Goal: Task Accomplishment & Management: Complete application form

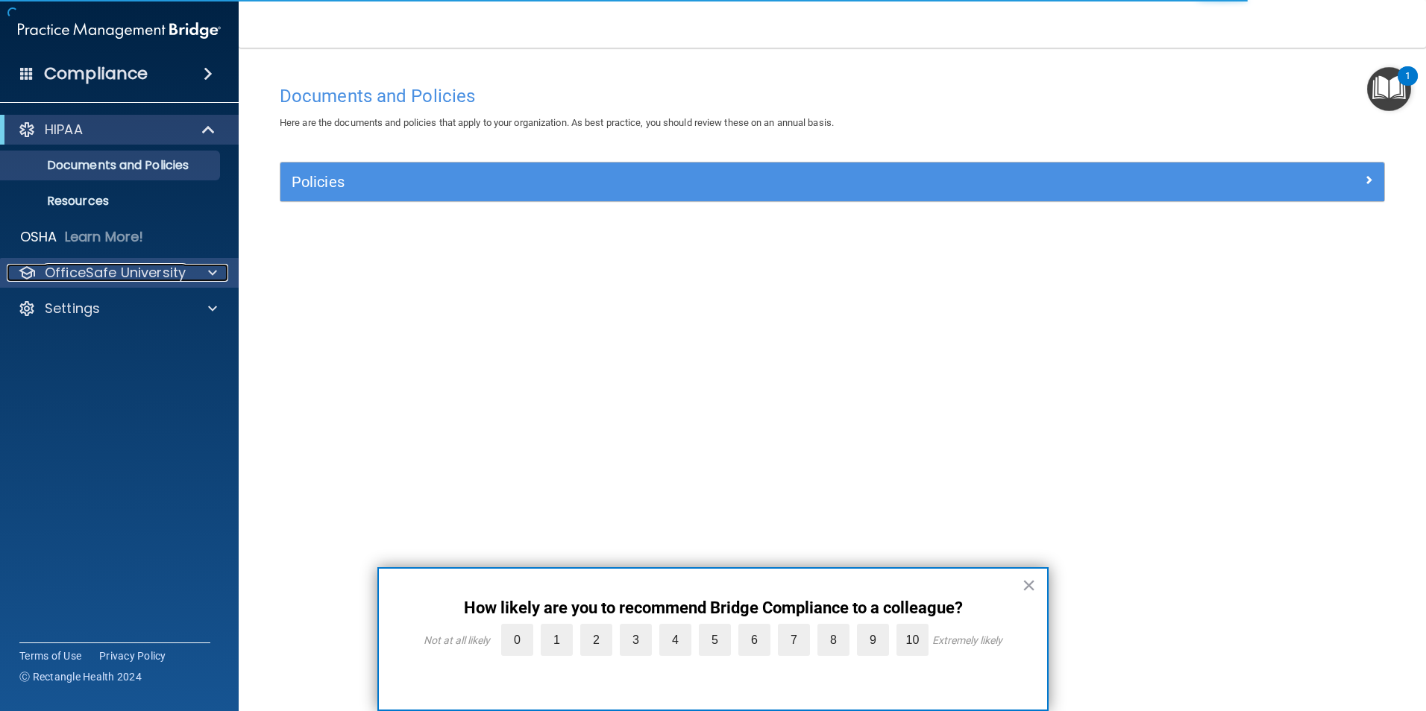
click at [212, 272] on span at bounding box center [212, 273] width 9 height 18
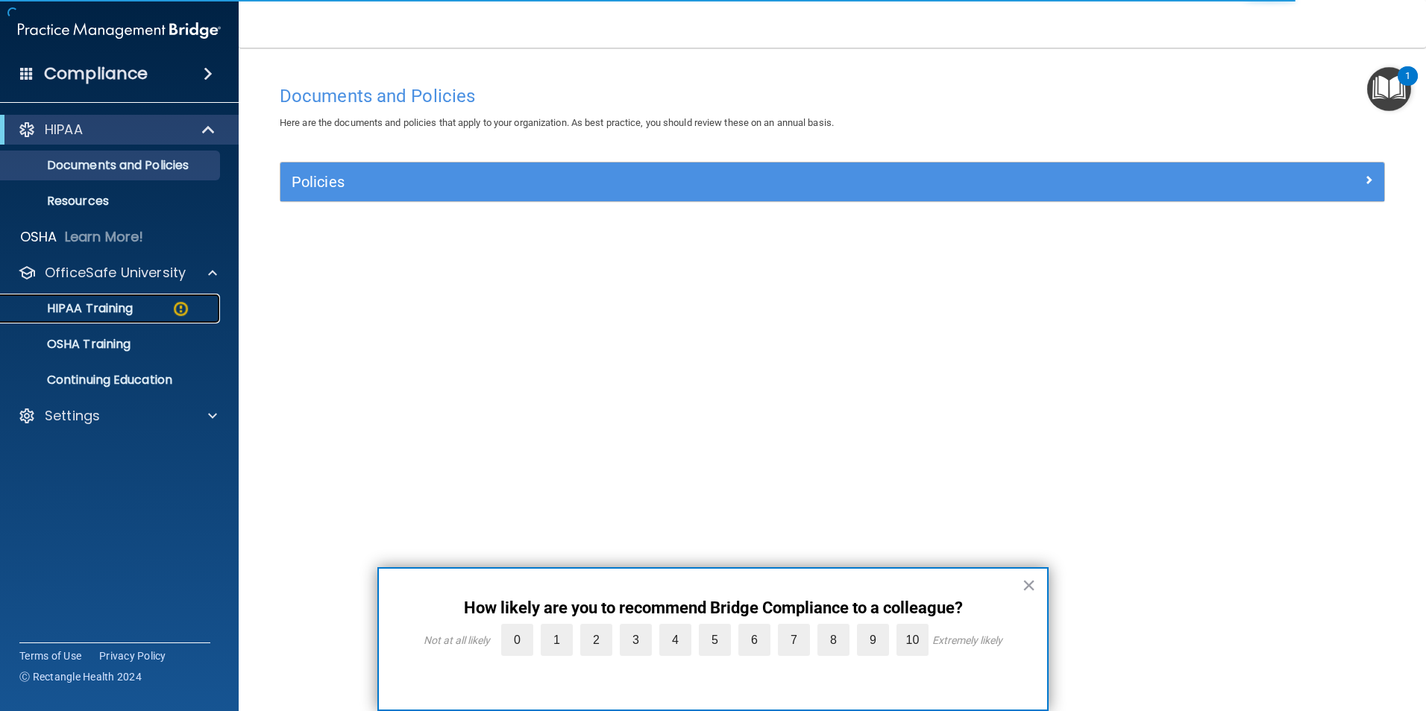
click at [137, 307] on div "HIPAA Training" at bounding box center [112, 308] width 204 height 15
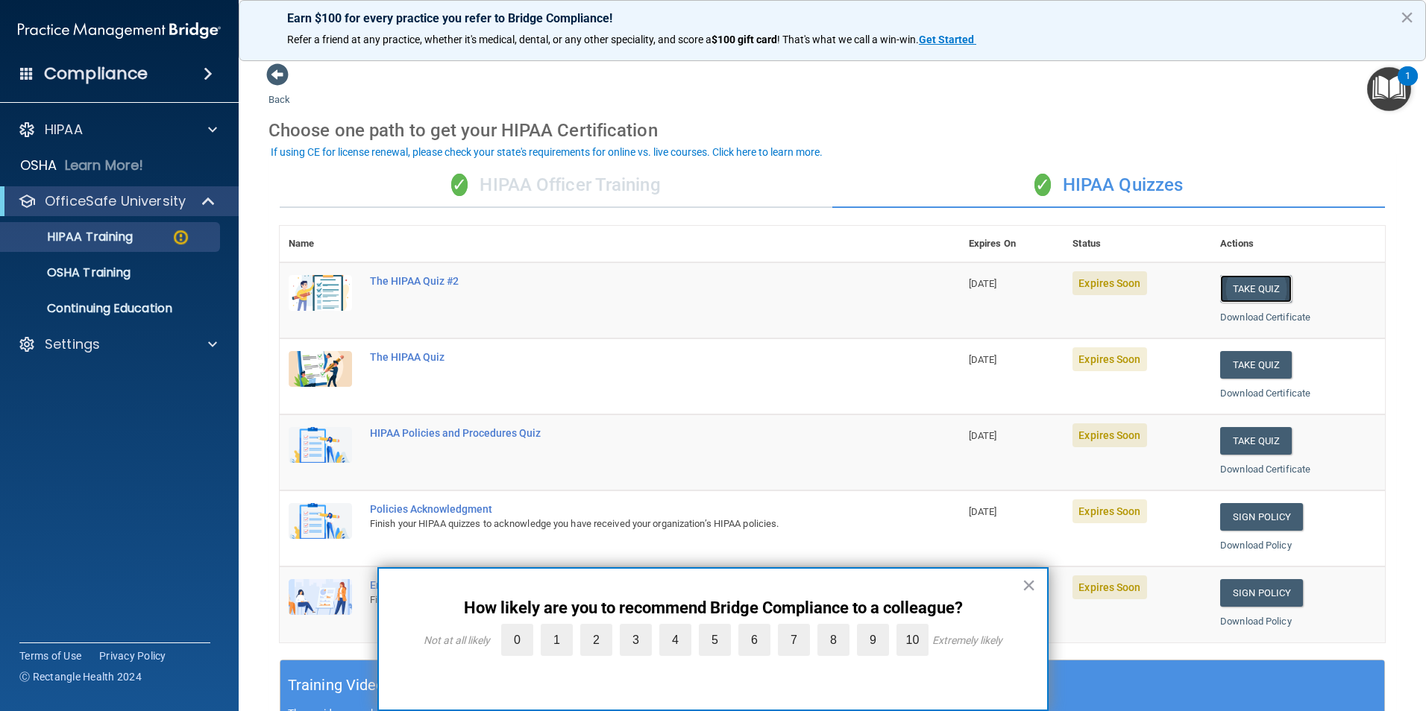
click at [1253, 291] on button "Take Quiz" at bounding box center [1256, 289] width 72 height 28
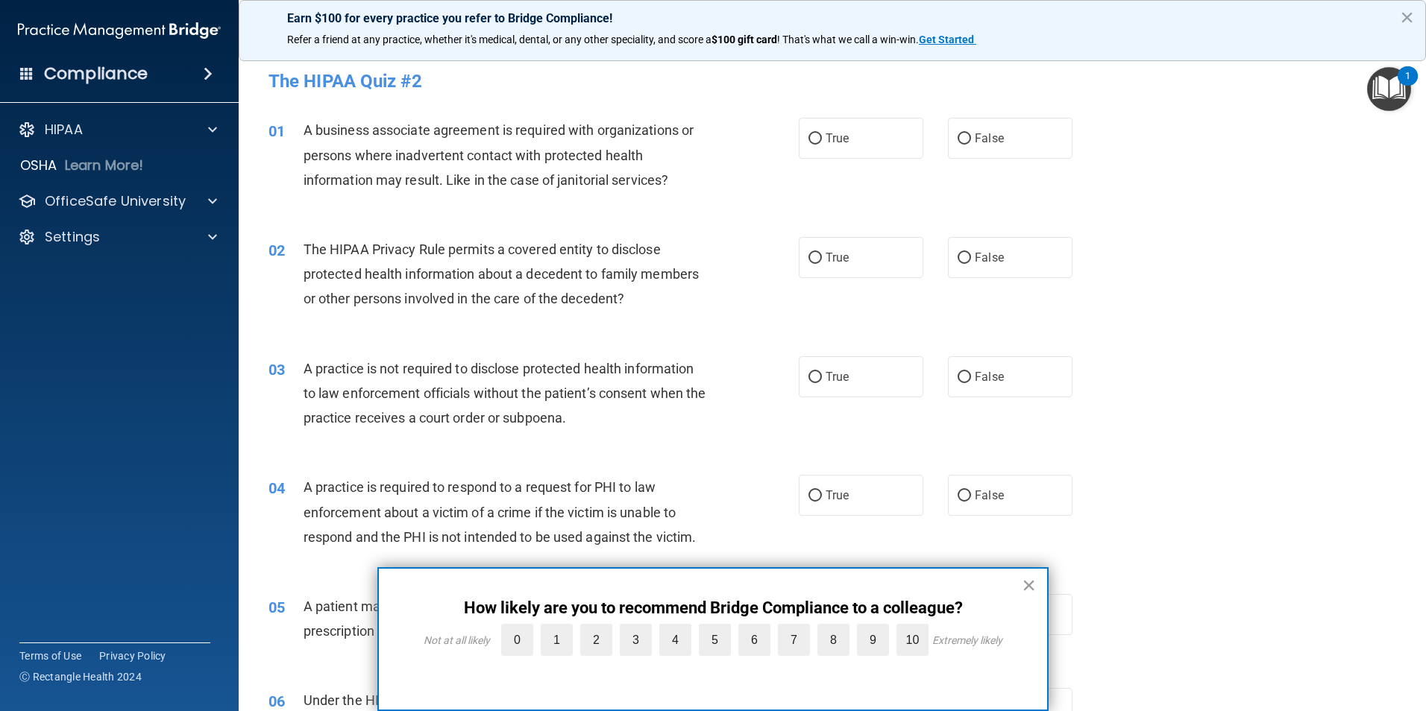
click at [1028, 585] on button "×" at bounding box center [1029, 585] width 14 height 24
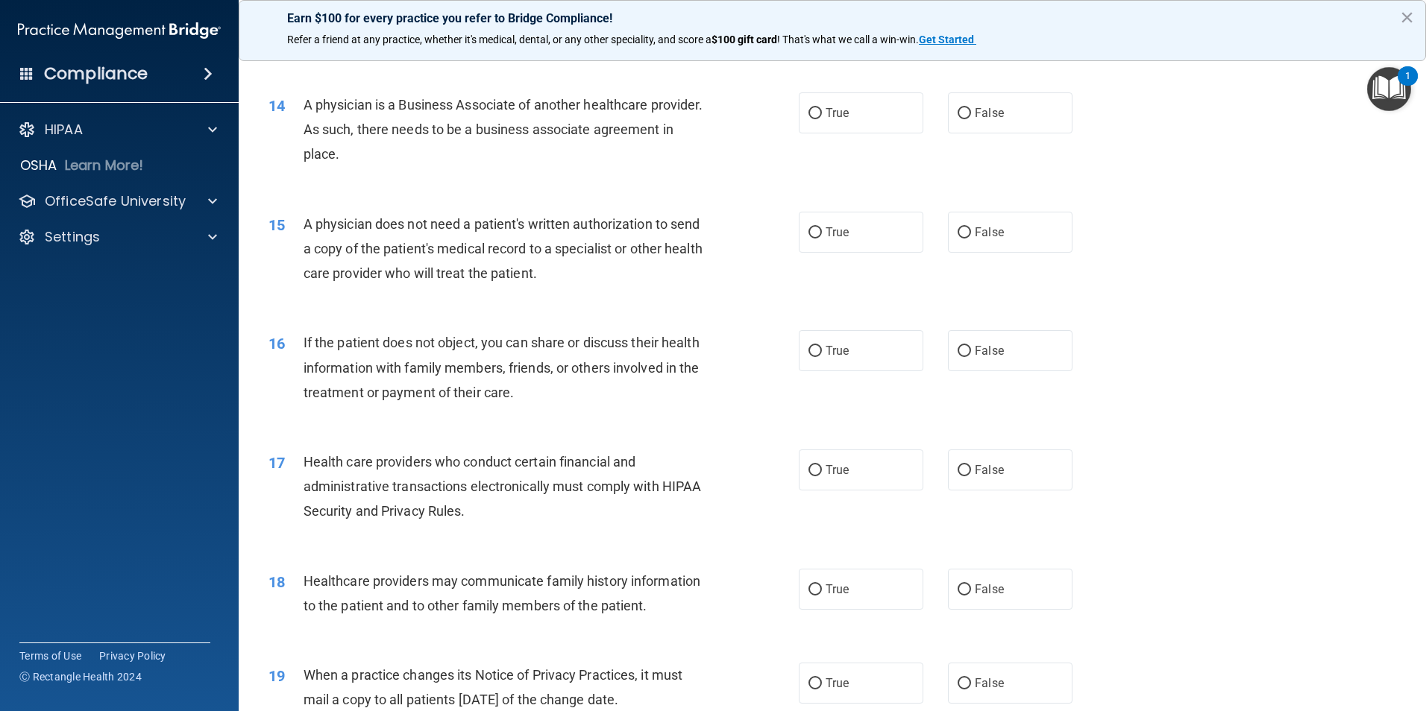
scroll to position [1790, 0]
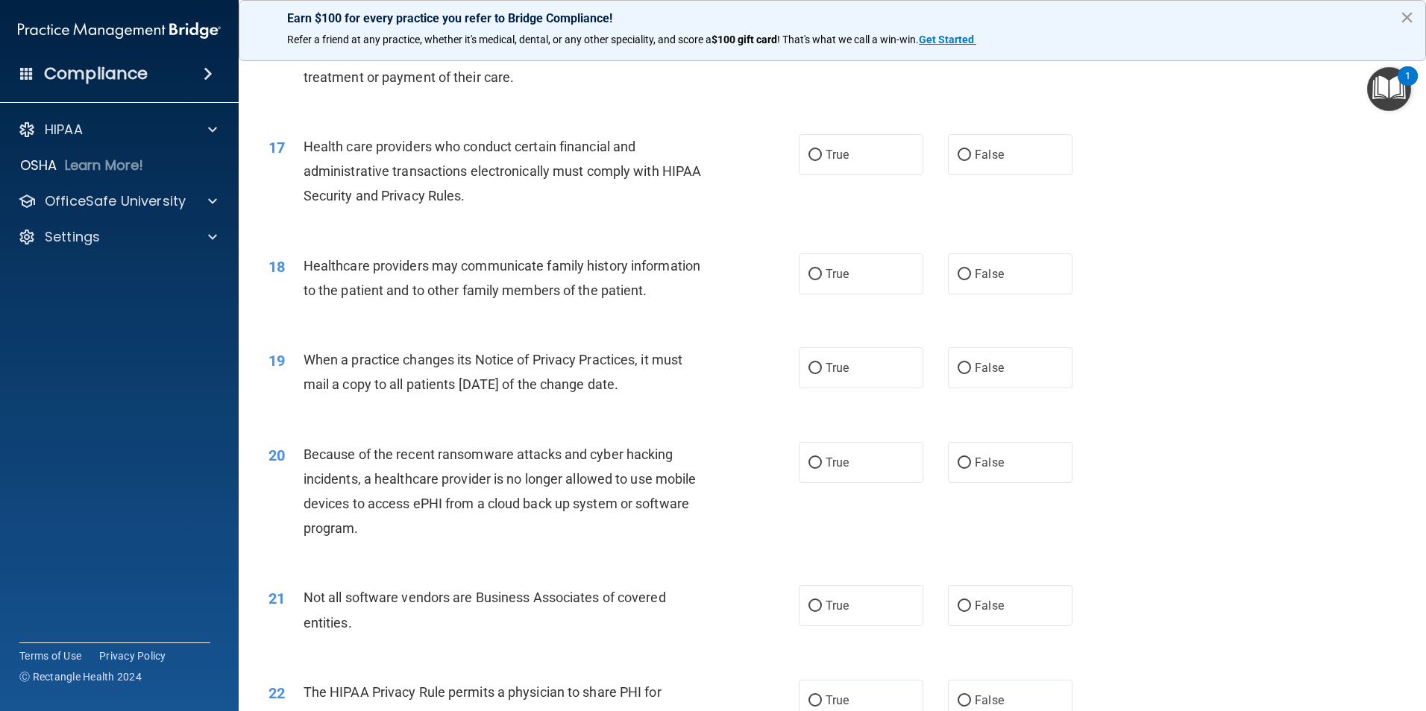
click at [1410, 16] on button "×" at bounding box center [1407, 17] width 14 height 24
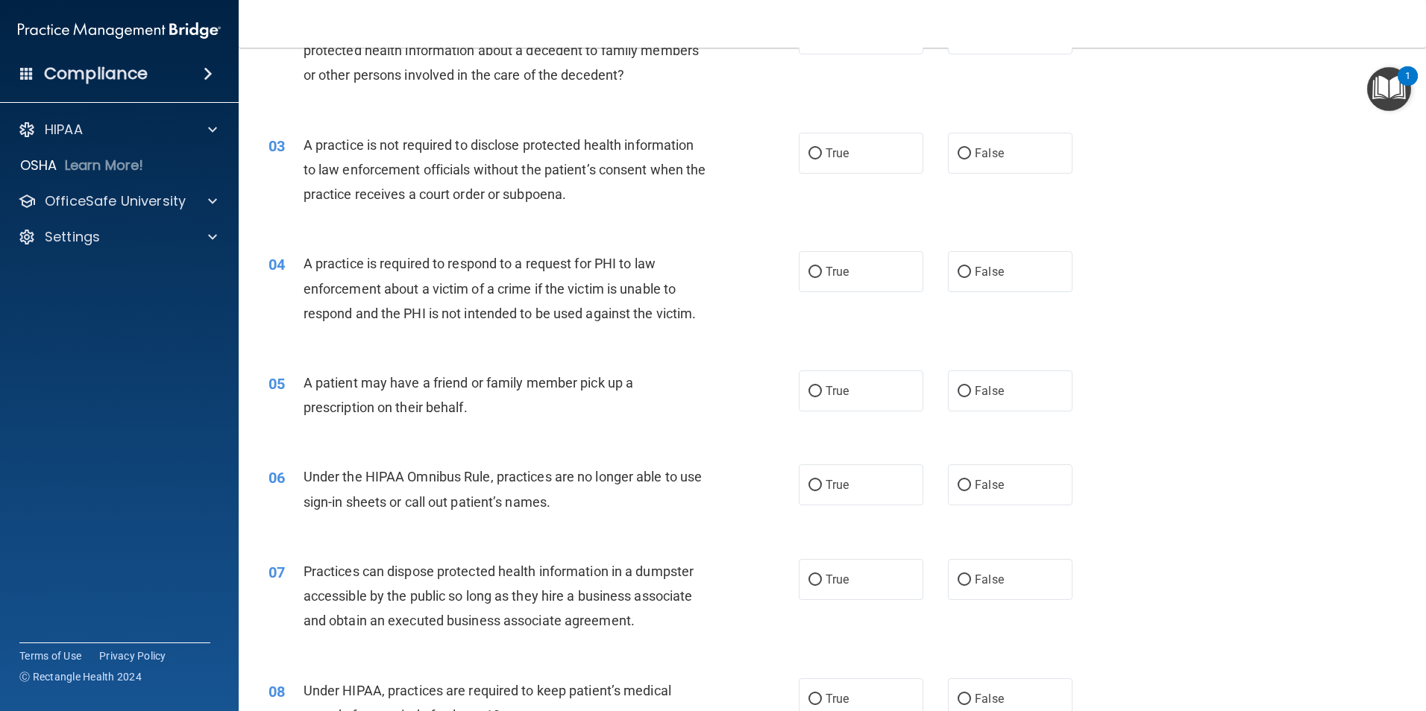
scroll to position [0, 0]
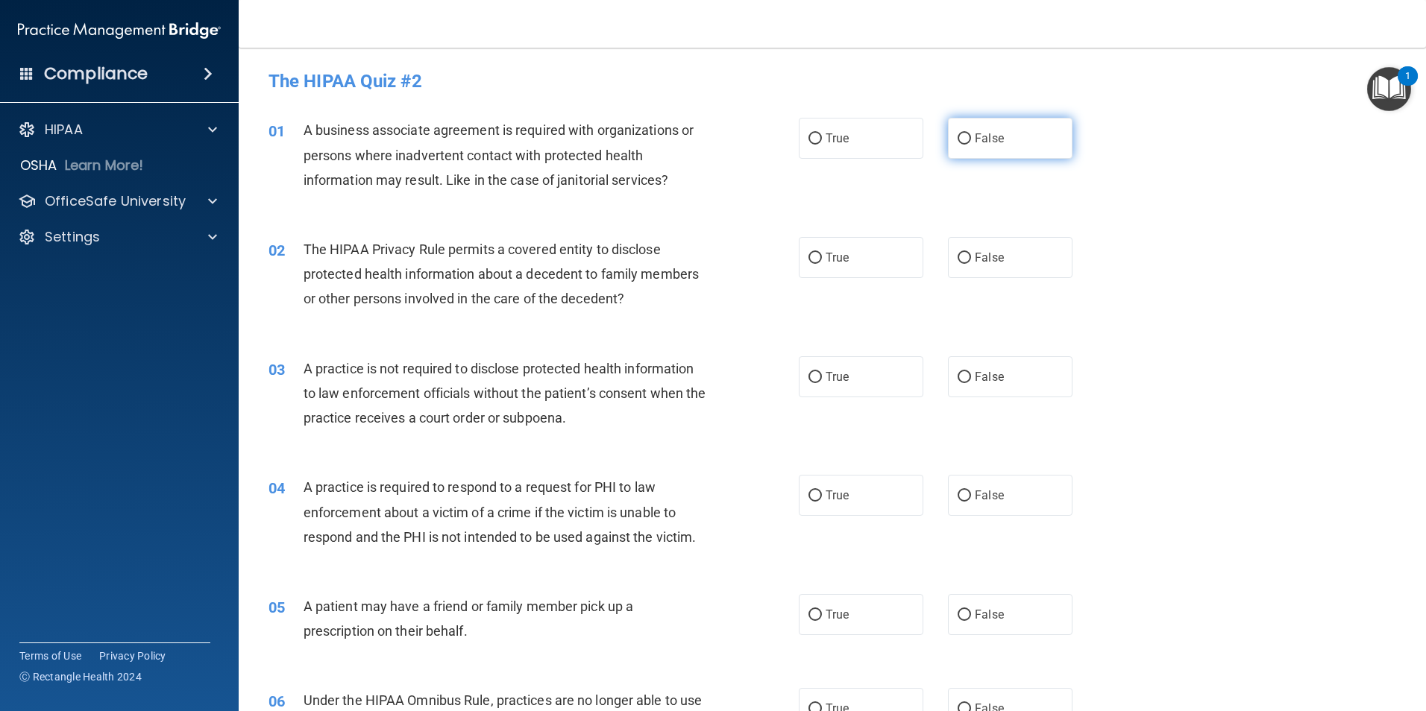
click at [990, 140] on span "False" at bounding box center [989, 138] width 29 height 14
click at [971, 140] on input "False" at bounding box center [963, 138] width 13 height 11
radio input "true"
click at [873, 254] on label "True" at bounding box center [861, 257] width 125 height 41
click at [822, 254] on input "True" at bounding box center [814, 258] width 13 height 11
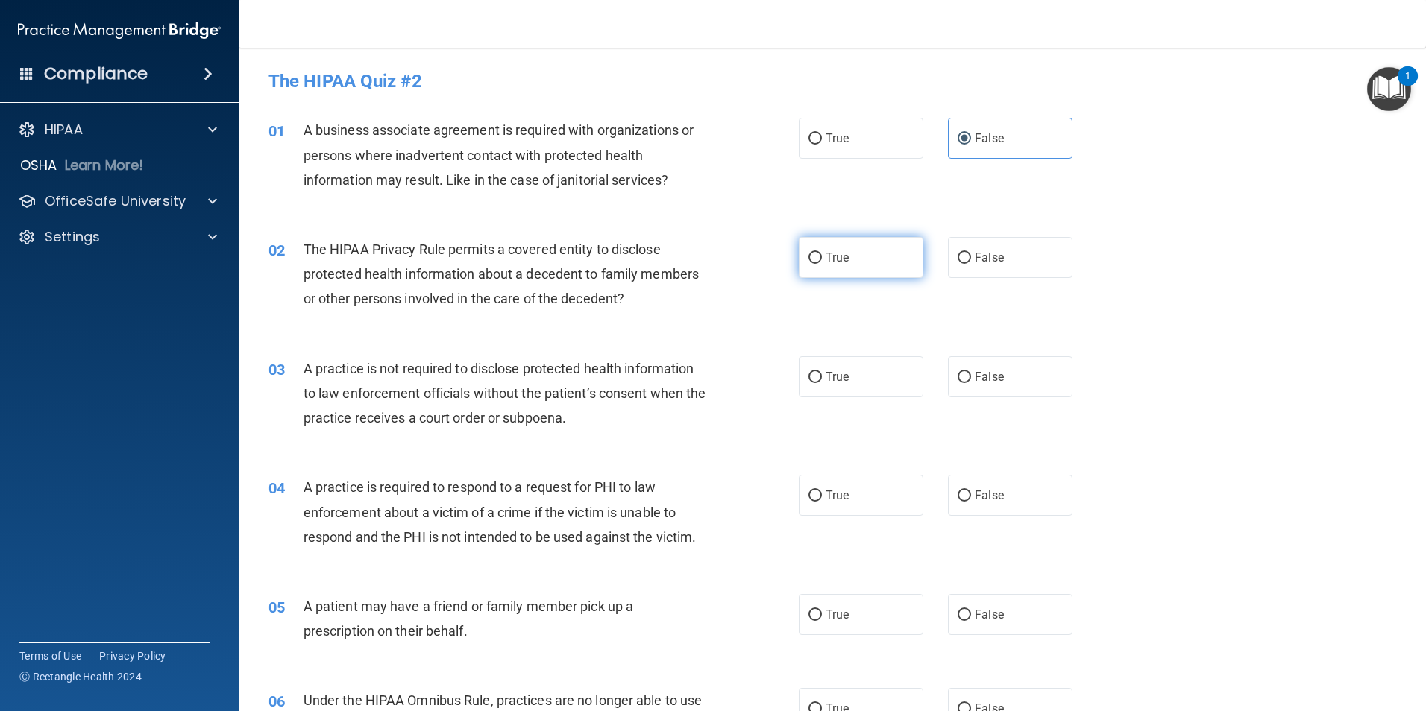
radio input "true"
click at [985, 382] on span "False" at bounding box center [989, 377] width 29 height 14
click at [971, 382] on input "False" at bounding box center [963, 377] width 13 height 11
radio input "true"
drag, startPoint x: 843, startPoint y: 502, endPoint x: 865, endPoint y: 524, distance: 31.1
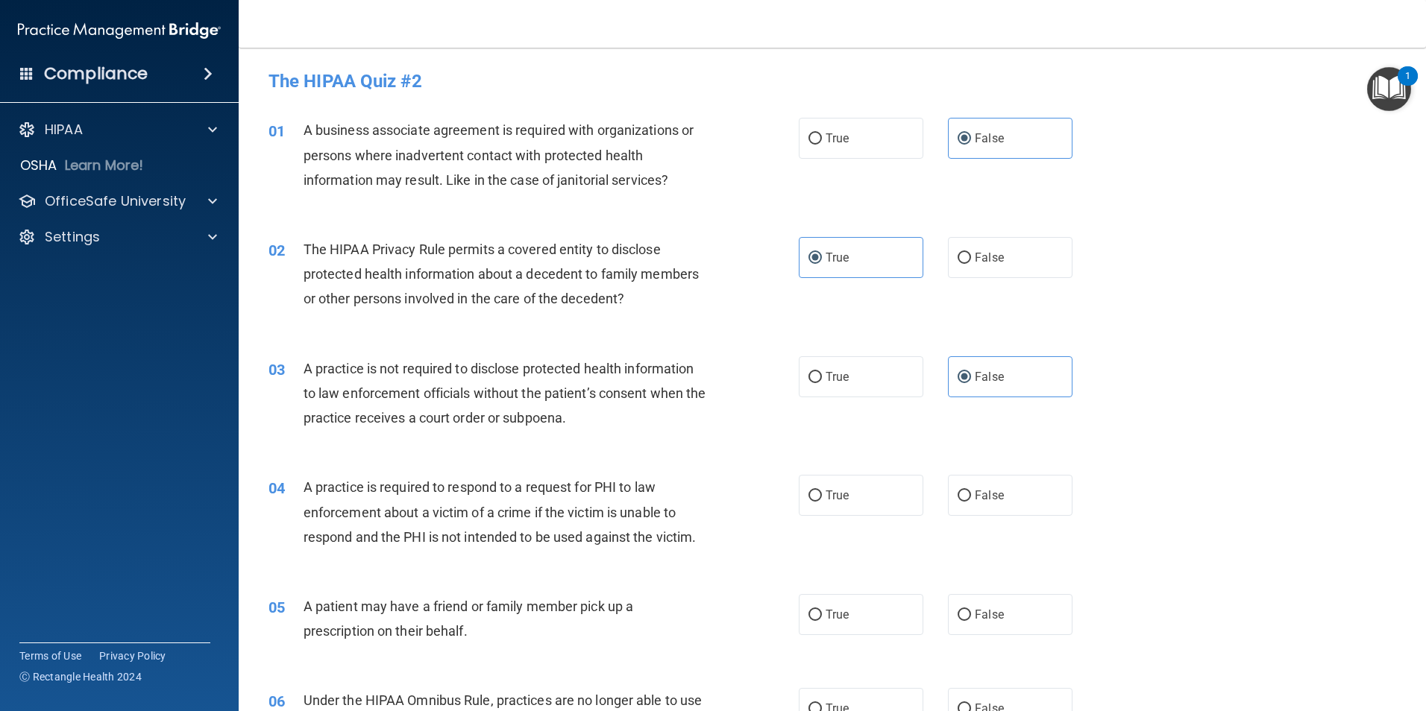
click at [844, 502] on label "True" at bounding box center [861, 495] width 125 height 41
click at [822, 502] on input "True" at bounding box center [814, 496] width 13 height 11
radio input "true"
click at [876, 627] on label "True" at bounding box center [861, 614] width 125 height 41
click at [822, 621] on input "True" at bounding box center [814, 615] width 13 height 11
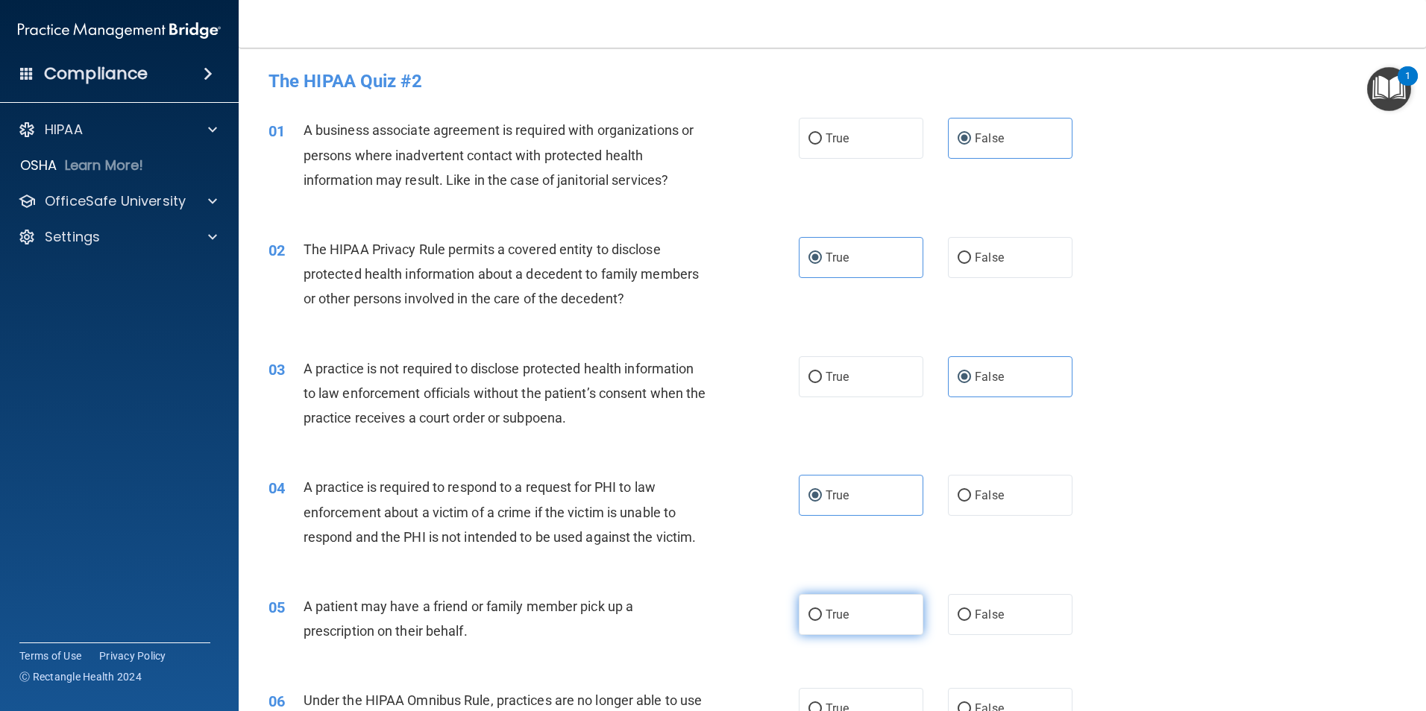
radio input "true"
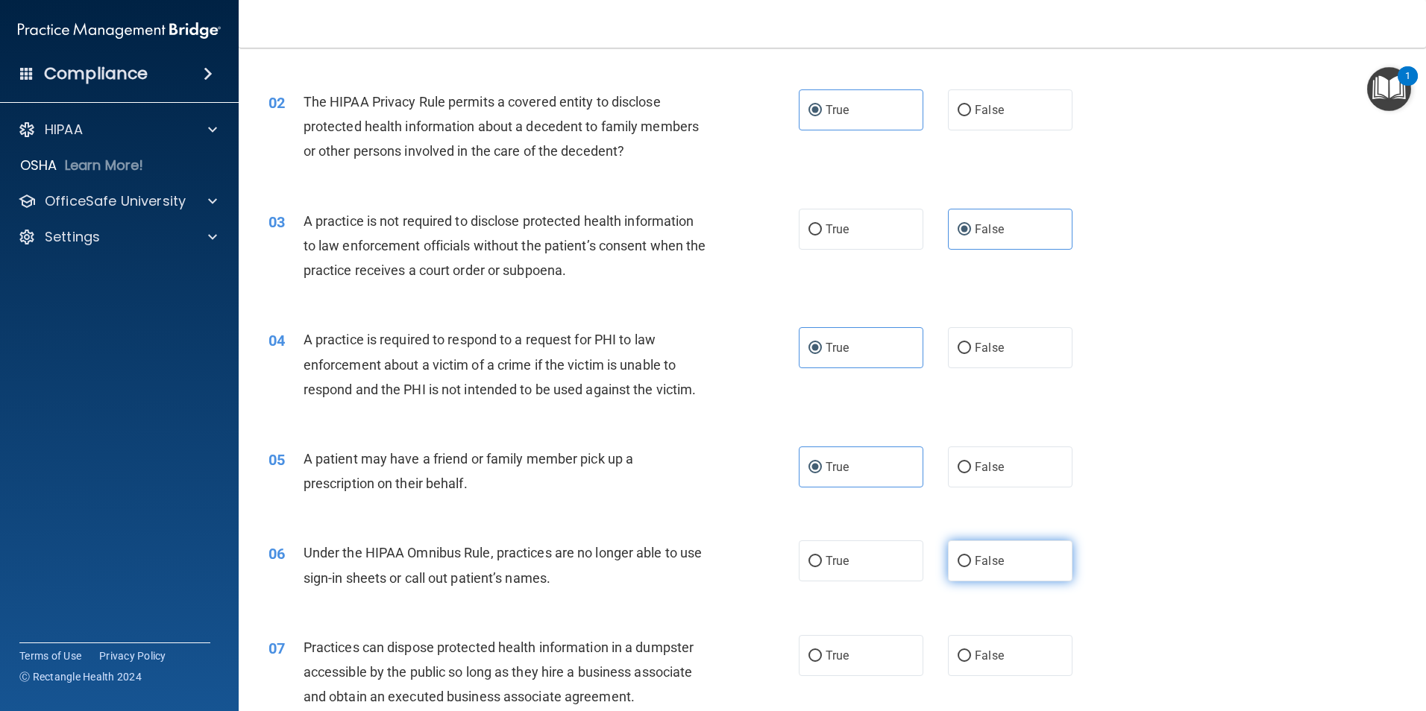
scroll to position [149, 0]
click at [1048, 553] on label "False" at bounding box center [1010, 559] width 125 height 41
click at [971, 555] on input "False" at bounding box center [963, 560] width 13 height 11
radio input "true"
click at [1034, 657] on label "False" at bounding box center [1010, 654] width 125 height 41
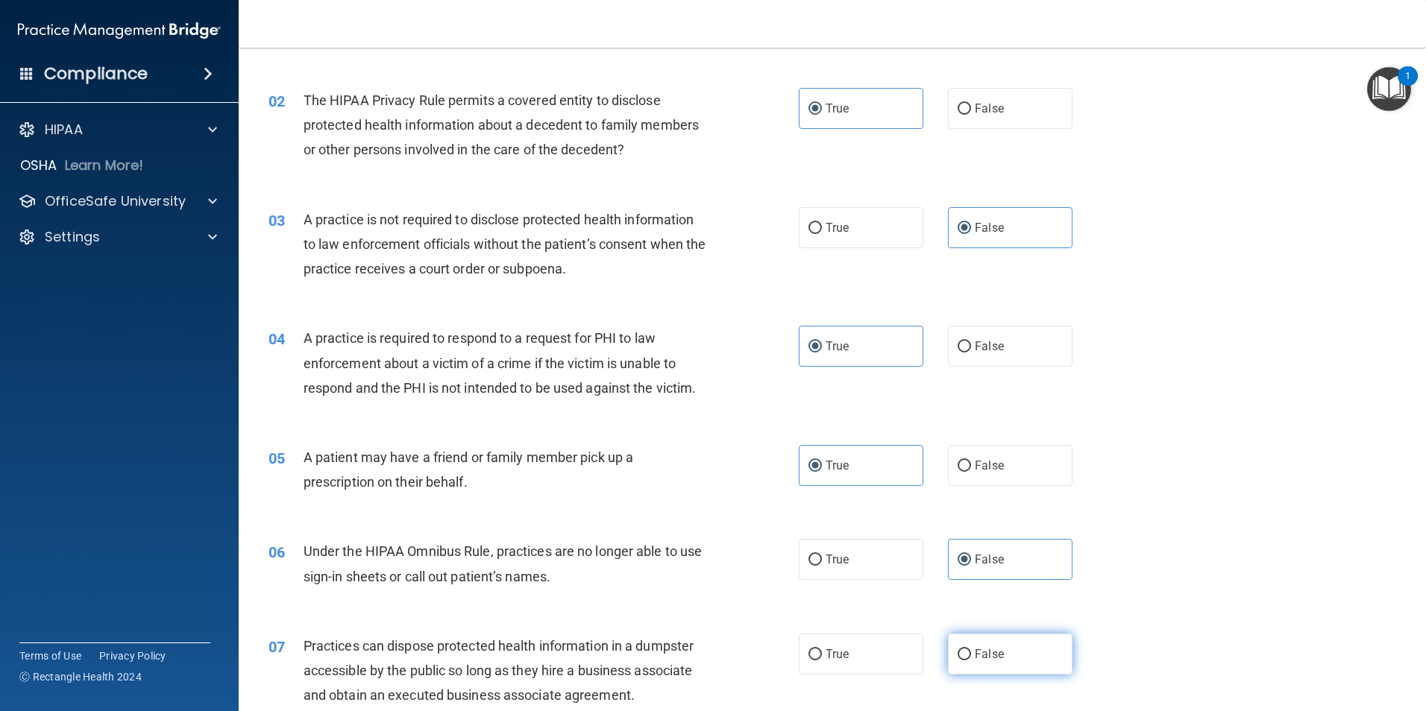
click at [971, 657] on input "False" at bounding box center [963, 654] width 13 height 11
radio input "true"
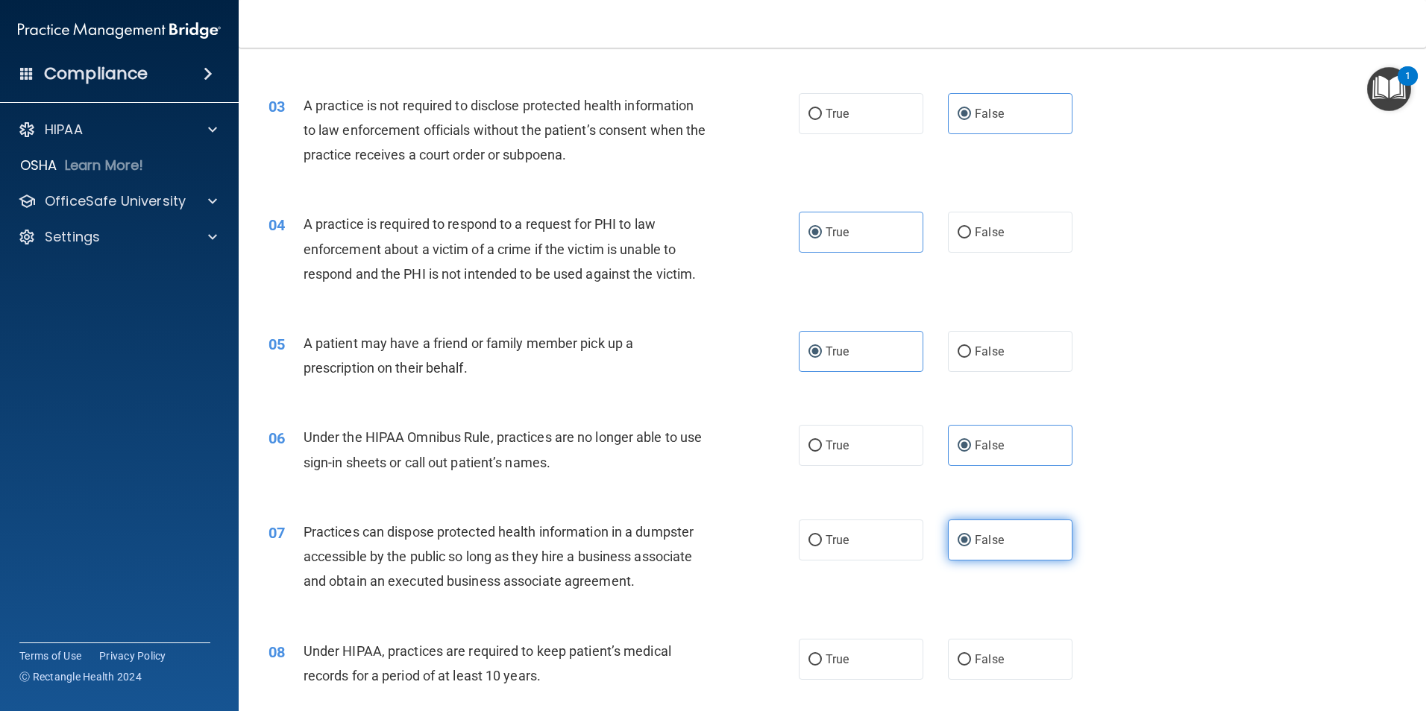
scroll to position [298, 0]
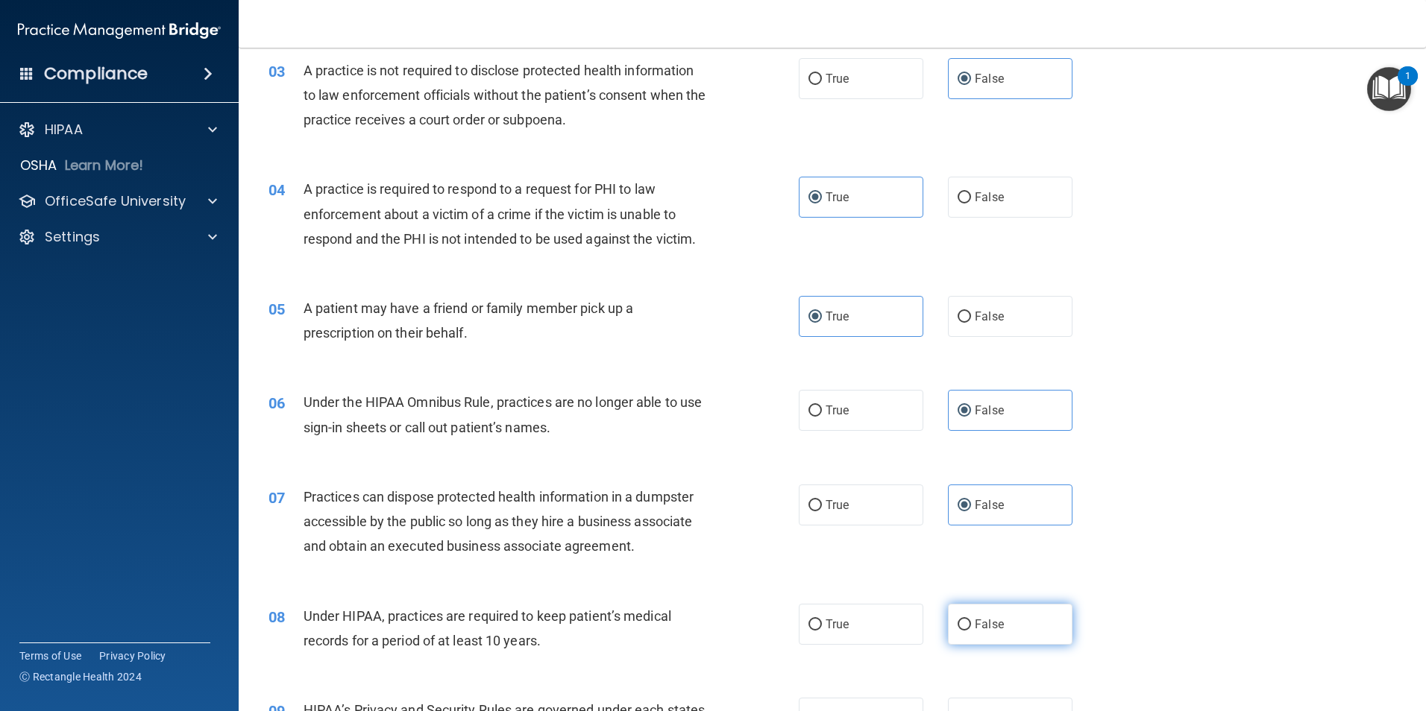
click at [1023, 641] on label "False" at bounding box center [1010, 624] width 125 height 41
click at [971, 631] on input "False" at bounding box center [963, 625] width 13 height 11
radio input "true"
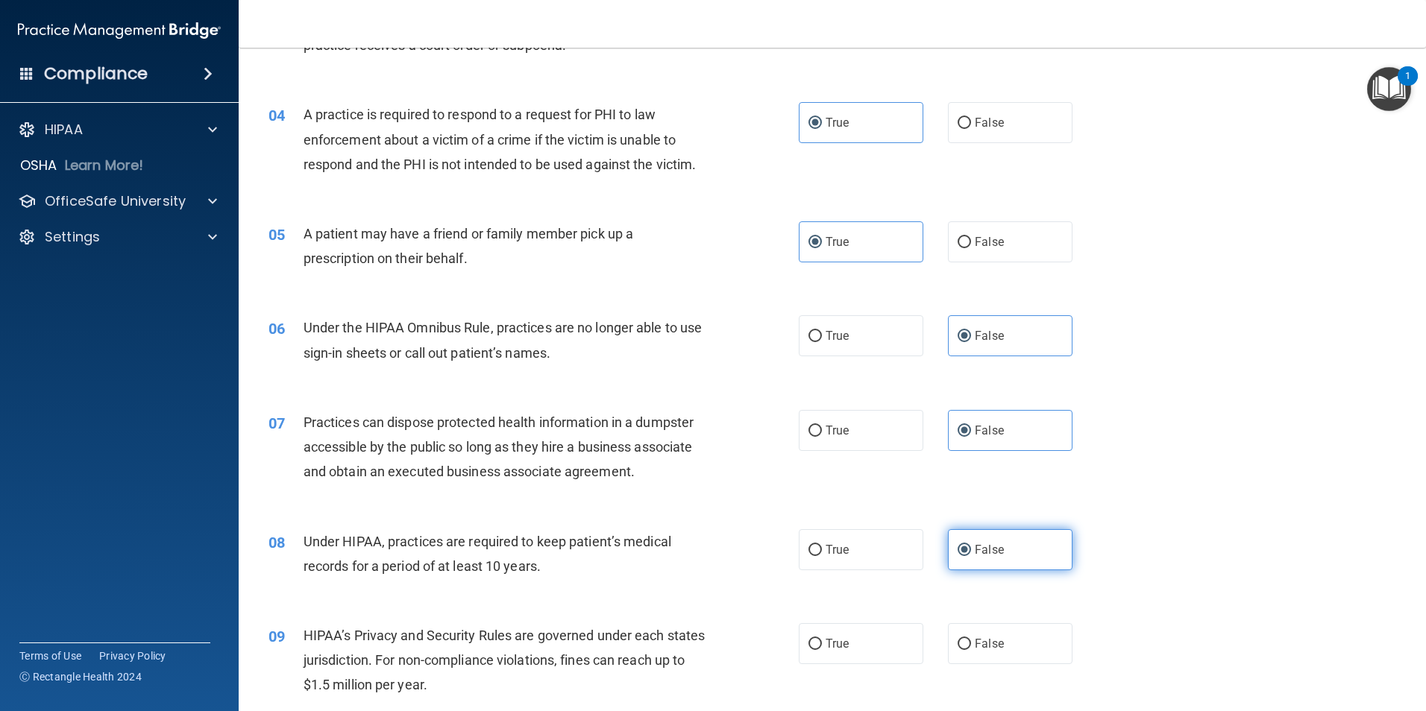
scroll to position [447, 0]
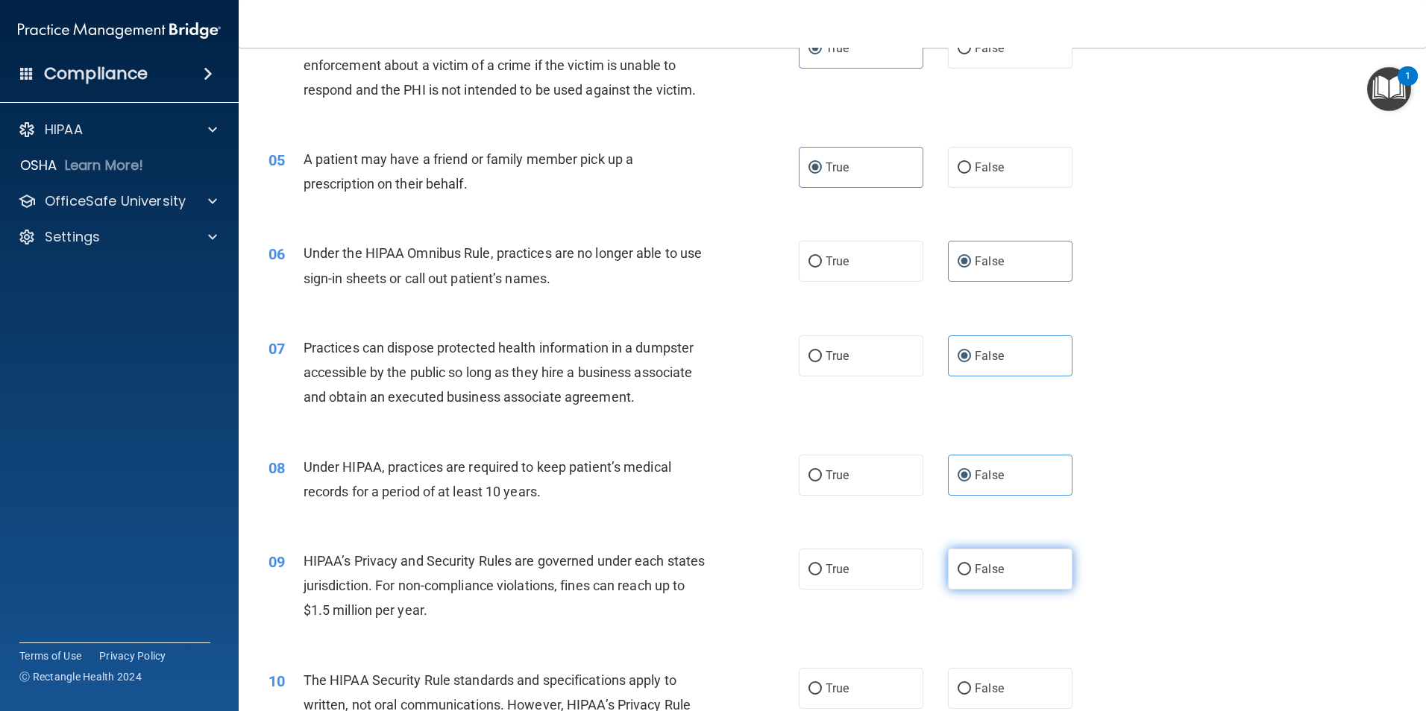
click at [1010, 579] on label "False" at bounding box center [1010, 569] width 125 height 41
click at [971, 576] on input "False" at bounding box center [963, 569] width 13 height 11
radio input "true"
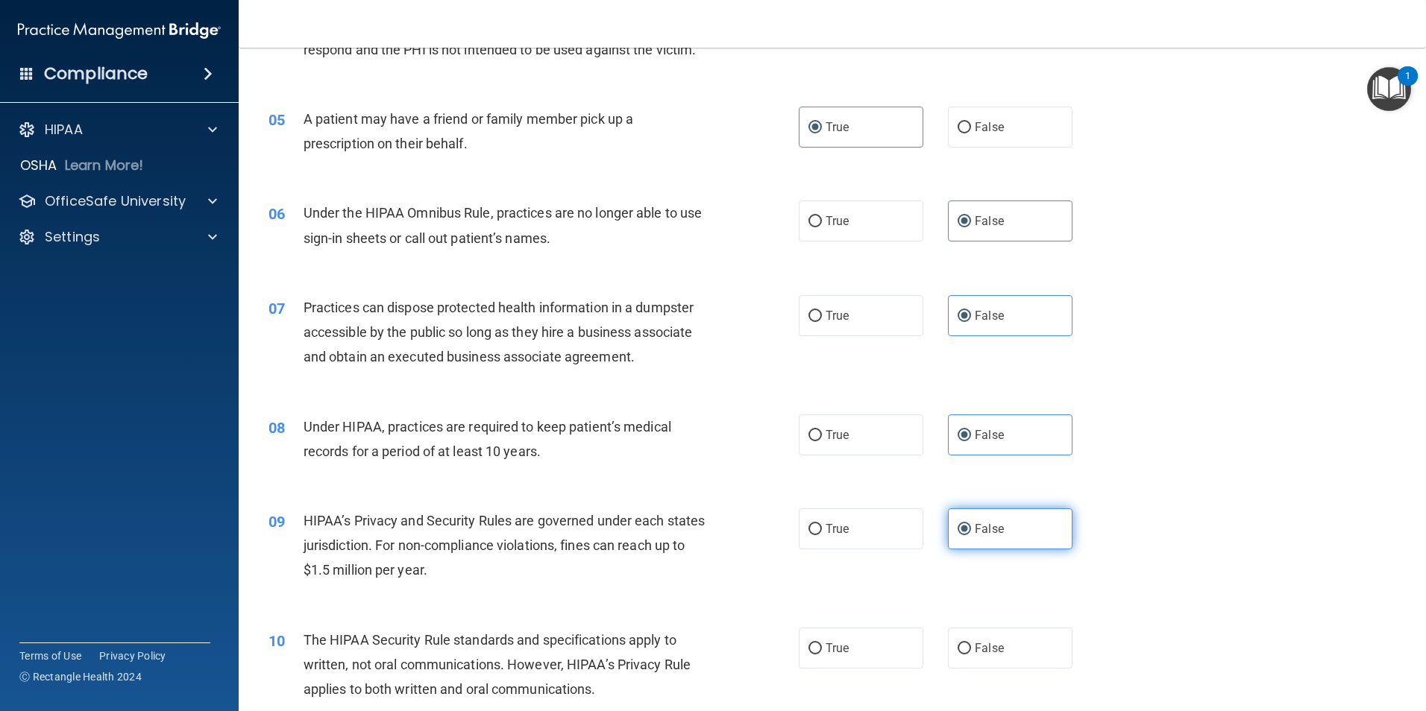
scroll to position [522, 0]
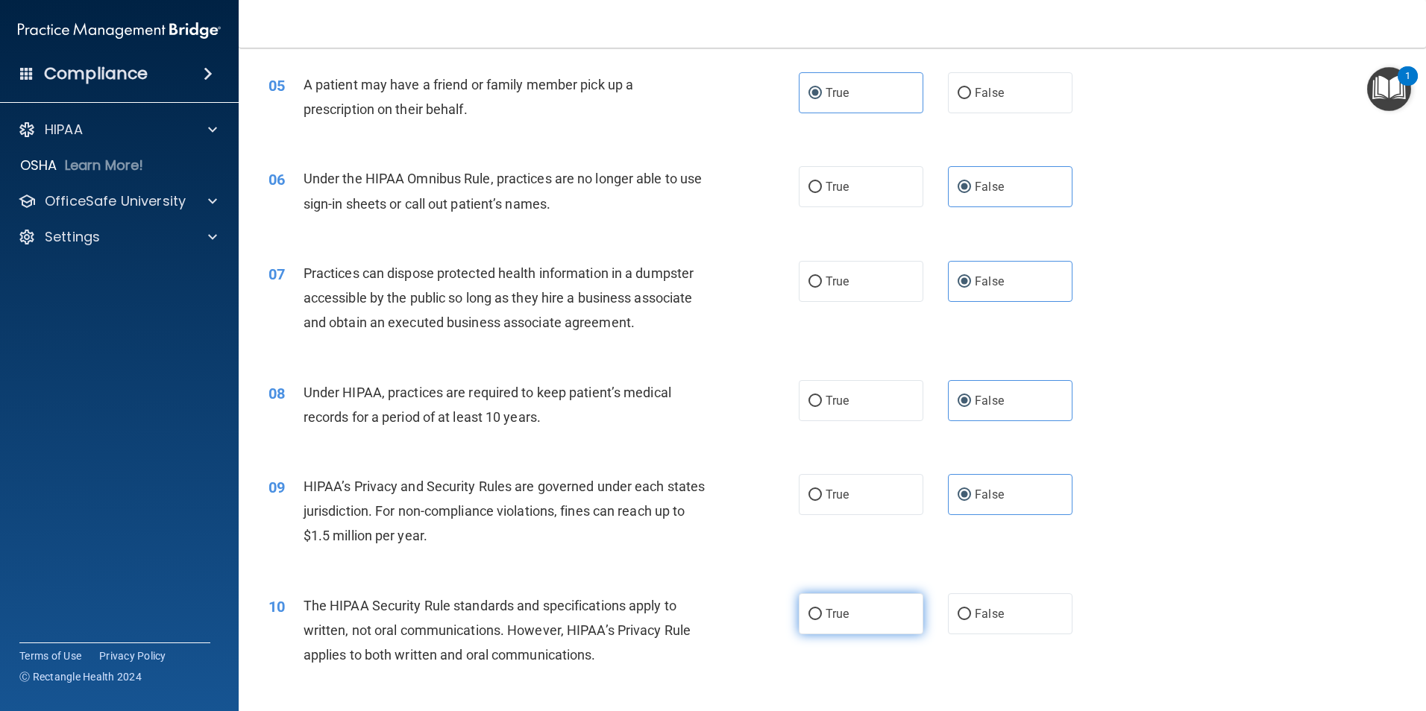
click at [895, 622] on label "True" at bounding box center [861, 614] width 125 height 41
click at [822, 620] on input "True" at bounding box center [814, 614] width 13 height 11
radio input "true"
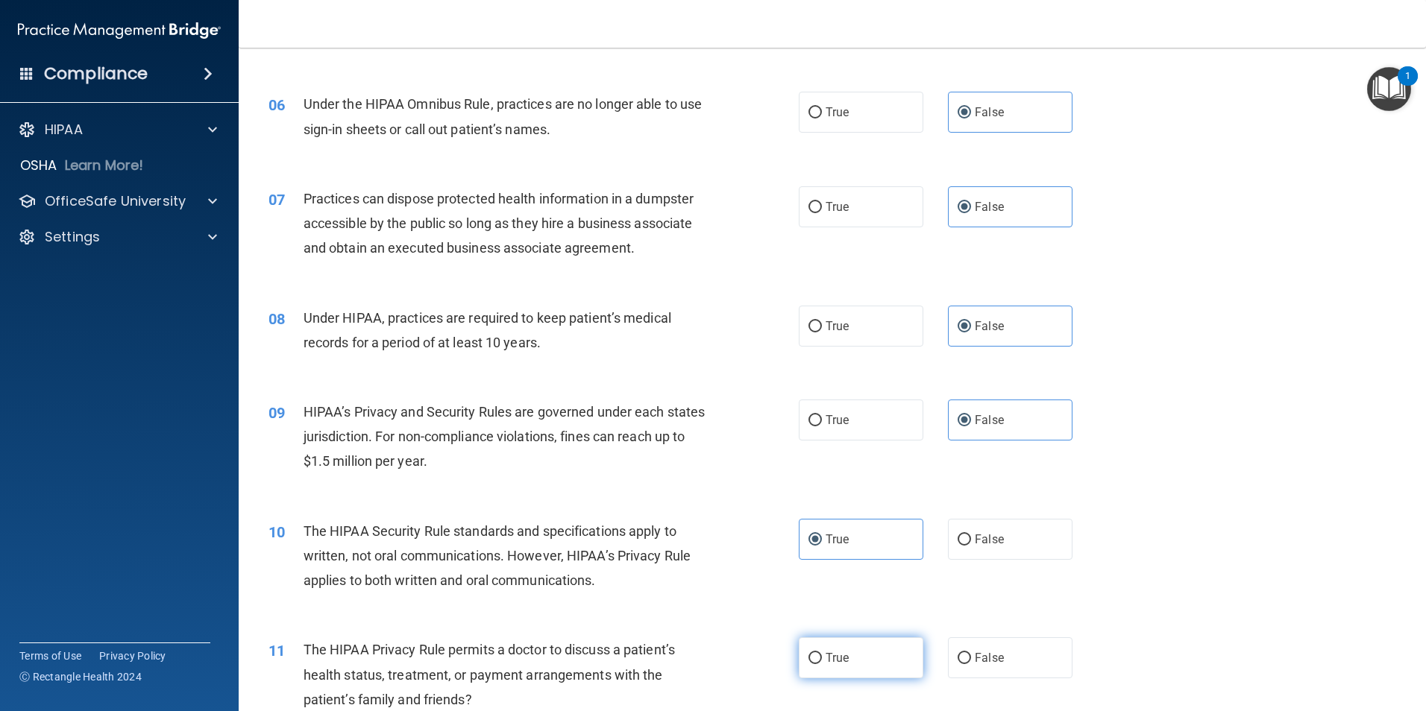
click at [875, 659] on label "True" at bounding box center [861, 658] width 125 height 41
click at [822, 659] on input "True" at bounding box center [814, 658] width 13 height 11
radio input "true"
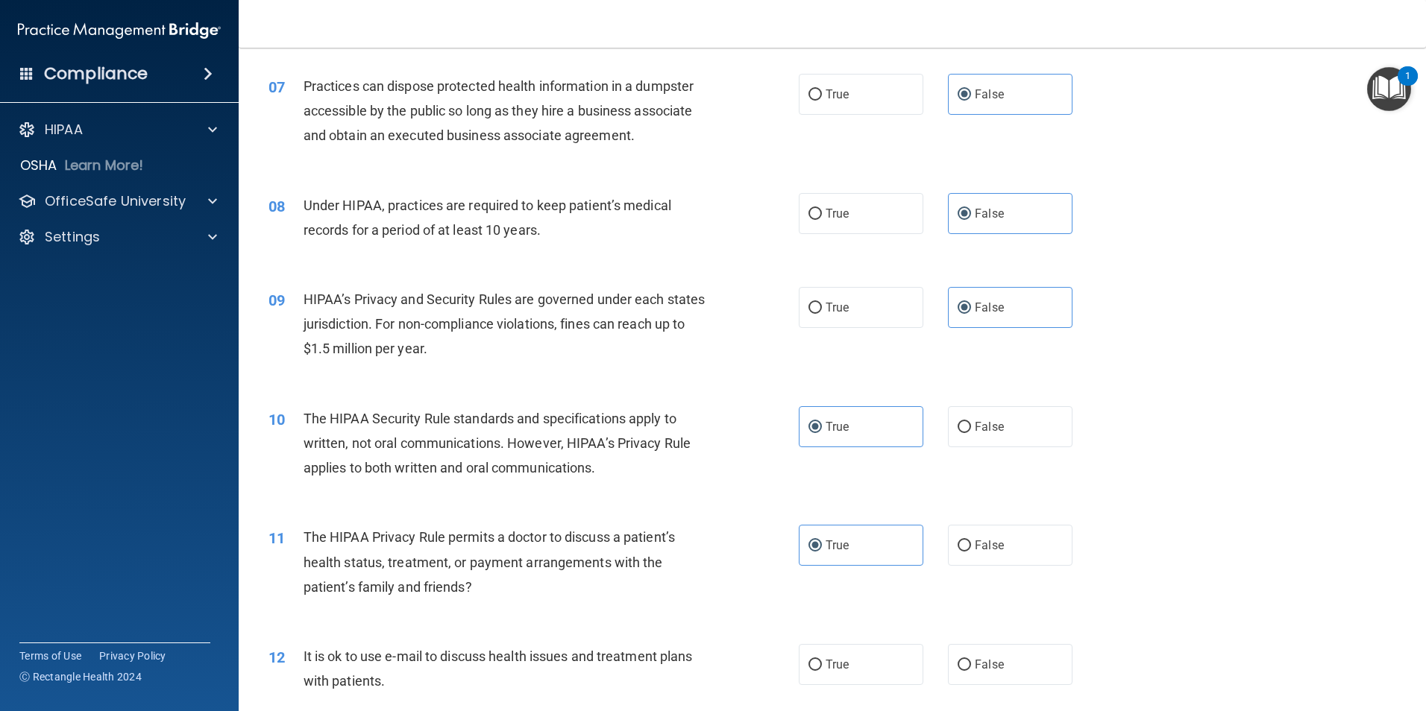
scroll to position [746, 0]
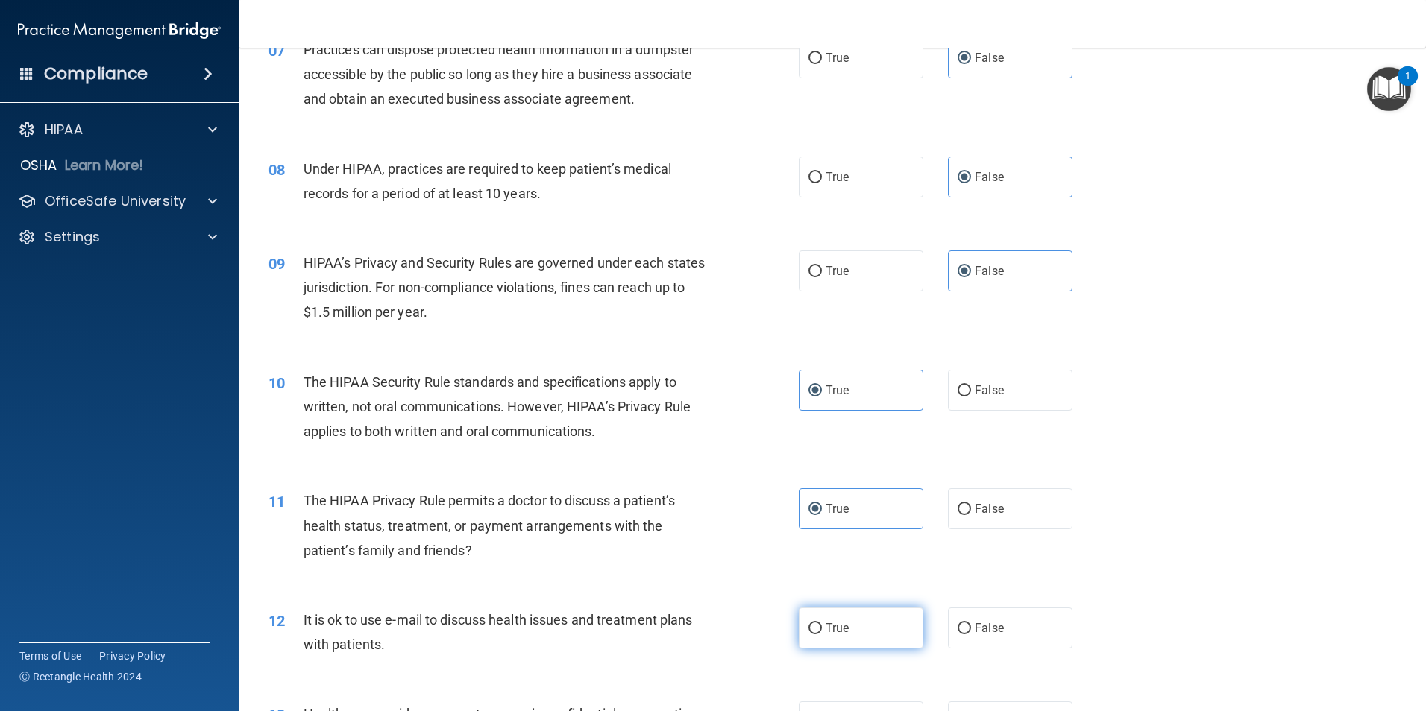
click at [862, 627] on label "True" at bounding box center [861, 628] width 125 height 41
click at [822, 627] on input "True" at bounding box center [814, 628] width 13 height 11
radio input "true"
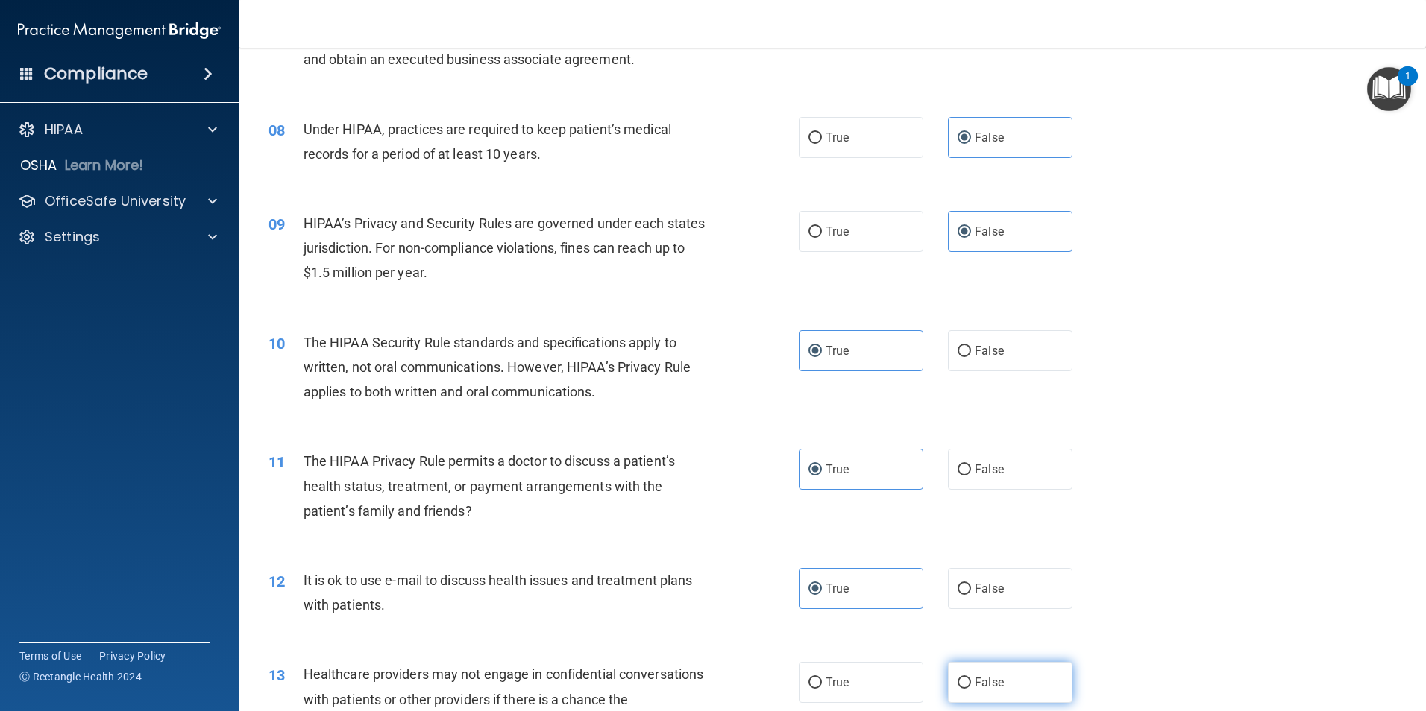
scroll to position [820, 0]
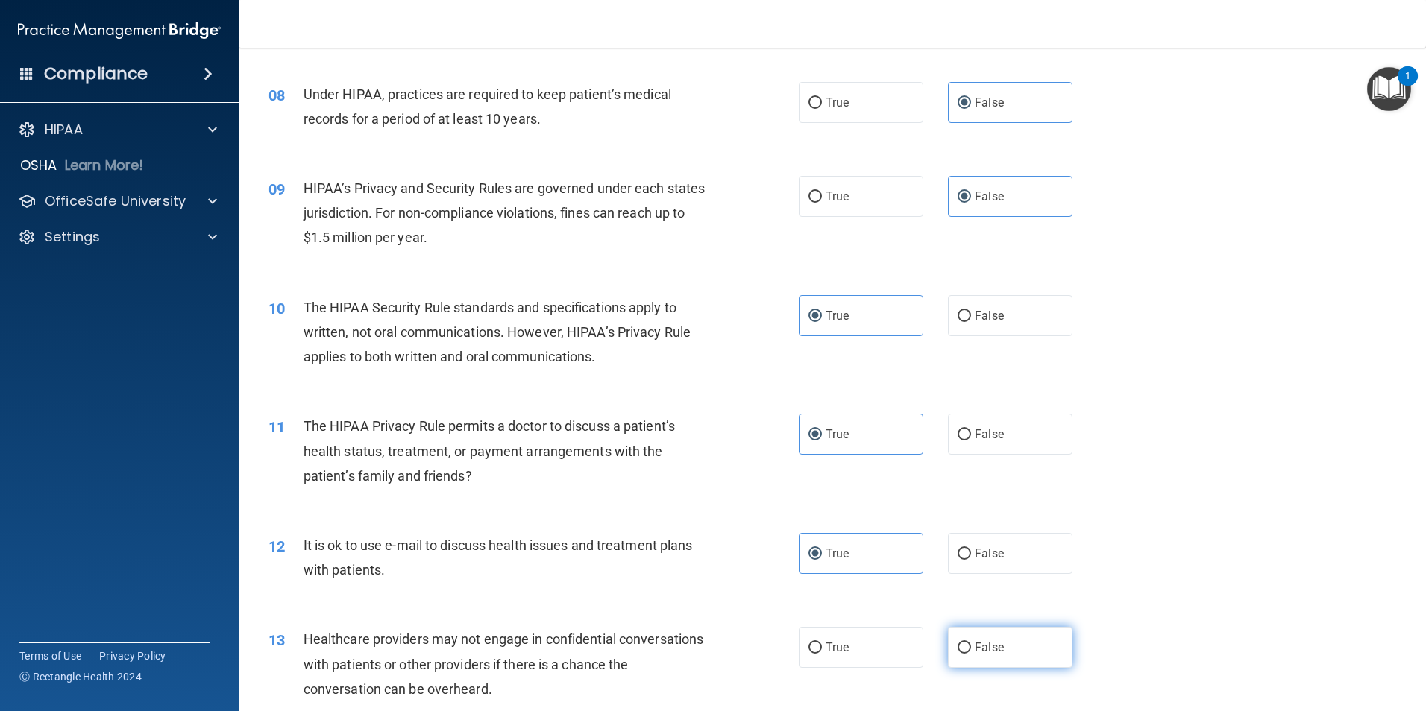
click at [976, 659] on label "False" at bounding box center [1010, 647] width 125 height 41
click at [971, 654] on input "False" at bounding box center [963, 648] width 13 height 11
radio input "true"
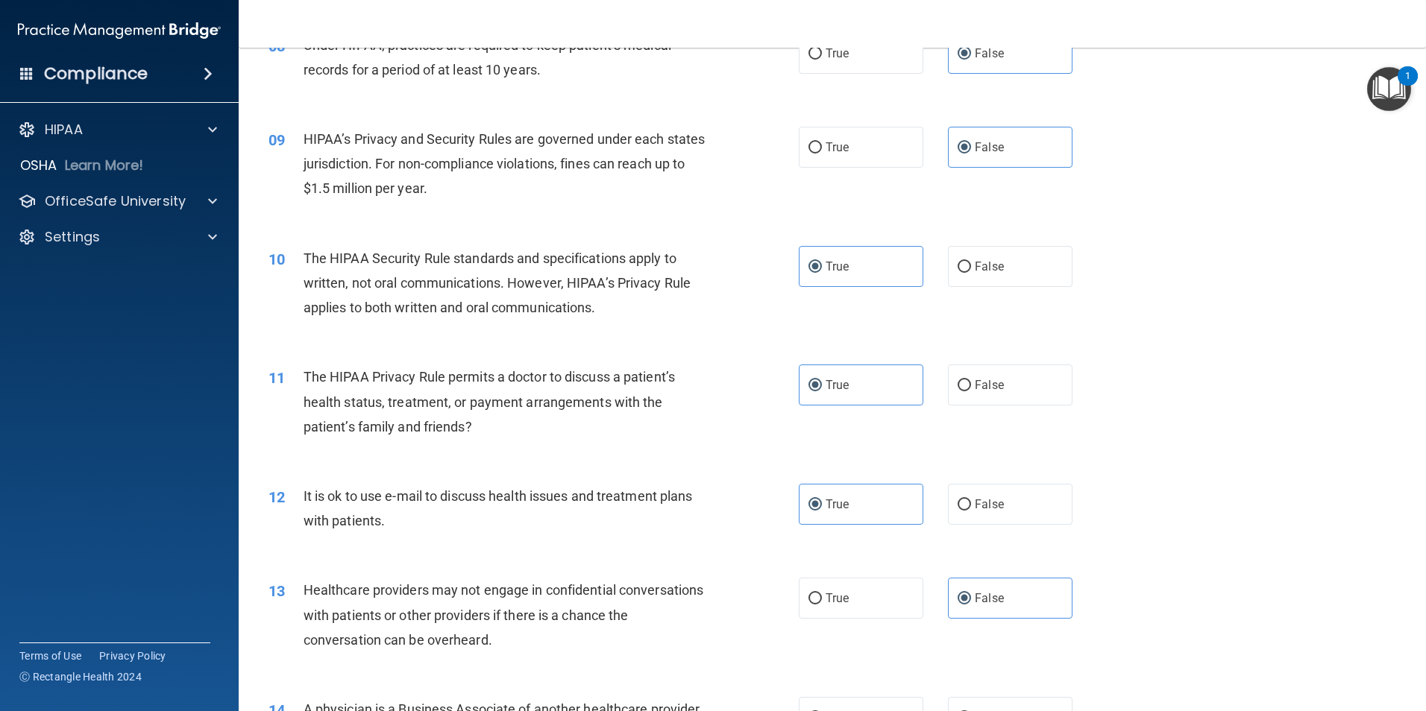
scroll to position [895, 0]
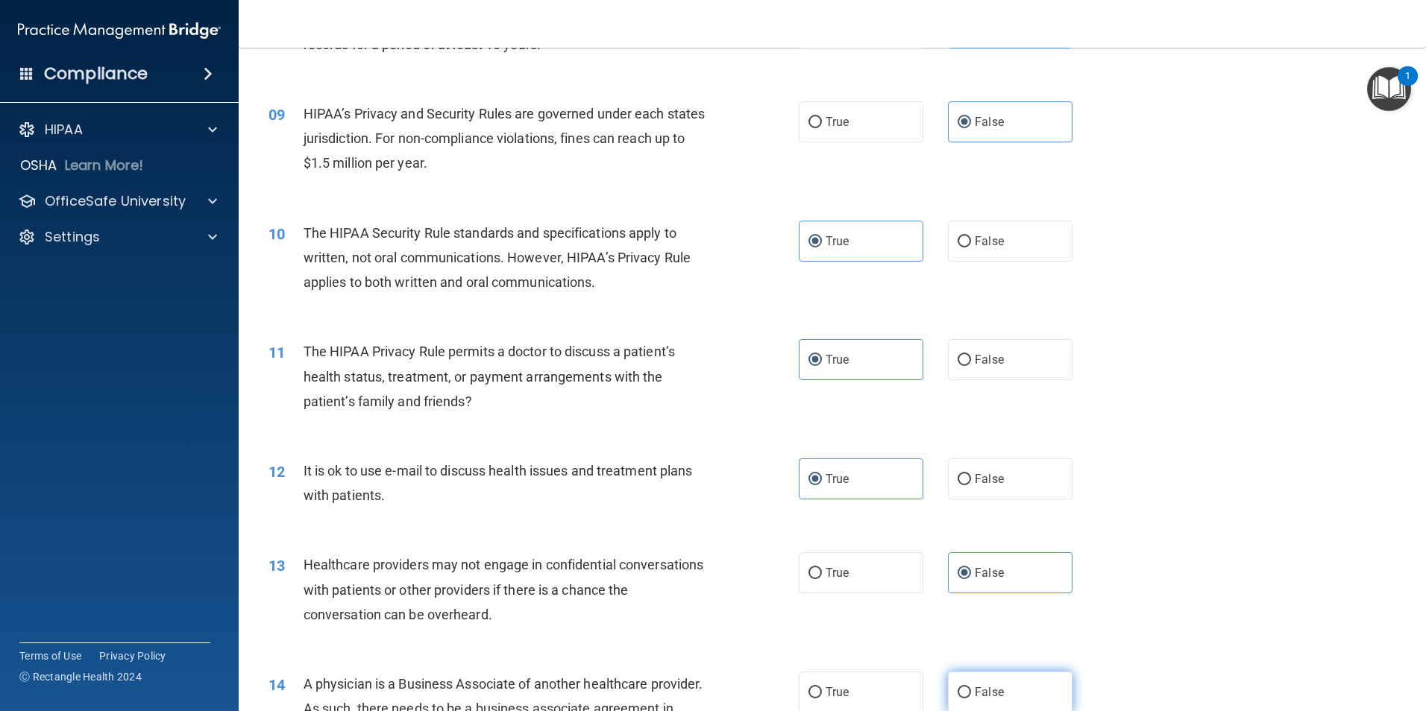
click at [983, 687] on span "False" at bounding box center [989, 692] width 29 height 14
click at [971, 688] on input "False" at bounding box center [963, 693] width 13 height 11
radio input "true"
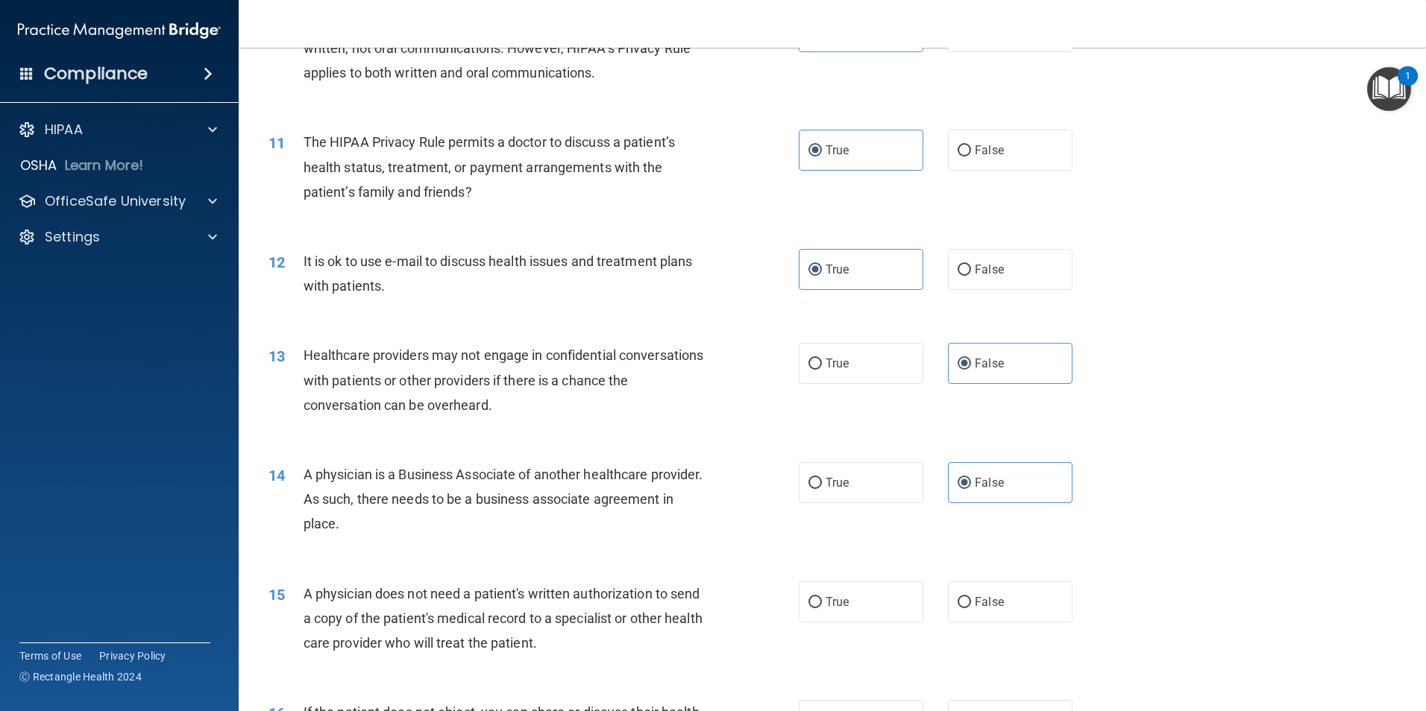
scroll to position [1119, 0]
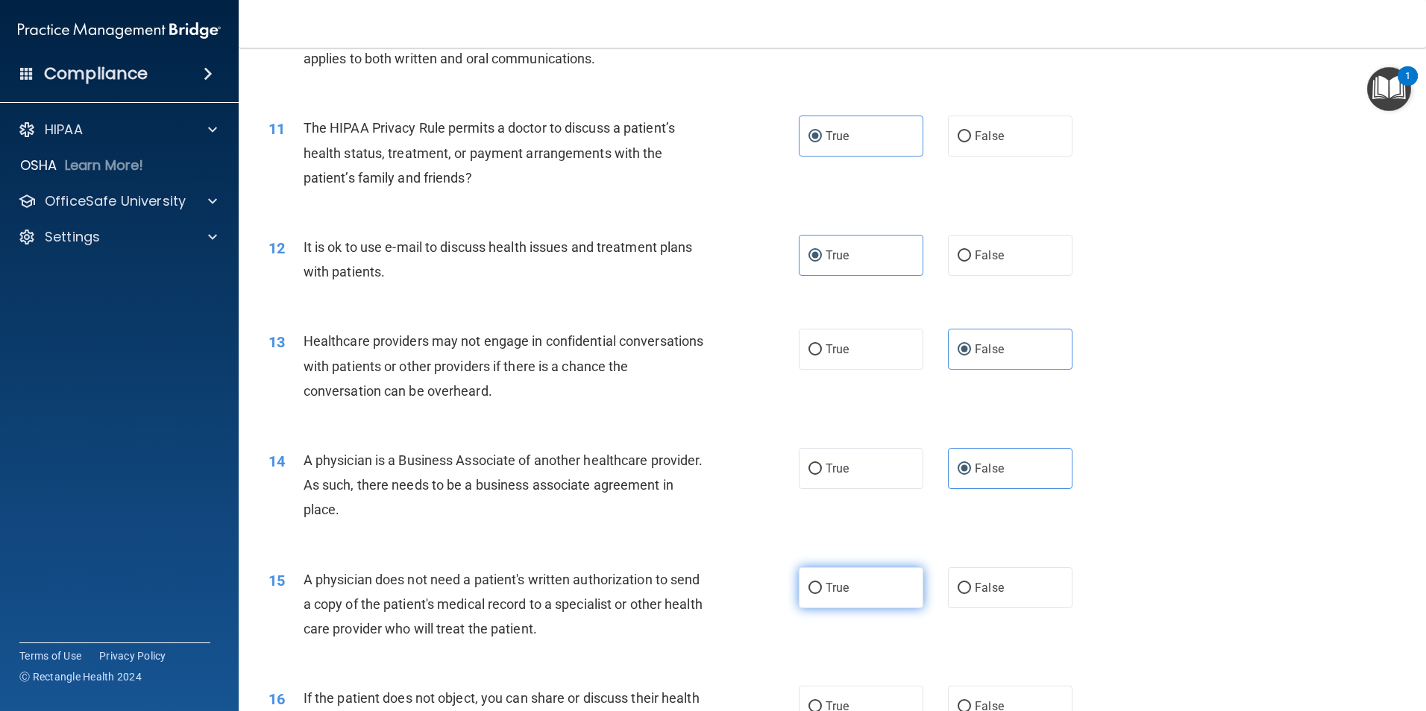
click at [840, 599] on label "True" at bounding box center [861, 587] width 125 height 41
click at [822, 594] on input "True" at bounding box center [814, 588] width 13 height 11
radio input "true"
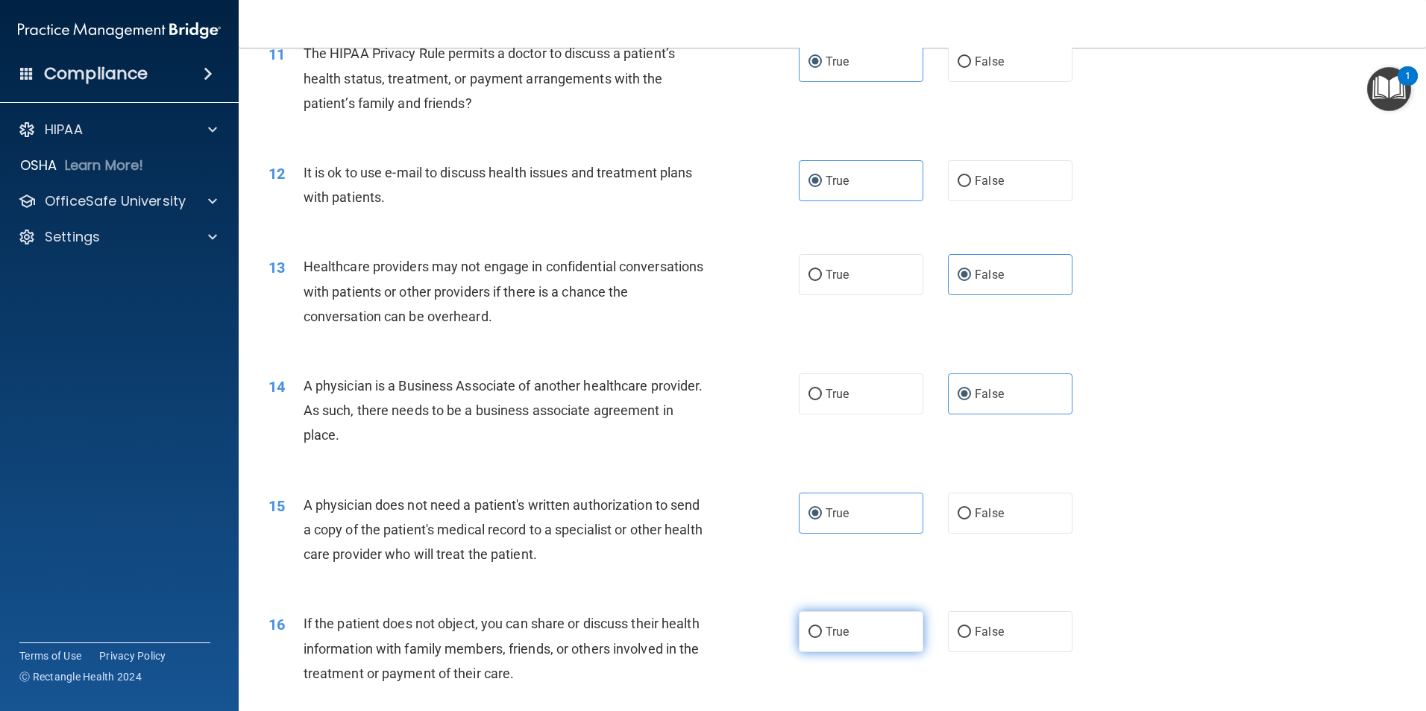
click at [839, 634] on span "True" at bounding box center [836, 632] width 23 height 14
click at [822, 634] on input "True" at bounding box center [814, 632] width 13 height 11
radio input "true"
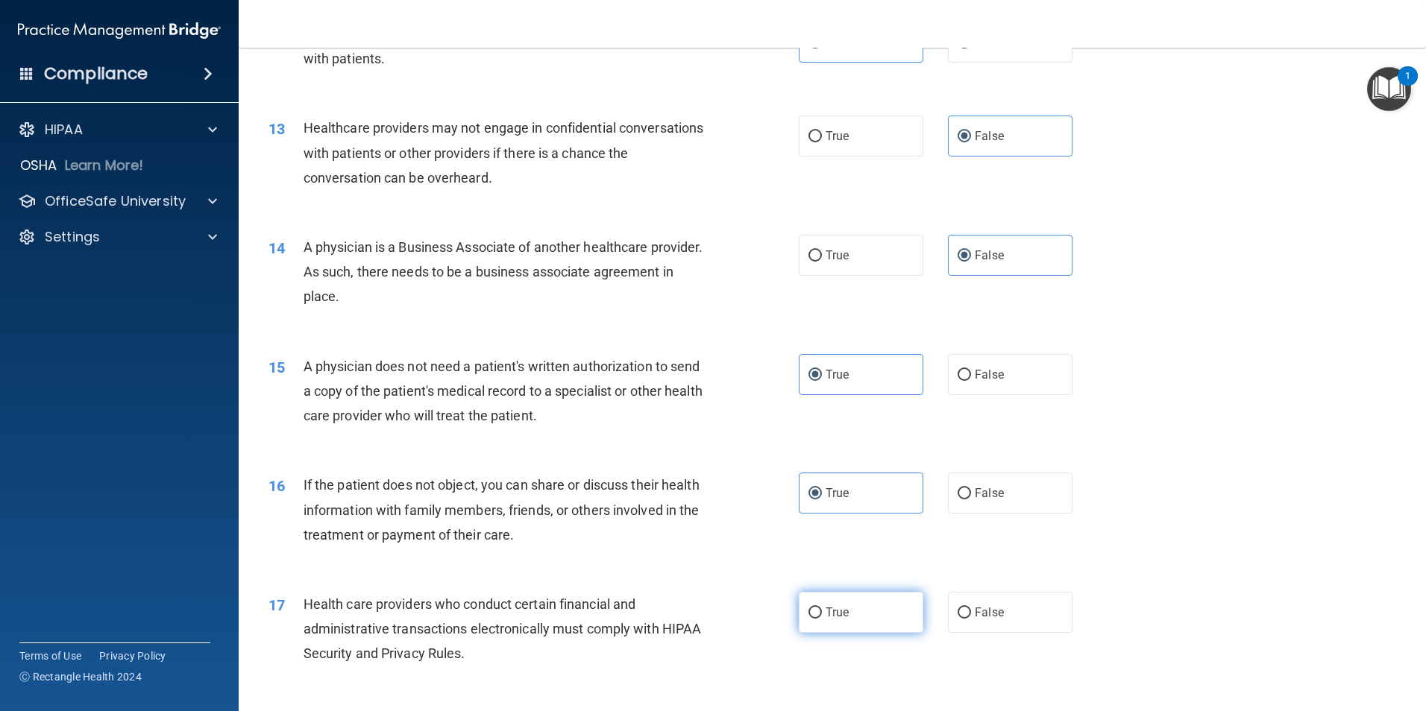
scroll to position [1342, 0]
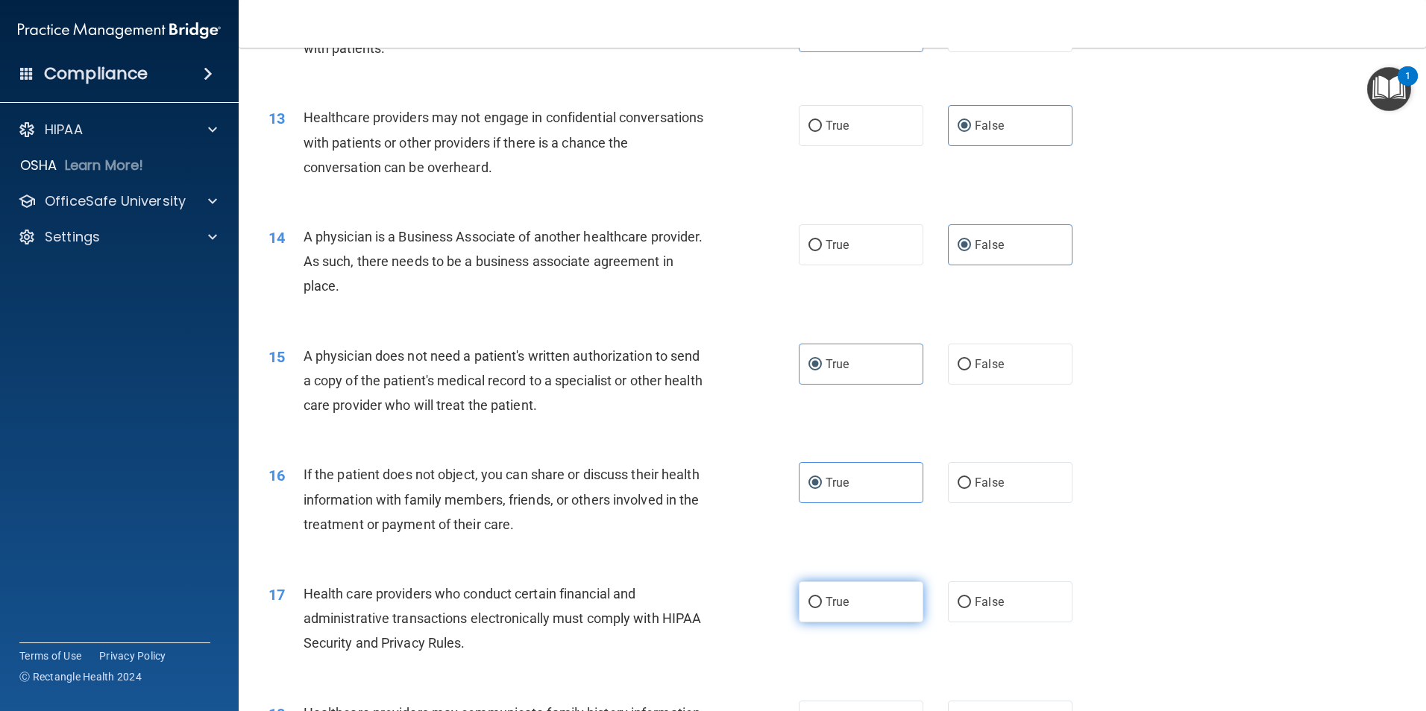
click at [835, 610] on label "True" at bounding box center [861, 602] width 125 height 41
click at [822, 608] on input "True" at bounding box center [814, 602] width 13 height 11
radio input "true"
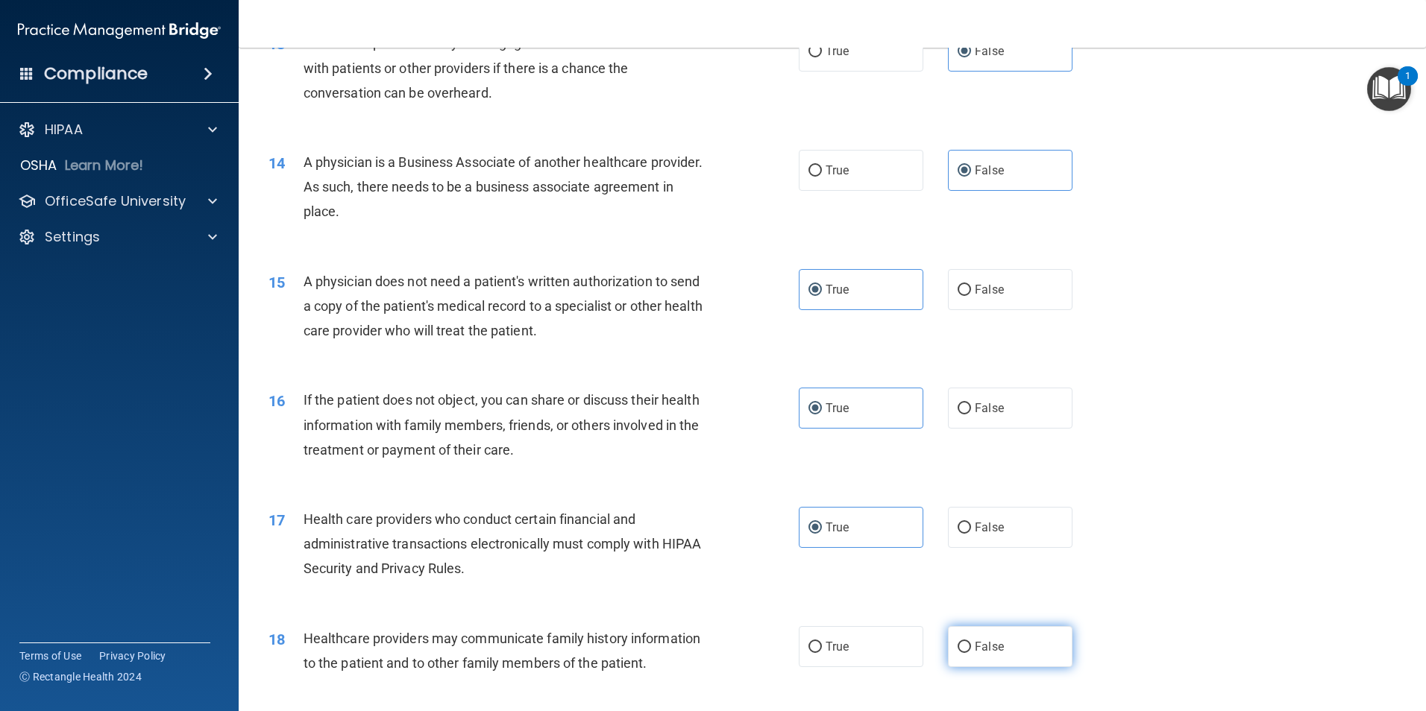
click at [981, 638] on label "False" at bounding box center [1010, 646] width 125 height 41
click at [971, 642] on input "False" at bounding box center [963, 647] width 13 height 11
radio input "true"
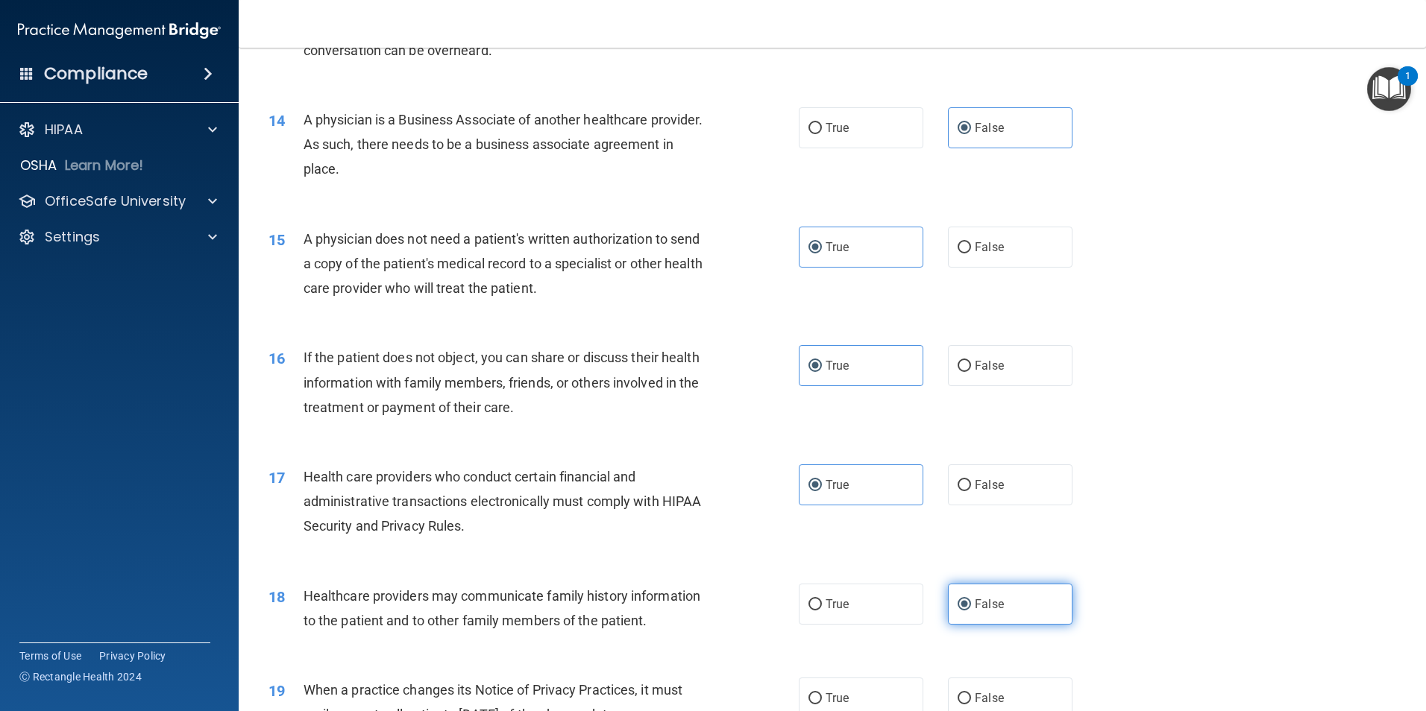
scroll to position [1491, 0]
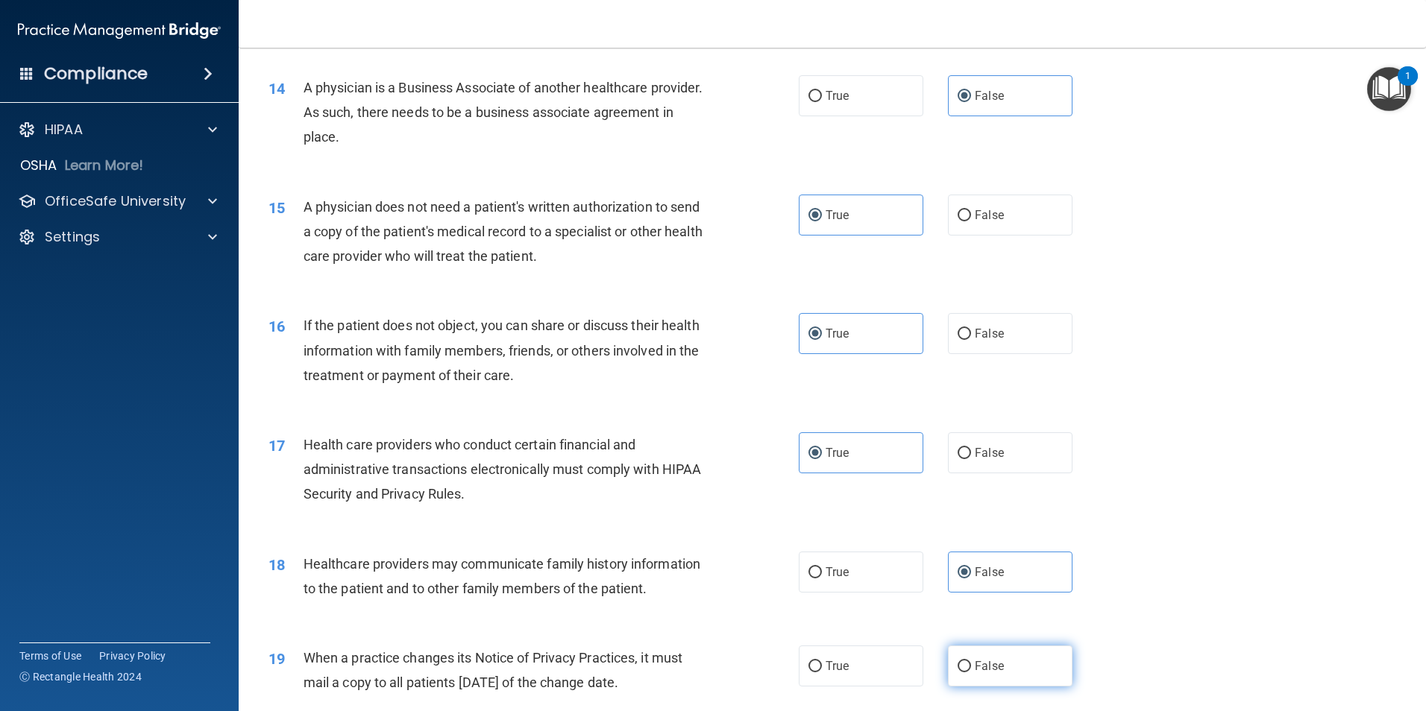
click at [986, 677] on label "False" at bounding box center [1010, 666] width 125 height 41
click at [971, 673] on input "False" at bounding box center [963, 666] width 13 height 11
radio input "true"
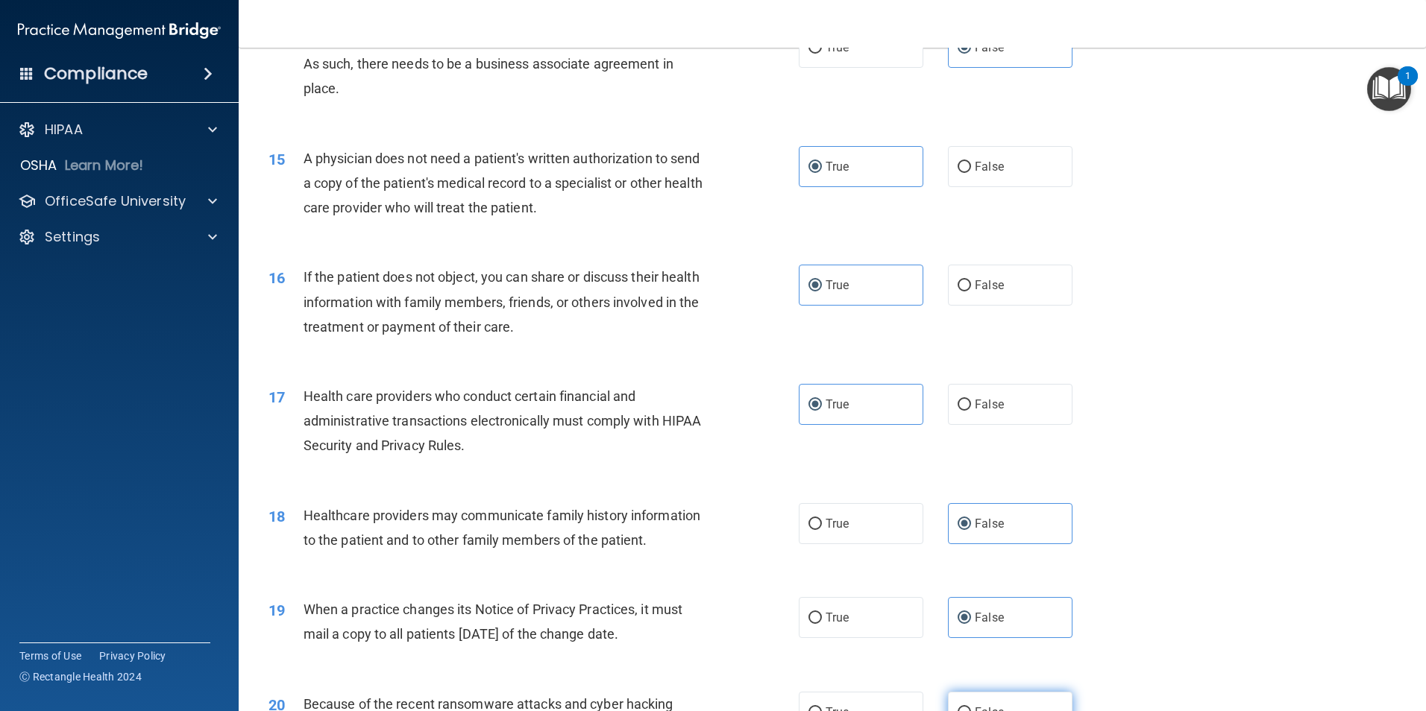
scroll to position [1566, 0]
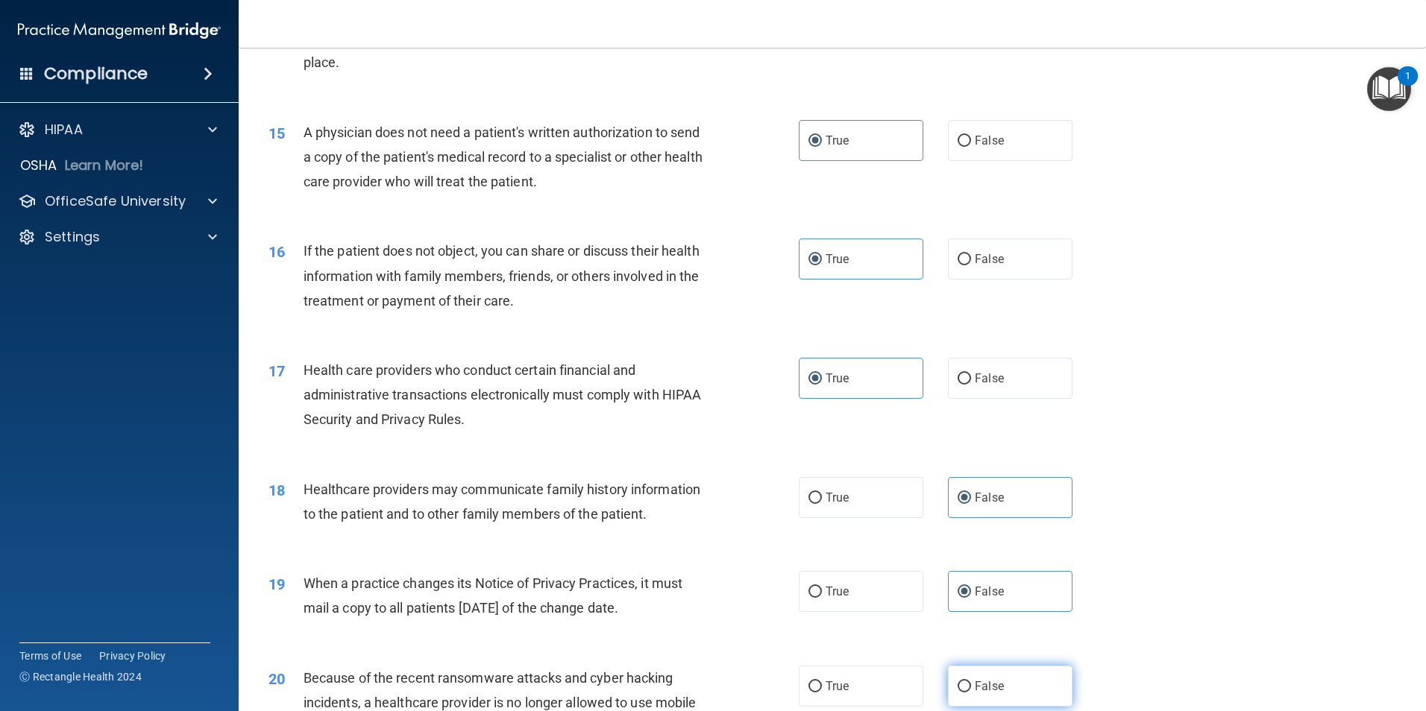
click at [990, 682] on span "False" at bounding box center [989, 686] width 29 height 14
click at [971, 682] on input "False" at bounding box center [963, 687] width 13 height 11
radio input "true"
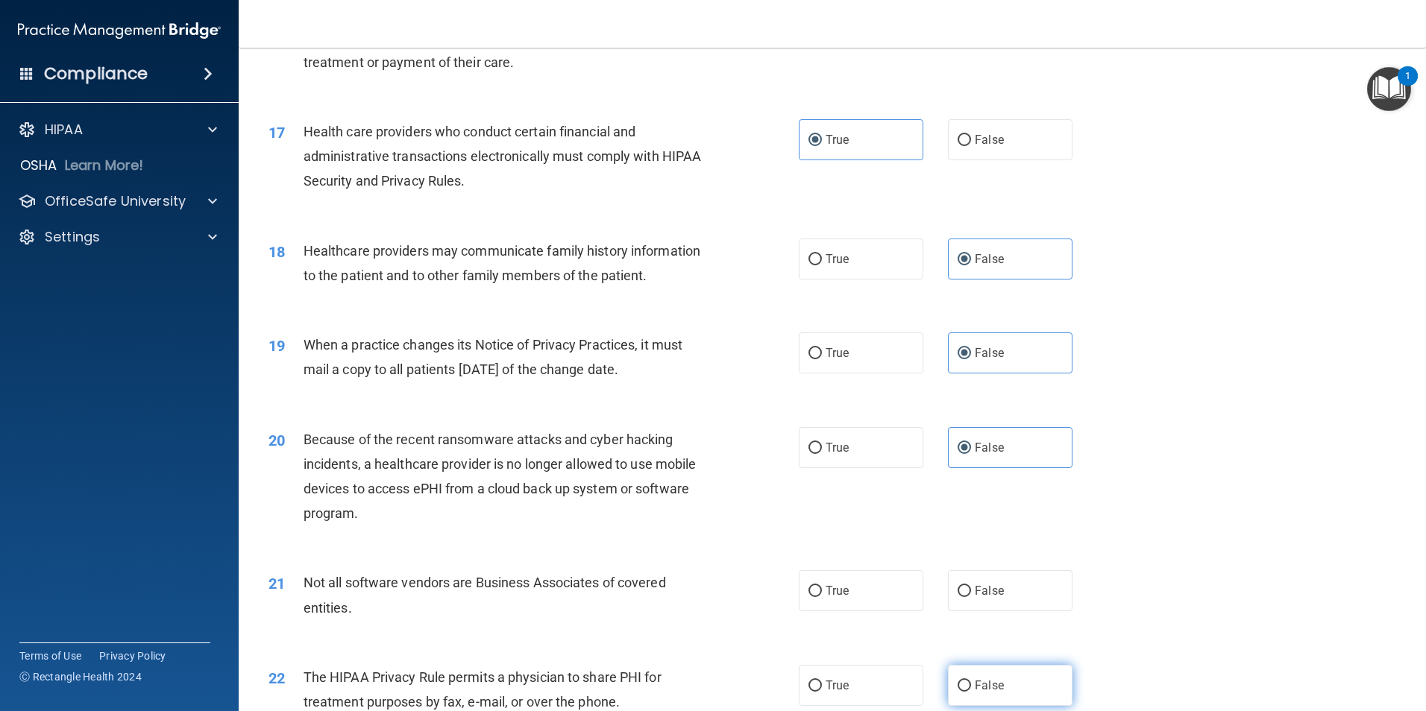
scroll to position [1939, 0]
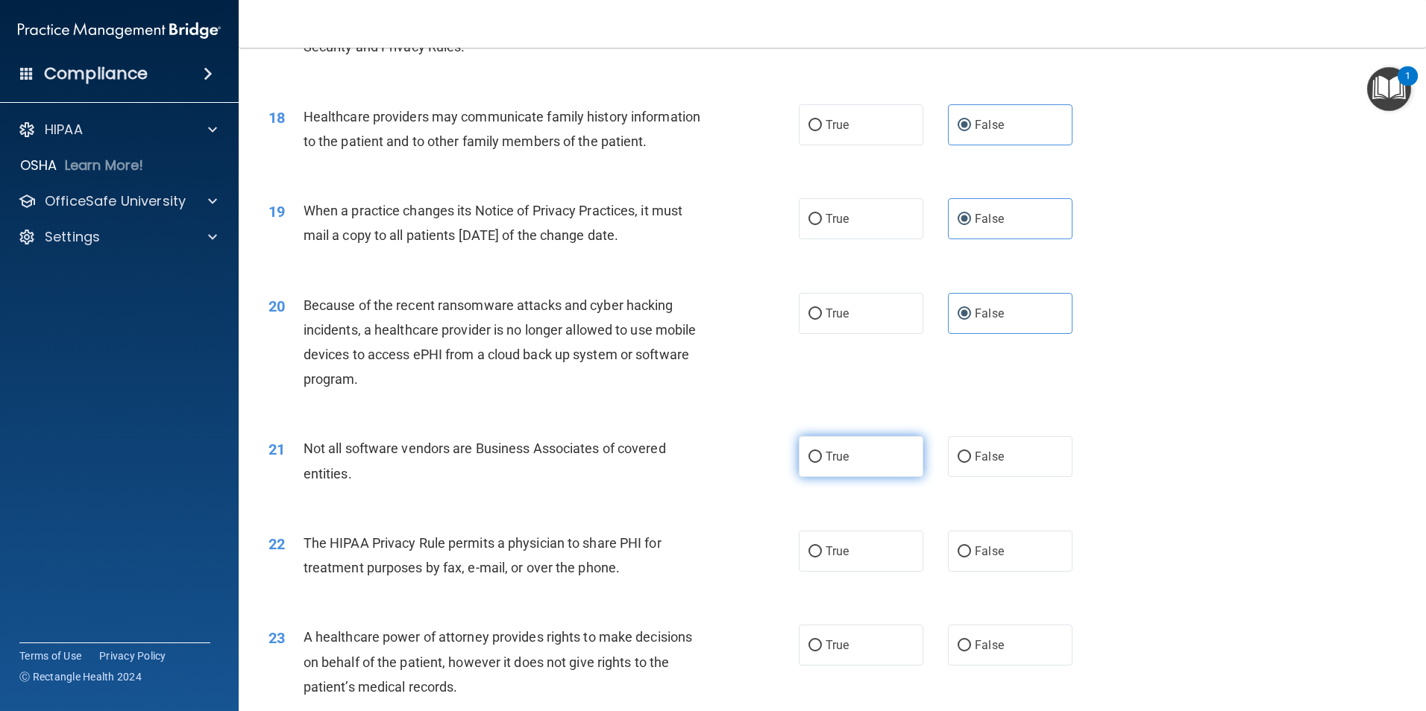
click at [879, 465] on label "True" at bounding box center [861, 456] width 125 height 41
click at [822, 463] on input "True" at bounding box center [814, 457] width 13 height 11
radio input "true"
click at [865, 553] on label "True" at bounding box center [861, 551] width 125 height 41
click at [822, 553] on input "True" at bounding box center [814, 552] width 13 height 11
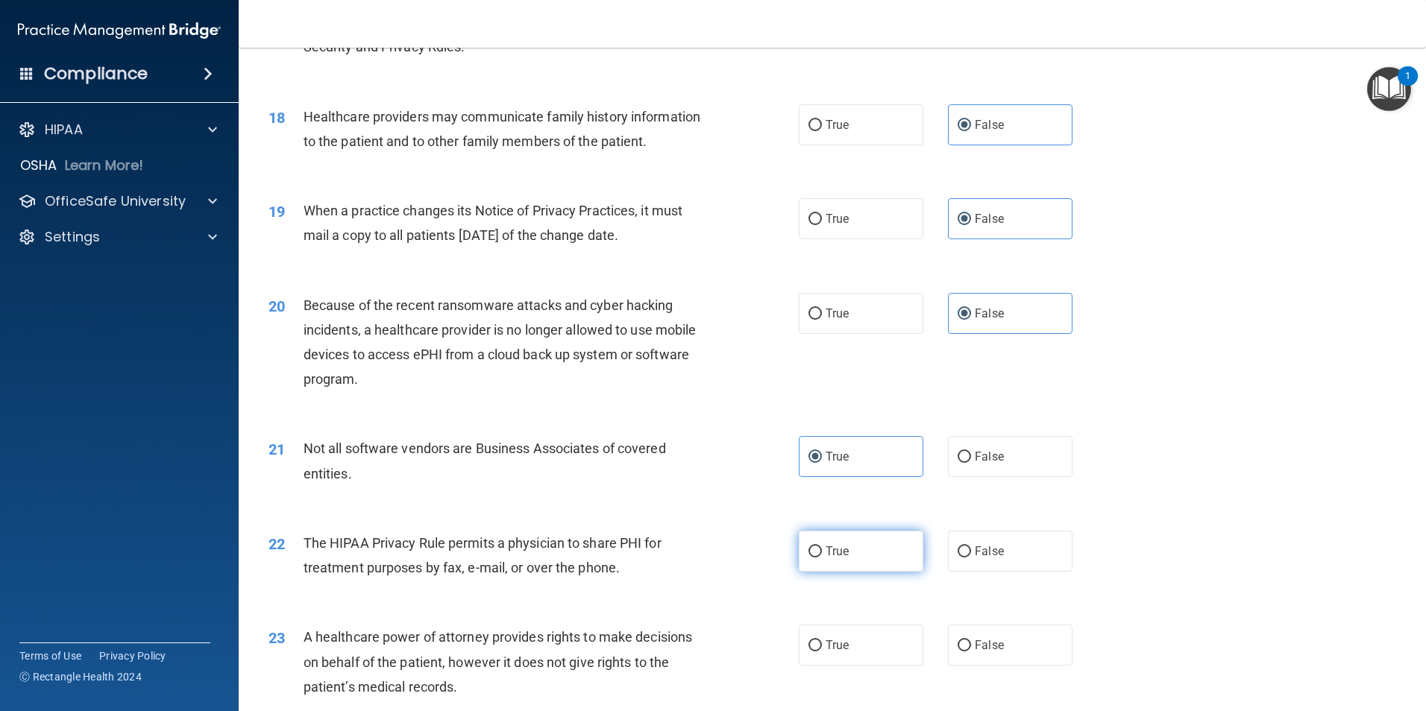
radio input "true"
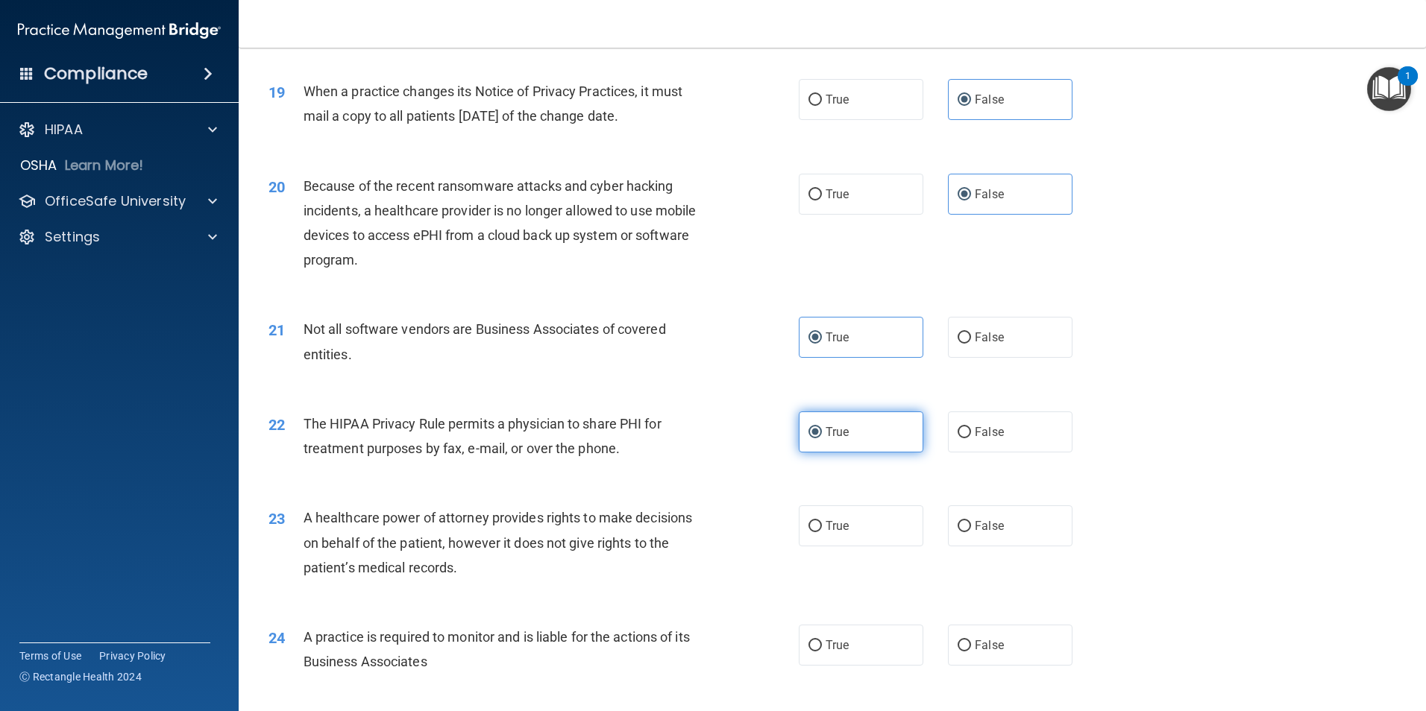
scroll to position [2088, 0]
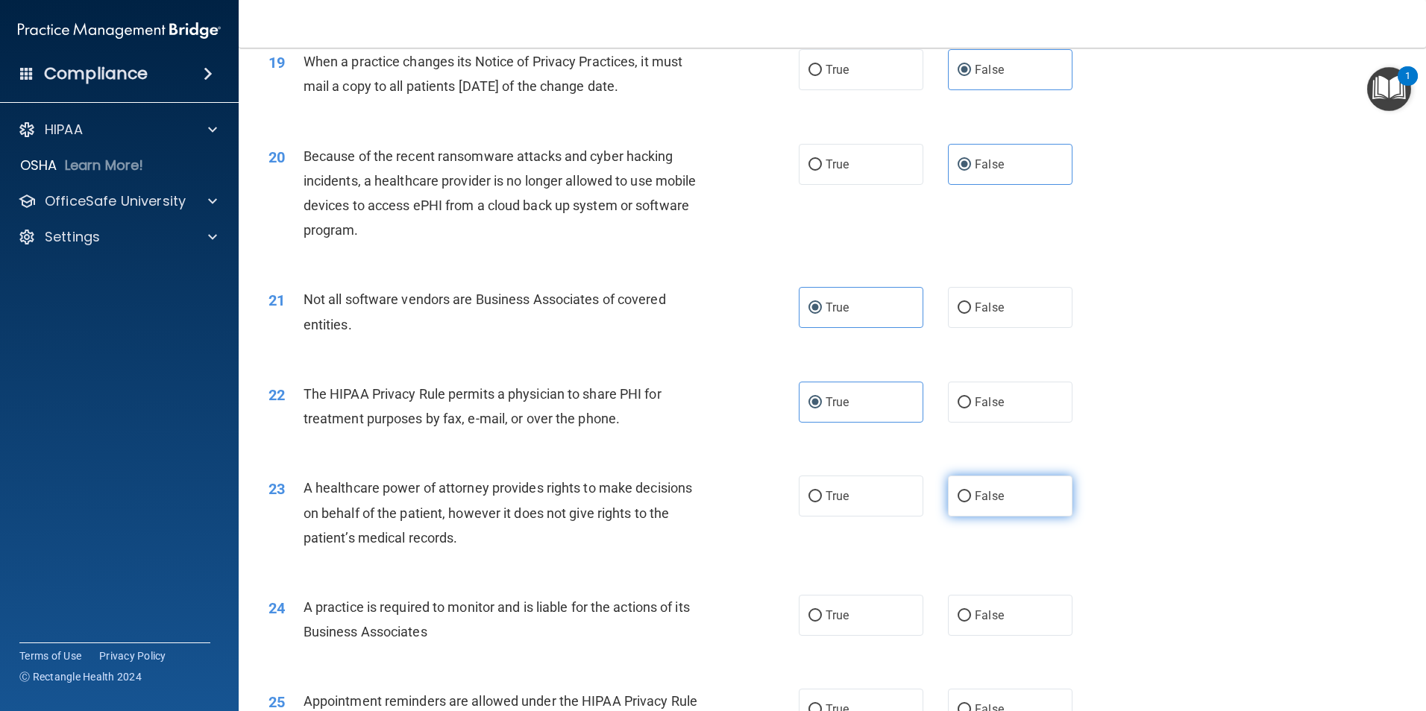
click at [993, 492] on span "False" at bounding box center [989, 496] width 29 height 14
click at [971, 492] on input "False" at bounding box center [963, 496] width 13 height 11
radio input "true"
click at [1004, 628] on label "False" at bounding box center [1010, 615] width 125 height 41
click at [971, 622] on input "False" at bounding box center [963, 616] width 13 height 11
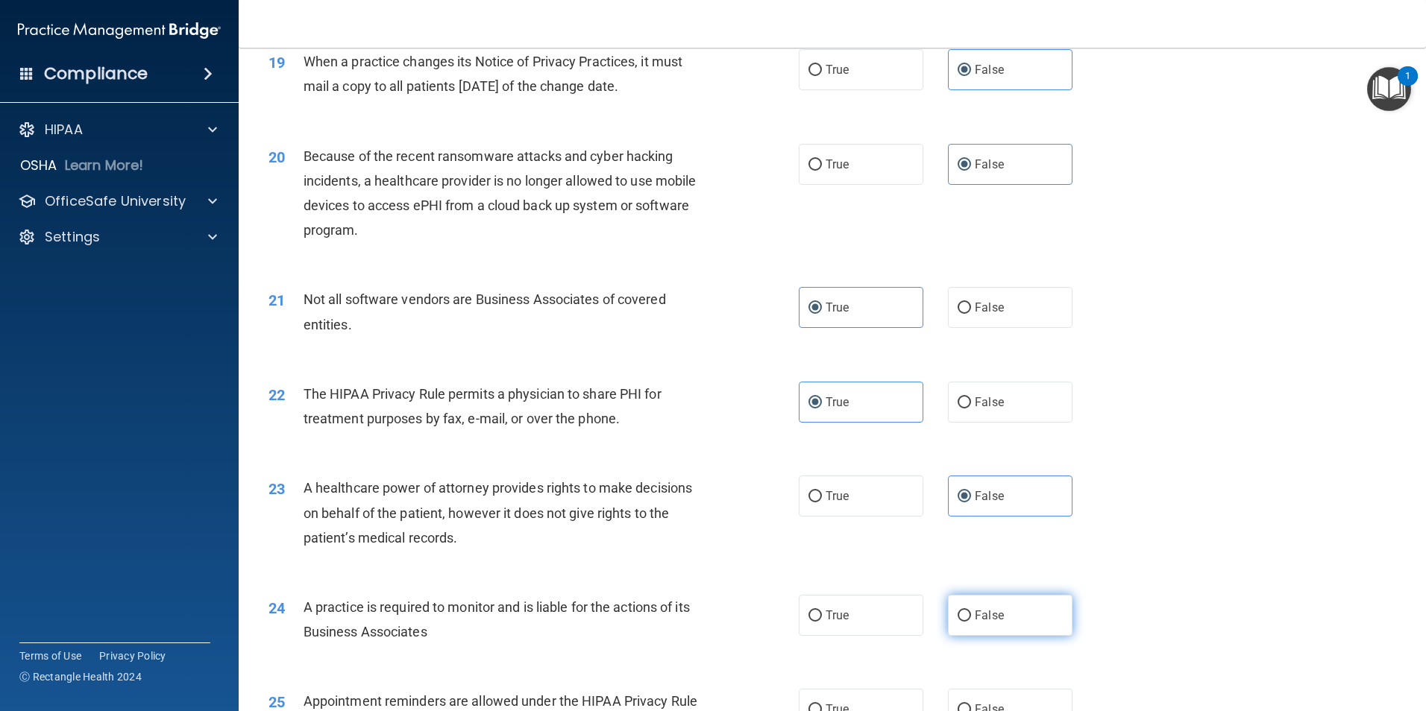
radio input "true"
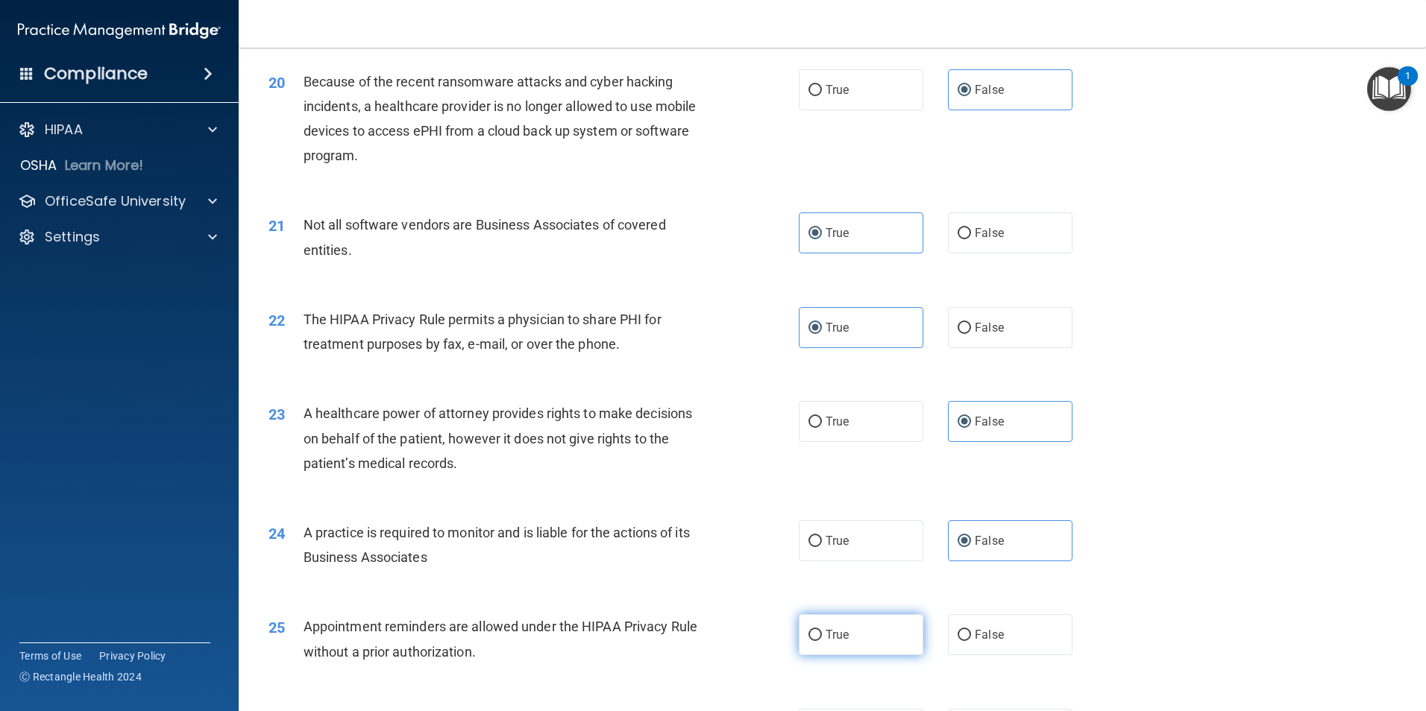
click at [825, 632] on span "True" at bounding box center [836, 635] width 23 height 14
click at [822, 632] on input "True" at bounding box center [814, 635] width 13 height 11
radio input "true"
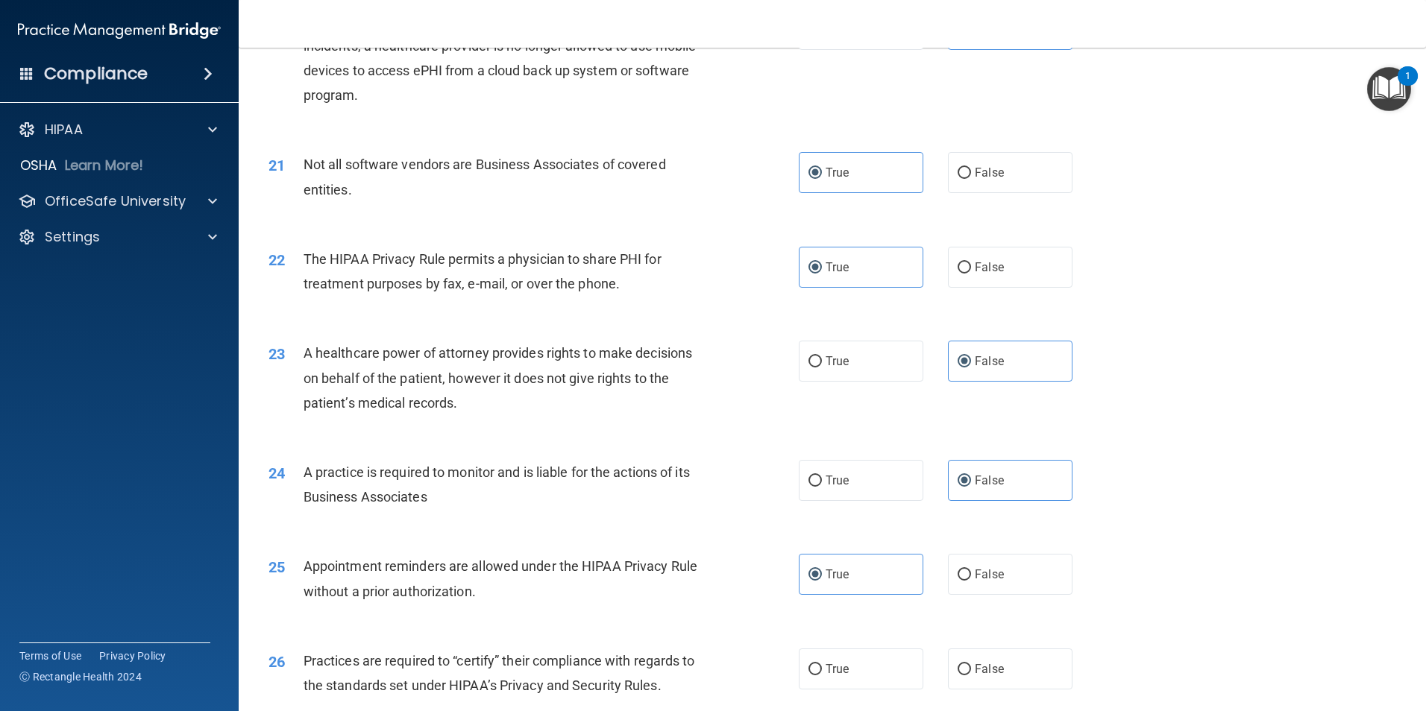
scroll to position [2312, 0]
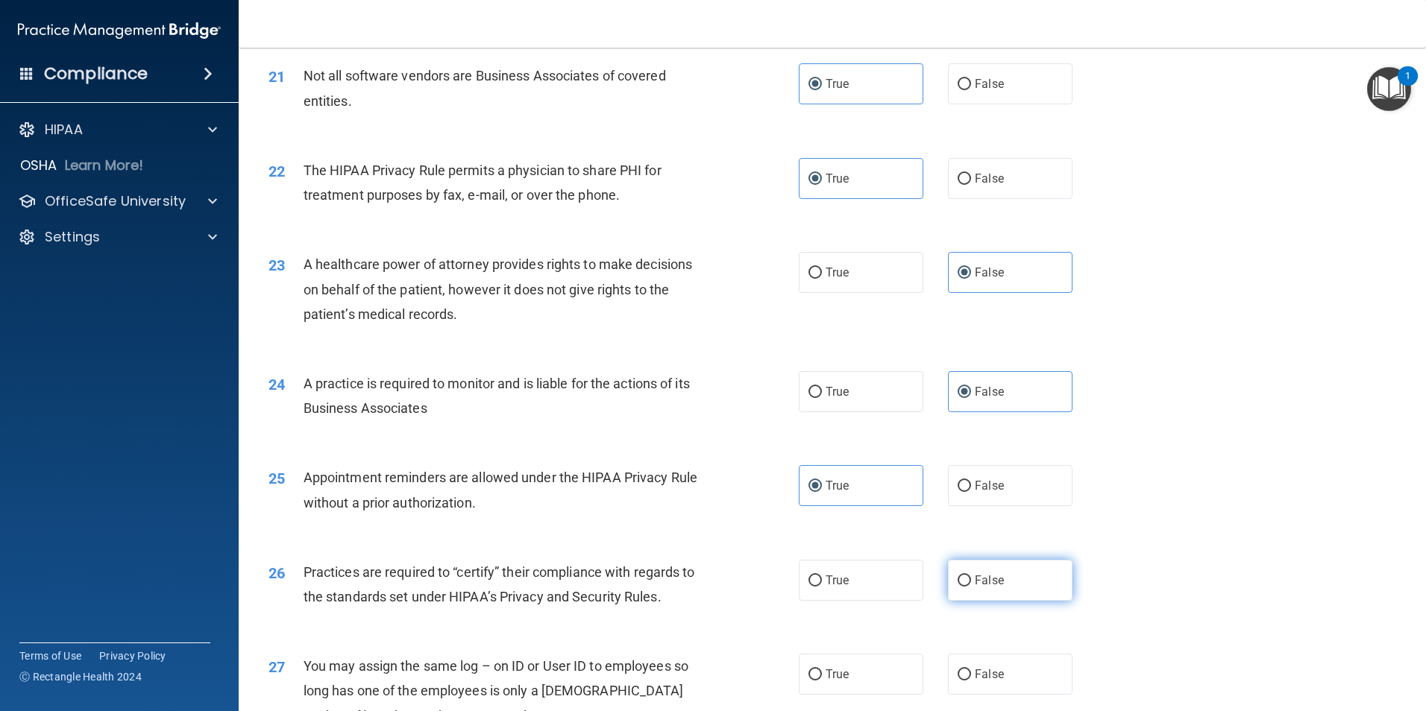
click at [991, 593] on label "False" at bounding box center [1010, 580] width 125 height 41
click at [971, 587] on input "False" at bounding box center [963, 581] width 13 height 11
radio input "true"
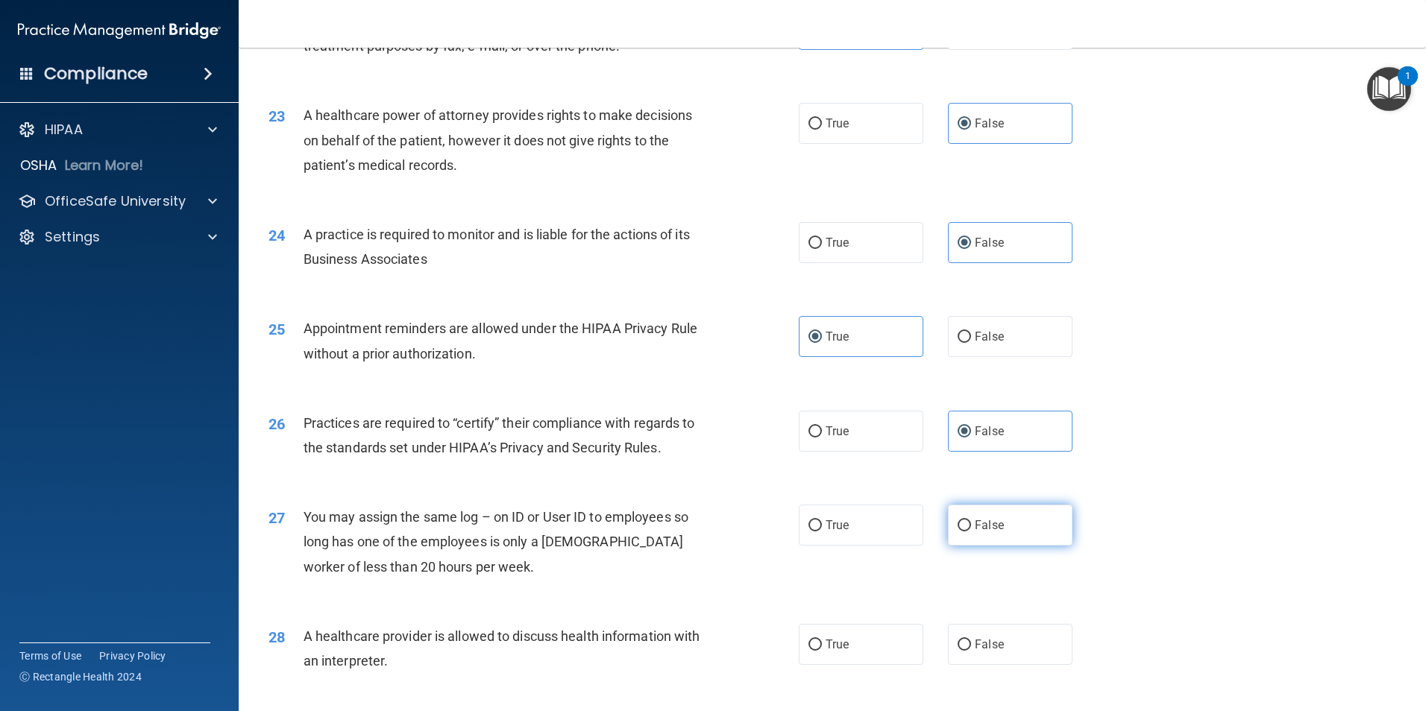
click at [998, 521] on label "False" at bounding box center [1010, 525] width 125 height 41
click at [971, 521] on input "False" at bounding box center [963, 525] width 13 height 11
radio input "true"
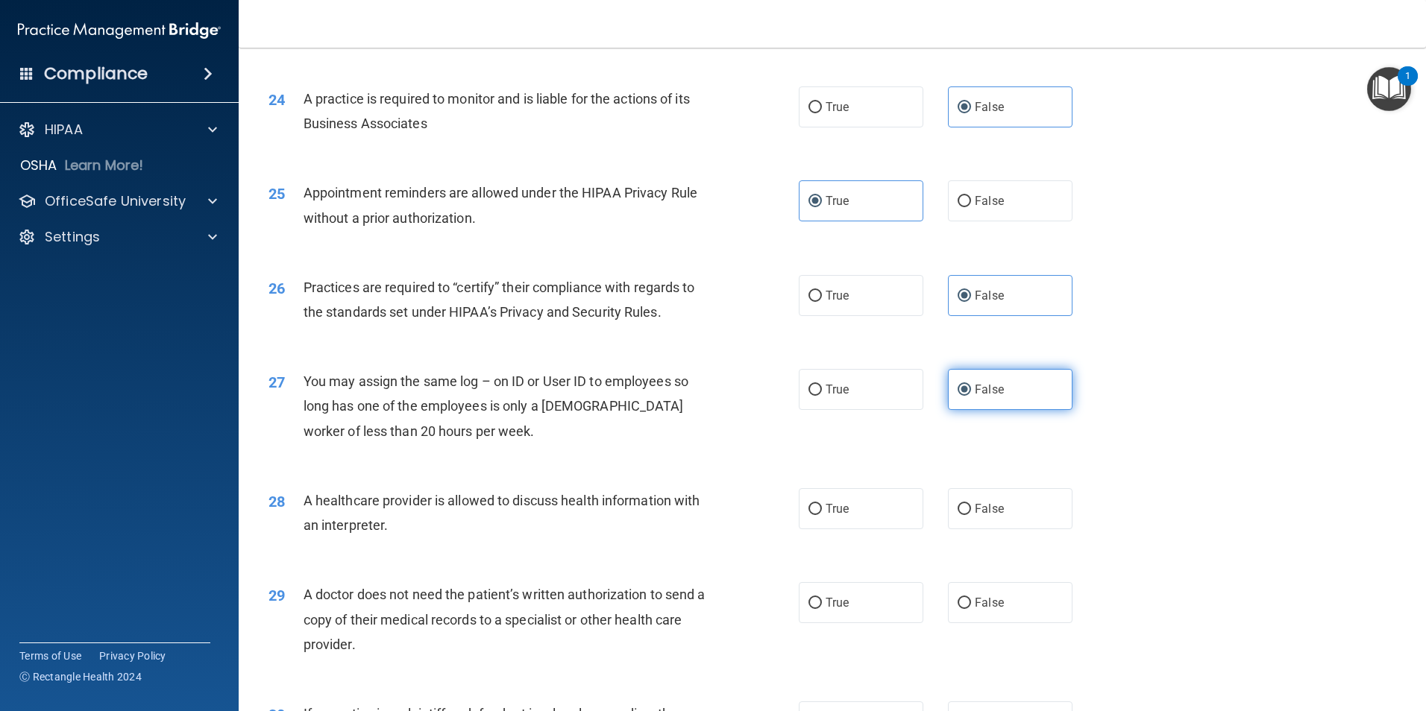
scroll to position [2610, 0]
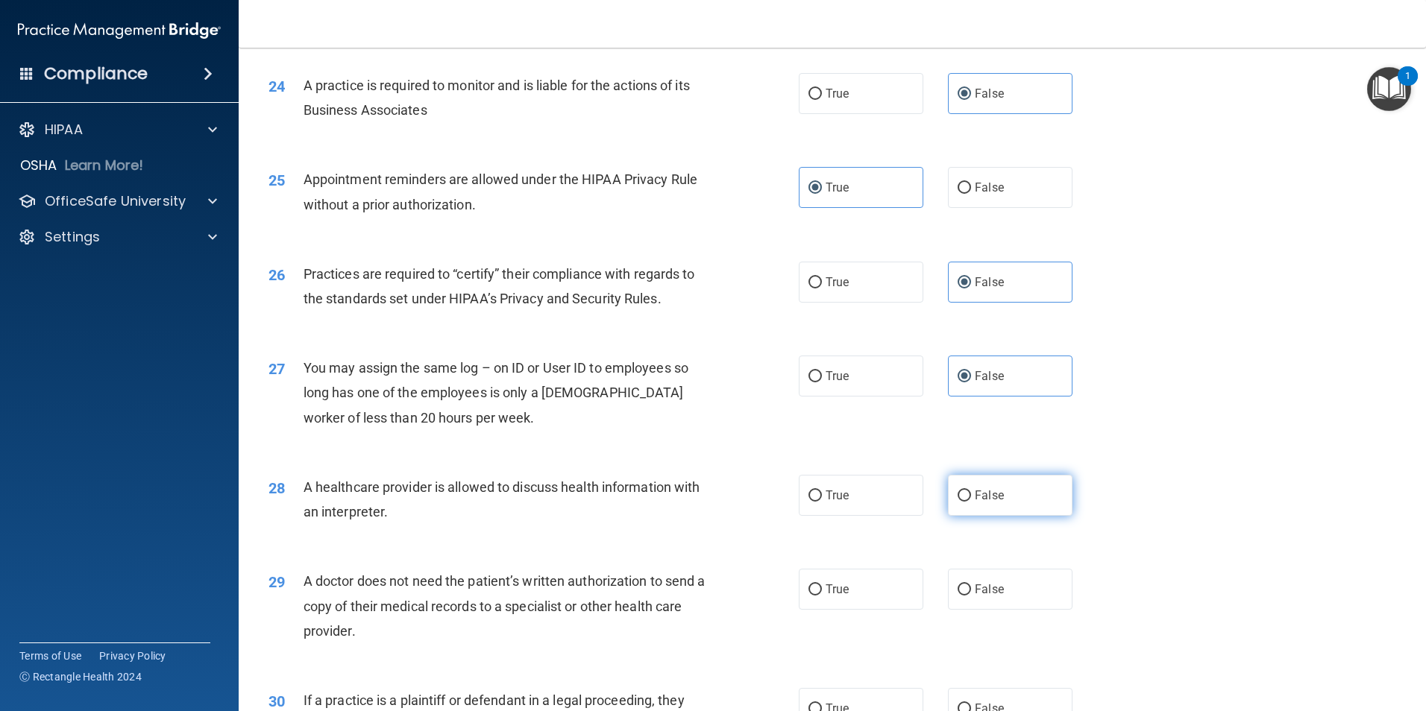
click at [984, 497] on span "False" at bounding box center [989, 495] width 29 height 14
click at [971, 497] on input "False" at bounding box center [963, 496] width 13 height 11
radio input "true"
click at [885, 598] on label "True" at bounding box center [861, 589] width 125 height 41
click at [822, 596] on input "True" at bounding box center [814, 590] width 13 height 11
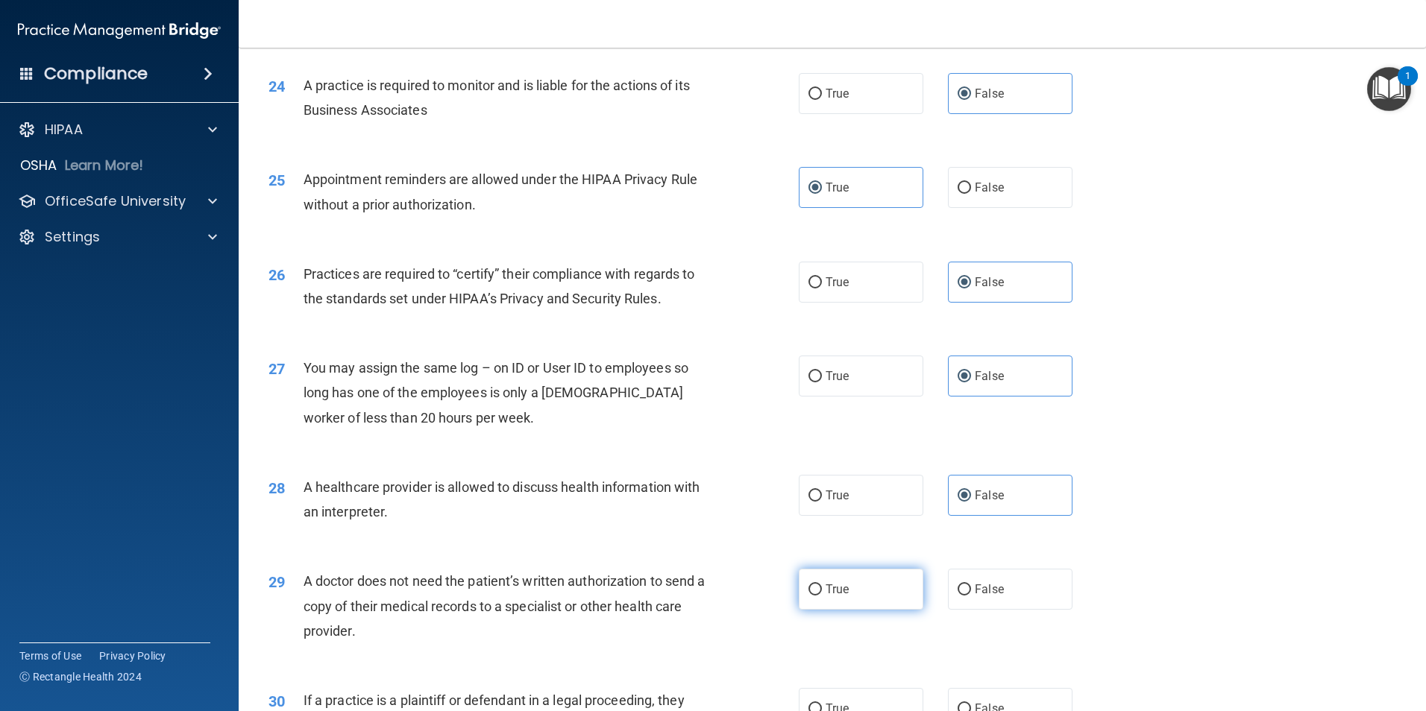
radio input "true"
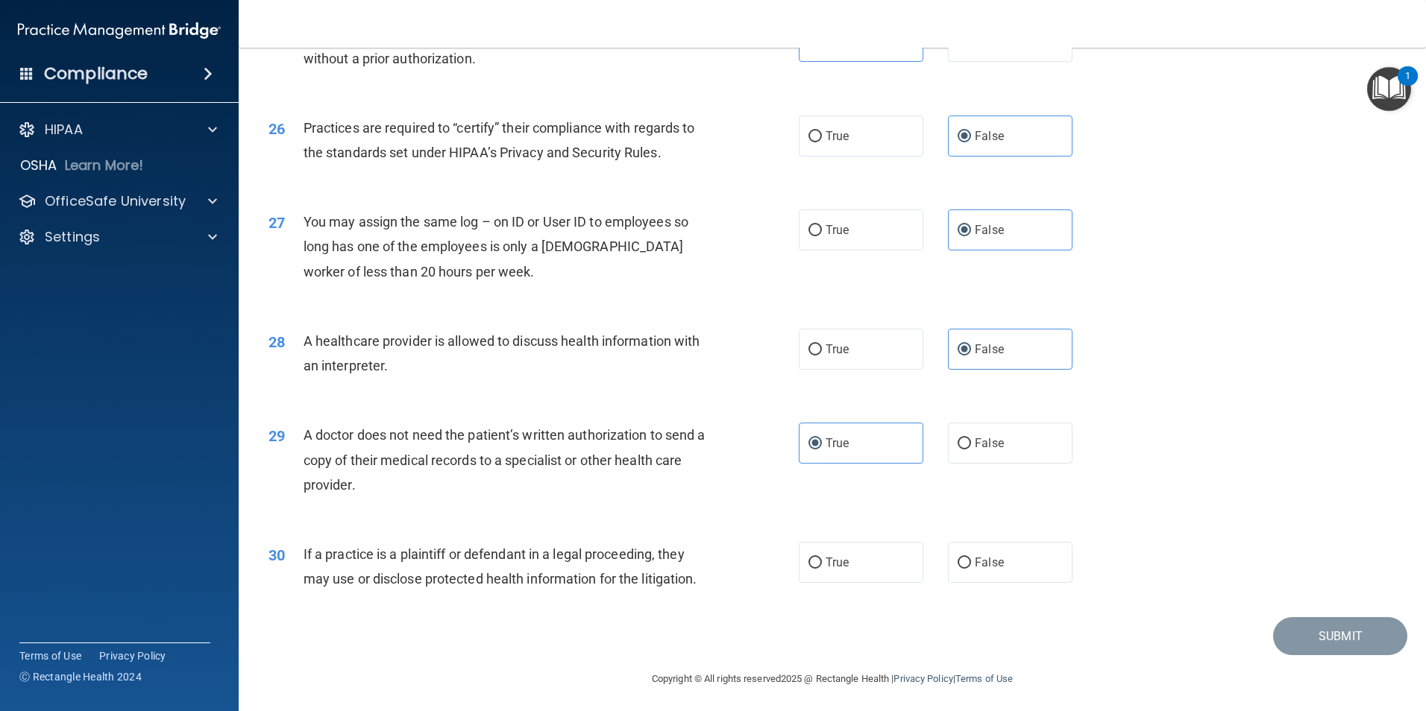
scroll to position [2759, 0]
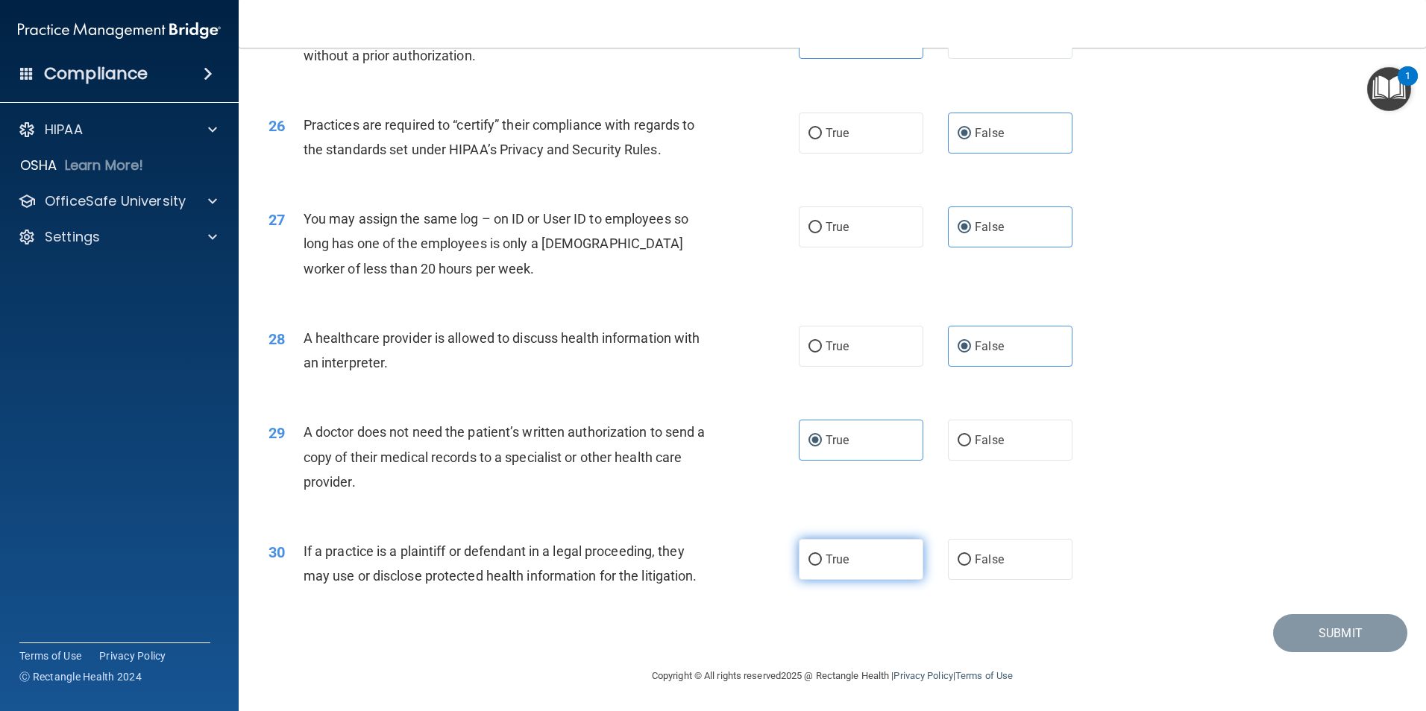
click at [863, 559] on label "True" at bounding box center [861, 559] width 125 height 41
click at [822, 559] on input "True" at bounding box center [814, 560] width 13 height 11
radio input "true"
click at [1341, 647] on button "Submit" at bounding box center [1340, 633] width 134 height 38
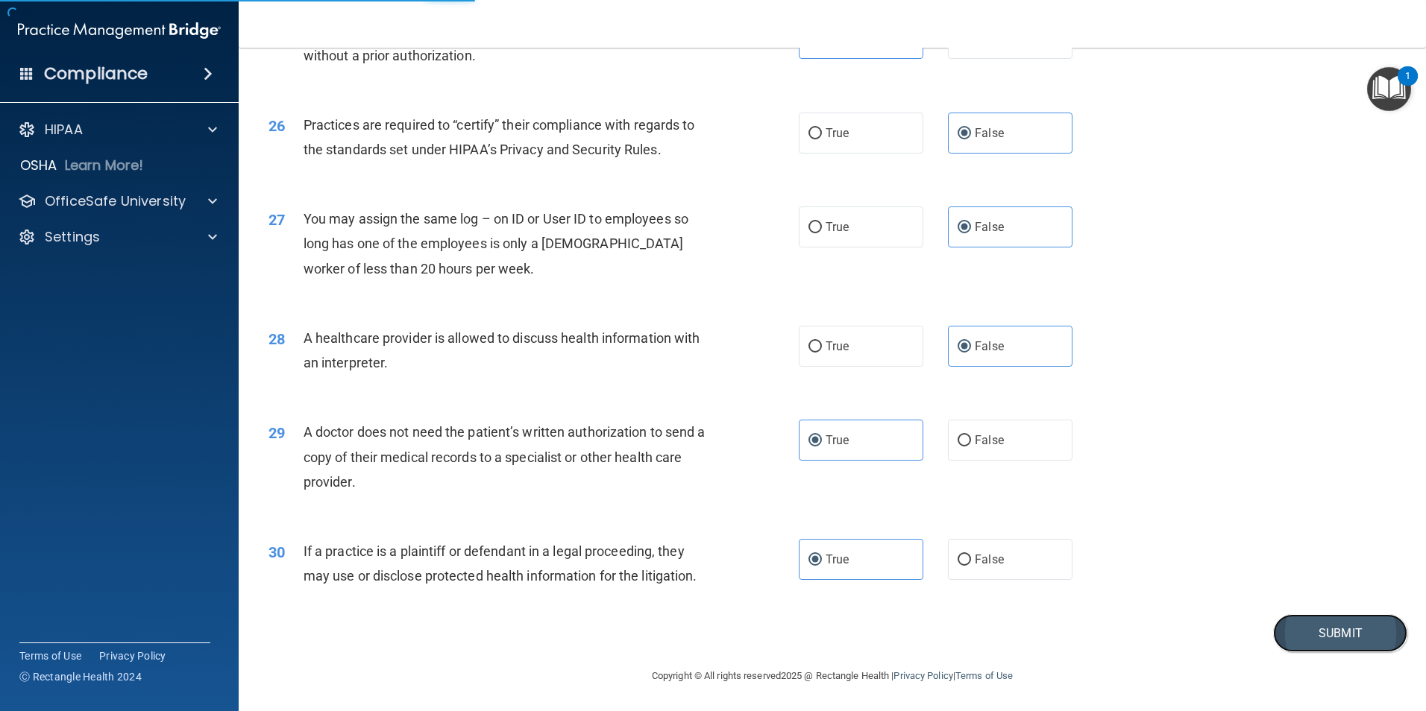
click at [1313, 627] on button "Submit" at bounding box center [1340, 633] width 134 height 38
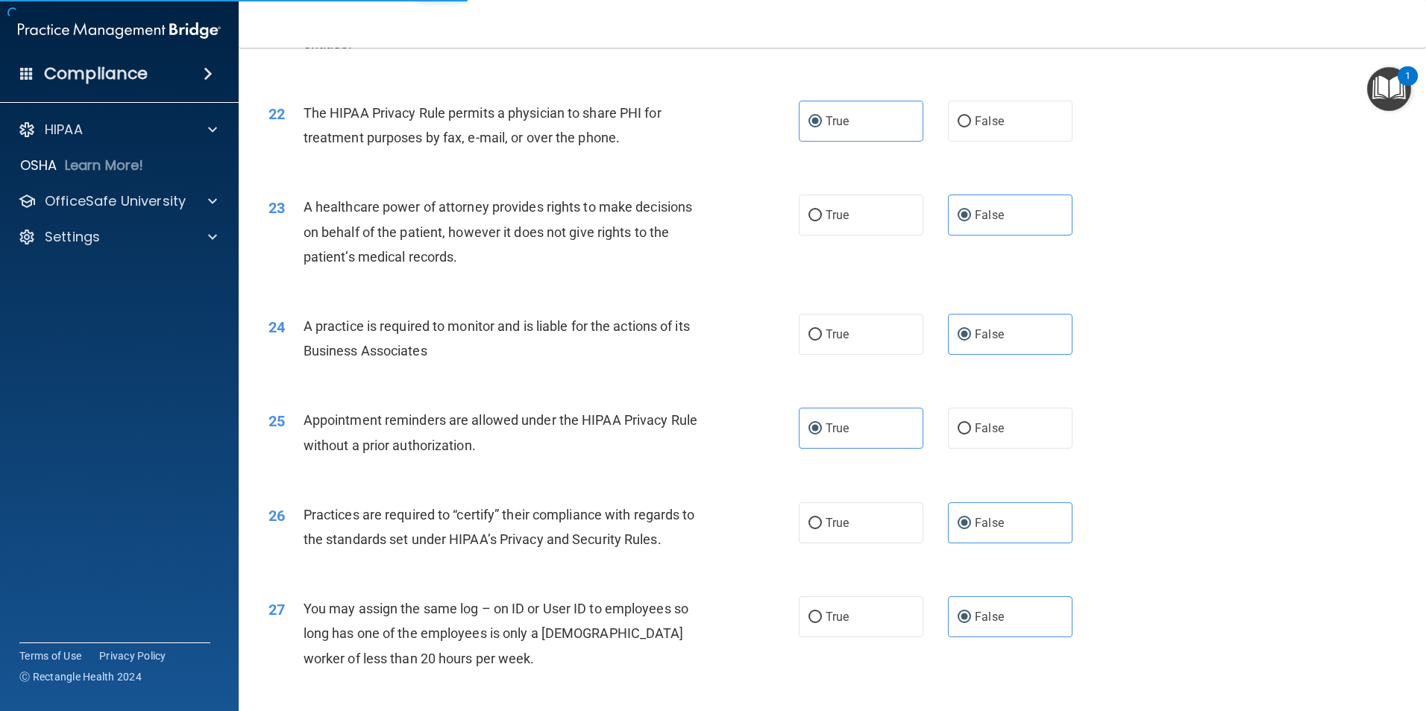
scroll to position [2312, 0]
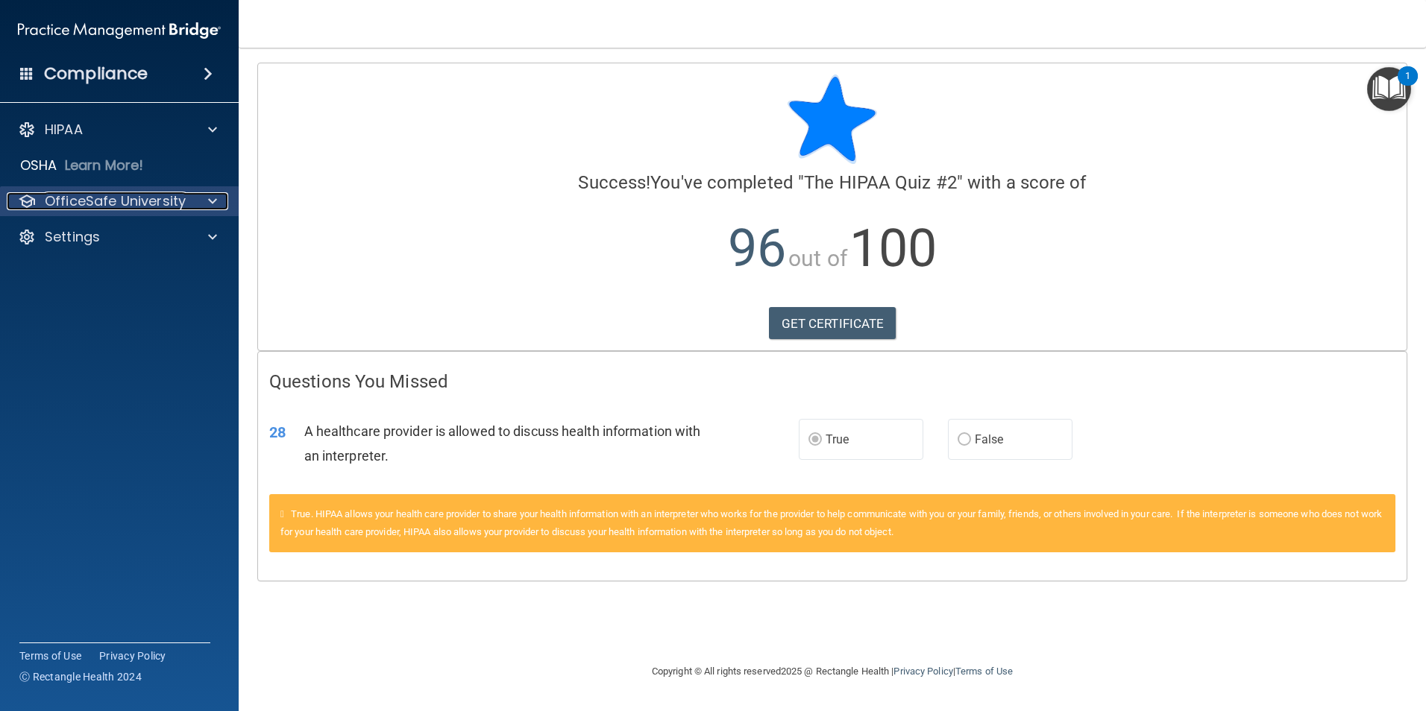
click at [198, 200] on div at bounding box center [210, 201] width 37 height 18
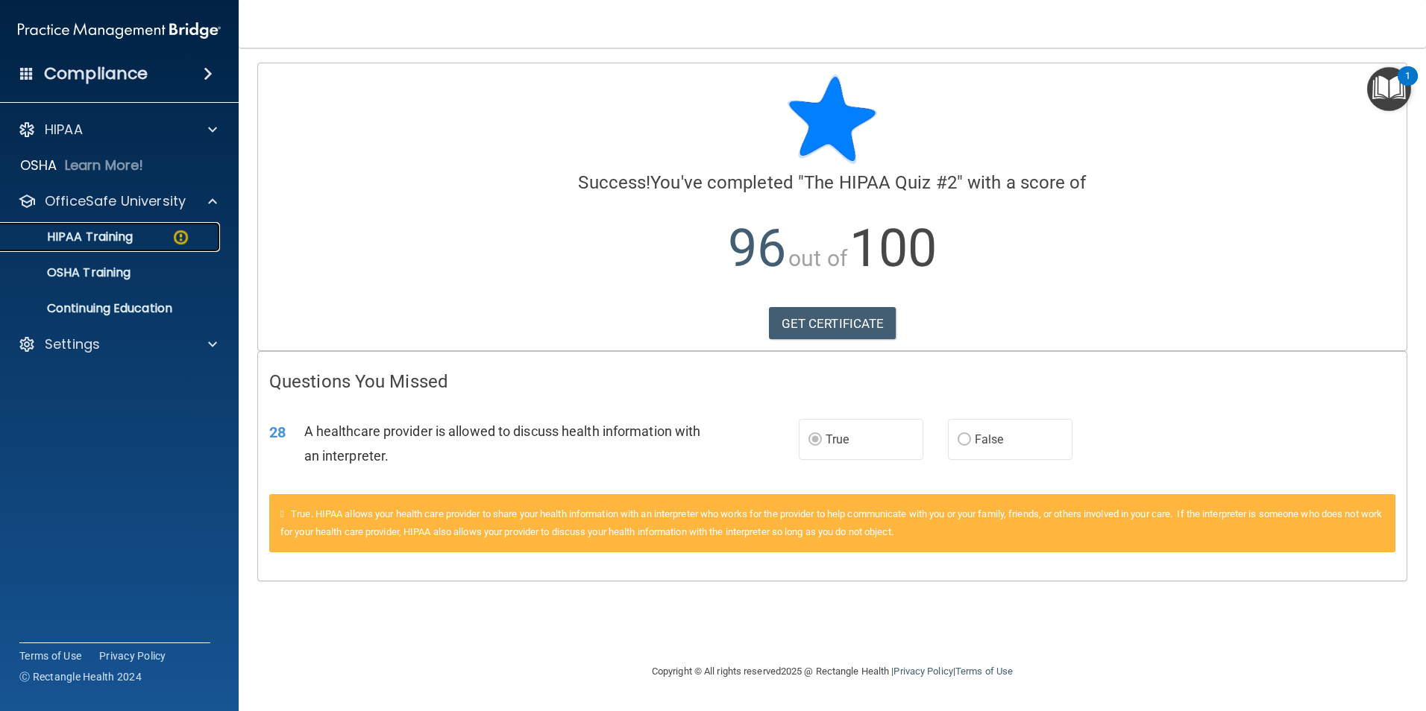
click at [129, 249] on link "HIPAA Training" at bounding box center [102, 237] width 235 height 30
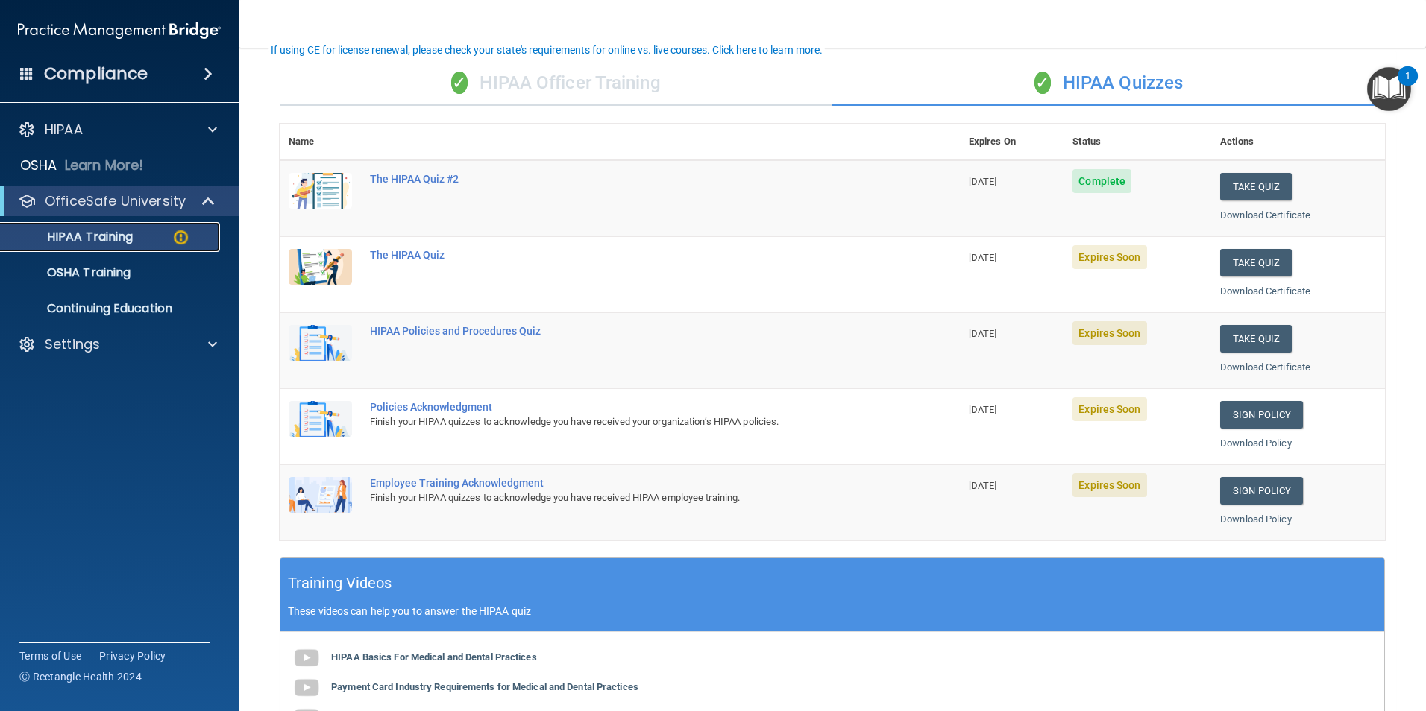
scroll to position [75, 0]
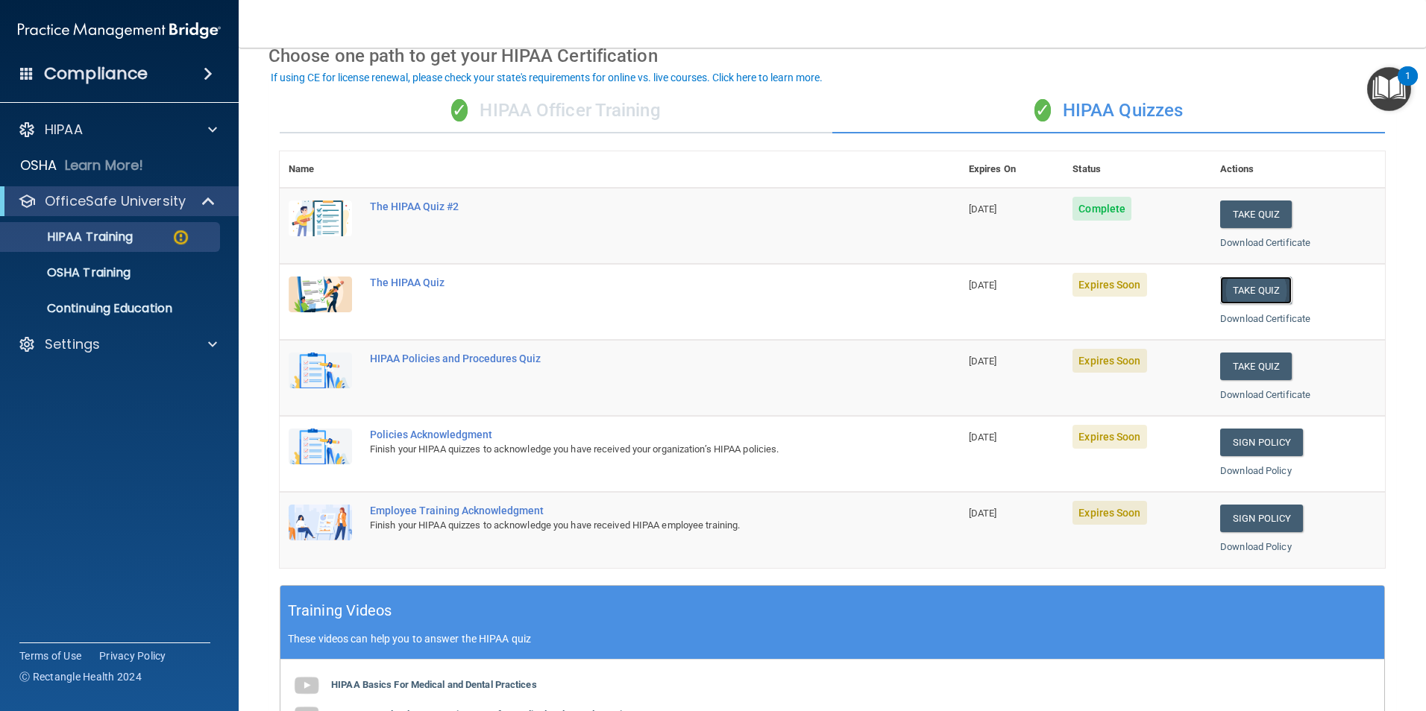
click at [1278, 295] on button "Take Quiz" at bounding box center [1256, 291] width 72 height 28
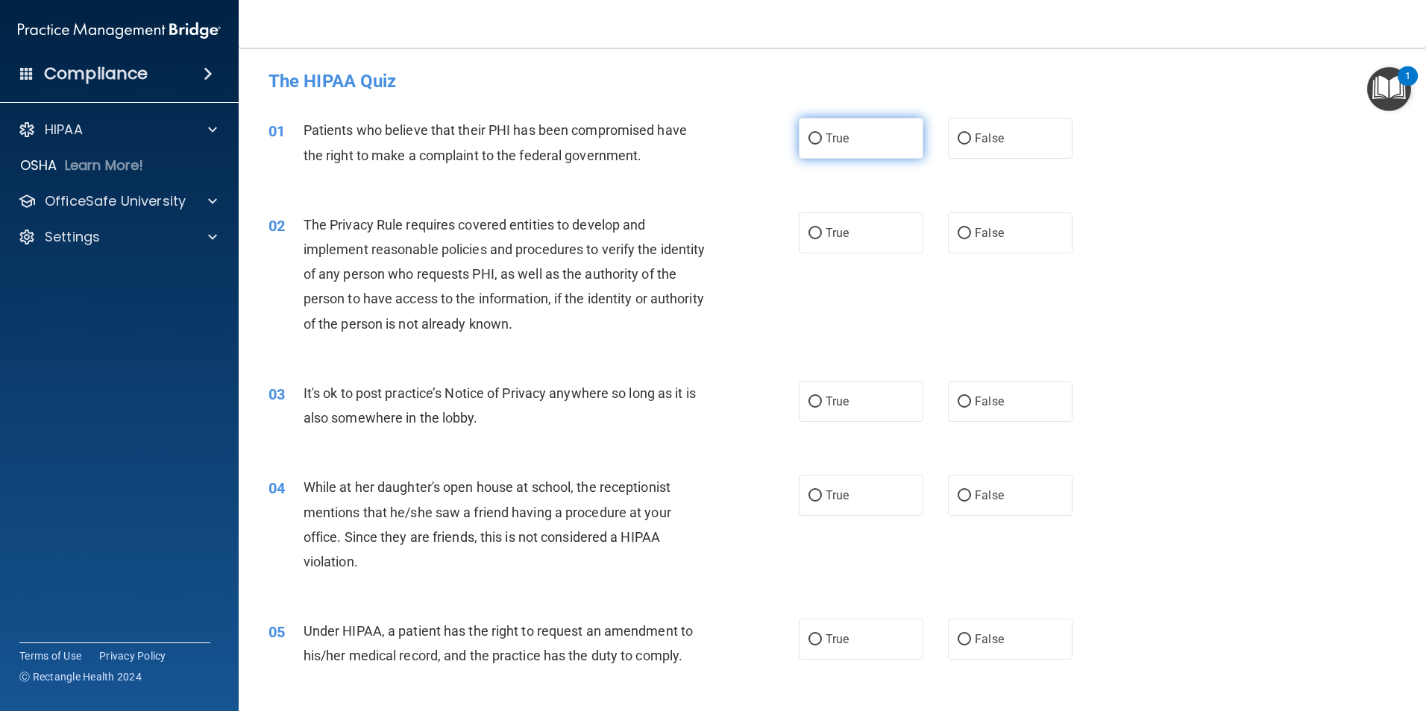
click at [846, 141] on label "True" at bounding box center [861, 138] width 125 height 41
click at [822, 141] on input "True" at bounding box center [814, 138] width 13 height 11
radio input "true"
click at [856, 239] on label "True" at bounding box center [861, 233] width 125 height 41
click at [822, 239] on input "True" at bounding box center [814, 233] width 13 height 11
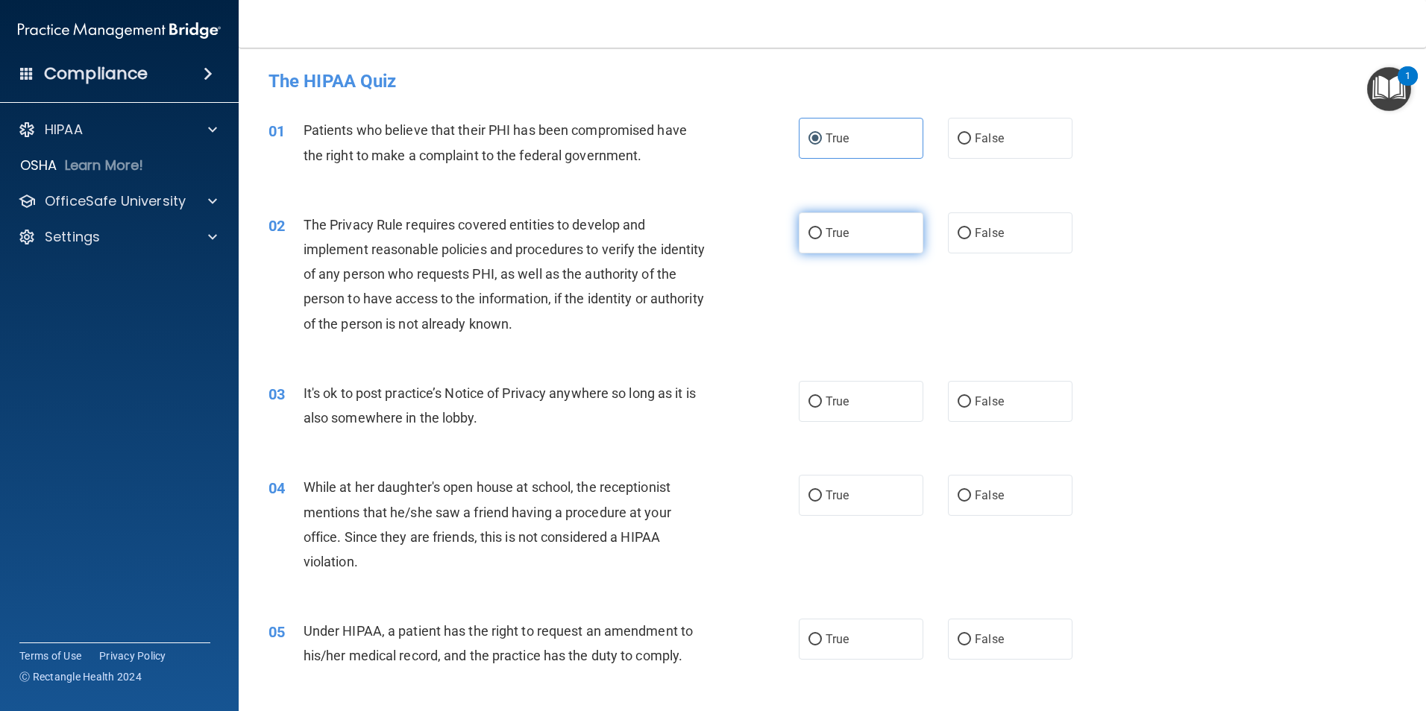
radio input "true"
click at [998, 400] on label "False" at bounding box center [1010, 401] width 125 height 41
click at [971, 400] on input "False" at bounding box center [963, 402] width 13 height 11
radio input "true"
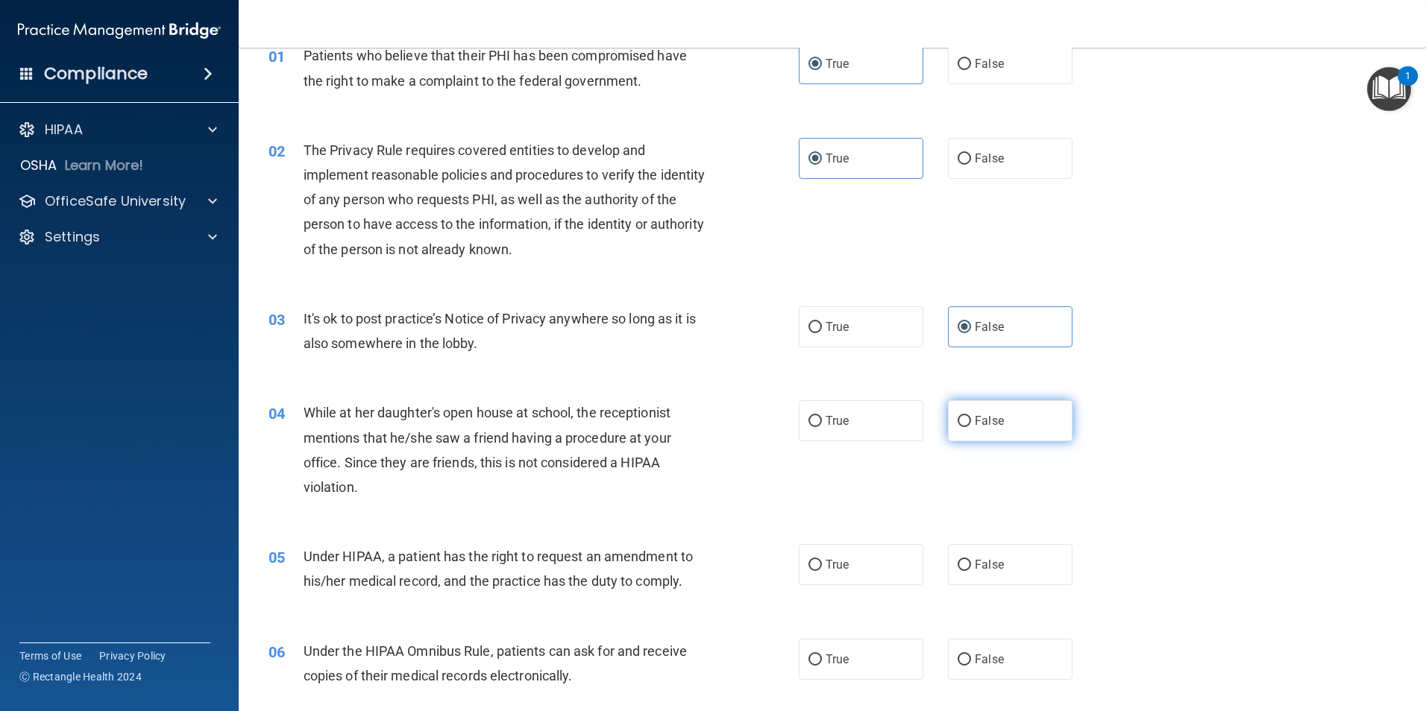
click at [998, 423] on label "False" at bounding box center [1010, 420] width 125 height 41
click at [971, 423] on input "False" at bounding box center [963, 421] width 13 height 11
radio input "true"
click at [896, 569] on label "True" at bounding box center [861, 564] width 125 height 41
click at [822, 569] on input "True" at bounding box center [814, 565] width 13 height 11
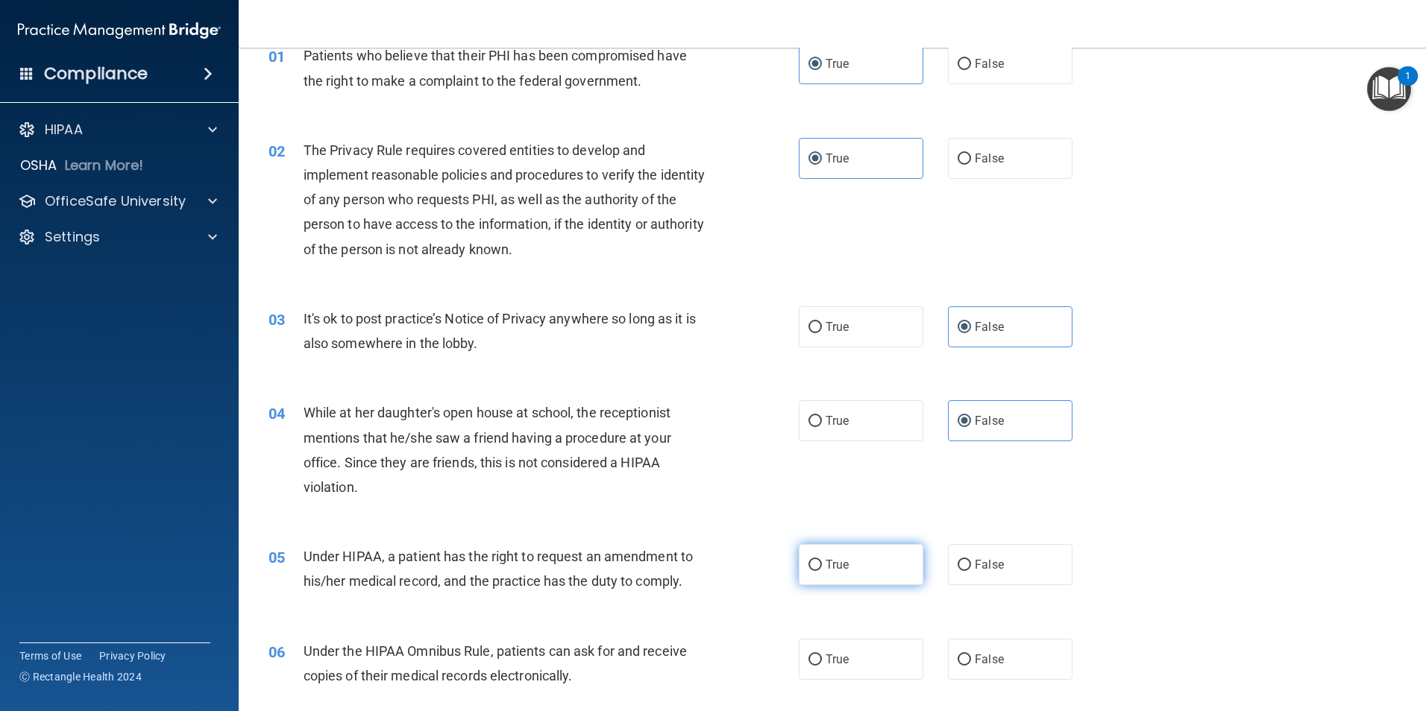
radio input "true"
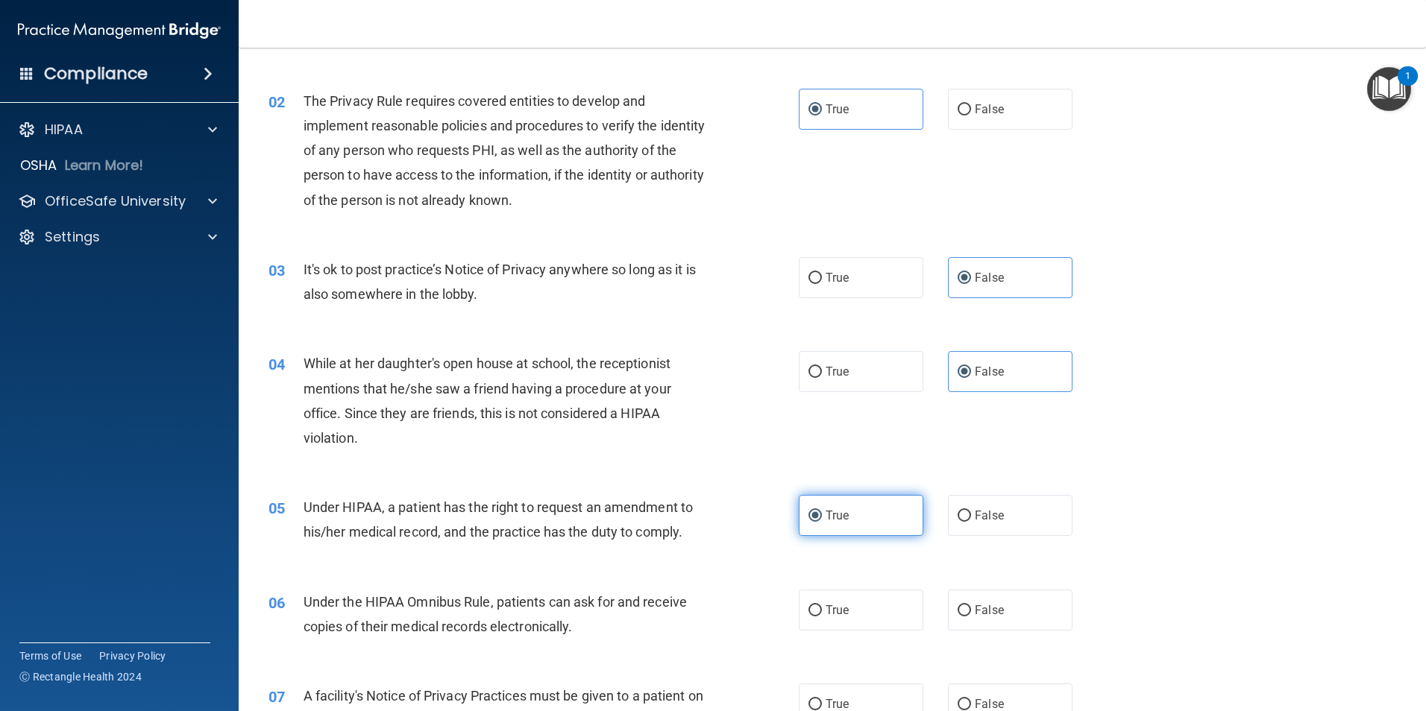
scroll to position [149, 0]
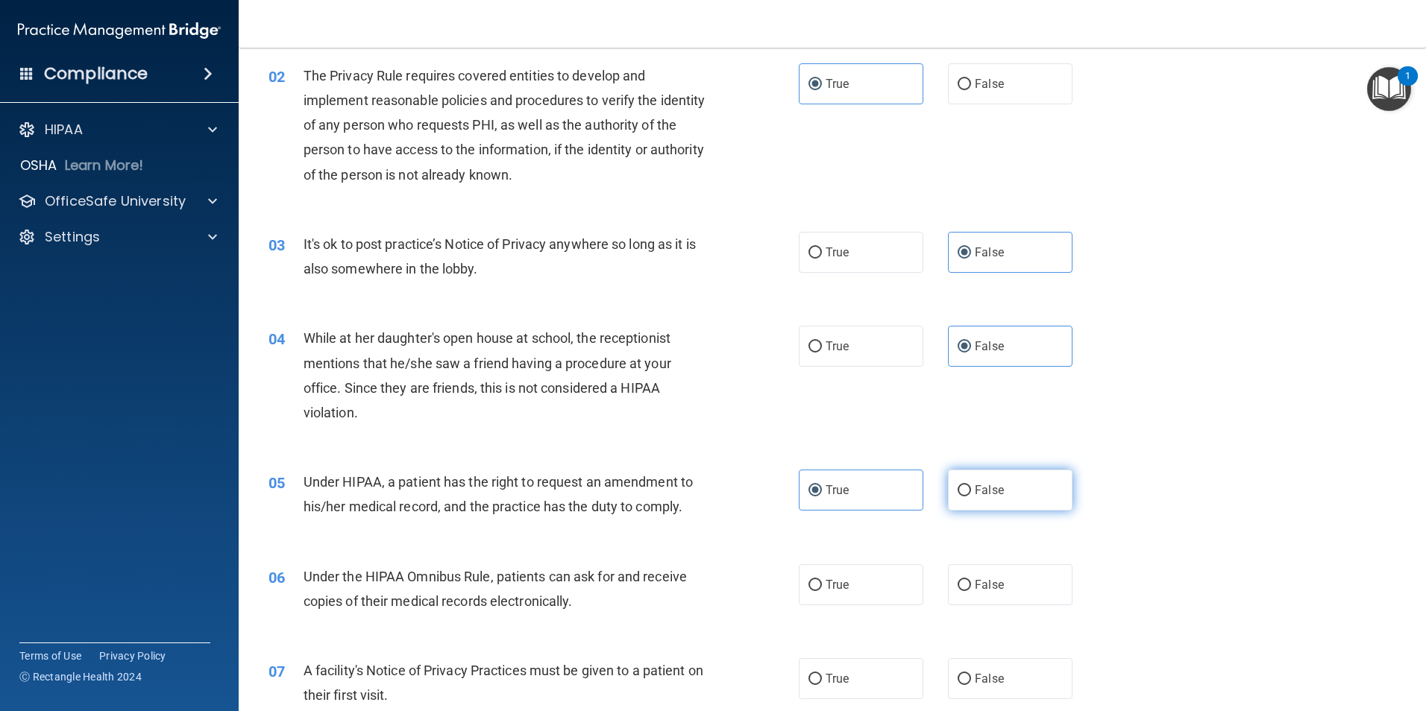
click at [981, 495] on span "False" at bounding box center [989, 490] width 29 height 14
click at [971, 495] on input "False" at bounding box center [963, 490] width 13 height 11
radio input "true"
radio input "false"
click at [874, 600] on label "True" at bounding box center [861, 584] width 125 height 41
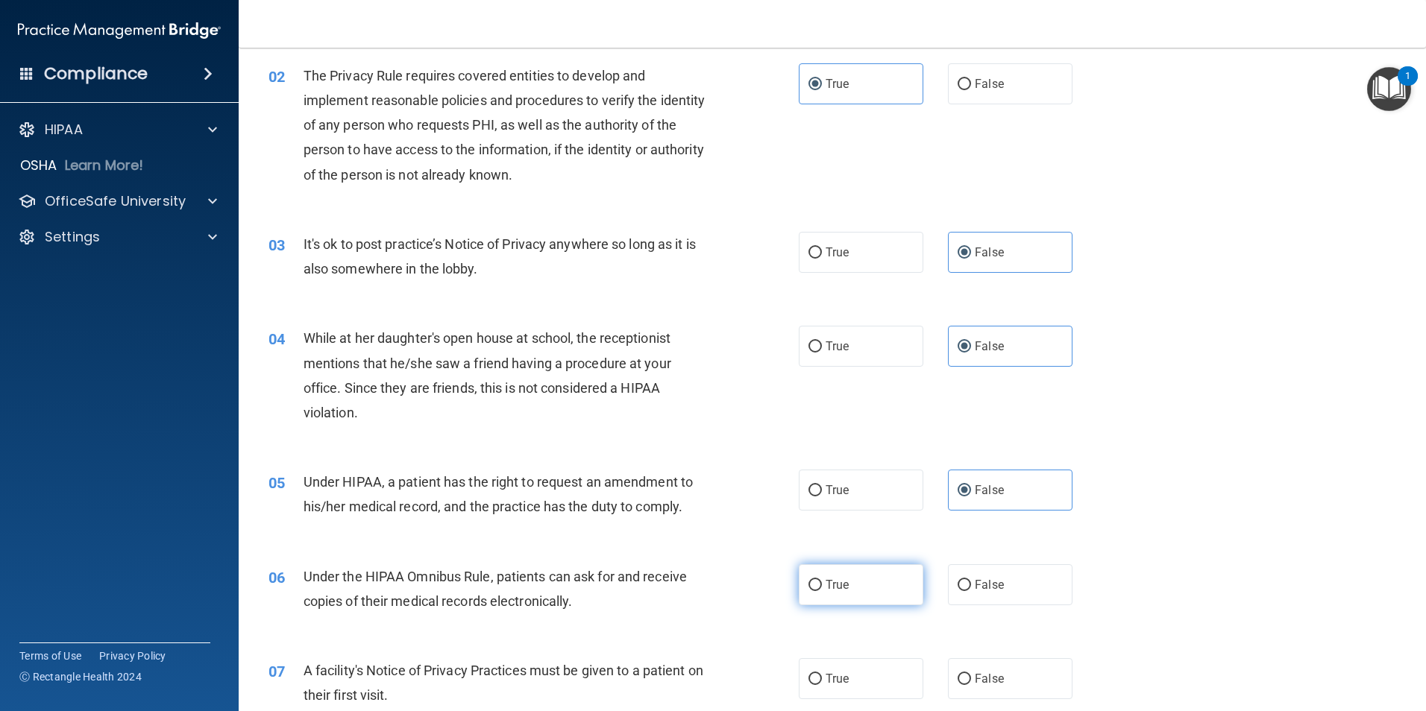
click at [822, 591] on input "True" at bounding box center [814, 585] width 13 height 11
radio input "true"
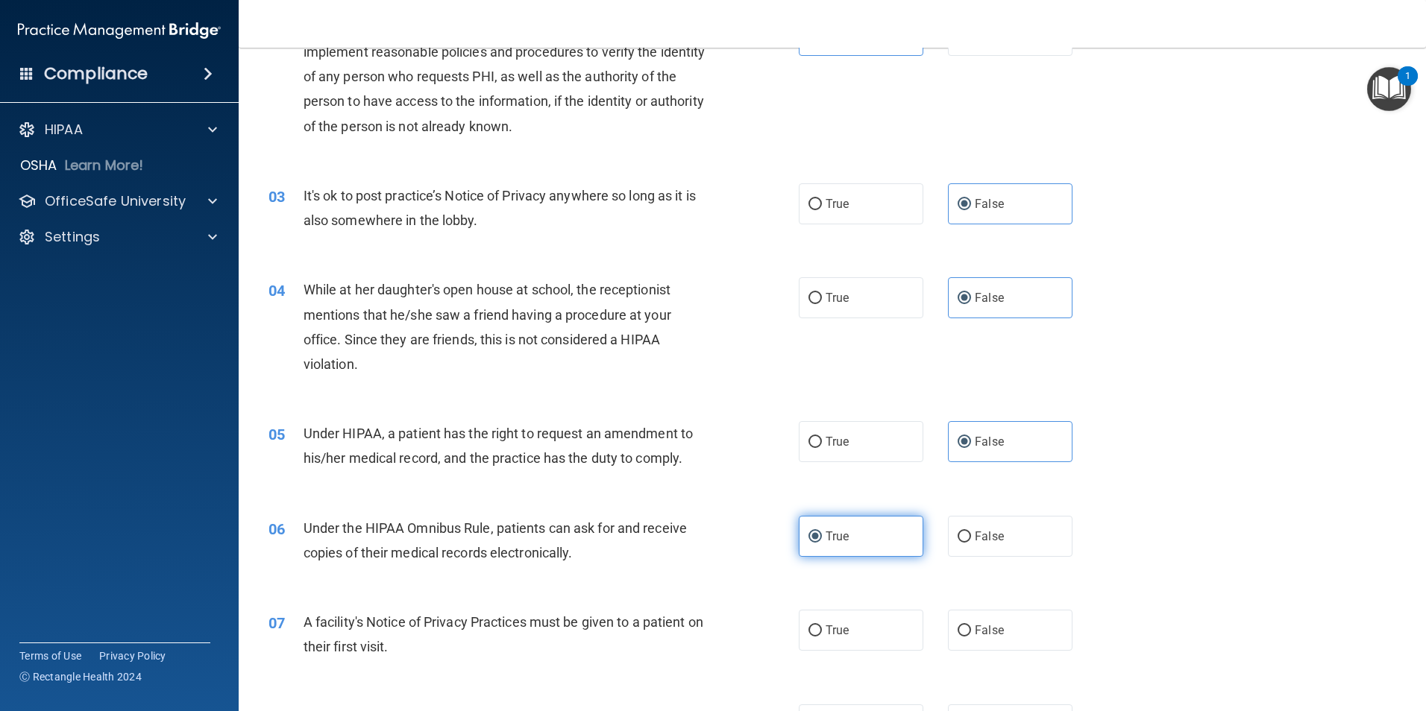
scroll to position [224, 0]
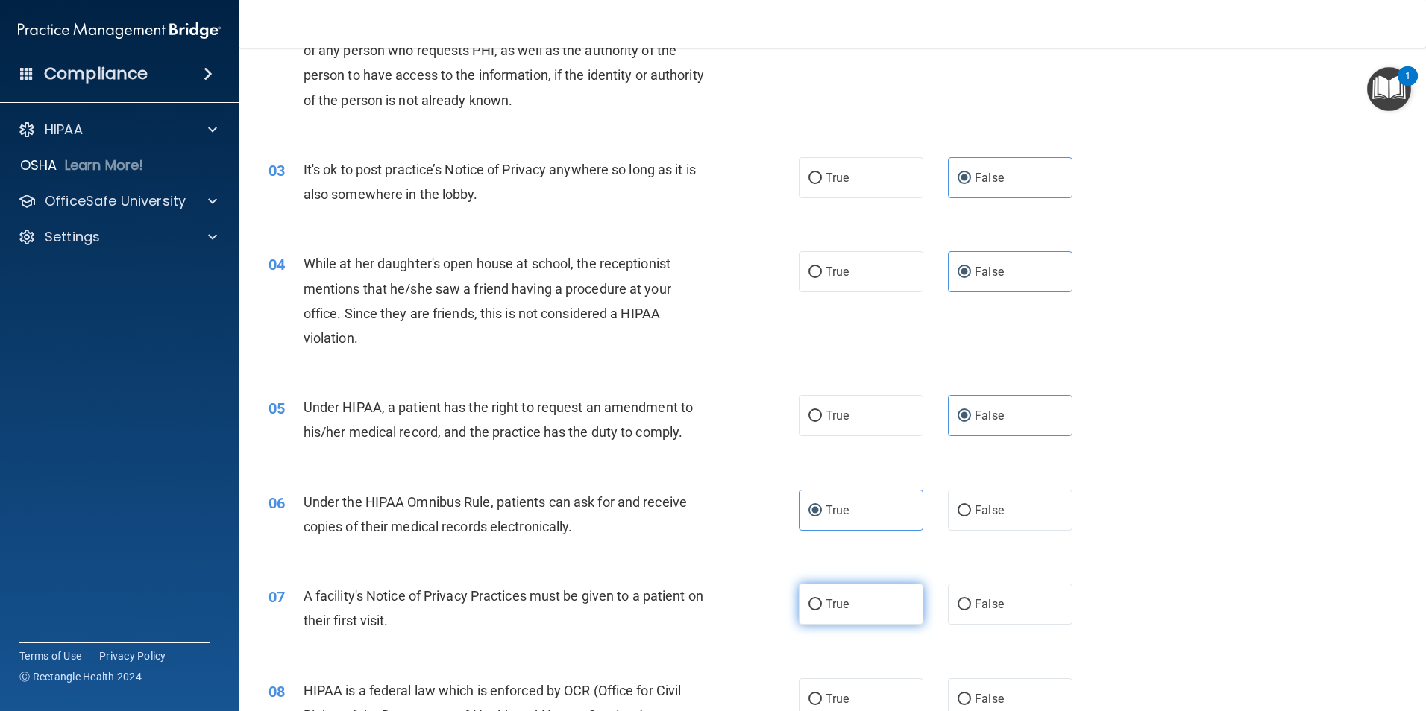
click at [875, 600] on label "True" at bounding box center [861, 604] width 125 height 41
click at [822, 600] on input "True" at bounding box center [814, 605] width 13 height 11
radio input "true"
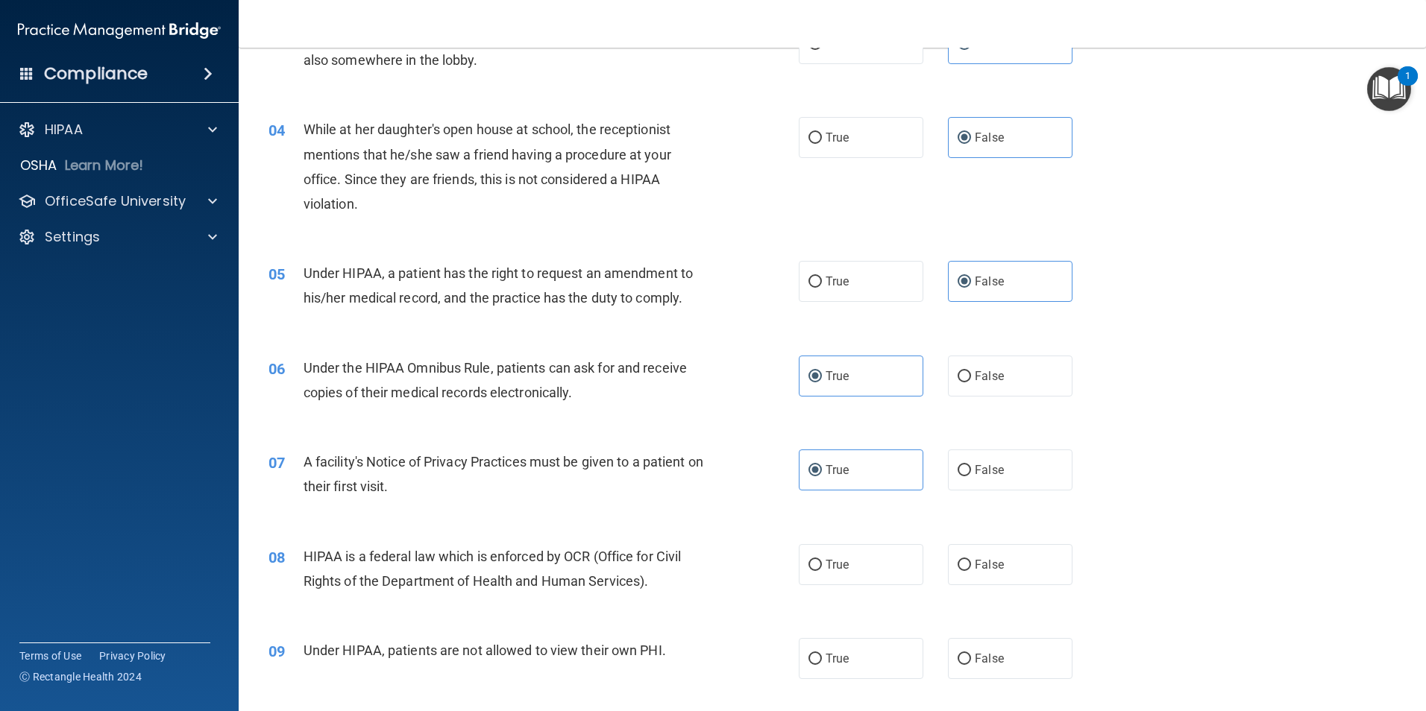
scroll to position [373, 0]
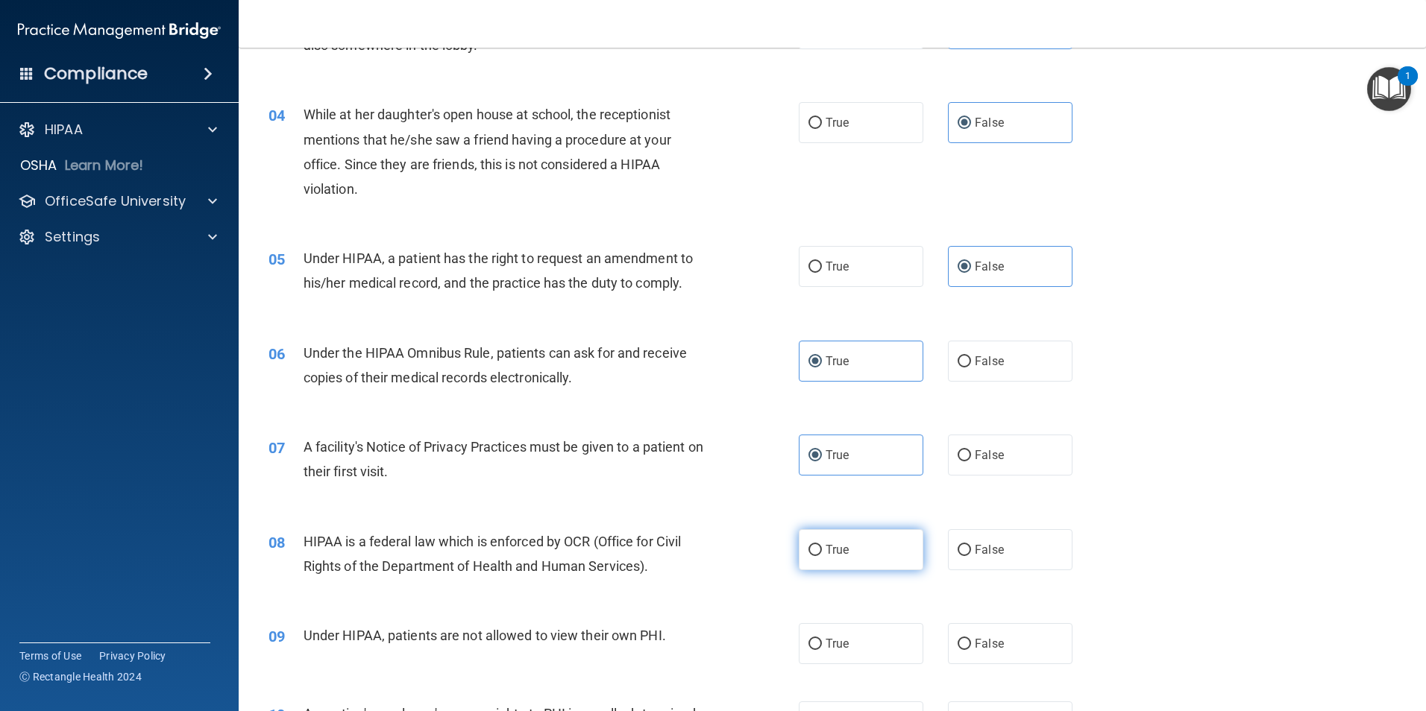
click at [860, 537] on label "True" at bounding box center [861, 549] width 125 height 41
click at [822, 545] on input "True" at bounding box center [814, 550] width 13 height 11
radio input "true"
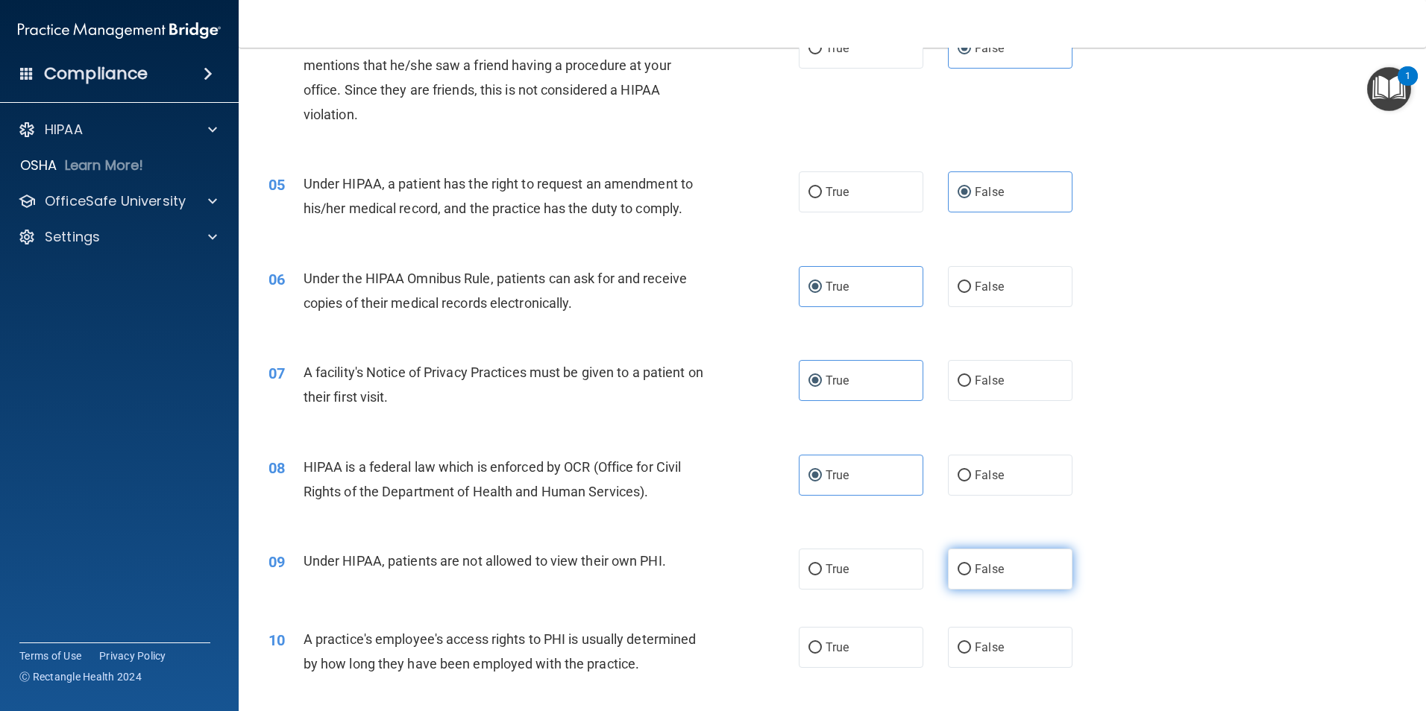
click at [993, 576] on label "False" at bounding box center [1010, 569] width 125 height 41
click at [971, 576] on input "False" at bounding box center [963, 569] width 13 height 11
radio input "true"
click at [1015, 658] on label "False" at bounding box center [1010, 647] width 125 height 41
click at [971, 654] on input "False" at bounding box center [963, 648] width 13 height 11
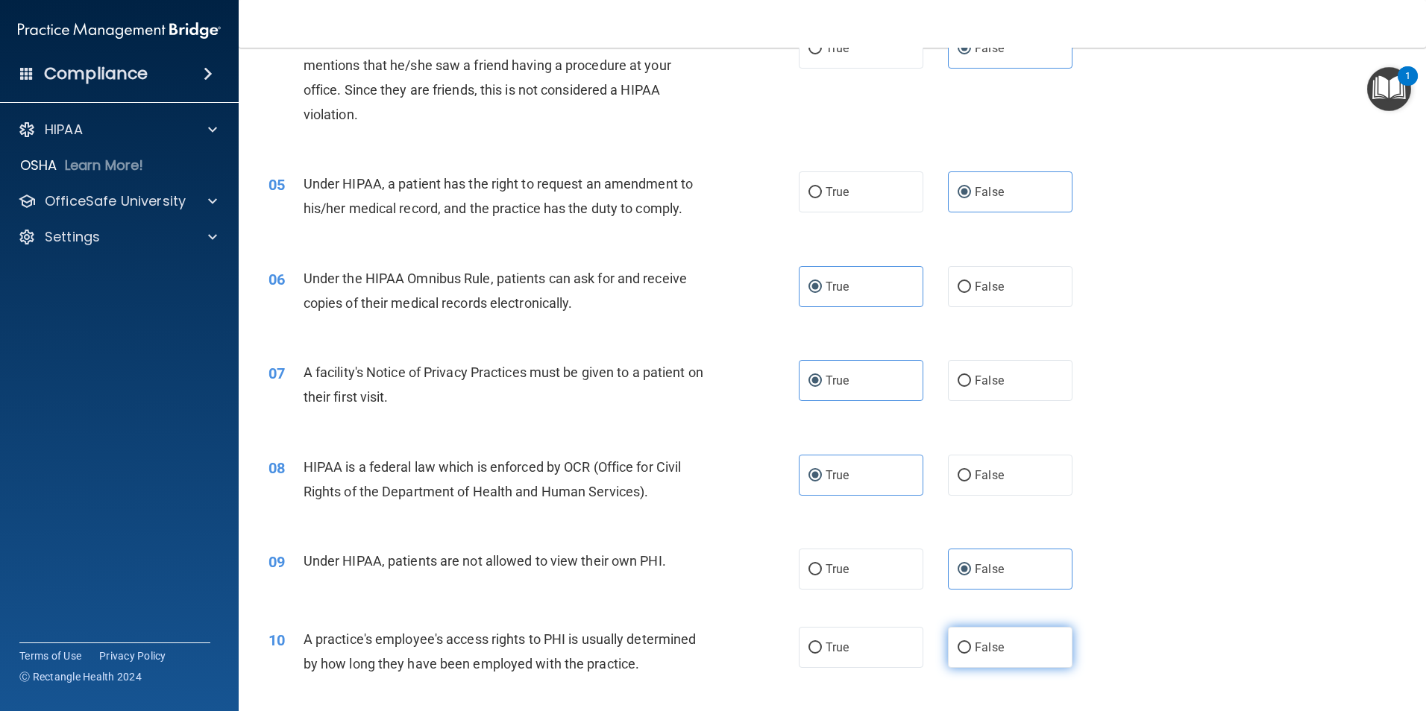
radio input "true"
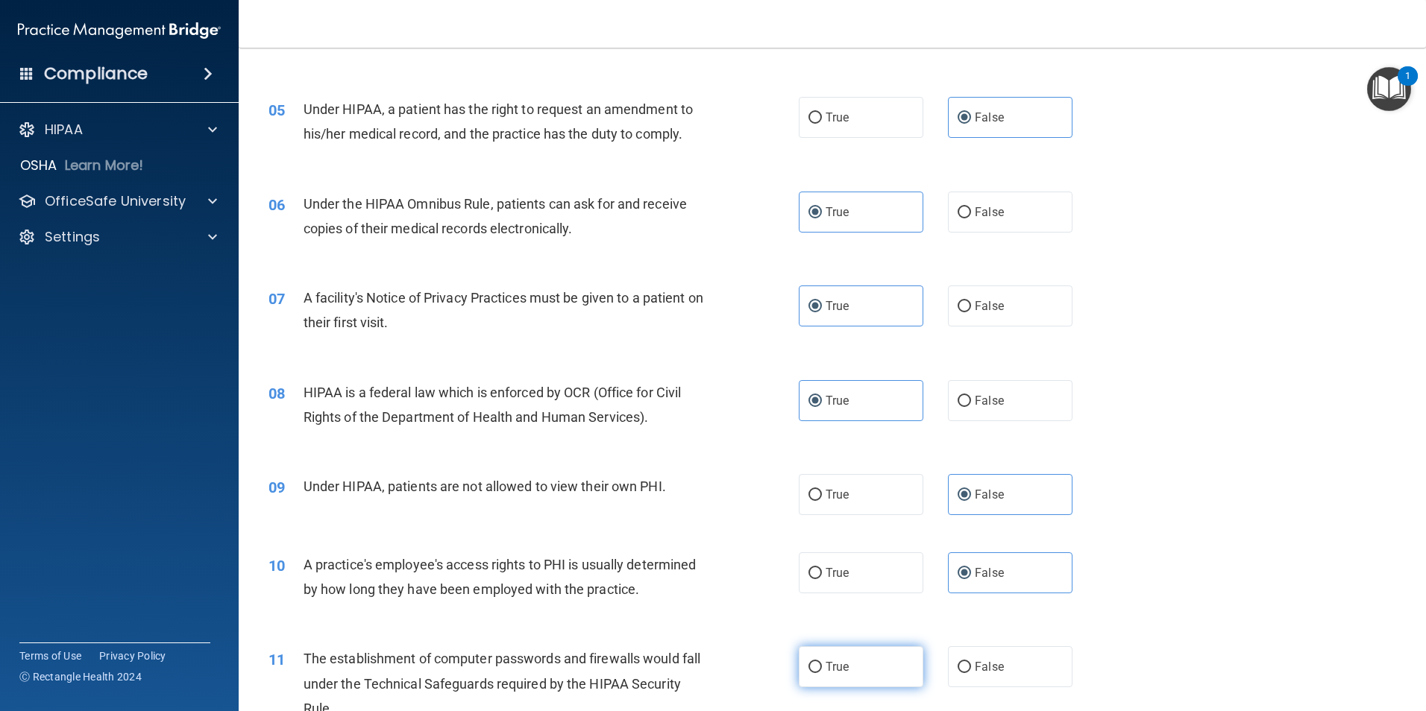
click at [848, 673] on label "True" at bounding box center [861, 667] width 125 height 41
click at [822, 673] on input "True" at bounding box center [814, 667] width 13 height 11
radio input "true"
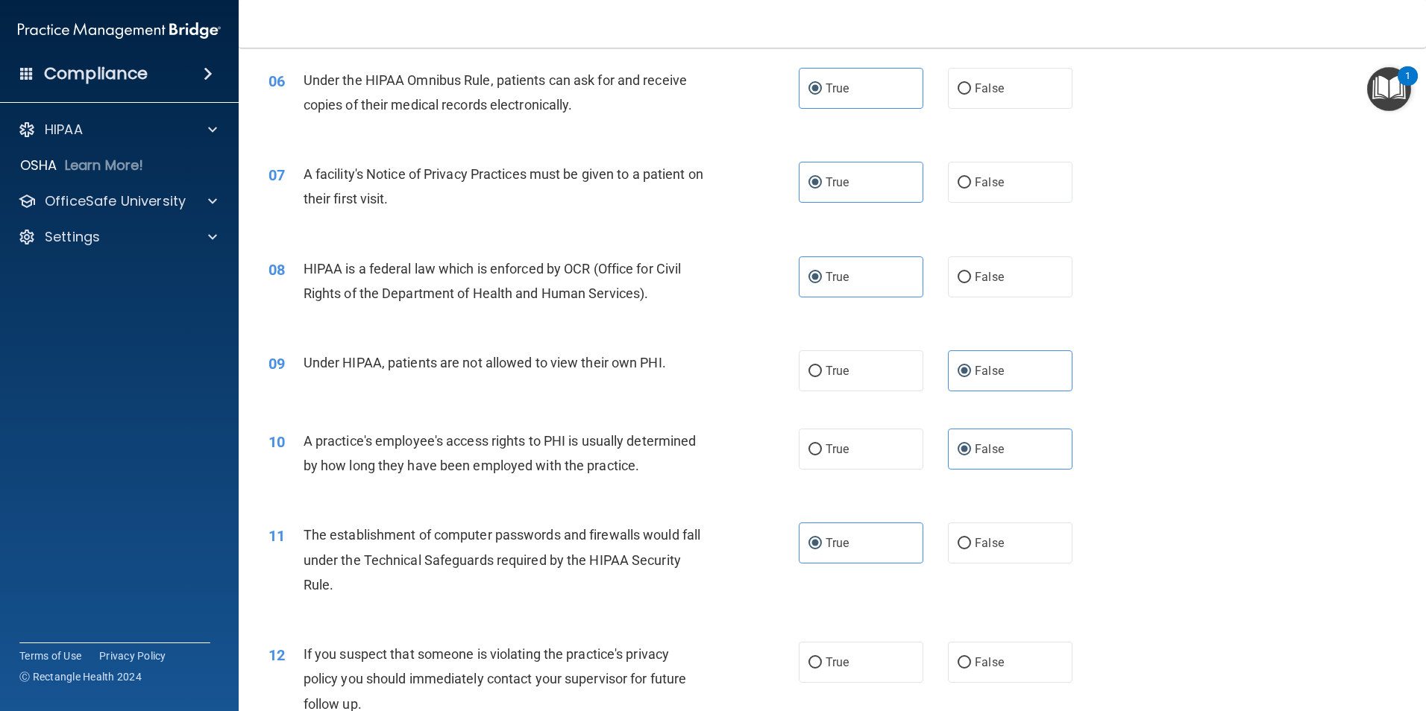
scroll to position [746, 0]
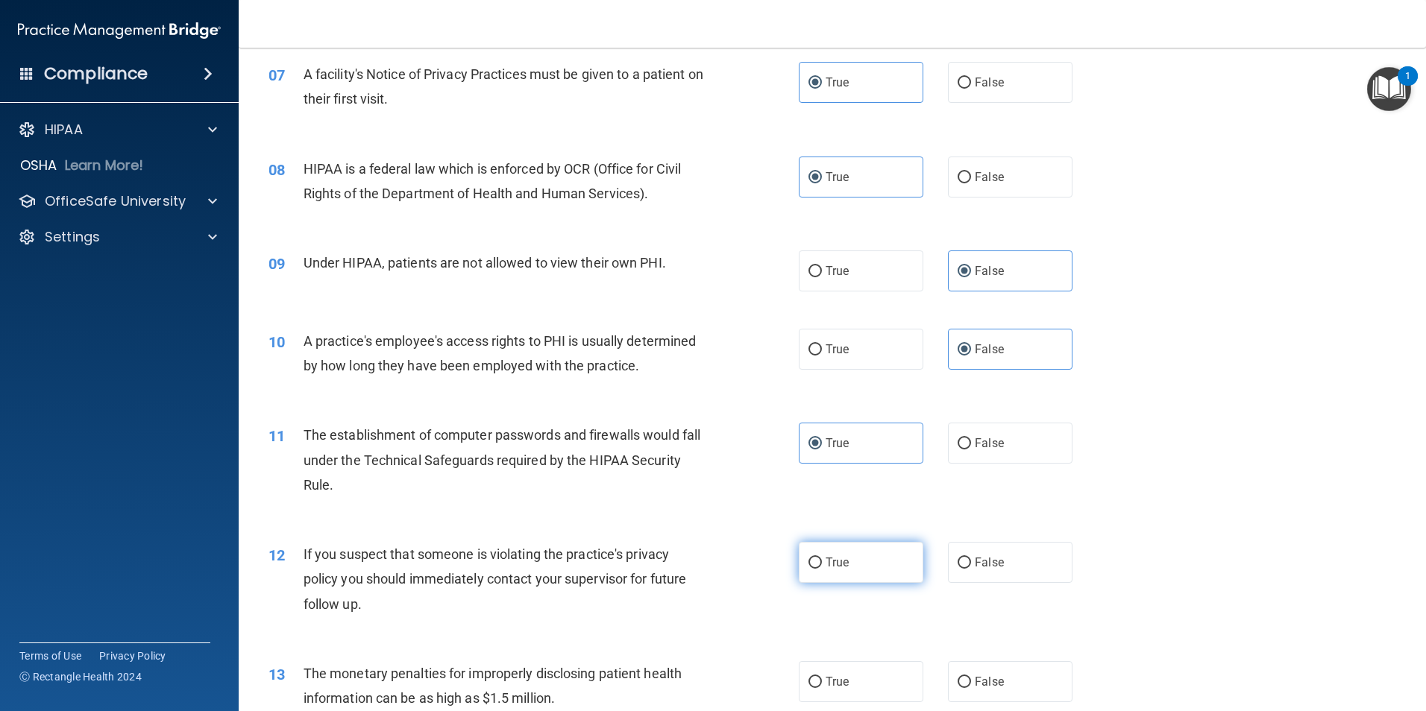
click at [853, 561] on label "True" at bounding box center [861, 562] width 125 height 41
click at [822, 561] on input "True" at bounding box center [814, 563] width 13 height 11
radio input "true"
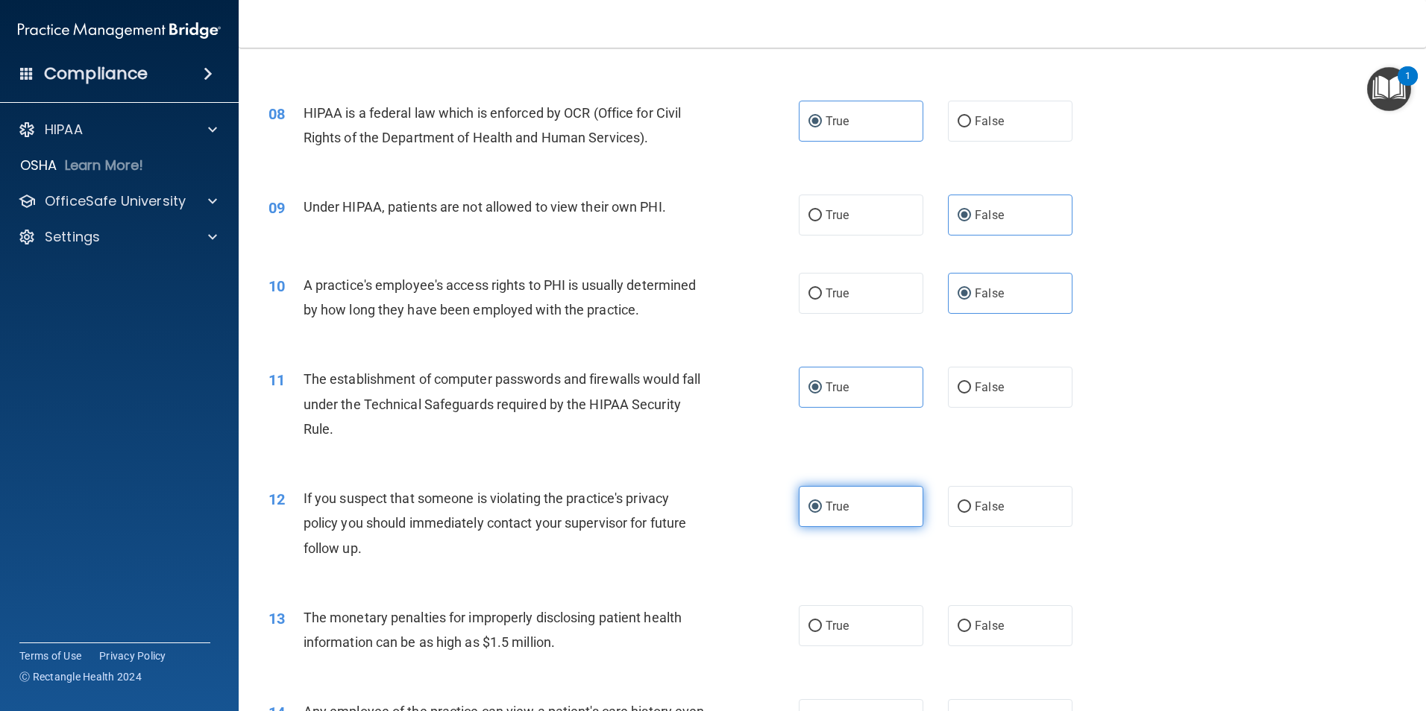
scroll to position [895, 0]
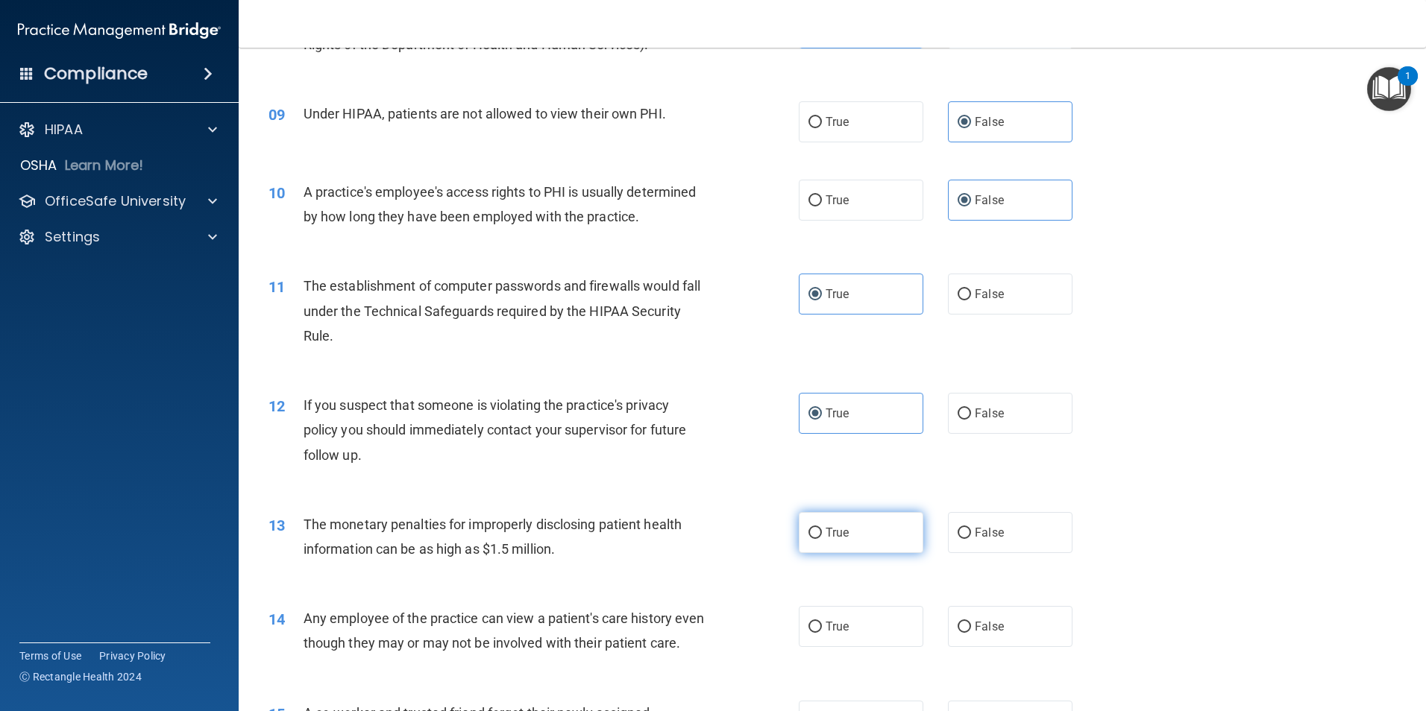
click at [867, 531] on label "True" at bounding box center [861, 532] width 125 height 41
click at [822, 531] on input "True" at bounding box center [814, 533] width 13 height 11
radio input "true"
click at [1001, 626] on label "False" at bounding box center [1010, 626] width 125 height 41
click at [971, 626] on input "False" at bounding box center [963, 627] width 13 height 11
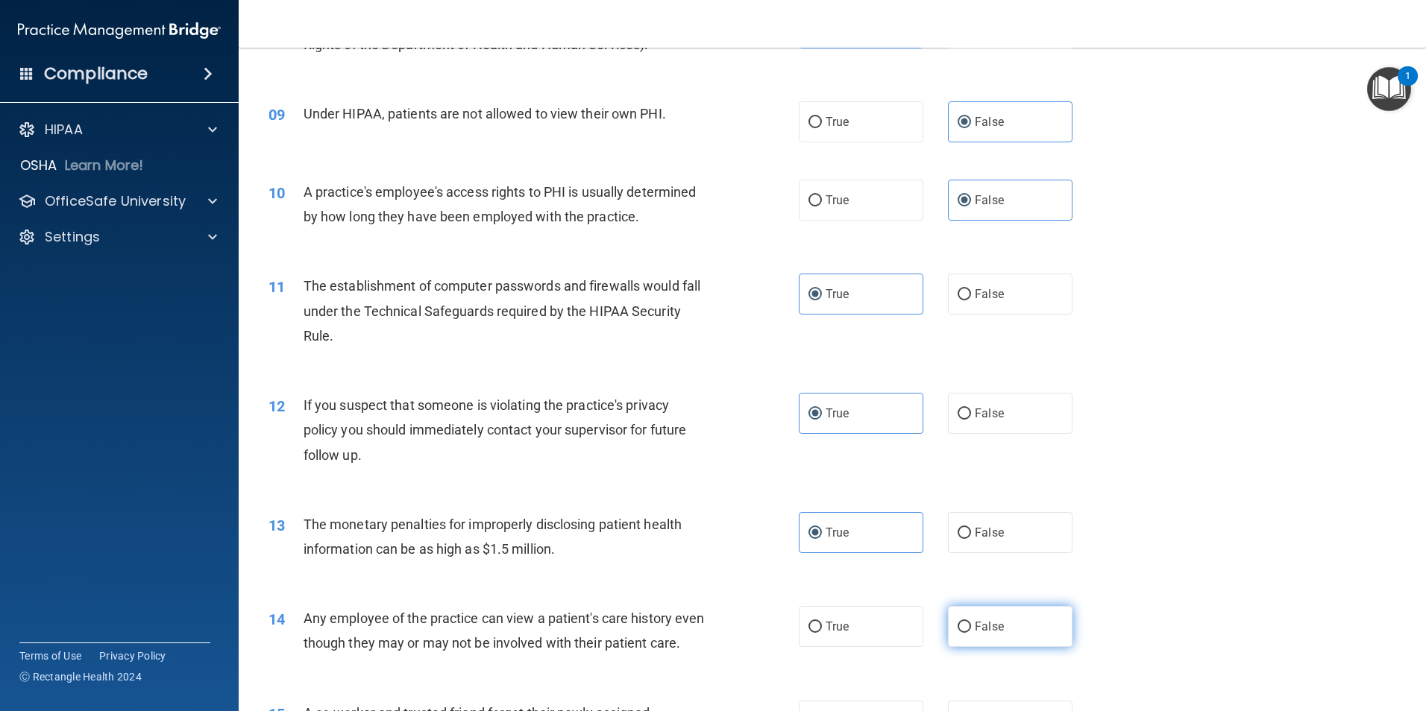
radio input "true"
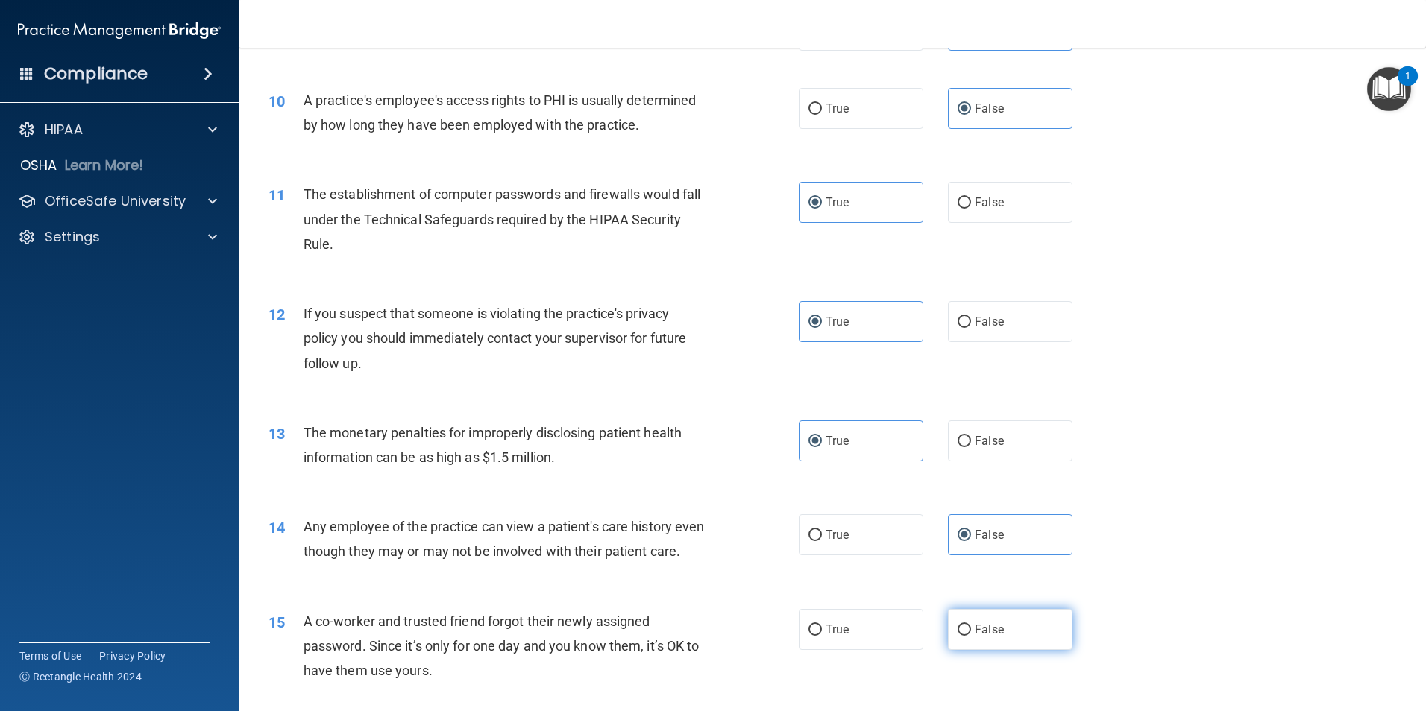
scroll to position [1044, 0]
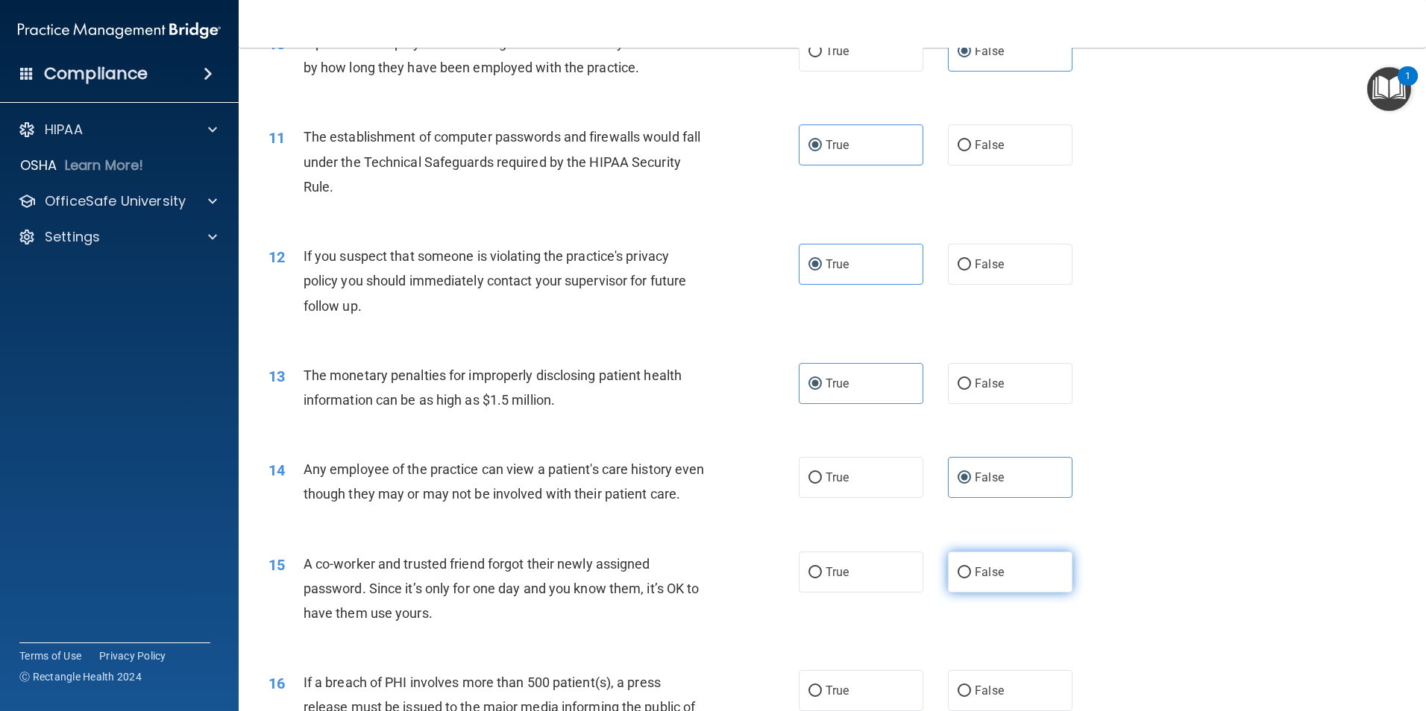
click at [1016, 593] on label "False" at bounding box center [1010, 572] width 125 height 41
click at [971, 579] on input "False" at bounding box center [963, 572] width 13 height 11
radio input "true"
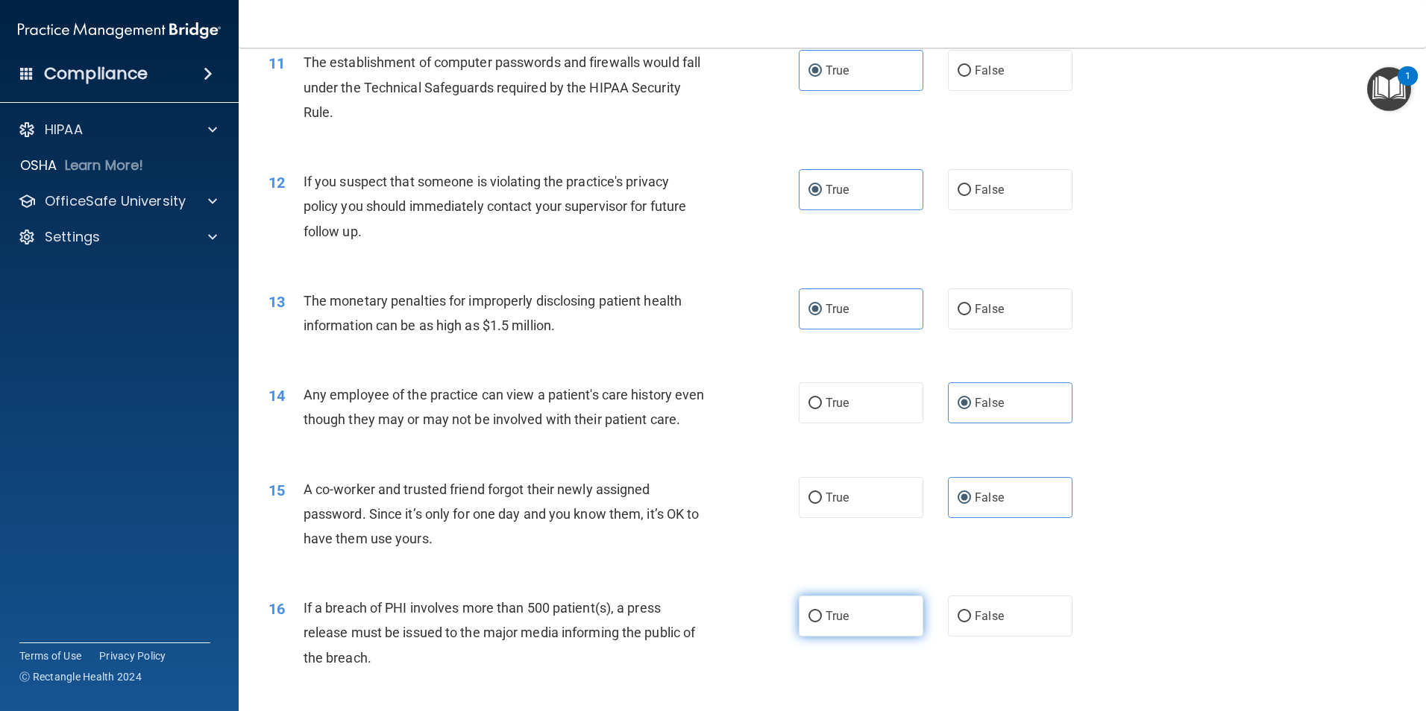
click at [859, 637] on label "True" at bounding box center [861, 616] width 125 height 41
click at [822, 623] on input "True" at bounding box center [814, 616] width 13 height 11
radio input "true"
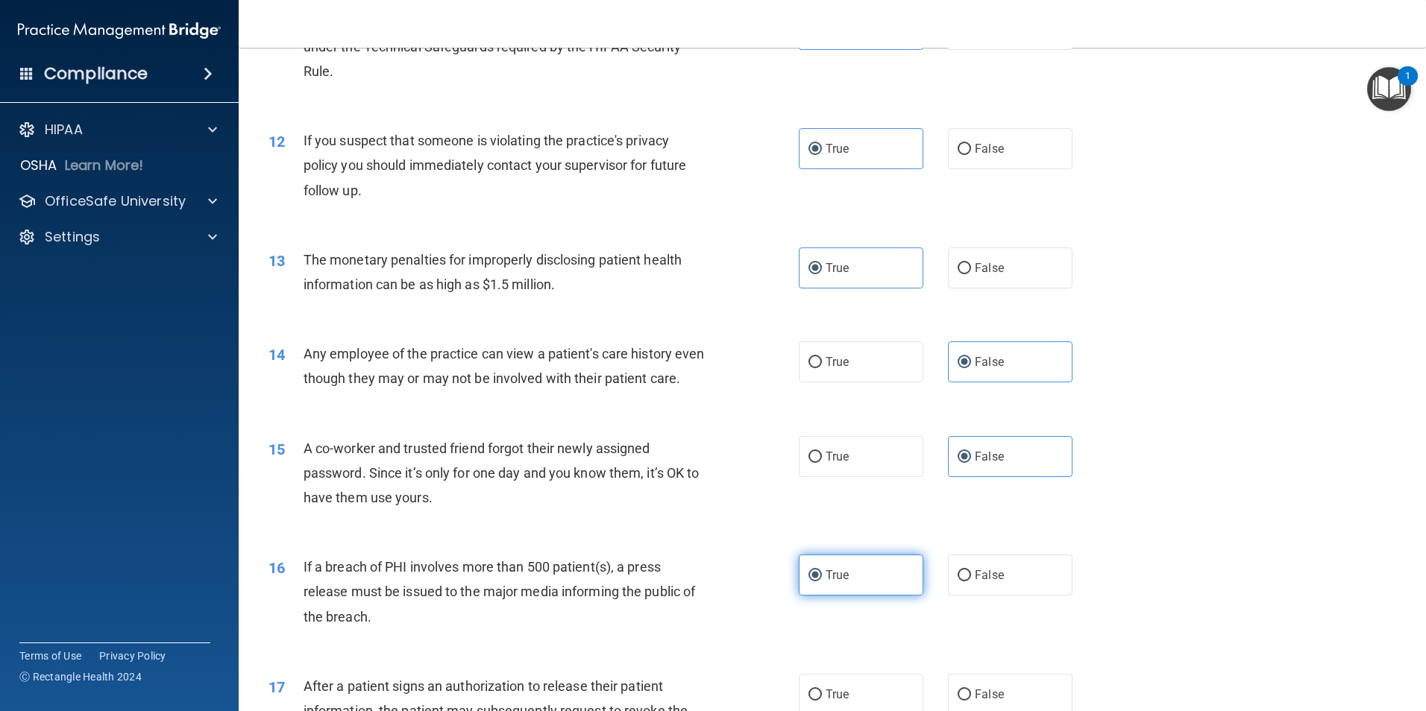
scroll to position [1193, 0]
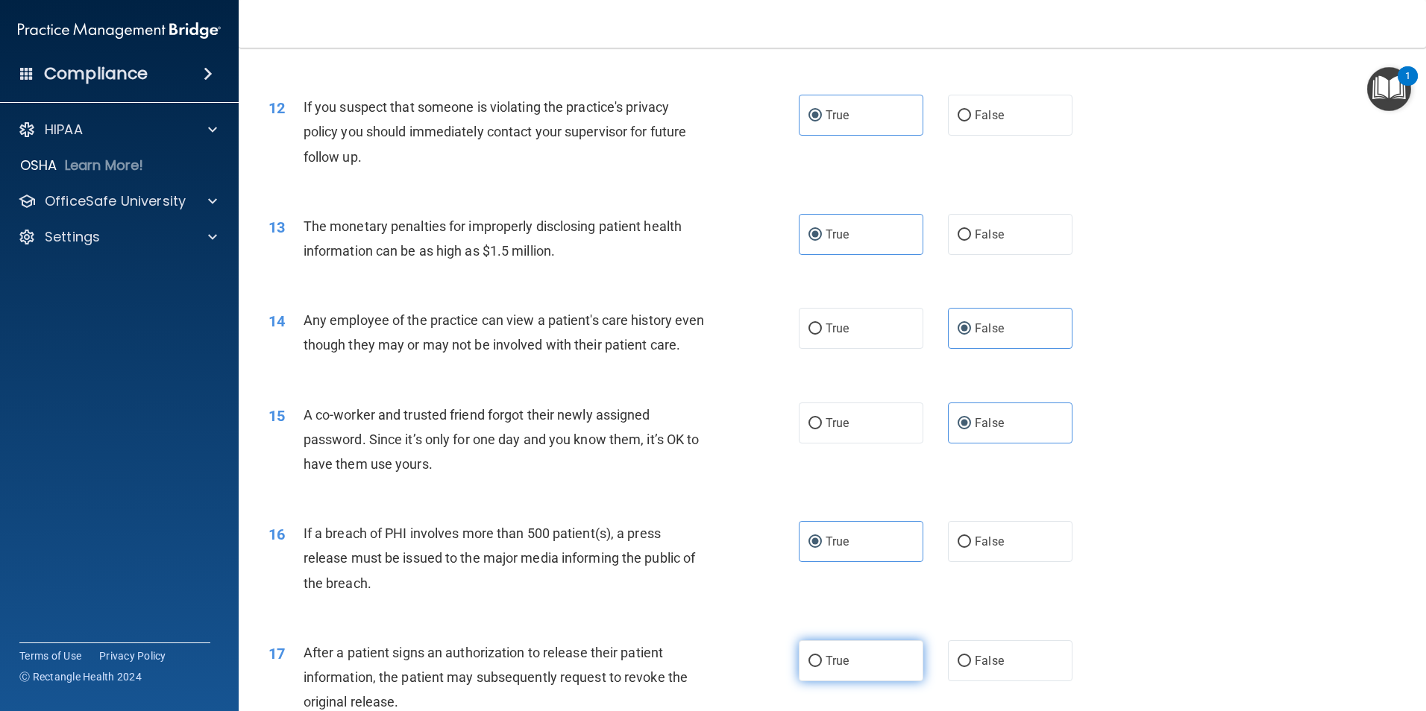
click at [869, 682] on label "True" at bounding box center [861, 661] width 125 height 41
click at [822, 667] on input "True" at bounding box center [814, 661] width 13 height 11
radio input "true"
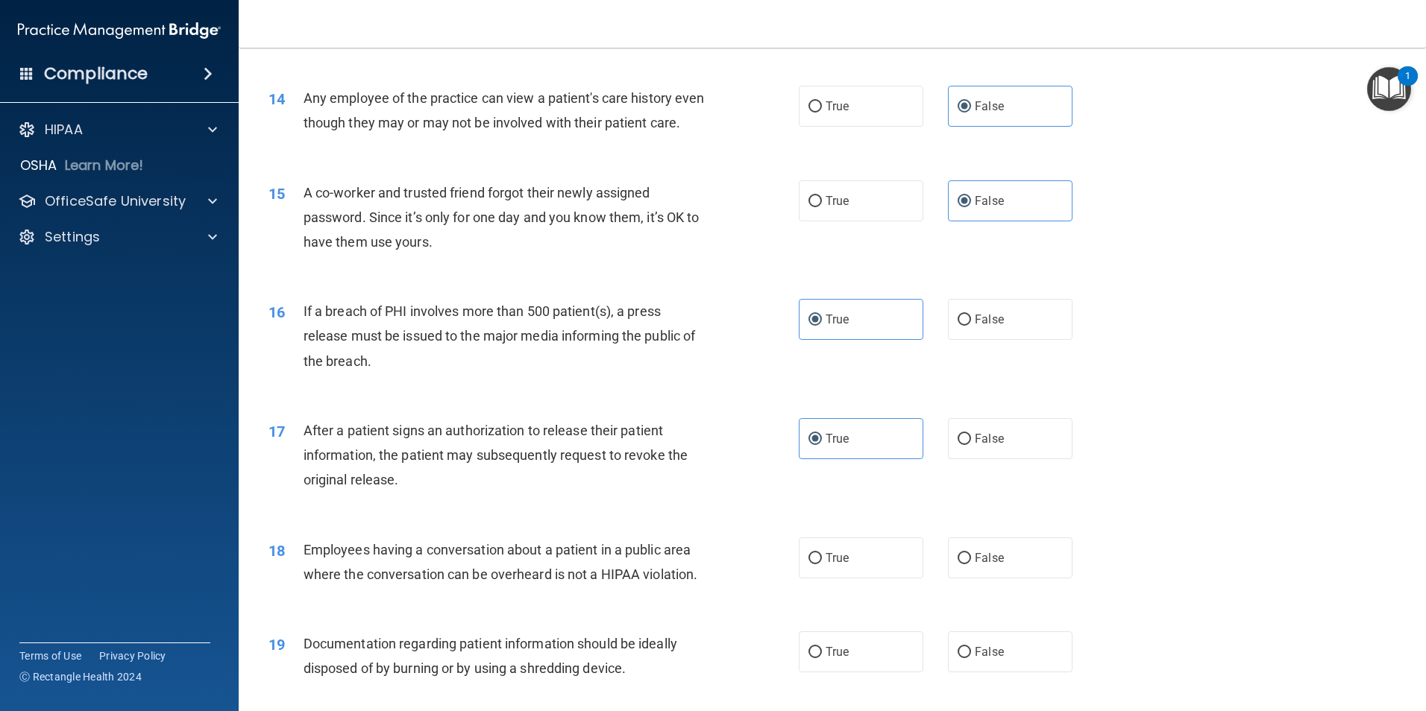
scroll to position [1417, 0]
click at [1009, 577] on label "False" at bounding box center [1010, 556] width 125 height 41
click at [971, 563] on input "False" at bounding box center [963, 557] width 13 height 11
radio input "true"
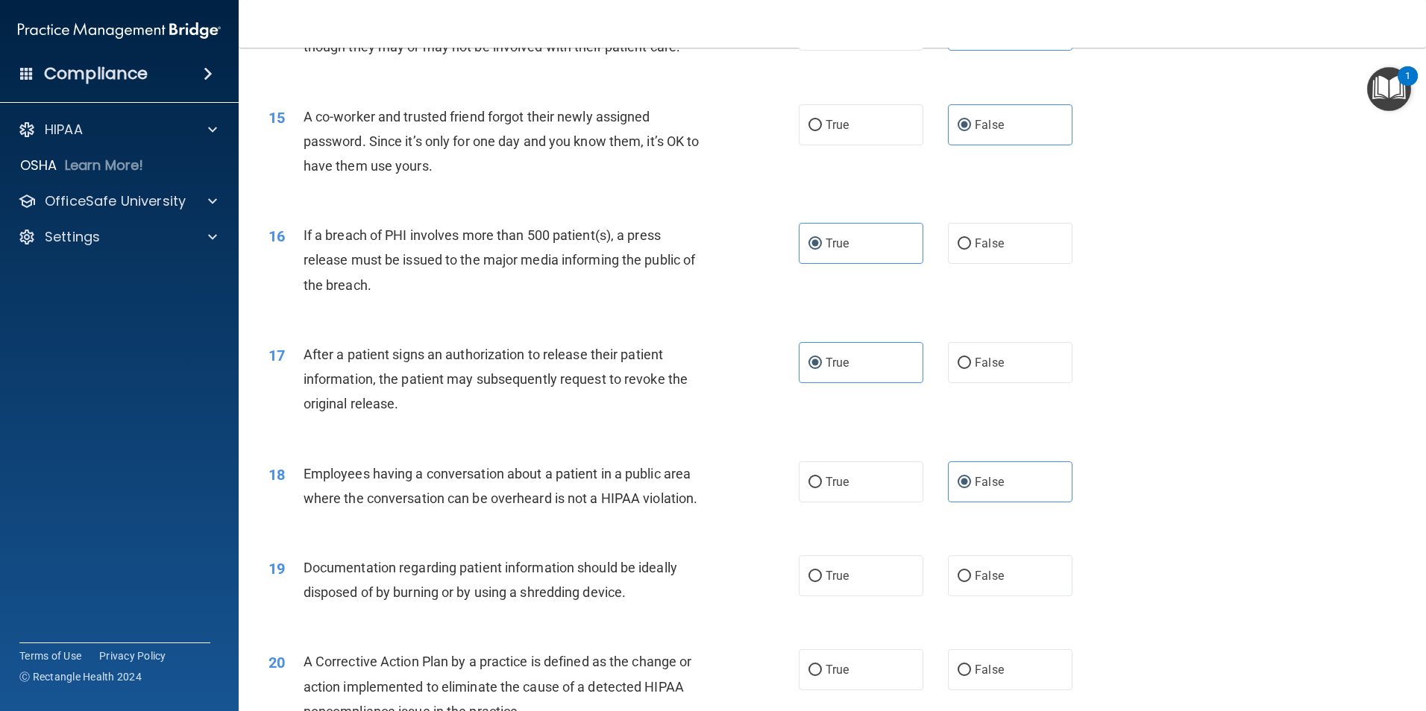
drag, startPoint x: 887, startPoint y: 602, endPoint x: 872, endPoint y: 656, distance: 56.4
click at [887, 597] on label "True" at bounding box center [861, 576] width 125 height 41
click at [822, 582] on input "True" at bounding box center [814, 576] width 13 height 11
radio input "true"
click at [872, 685] on label "True" at bounding box center [861, 669] width 125 height 41
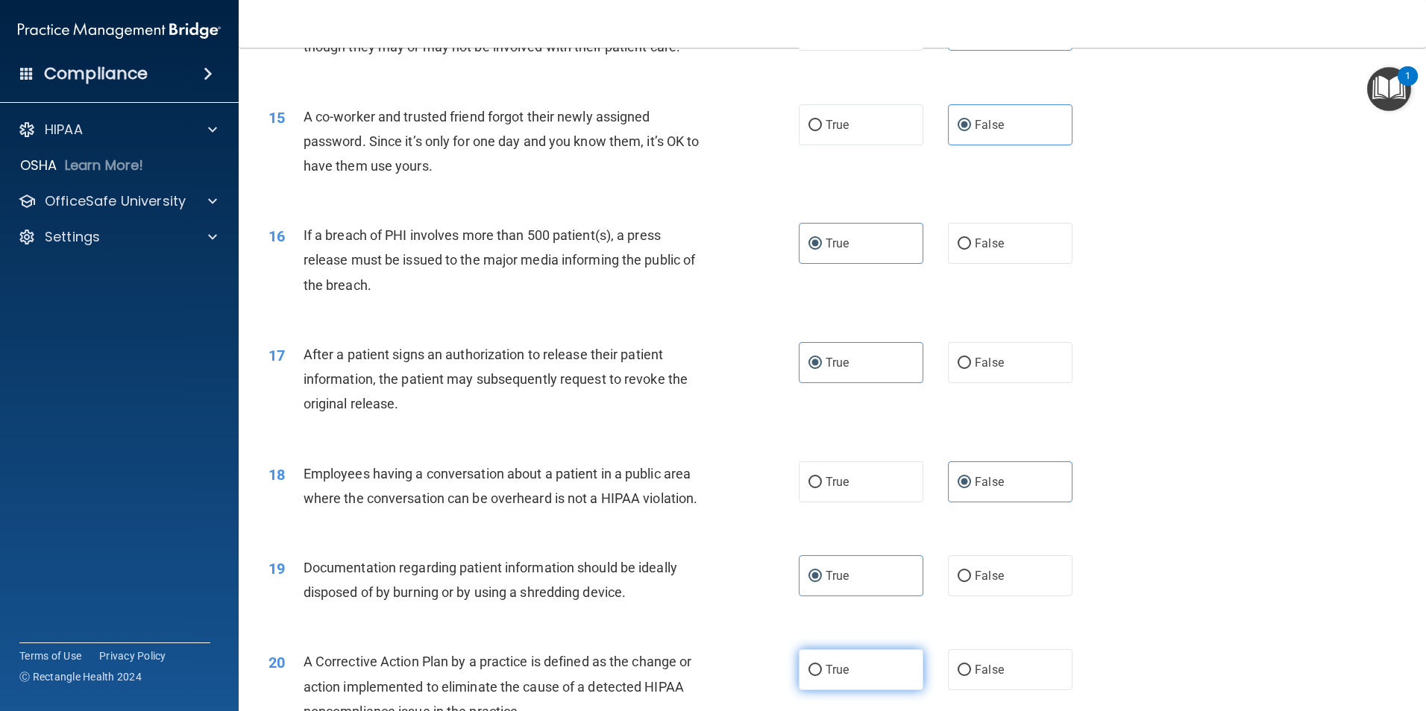
click at [822, 676] on input "True" at bounding box center [814, 670] width 13 height 11
radio input "true"
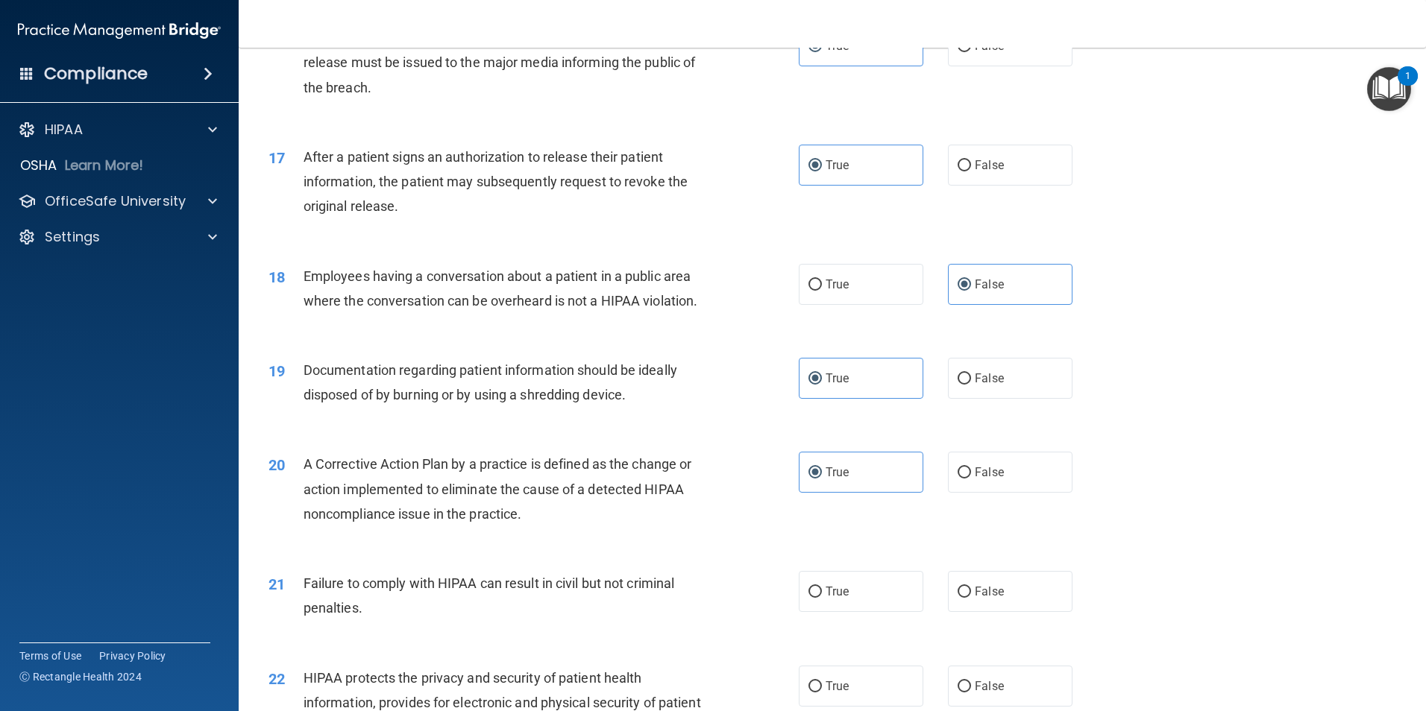
scroll to position [1715, 0]
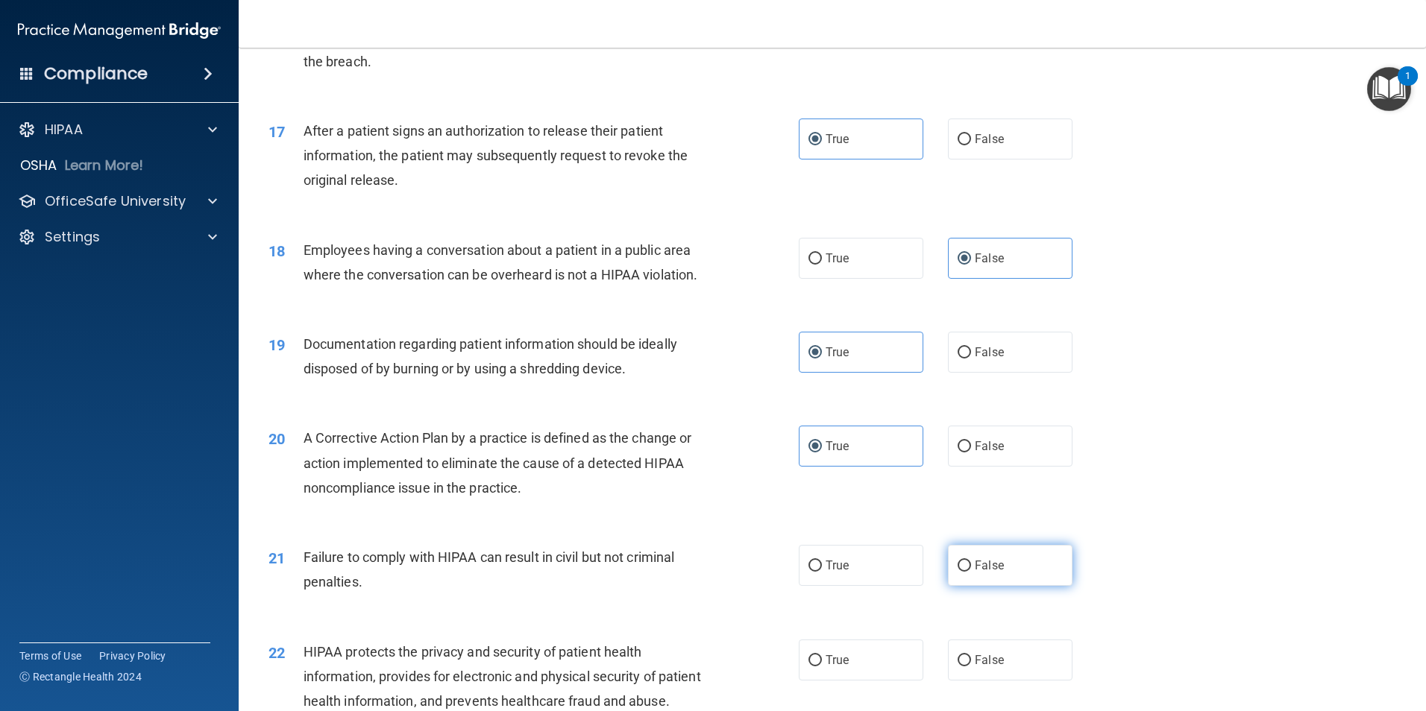
click at [1004, 586] on label "False" at bounding box center [1010, 565] width 125 height 41
click at [971, 572] on input "False" at bounding box center [963, 566] width 13 height 11
radio input "true"
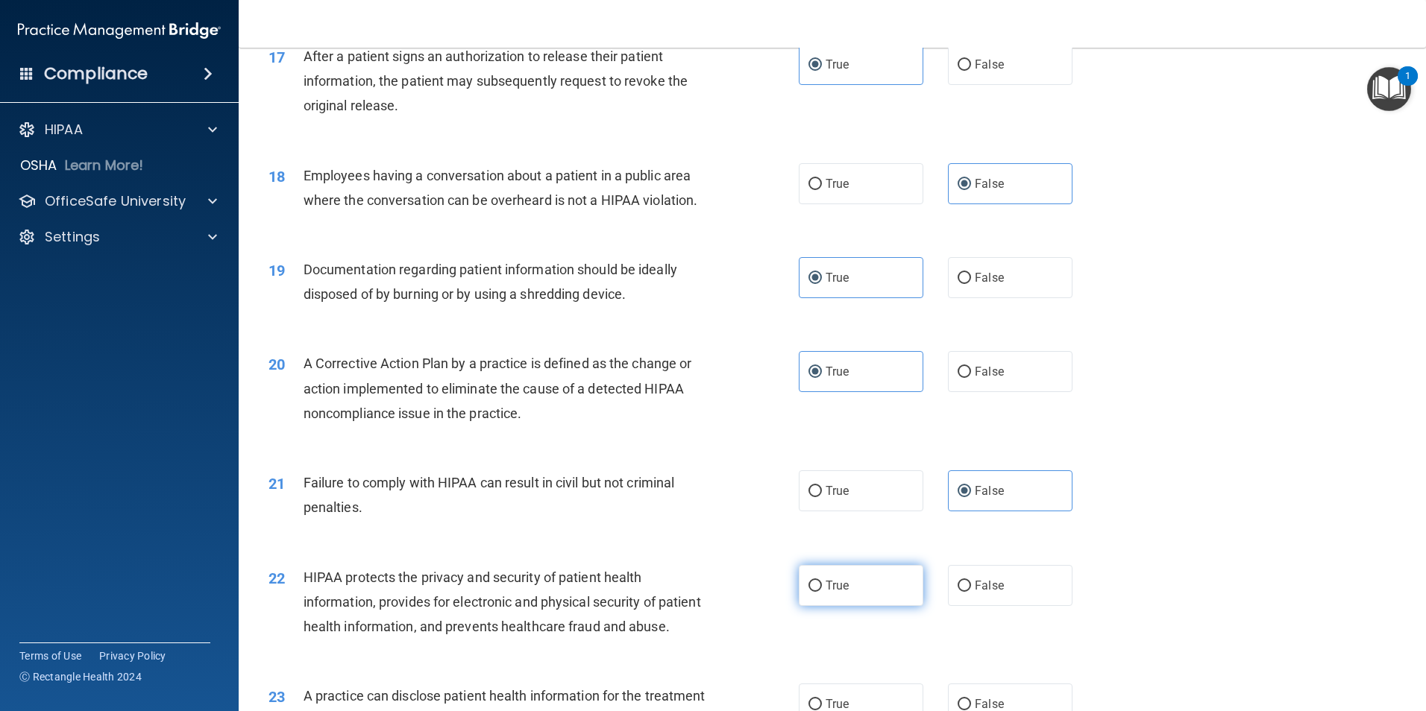
click at [874, 606] on label "True" at bounding box center [861, 585] width 125 height 41
click at [822, 592] on input "True" at bounding box center [814, 586] width 13 height 11
radio input "true"
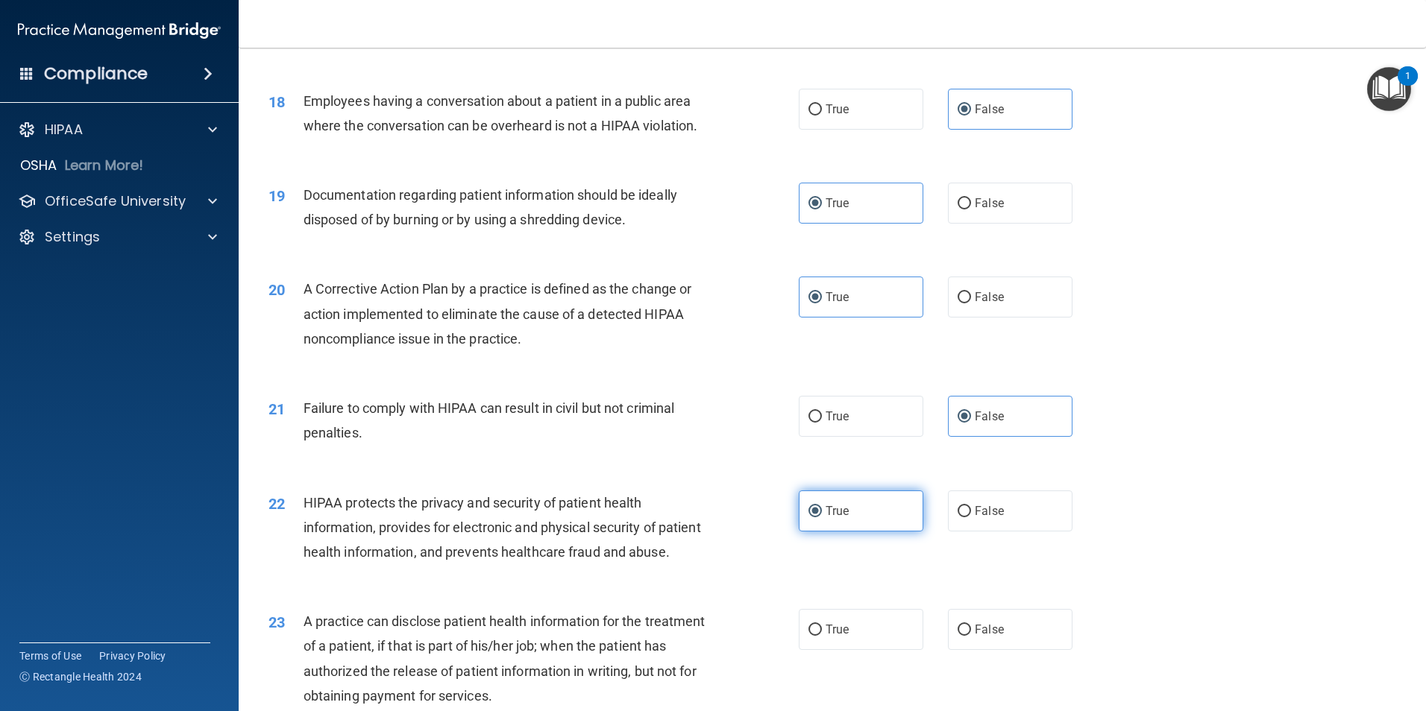
scroll to position [1939, 0]
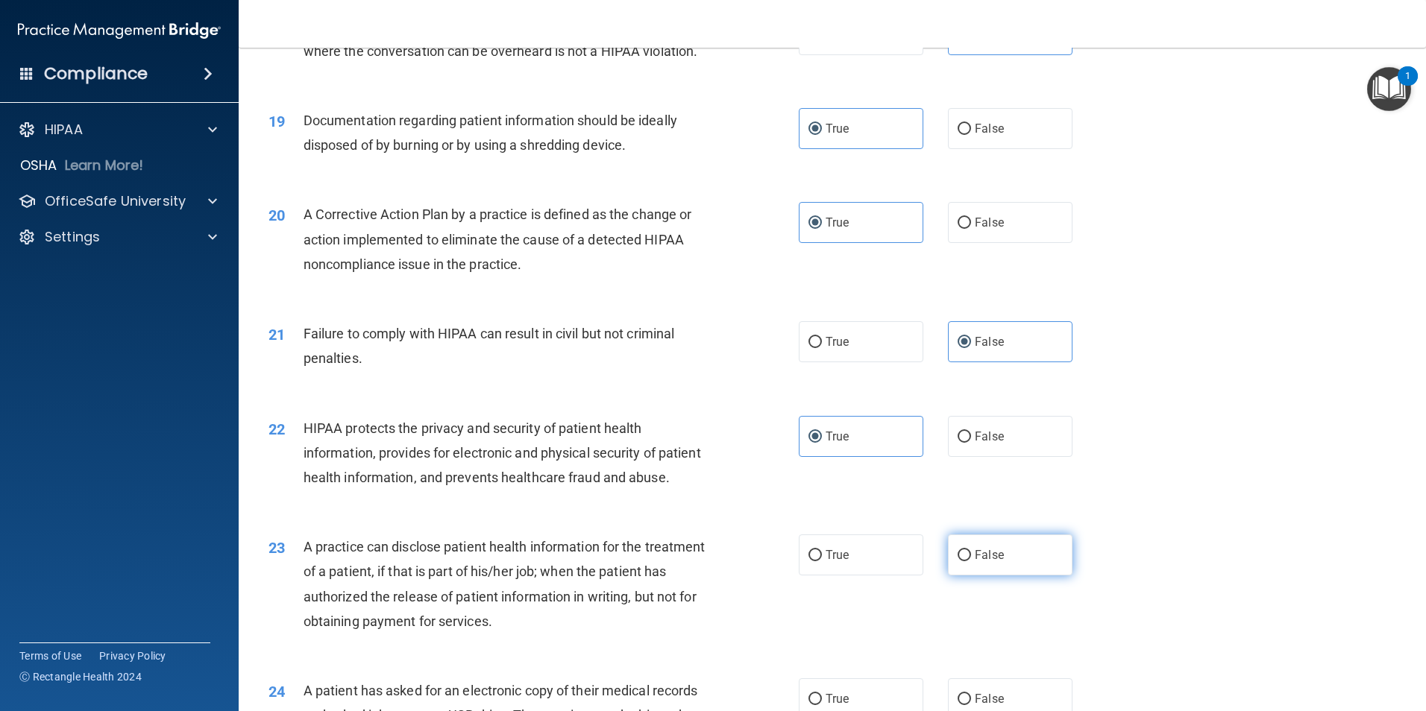
click at [1019, 576] on label "False" at bounding box center [1010, 555] width 125 height 41
click at [971, 561] on input "False" at bounding box center [963, 555] width 13 height 11
radio input "true"
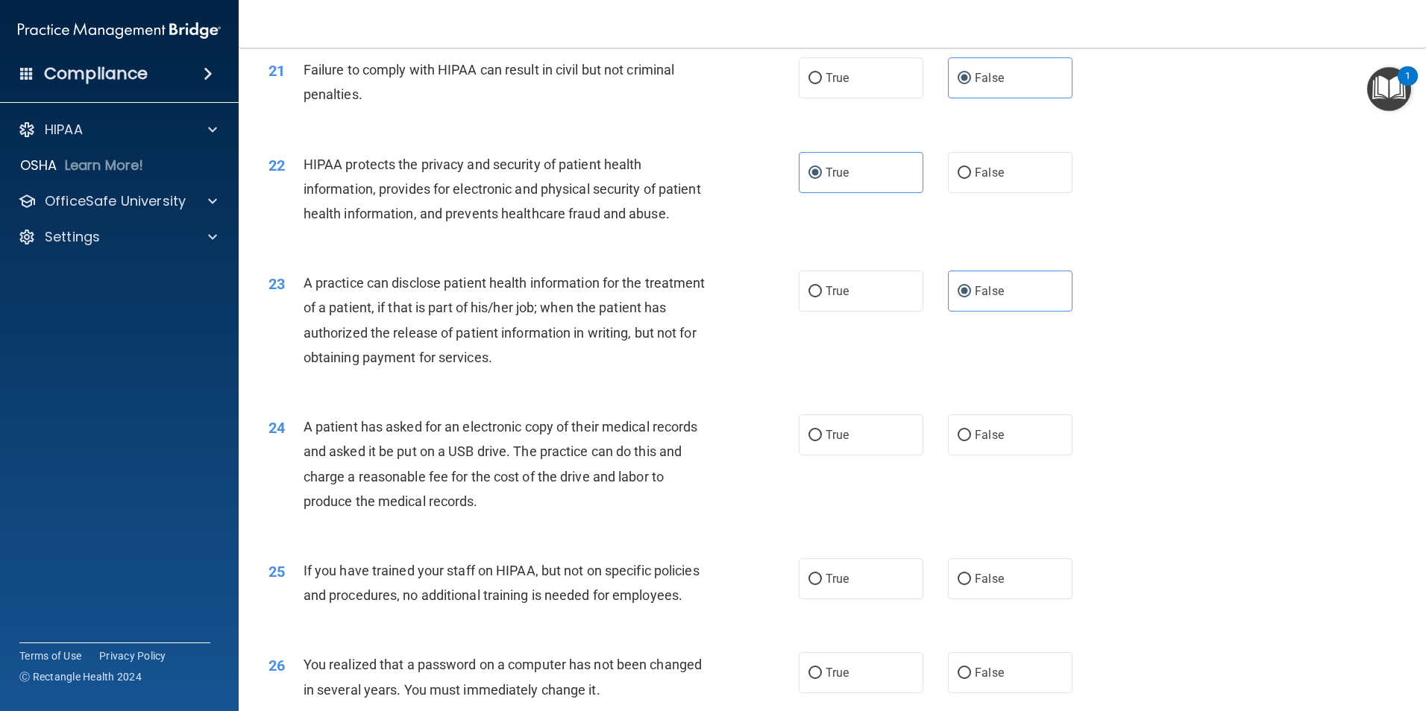
scroll to position [2237, 0]
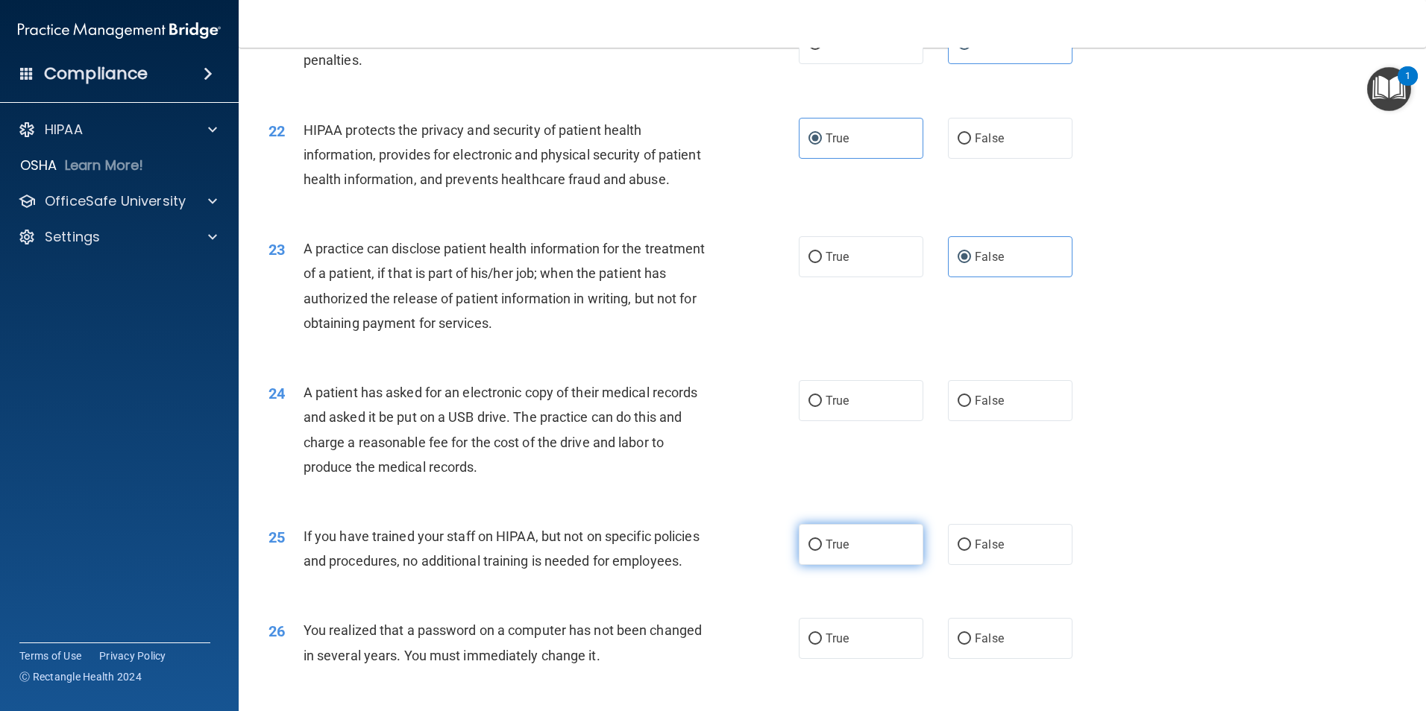
click at [865, 565] on label "True" at bounding box center [861, 544] width 125 height 41
click at [822, 551] on input "True" at bounding box center [814, 545] width 13 height 11
radio input "true"
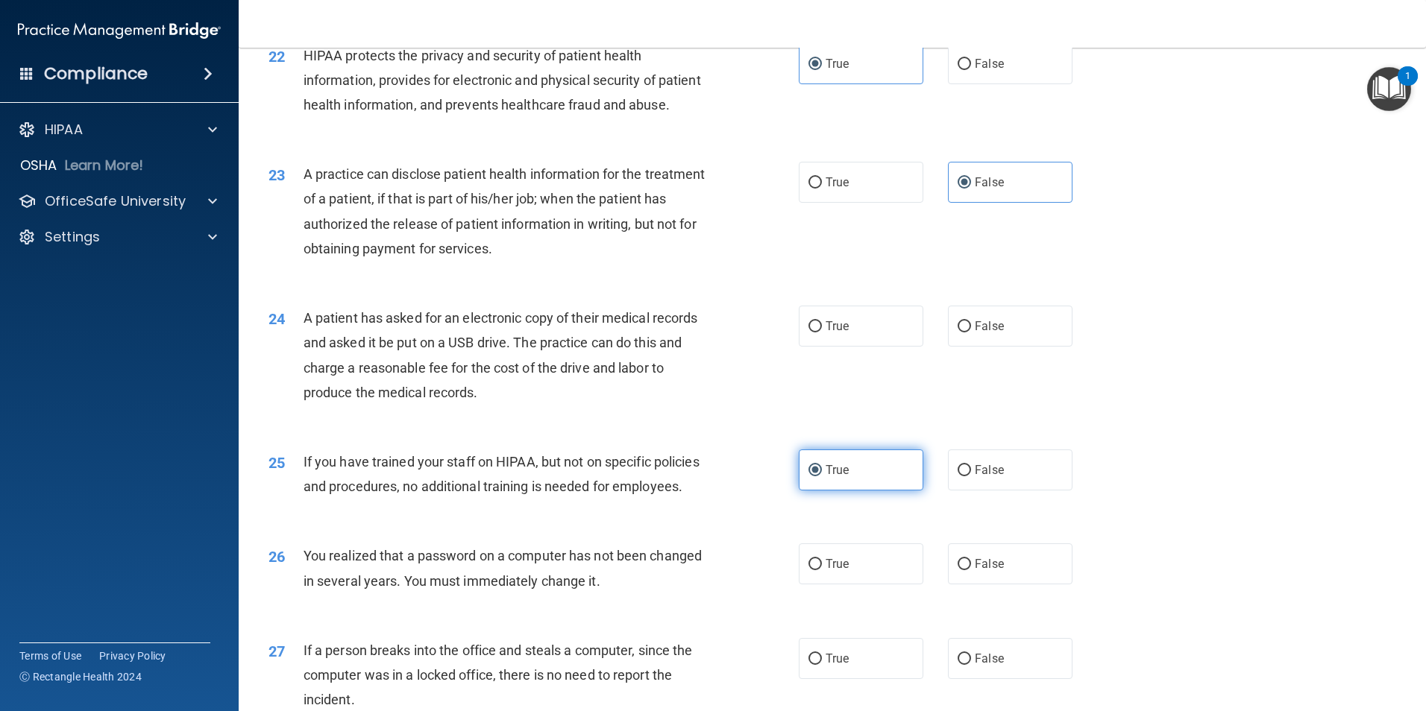
scroll to position [2386, 0]
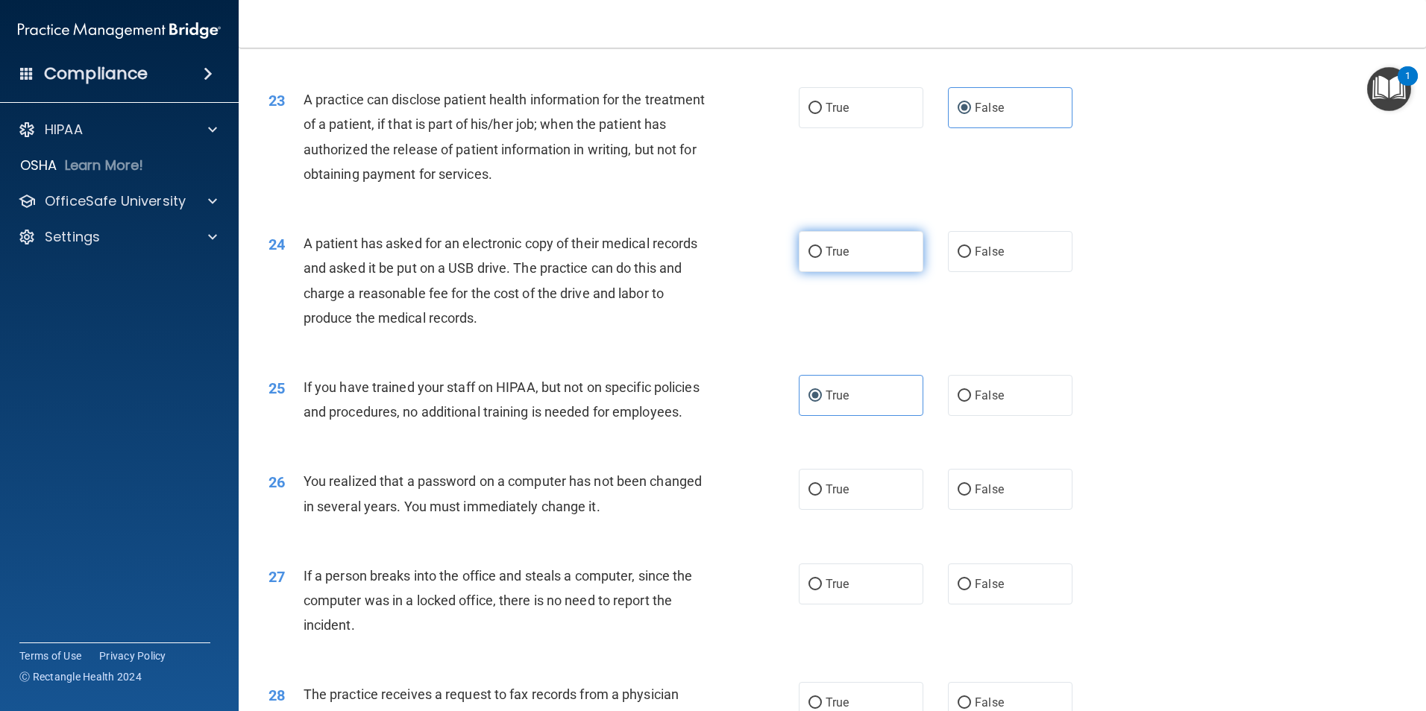
click at [813, 258] on input "True" at bounding box center [814, 252] width 13 height 11
radio input "true"
click at [984, 416] on label "False" at bounding box center [1010, 395] width 125 height 41
click at [971, 402] on input "False" at bounding box center [963, 396] width 13 height 11
radio input "true"
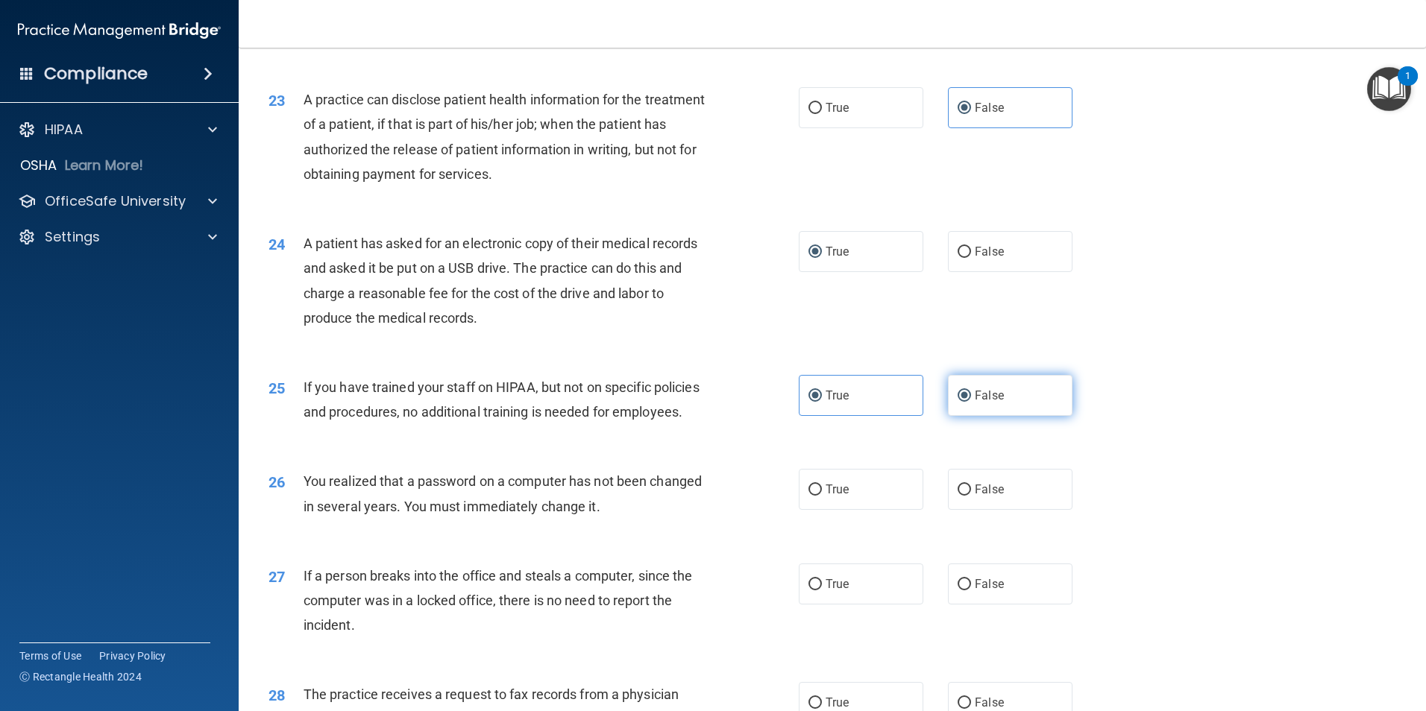
radio input "false"
click at [832, 497] on span "True" at bounding box center [836, 489] width 23 height 14
click at [822, 496] on input "True" at bounding box center [814, 490] width 13 height 11
radio input "true"
click at [978, 591] on span "False" at bounding box center [989, 584] width 29 height 14
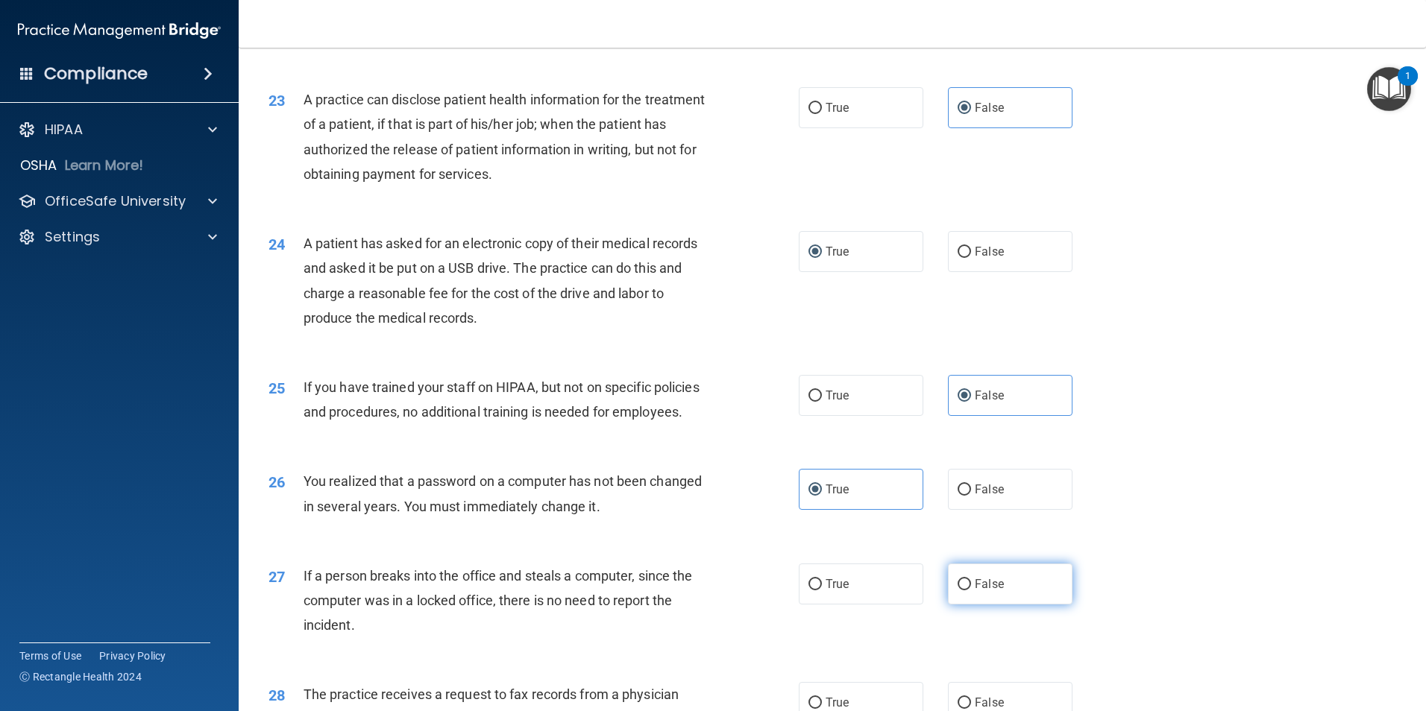
click at [971, 591] on input "False" at bounding box center [963, 584] width 13 height 11
radio input "true"
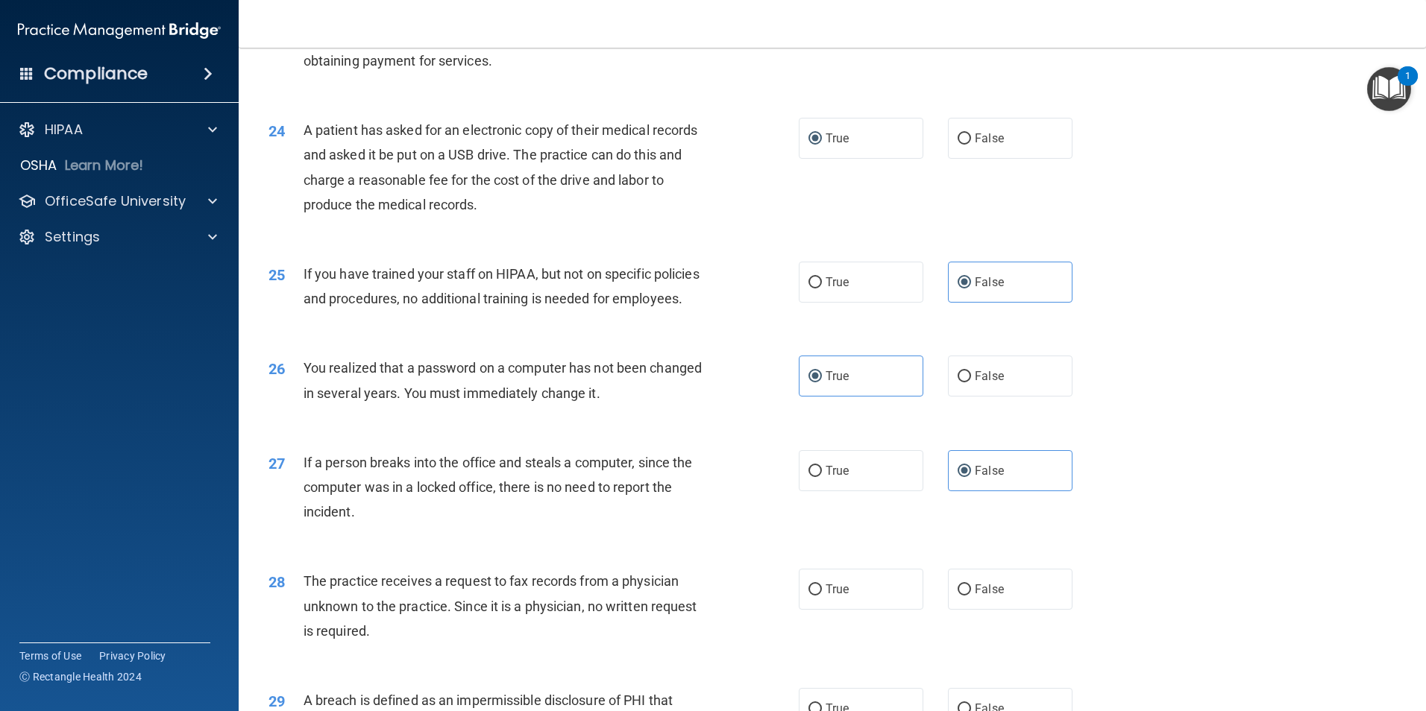
scroll to position [2535, 0]
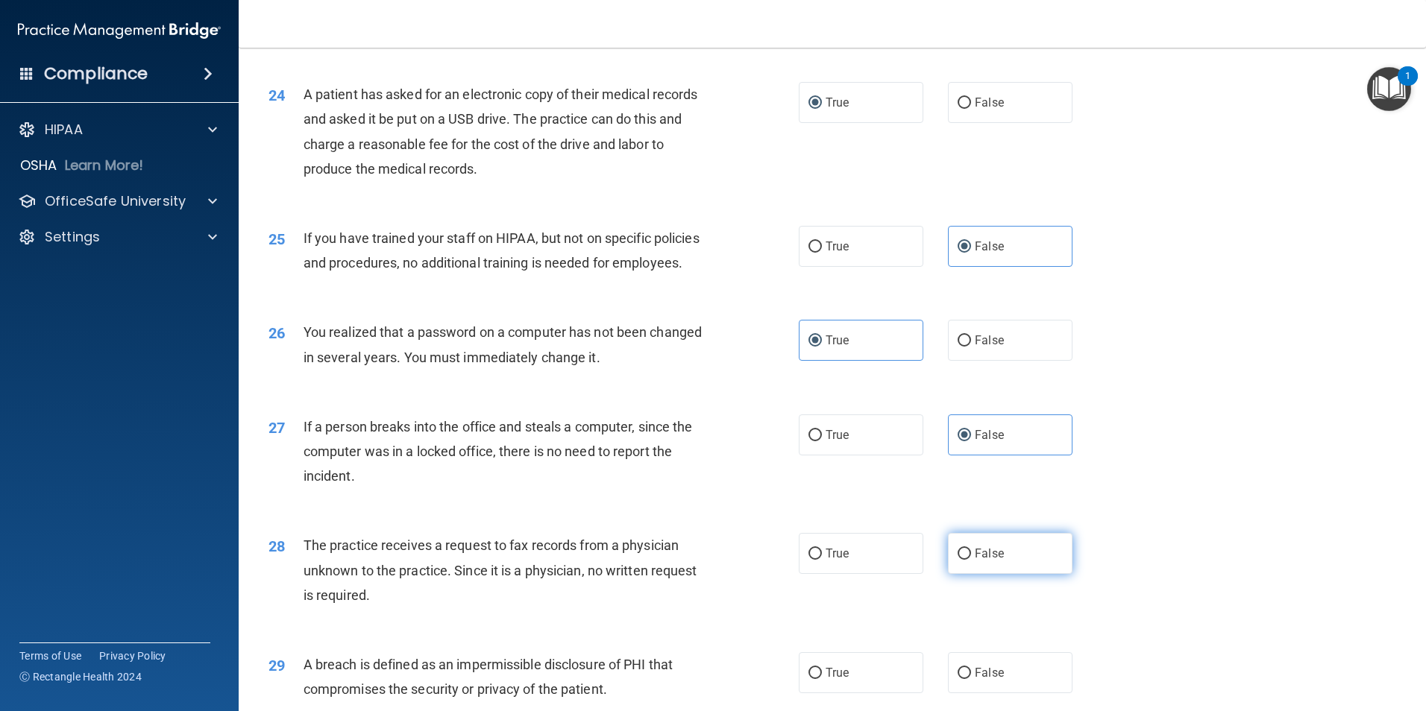
click at [1004, 574] on label "False" at bounding box center [1010, 553] width 125 height 41
click at [971, 560] on input "False" at bounding box center [963, 554] width 13 height 11
radio input "true"
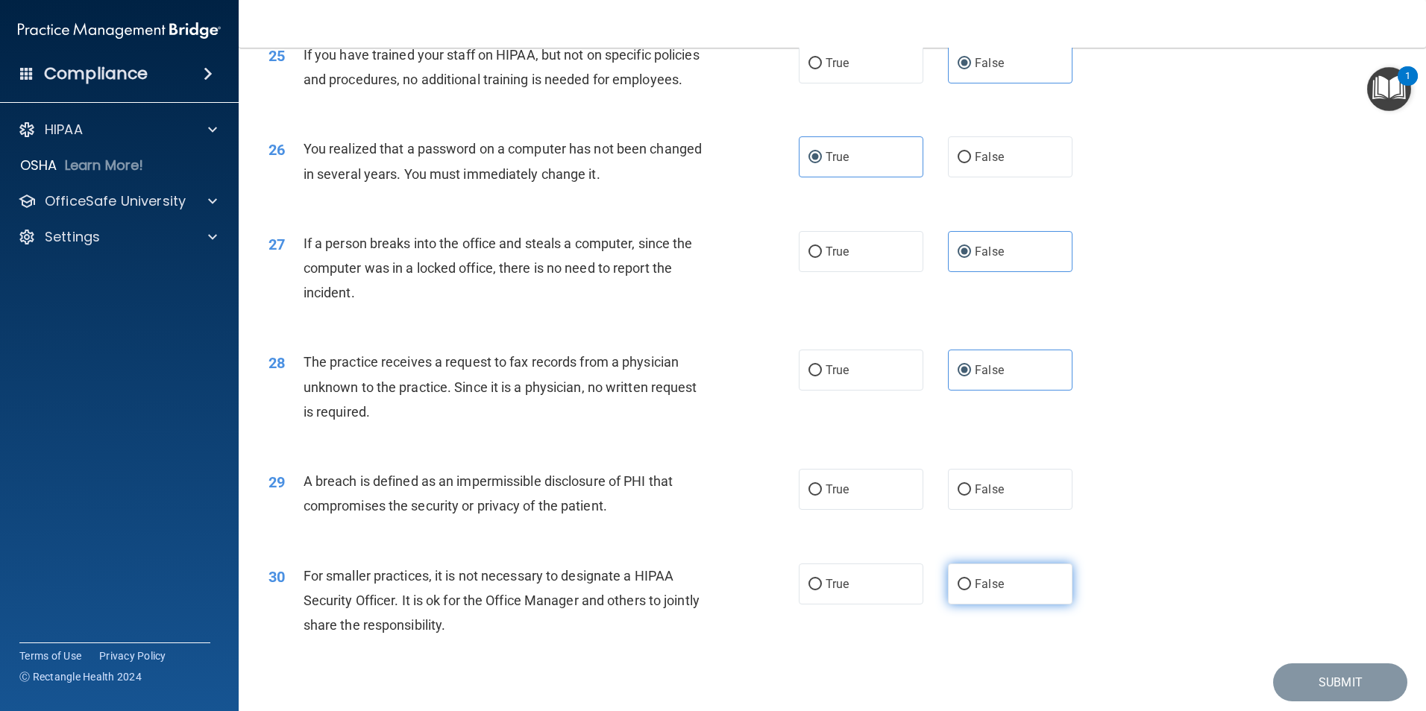
scroll to position [2759, 0]
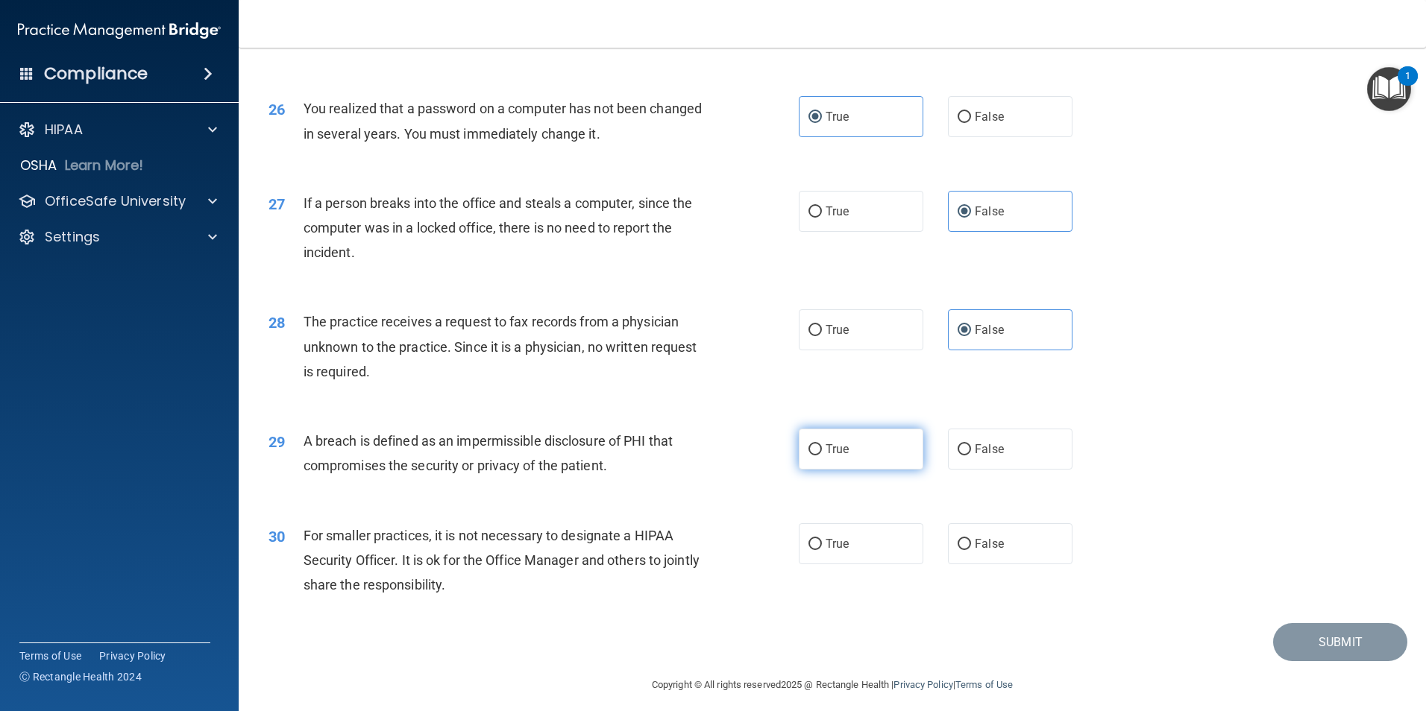
click at [850, 470] on label "True" at bounding box center [861, 449] width 125 height 41
click at [822, 456] on input "True" at bounding box center [814, 449] width 13 height 11
radio input "true"
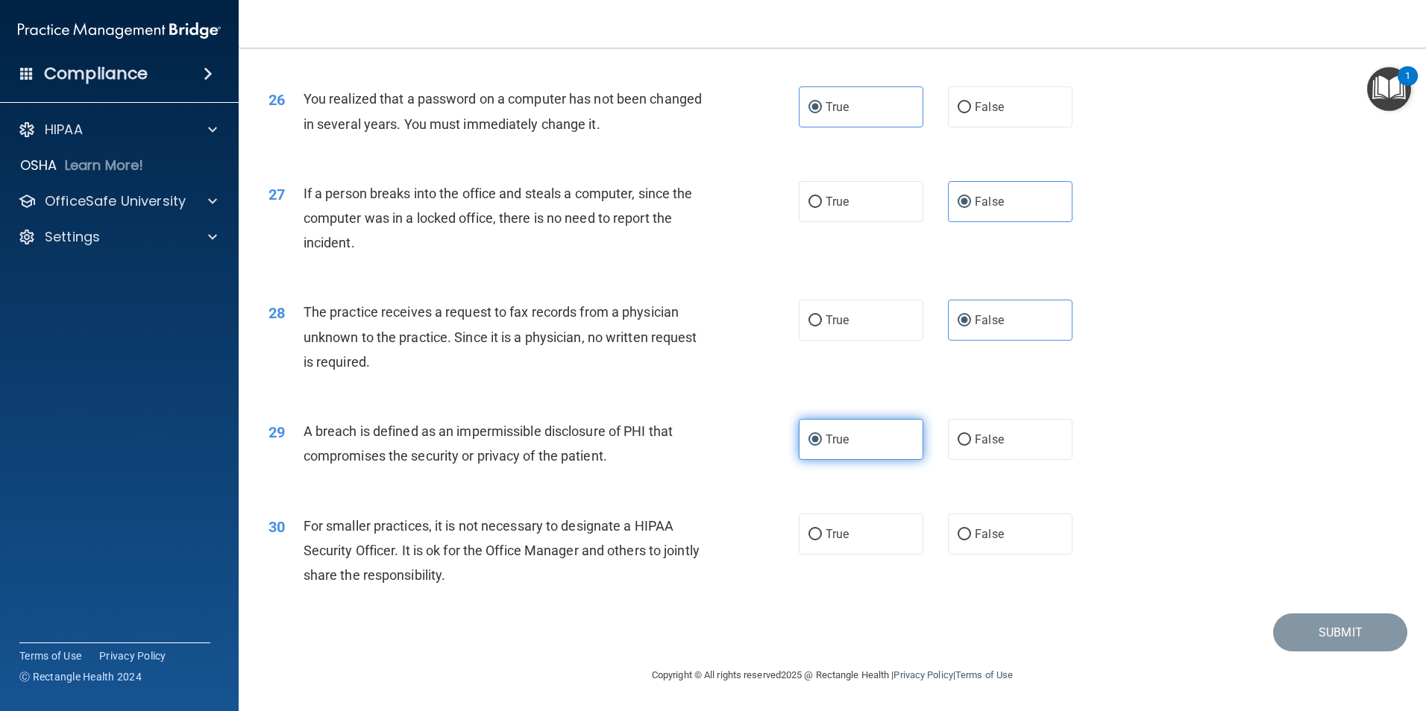
scroll to position [2834, 0]
click at [1030, 544] on label "False" at bounding box center [1010, 534] width 125 height 41
click at [971, 541] on input "False" at bounding box center [963, 534] width 13 height 11
radio input "true"
click at [1377, 640] on button "Submit" at bounding box center [1340, 633] width 134 height 38
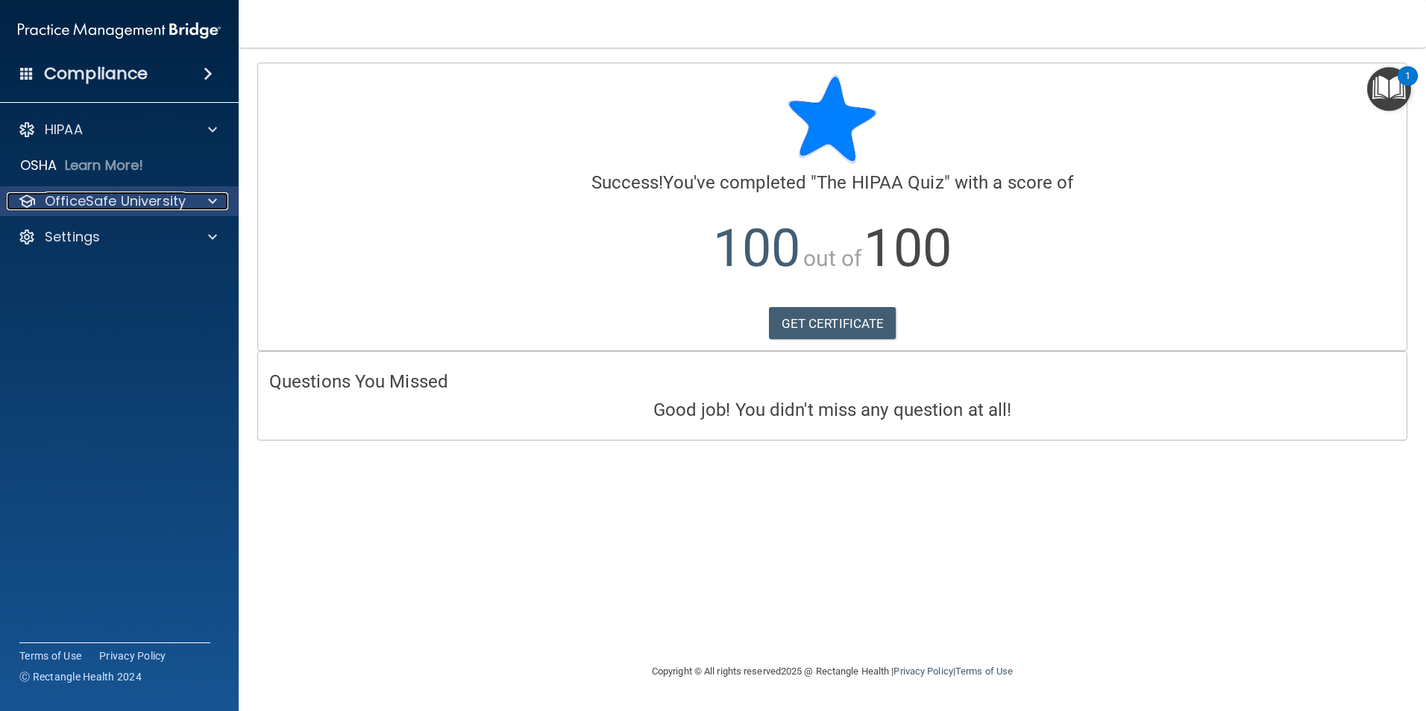
click at [132, 198] on p "OfficeSafe University" at bounding box center [115, 201] width 141 height 18
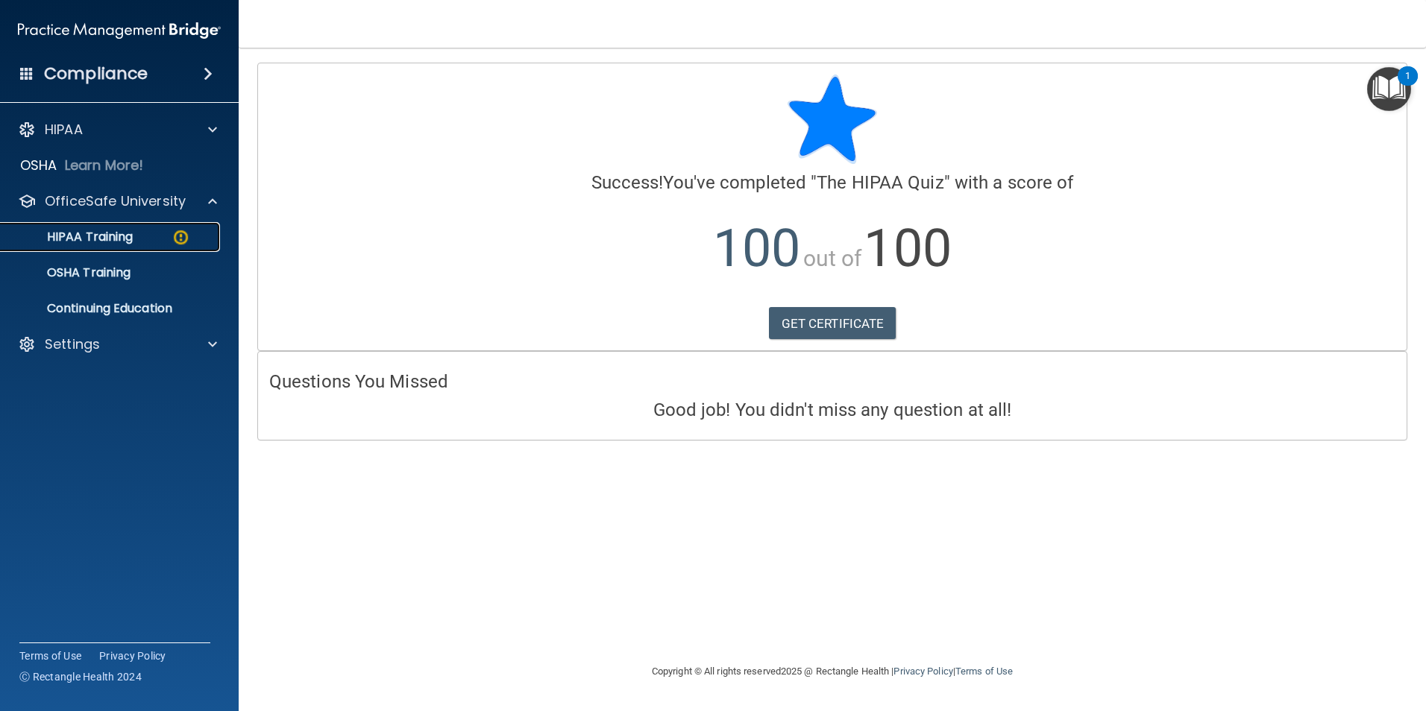
click at [140, 233] on div "HIPAA Training" at bounding box center [112, 237] width 204 height 15
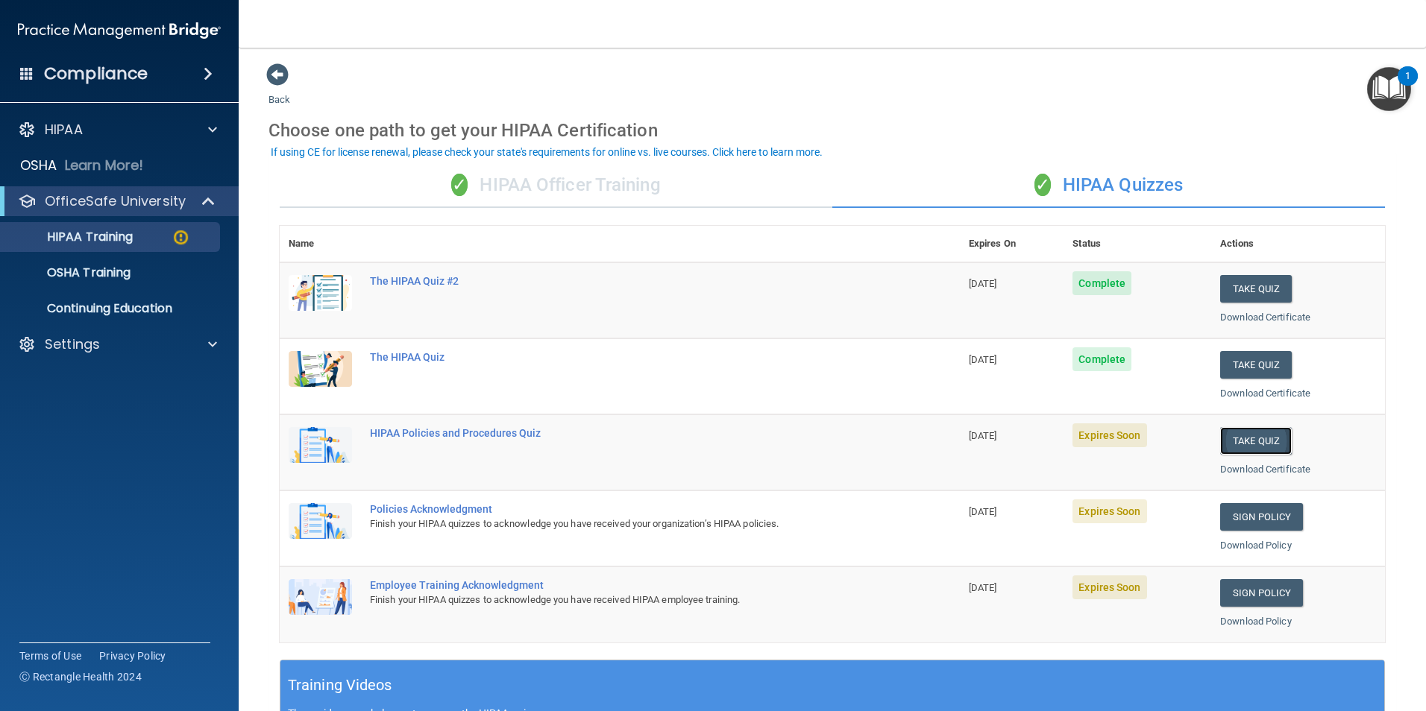
click at [1264, 444] on button "Take Quiz" at bounding box center [1256, 441] width 72 height 28
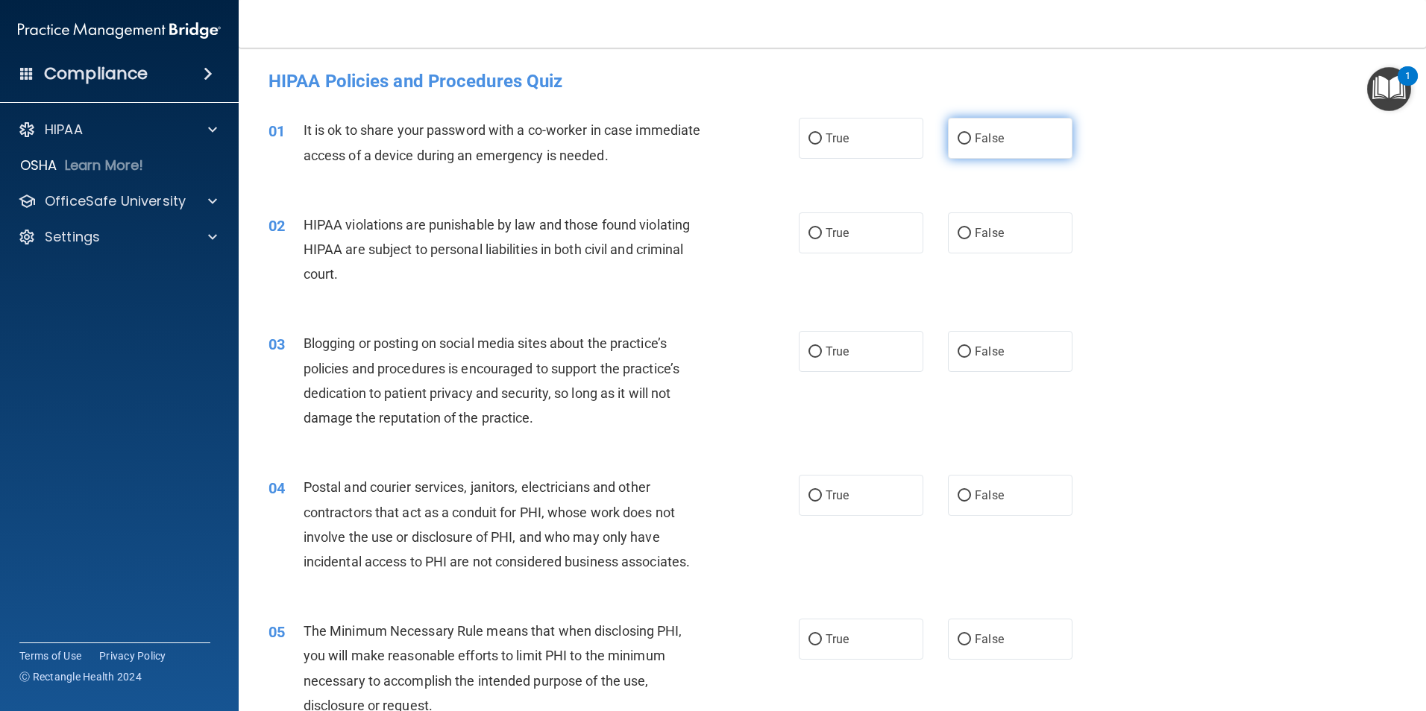
click at [971, 145] on label "False" at bounding box center [1010, 138] width 125 height 41
click at [971, 145] on input "False" at bounding box center [963, 138] width 13 height 11
radio input "true"
click at [887, 228] on label "True" at bounding box center [861, 233] width 125 height 41
click at [822, 228] on input "True" at bounding box center [814, 233] width 13 height 11
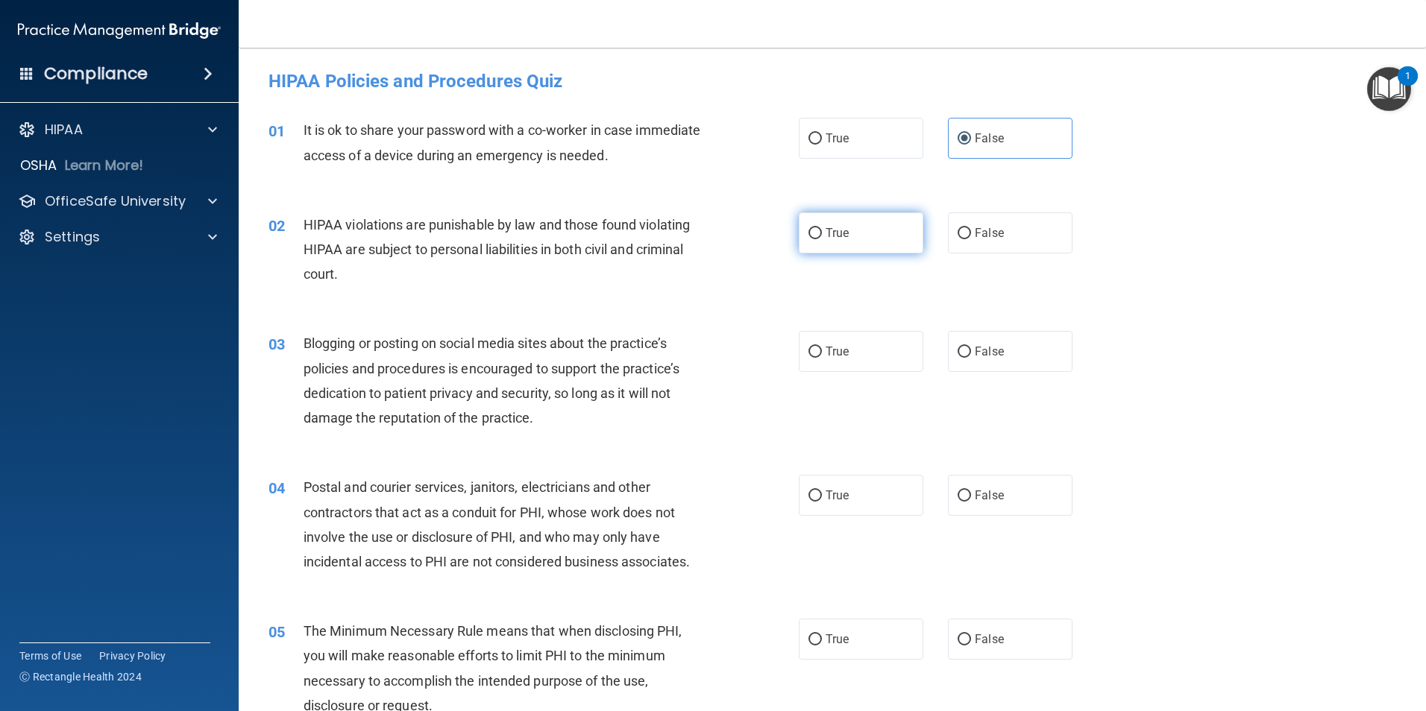
radio input "true"
click at [1009, 345] on label "False" at bounding box center [1010, 351] width 125 height 41
click at [971, 347] on input "False" at bounding box center [963, 352] width 13 height 11
radio input "true"
click at [870, 498] on label "True" at bounding box center [861, 495] width 125 height 41
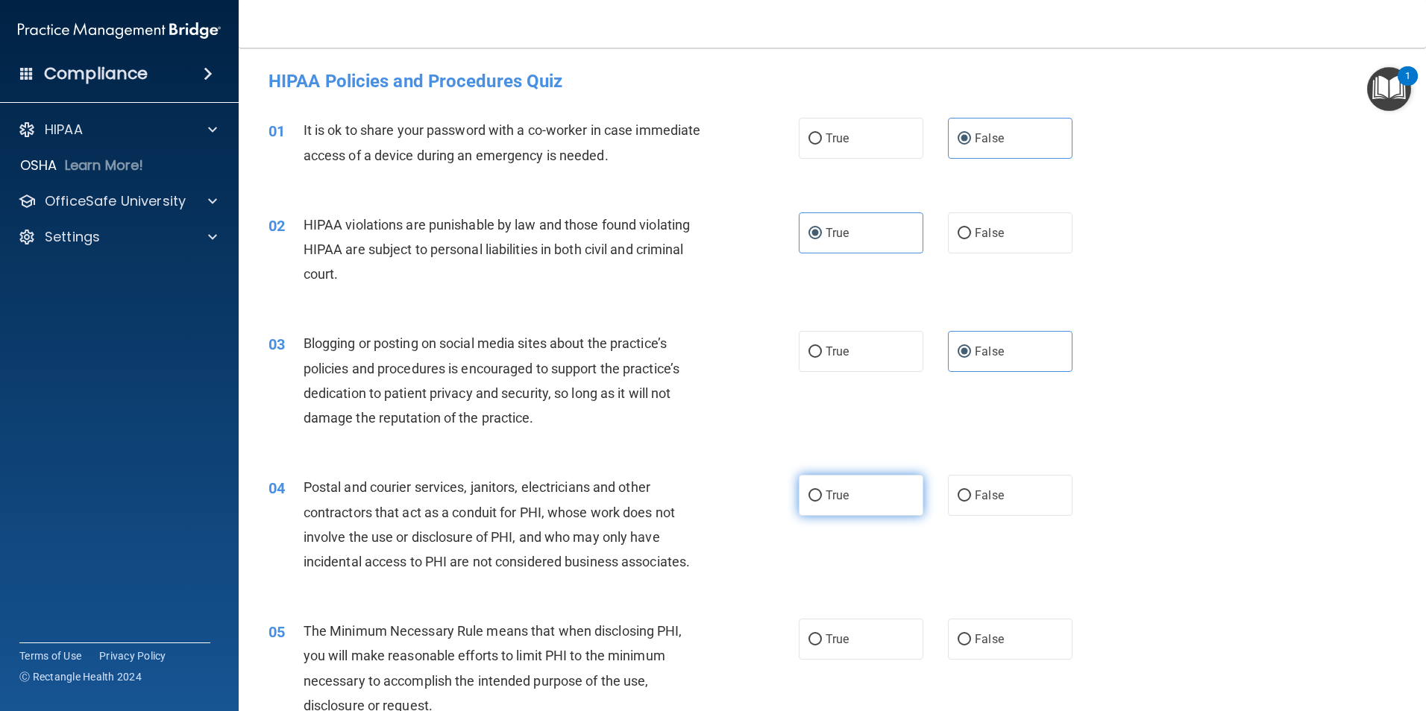
click at [822, 498] on input "True" at bounding box center [814, 496] width 13 height 11
radio input "true"
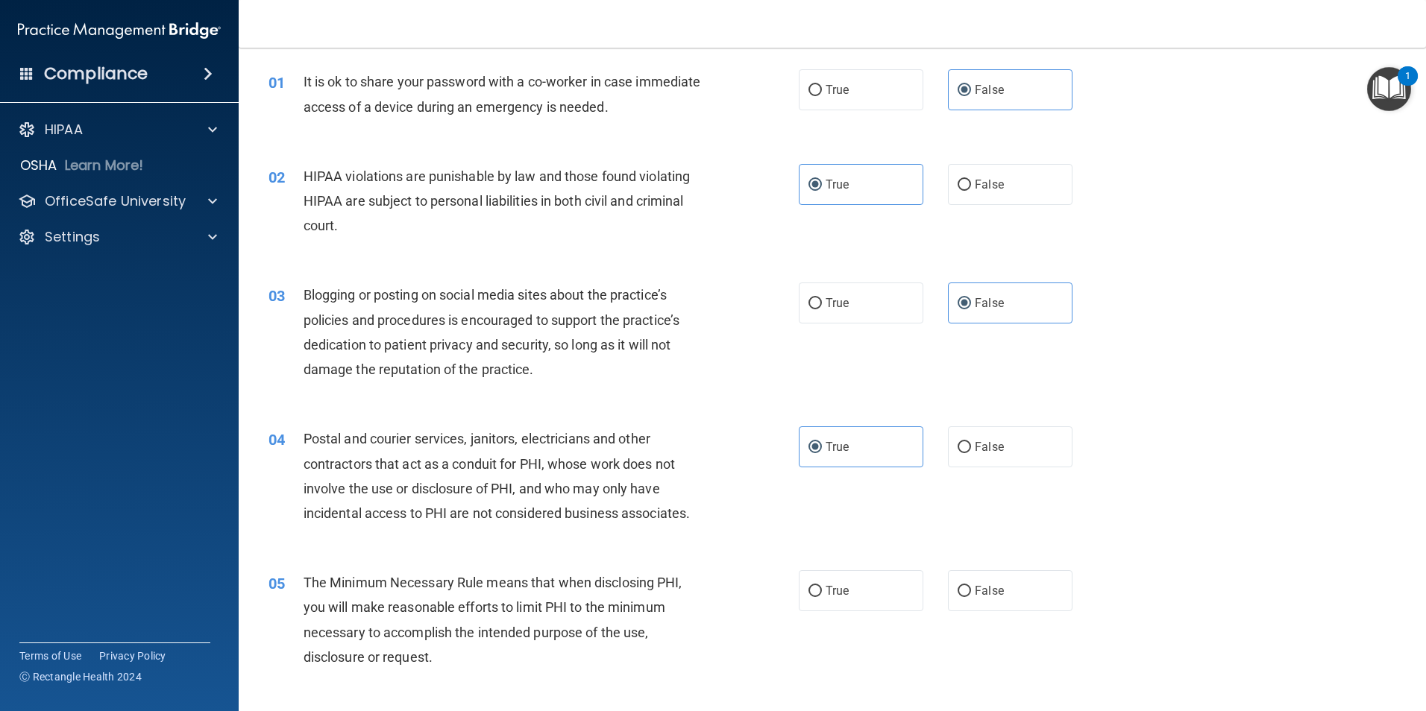
scroll to position [75, 0]
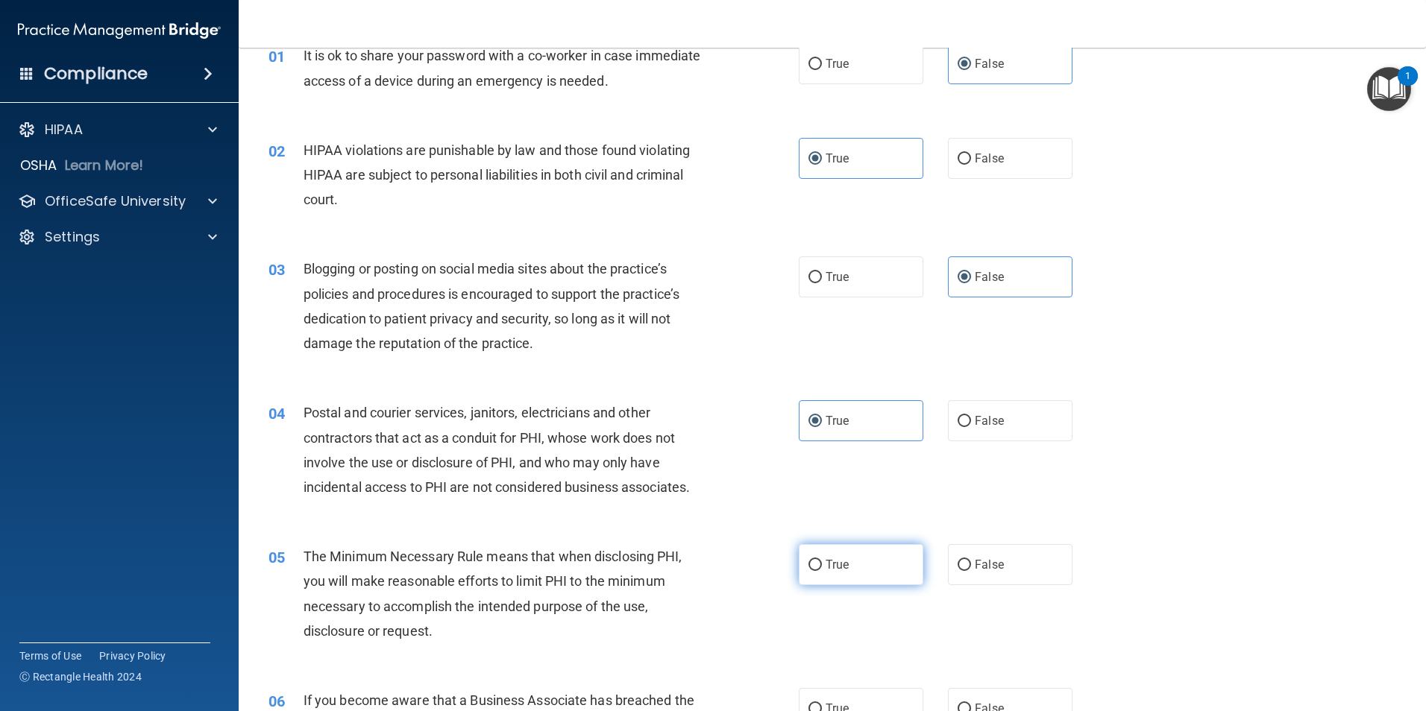
click at [854, 572] on label "True" at bounding box center [861, 564] width 125 height 41
click at [822, 571] on input "True" at bounding box center [814, 565] width 13 height 11
radio input "true"
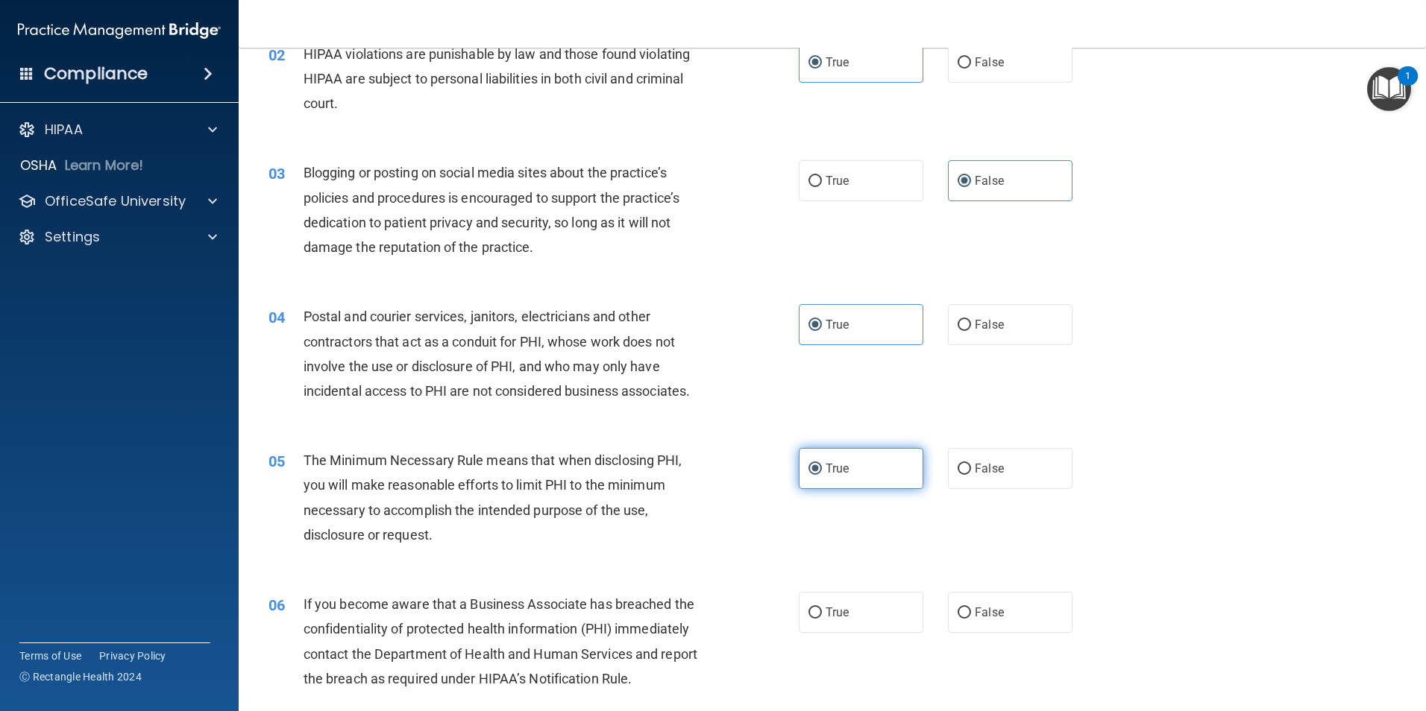
scroll to position [149, 0]
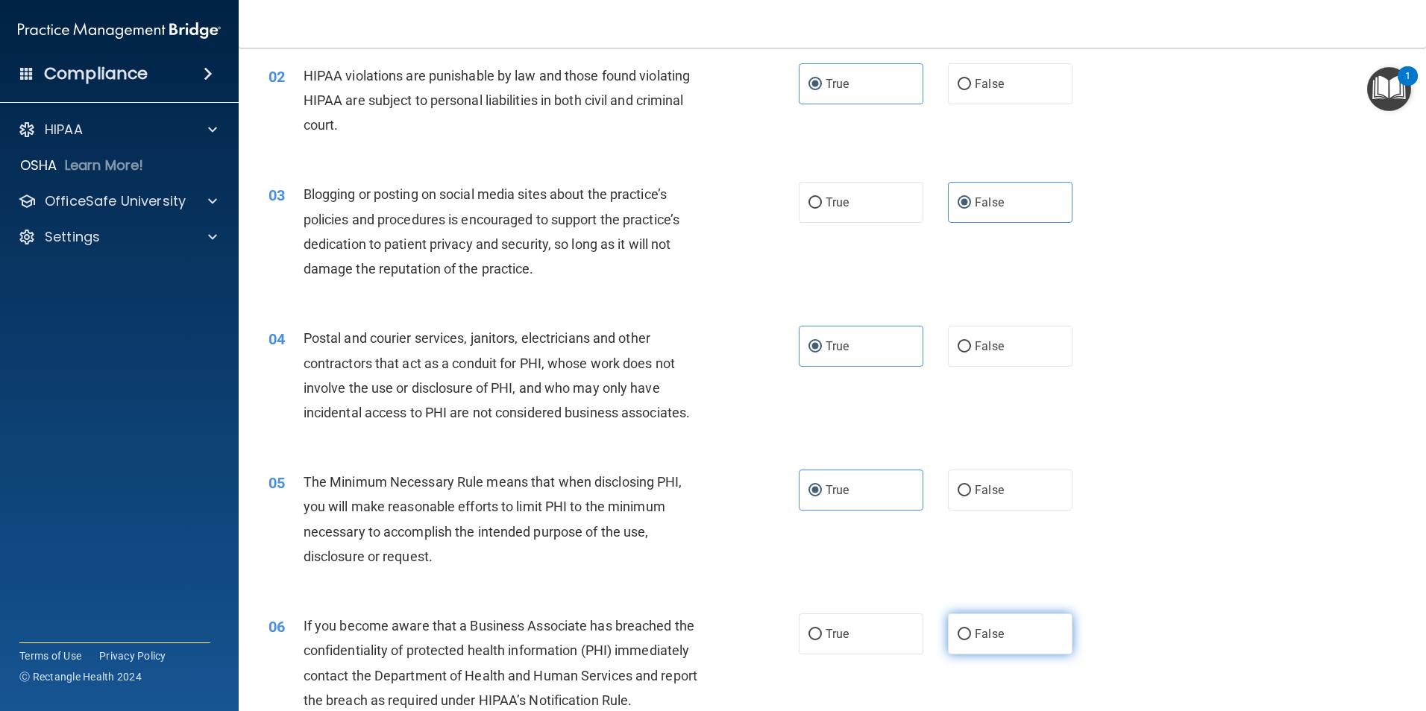
click at [970, 644] on label "False" at bounding box center [1010, 634] width 125 height 41
click at [970, 641] on input "False" at bounding box center [963, 634] width 13 height 11
radio input "true"
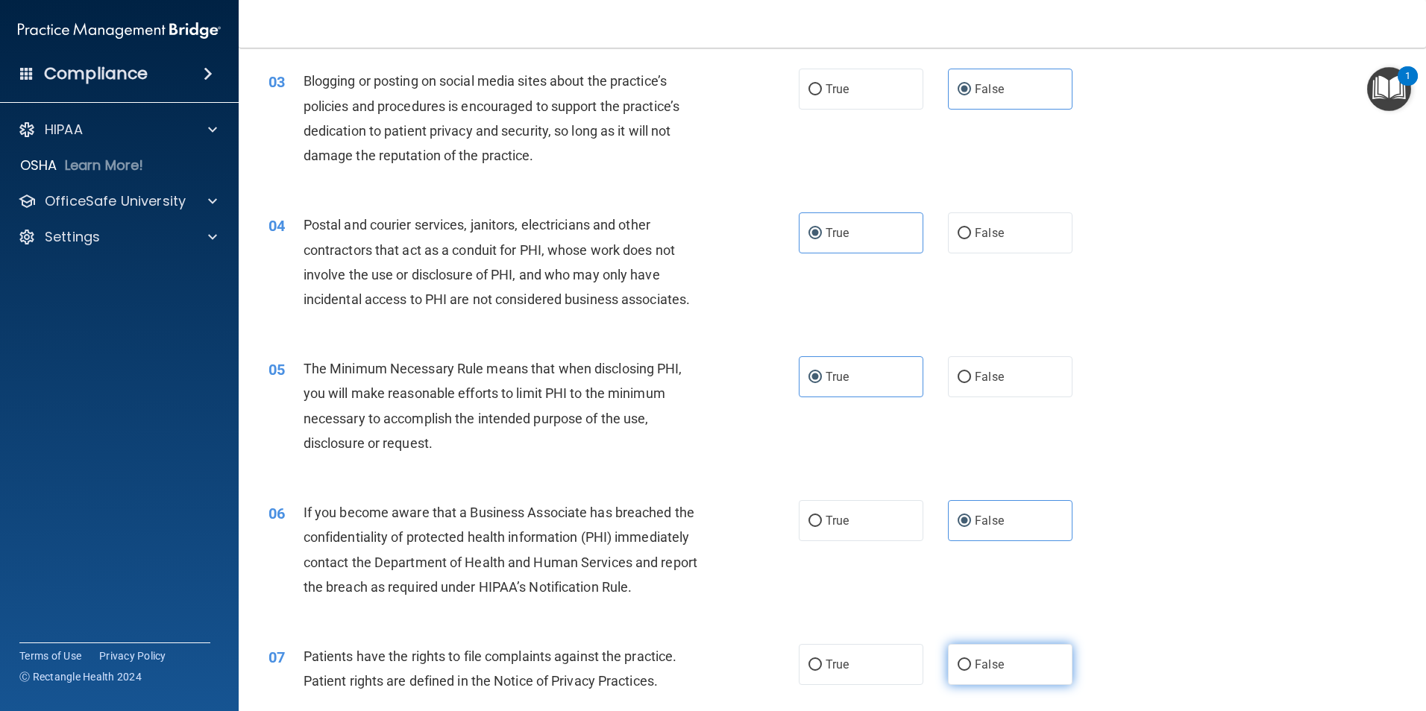
scroll to position [298, 0]
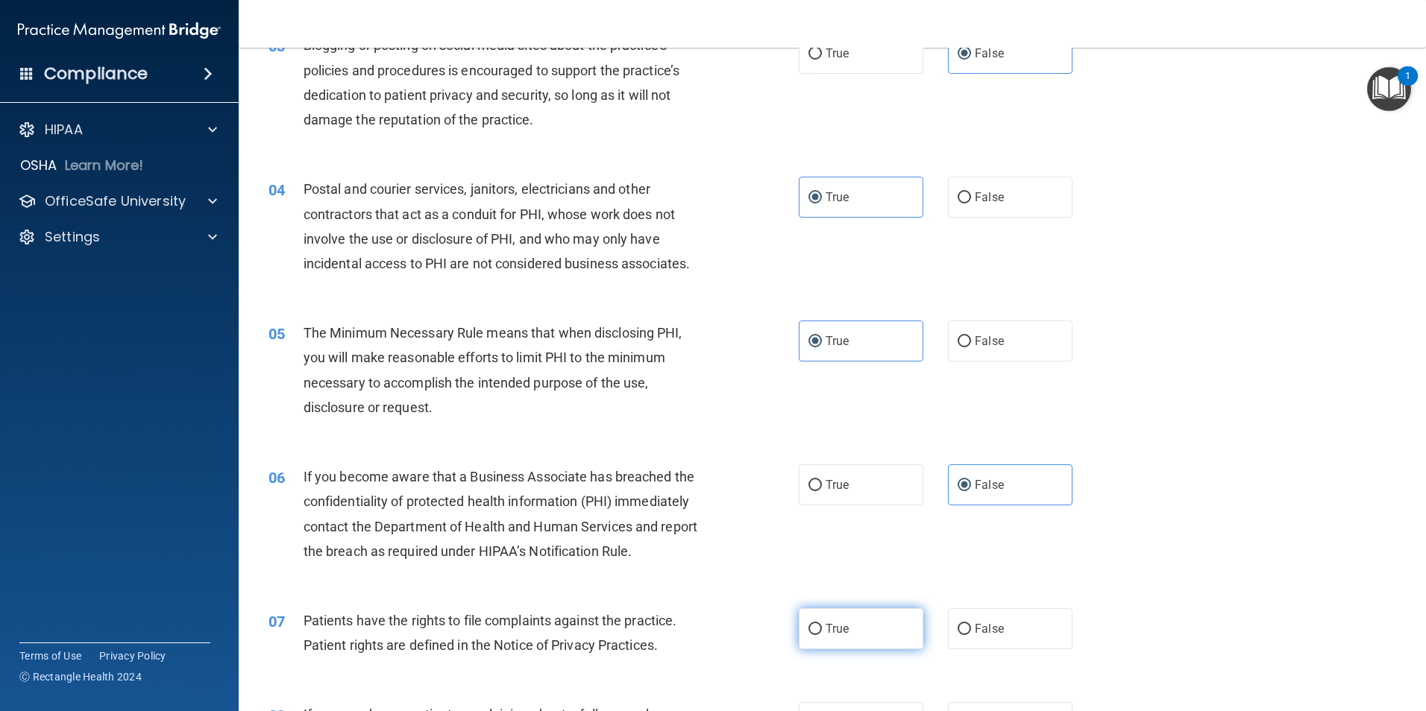
click at [864, 627] on label "True" at bounding box center [861, 628] width 125 height 41
click at [822, 627] on input "True" at bounding box center [814, 629] width 13 height 11
radio input "true"
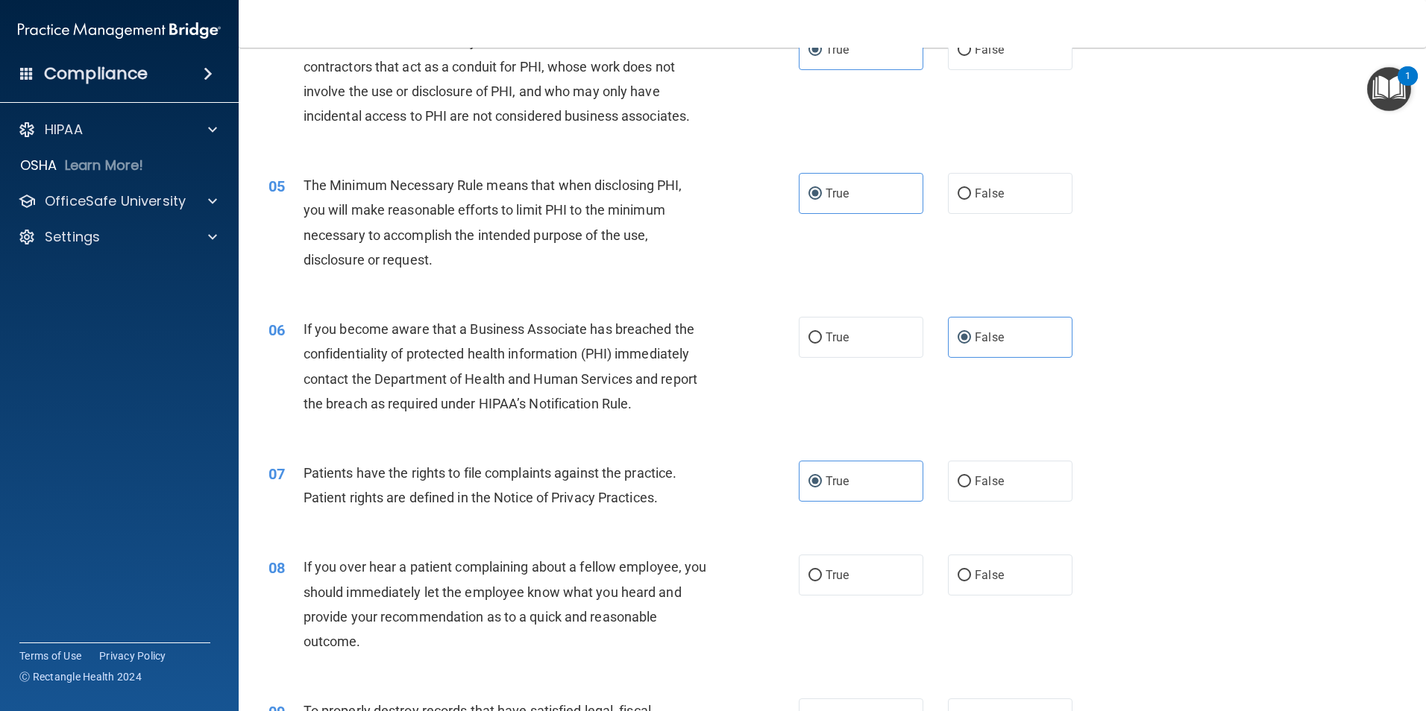
scroll to position [447, 0]
click at [1030, 586] on label "False" at bounding box center [1010, 573] width 125 height 41
click at [971, 580] on input "False" at bounding box center [963, 574] width 13 height 11
radio input "true"
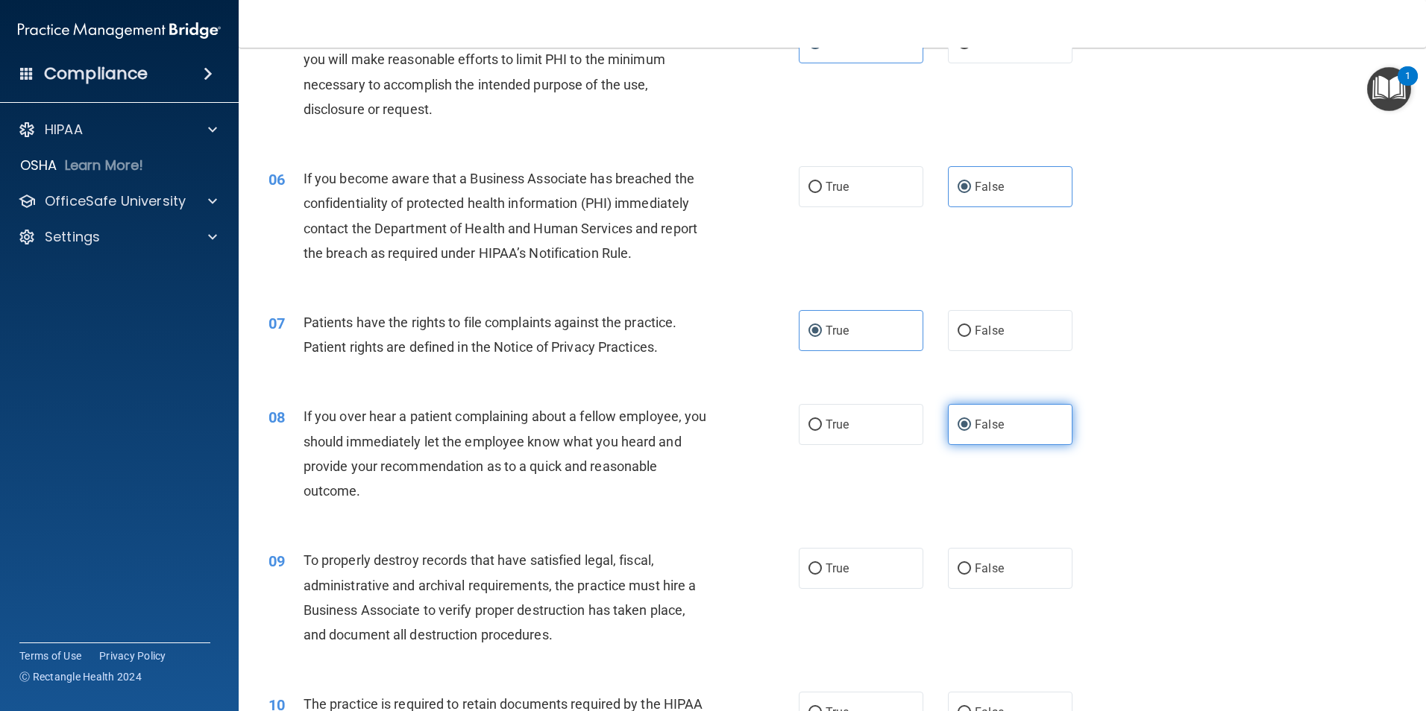
scroll to position [522, 0]
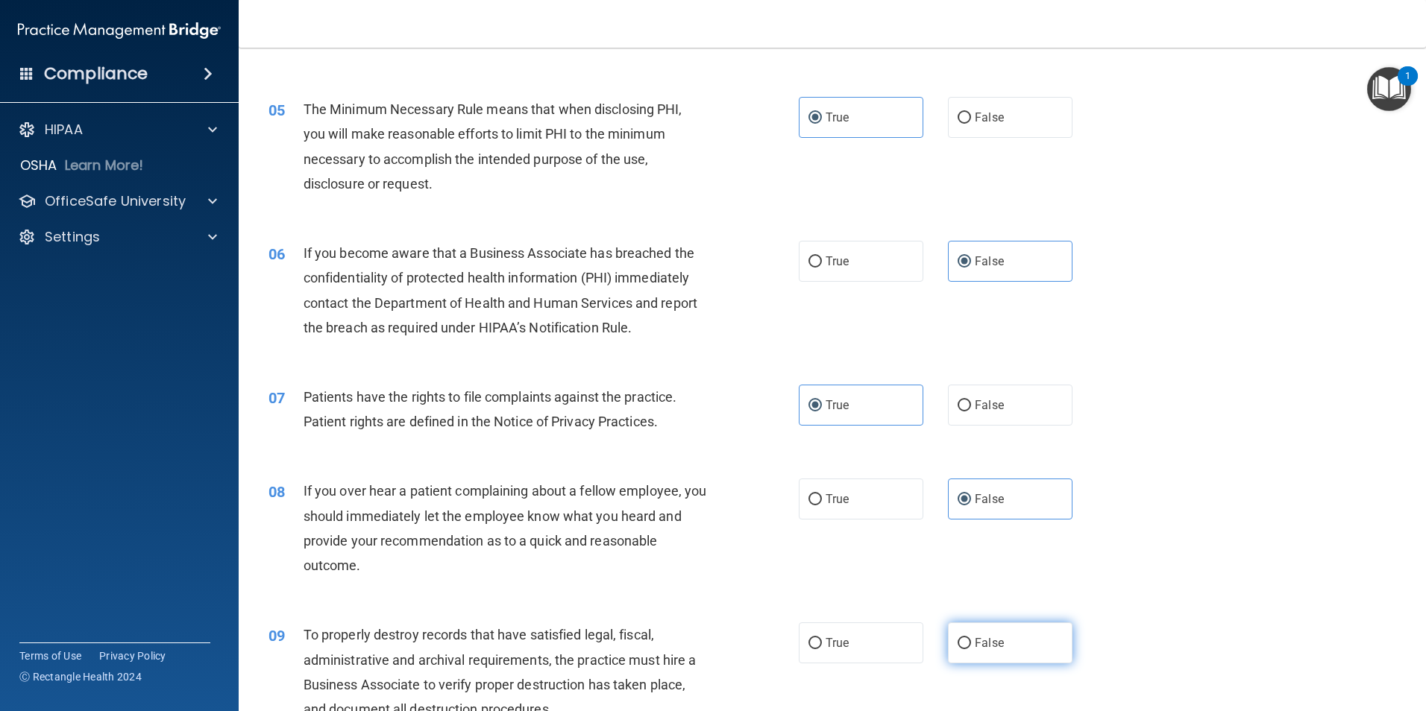
click at [1023, 650] on label "False" at bounding box center [1010, 643] width 125 height 41
click at [971, 649] on input "False" at bounding box center [963, 643] width 13 height 11
radio input "true"
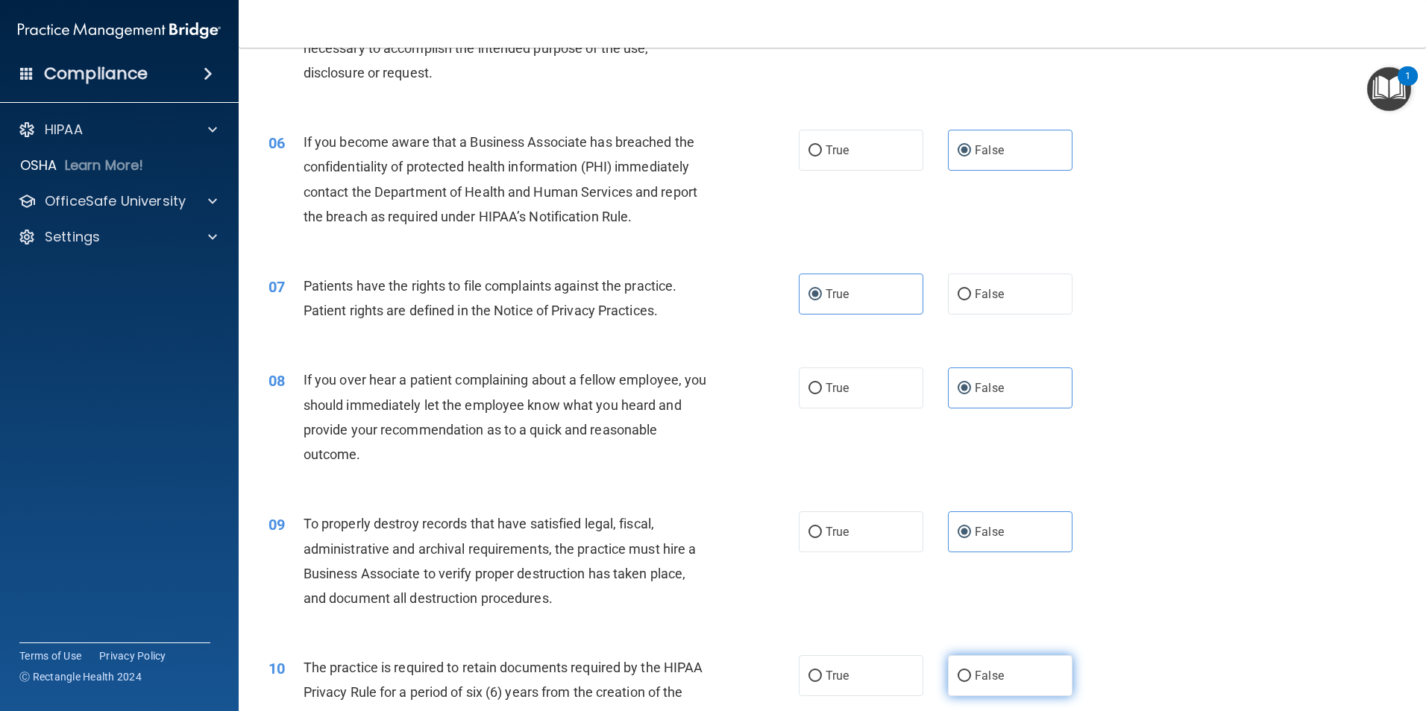
scroll to position [671, 0]
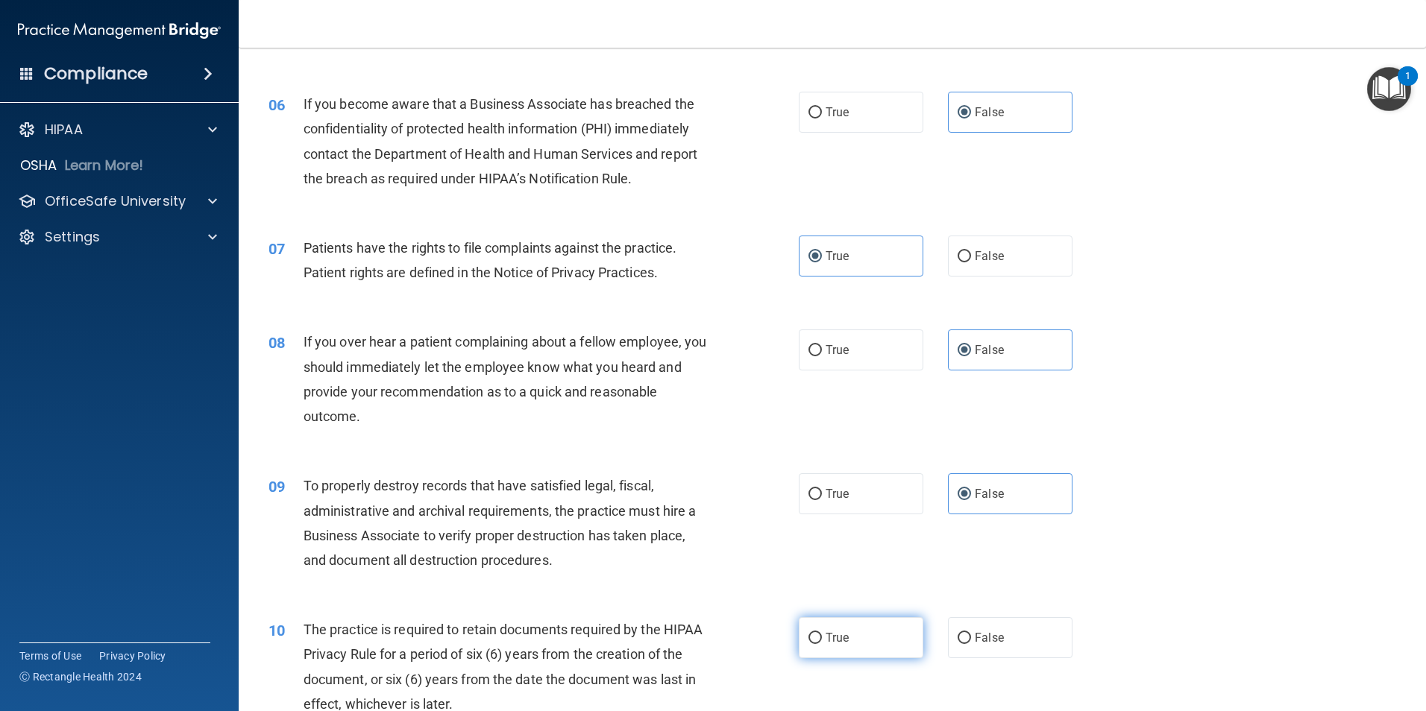
click at [863, 635] on label "True" at bounding box center [861, 637] width 125 height 41
click at [822, 635] on input "True" at bounding box center [814, 638] width 13 height 11
radio input "true"
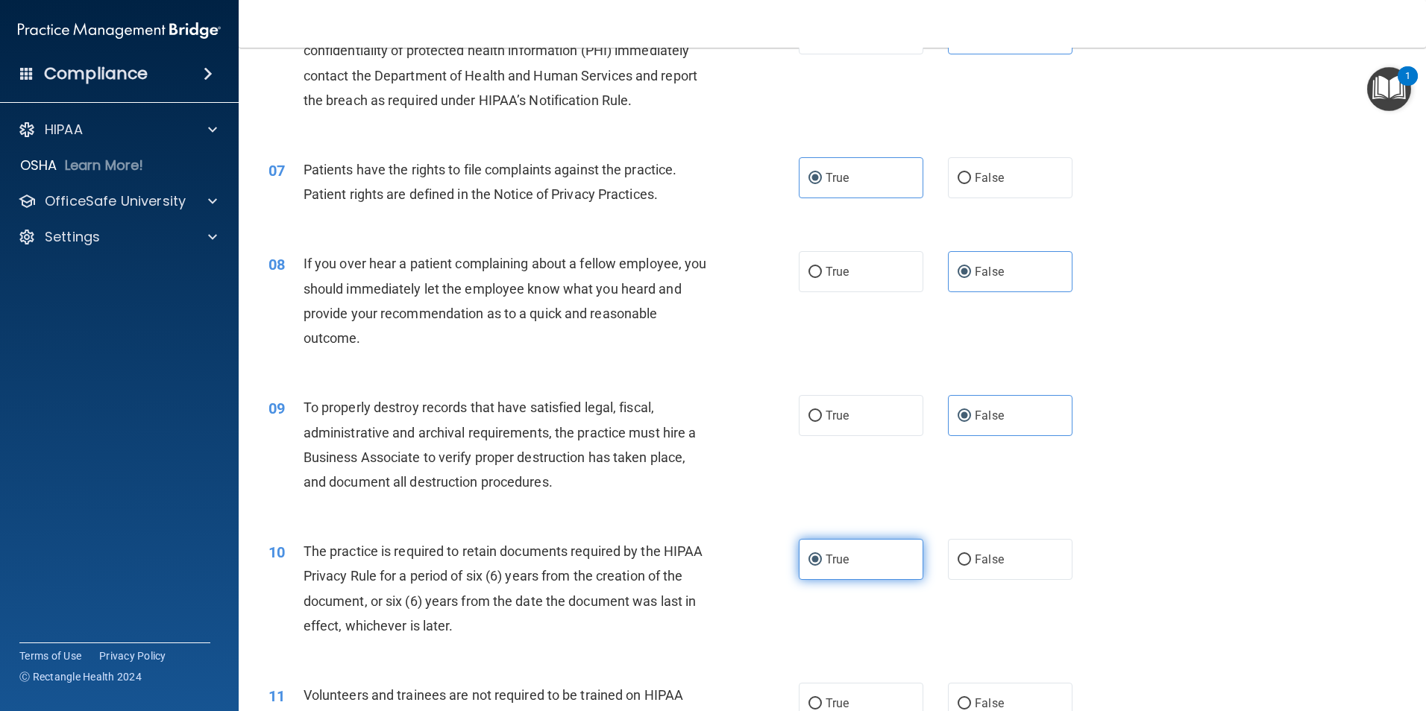
scroll to position [820, 0]
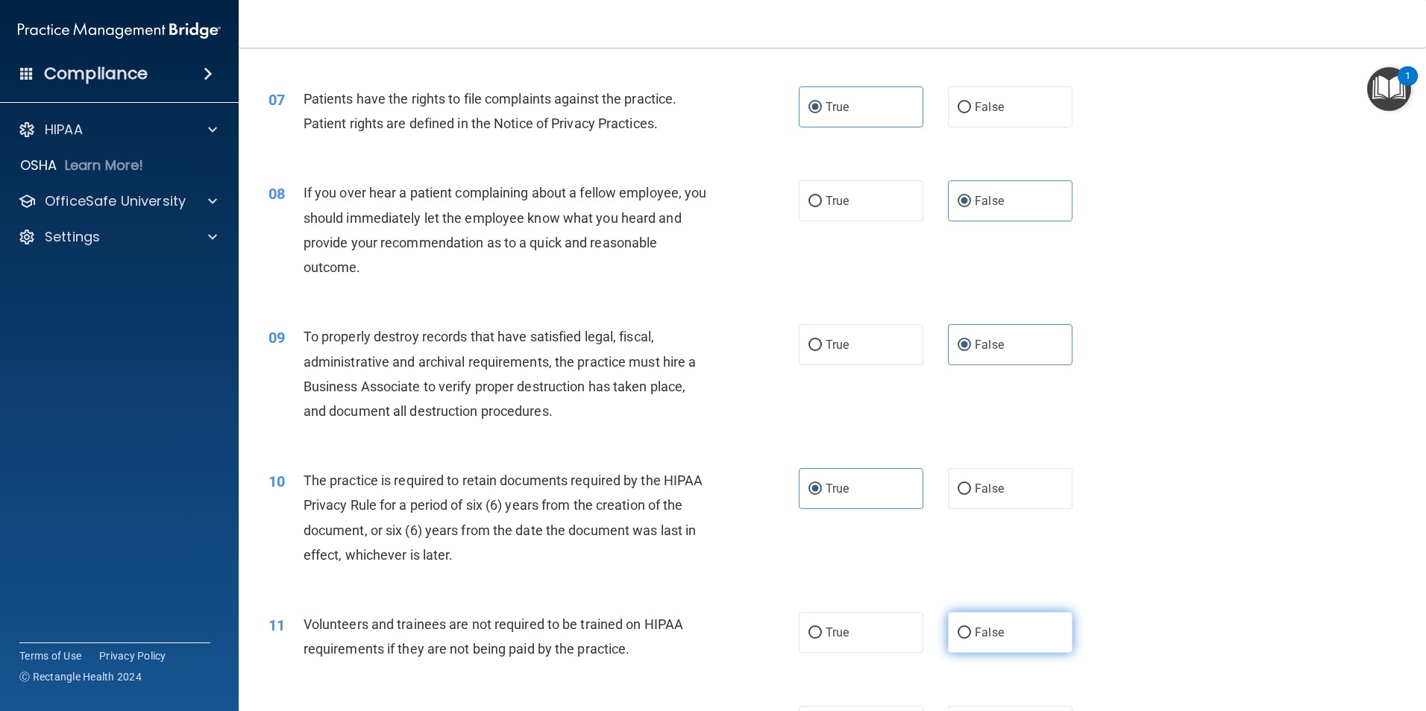
click at [1037, 638] on label "False" at bounding box center [1010, 632] width 125 height 41
click at [971, 638] on input "False" at bounding box center [963, 633] width 13 height 11
radio input "true"
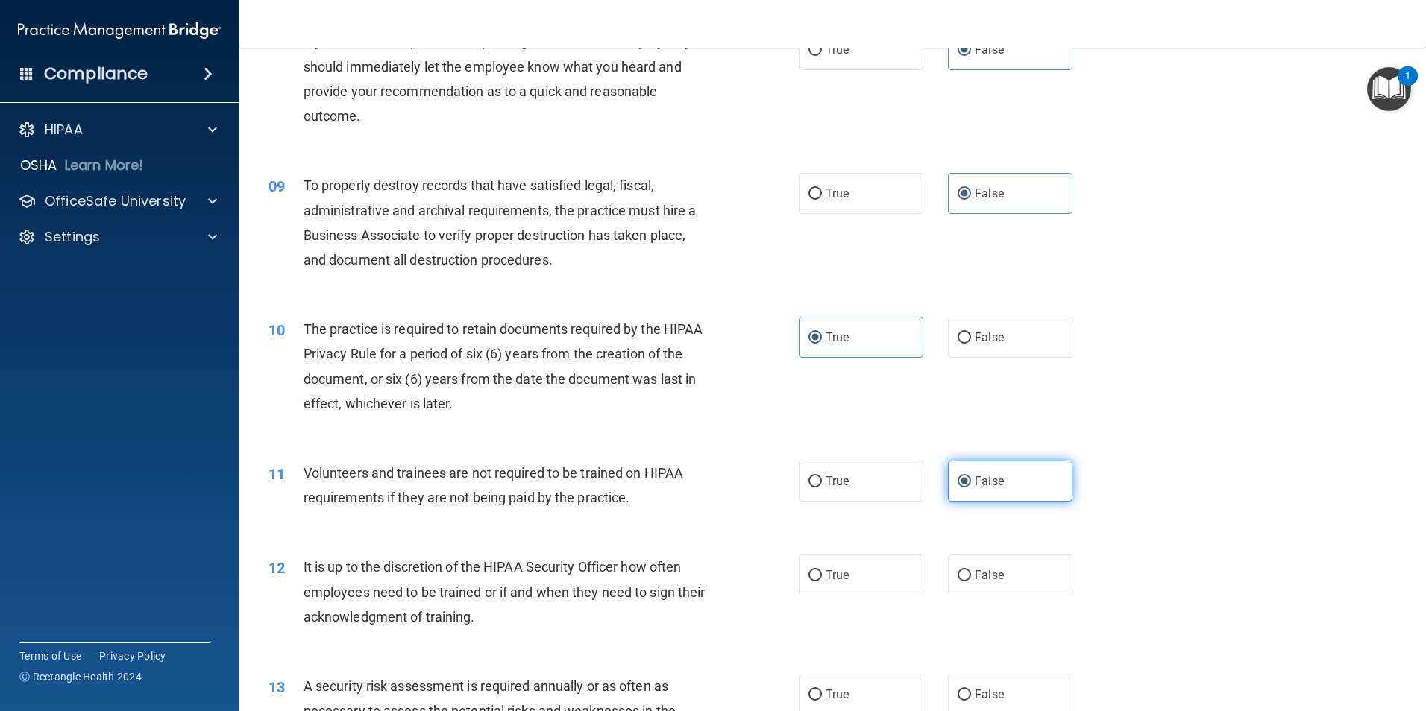
scroll to position [1044, 0]
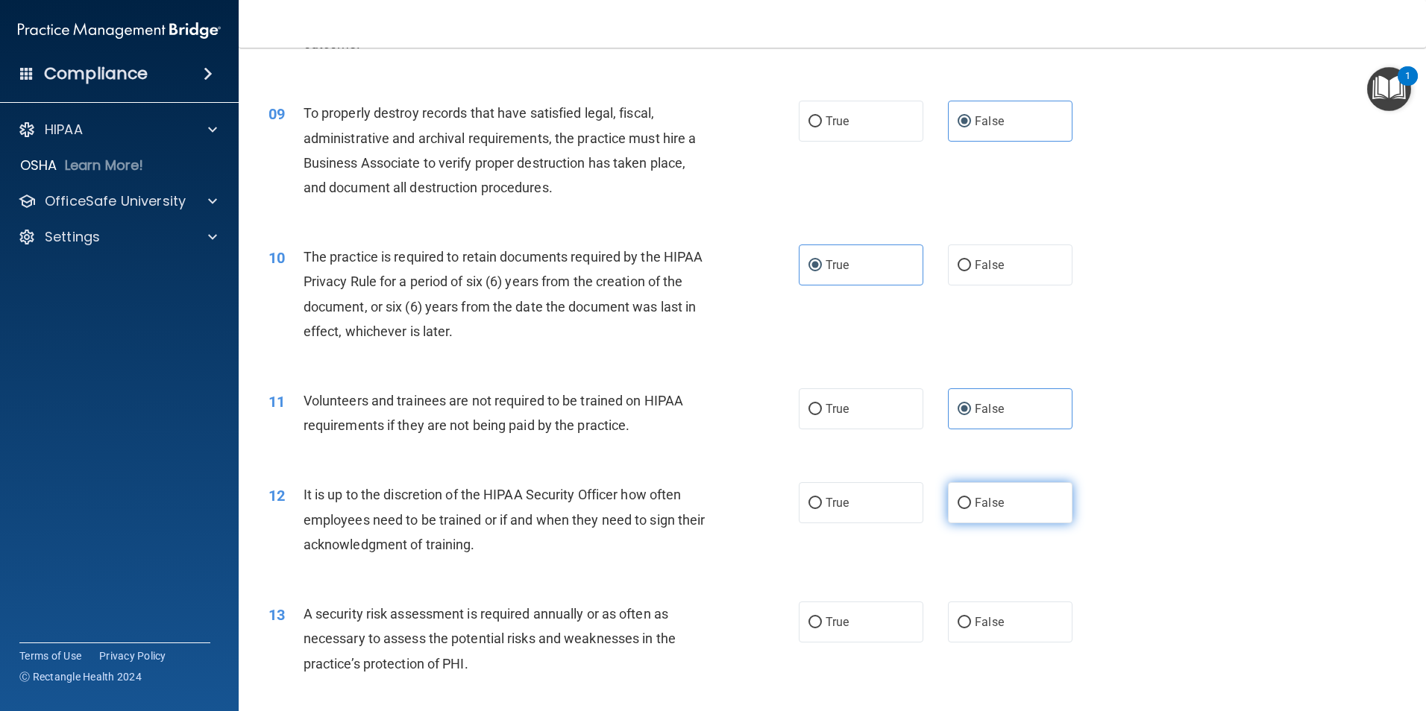
click at [1044, 510] on label "False" at bounding box center [1010, 502] width 125 height 41
click at [971, 509] on input "False" at bounding box center [963, 503] width 13 height 11
radio input "true"
click at [898, 623] on label "True" at bounding box center [861, 622] width 125 height 41
click at [822, 623] on input "True" at bounding box center [814, 622] width 13 height 11
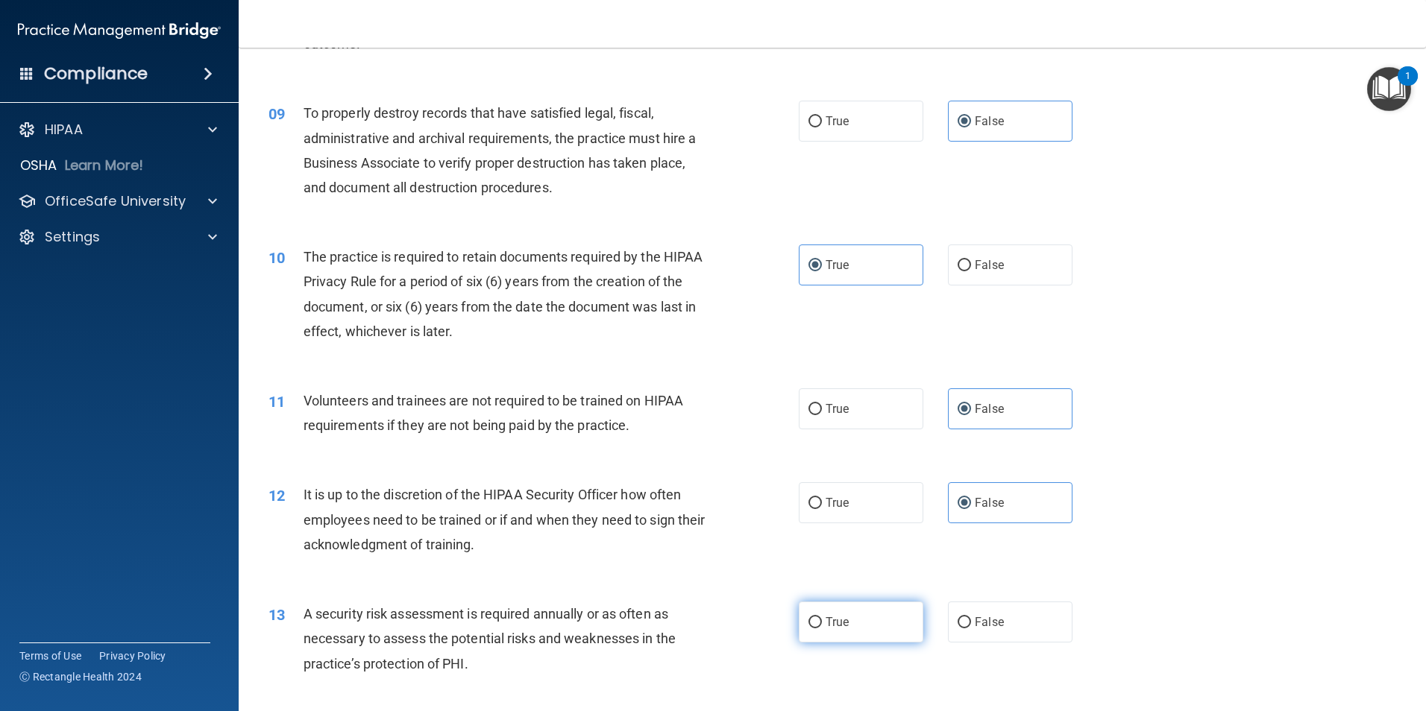
radio input "true"
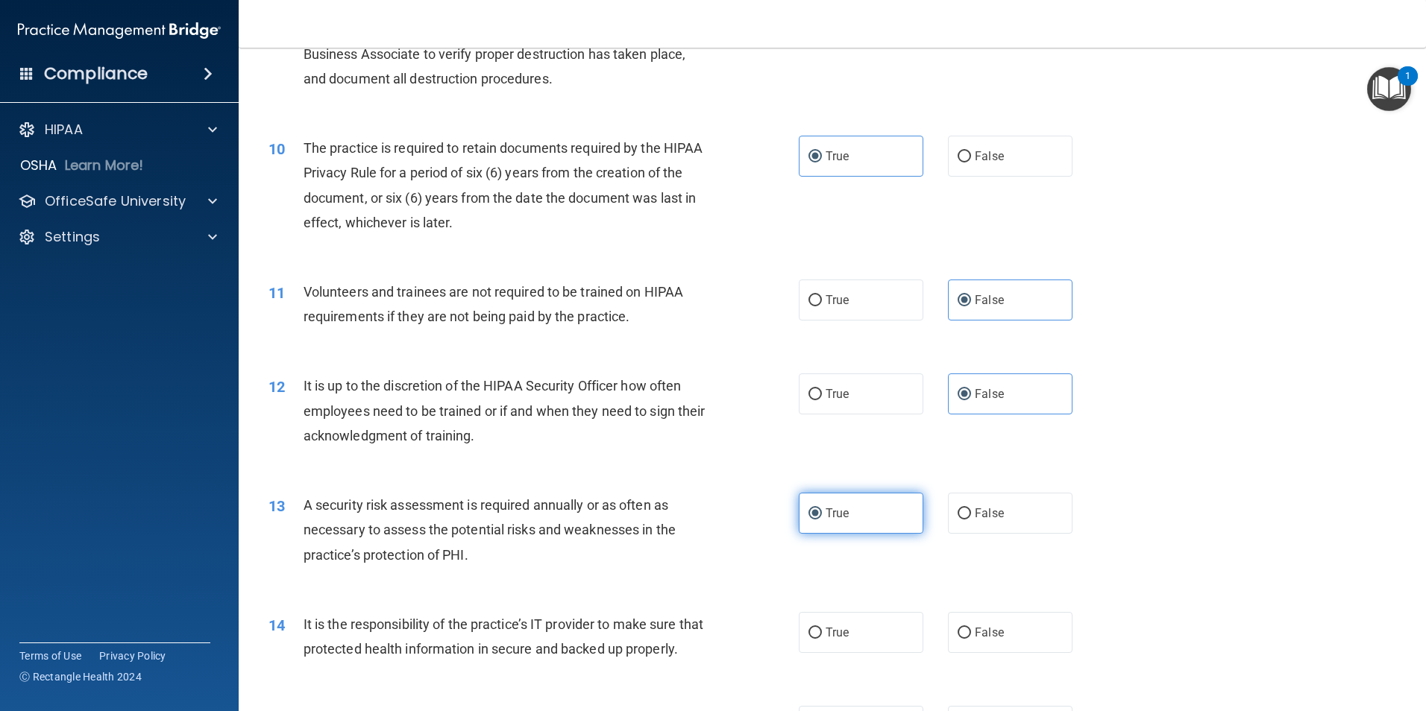
scroll to position [1193, 0]
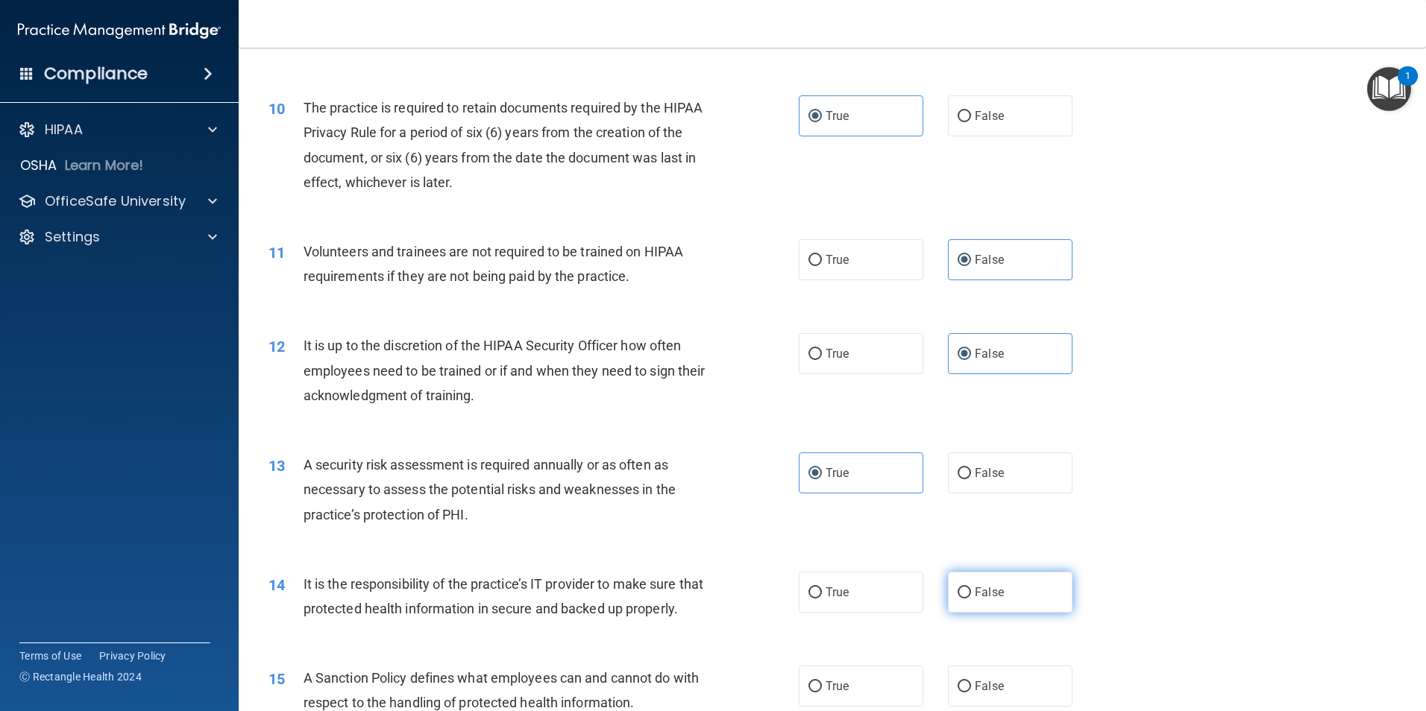
click at [1038, 590] on label "False" at bounding box center [1010, 592] width 125 height 41
click at [971, 590] on input "False" at bounding box center [963, 593] width 13 height 11
radio input "true"
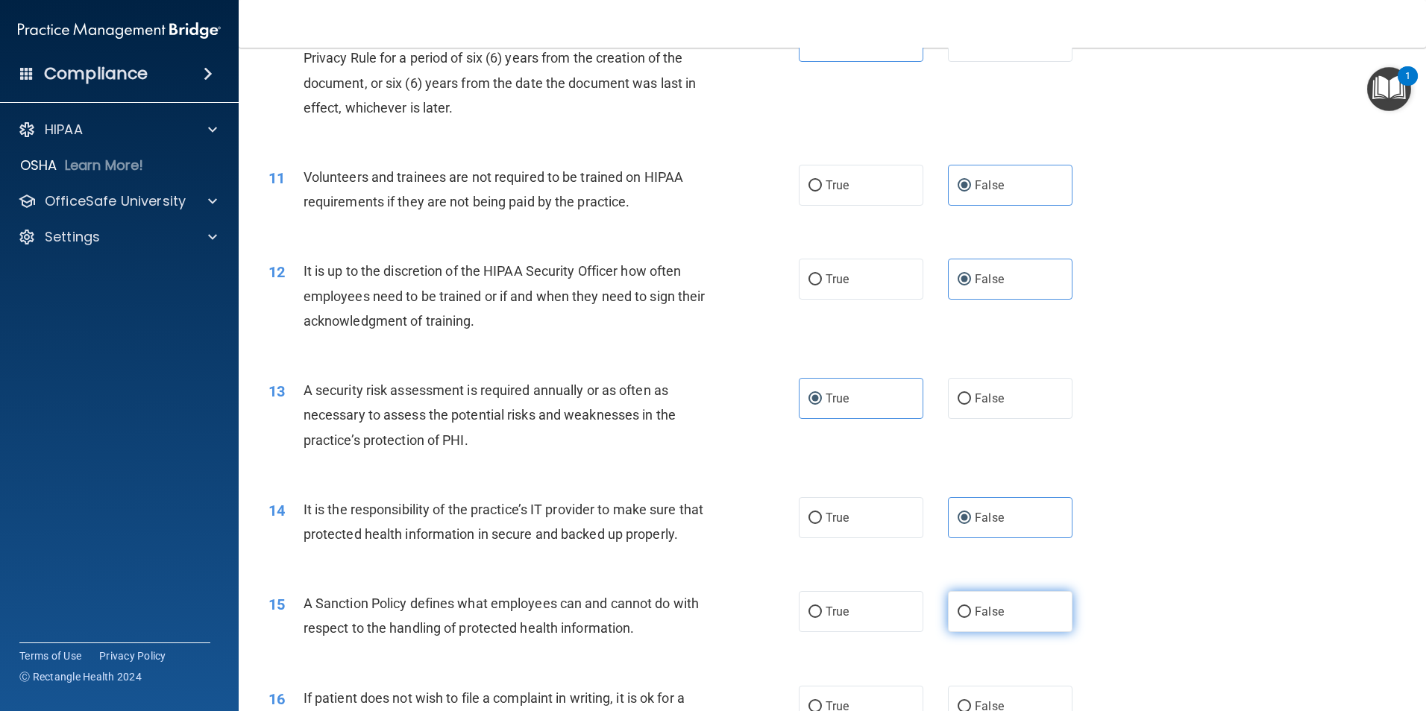
click at [1025, 632] on label "False" at bounding box center [1010, 611] width 125 height 41
click at [971, 618] on input "False" at bounding box center [963, 612] width 13 height 11
radio input "true"
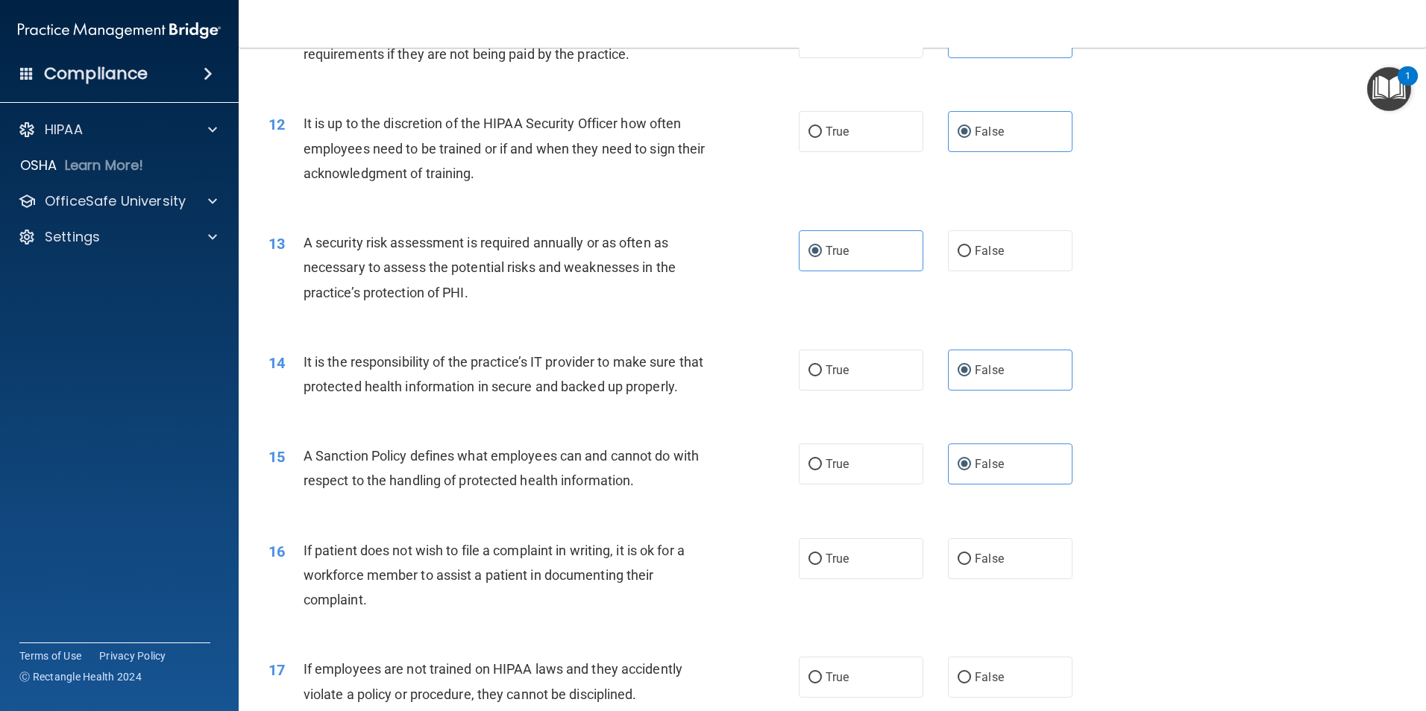
scroll to position [1417, 0]
click at [892, 578] on label "True" at bounding box center [861, 557] width 125 height 41
click at [822, 564] on input "True" at bounding box center [814, 558] width 13 height 11
radio input "true"
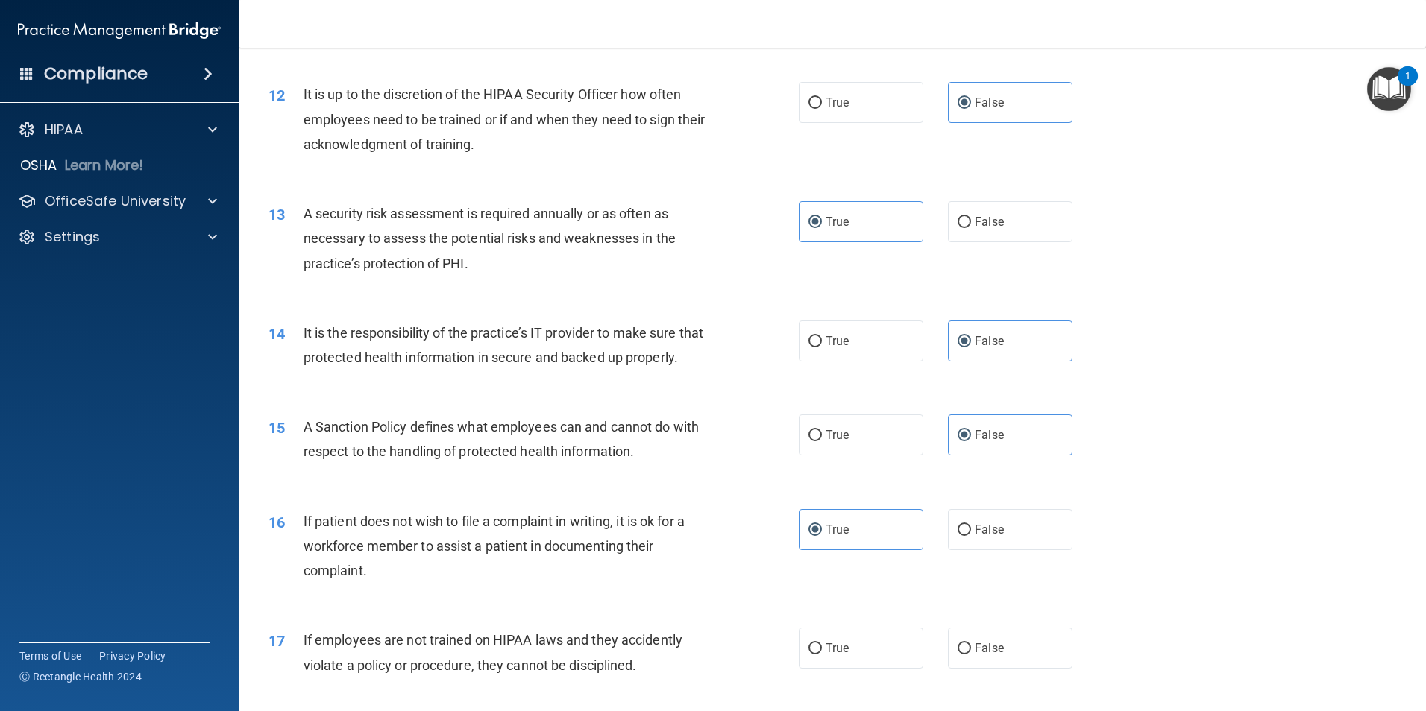
scroll to position [1491, 0]
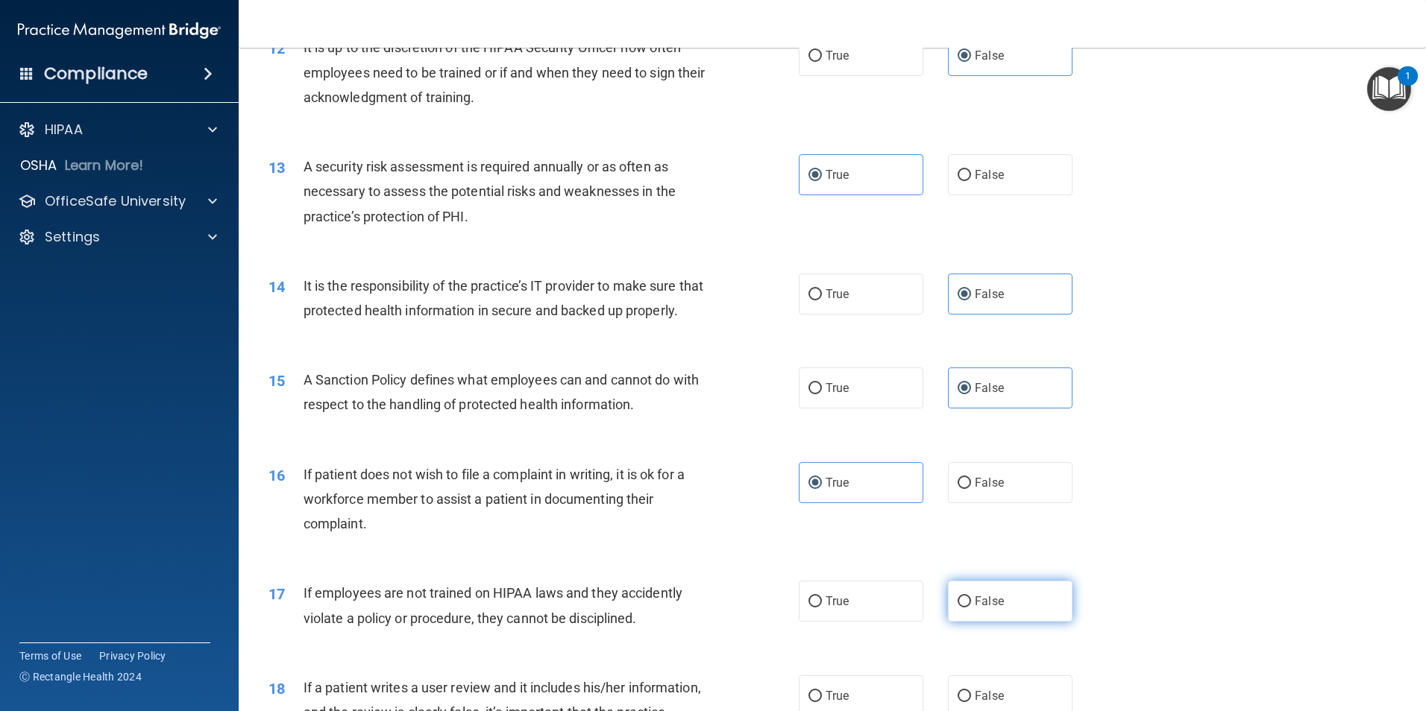
click at [987, 608] on span "False" at bounding box center [989, 601] width 29 height 14
click at [971, 608] on input "False" at bounding box center [963, 602] width 13 height 11
radio input "true"
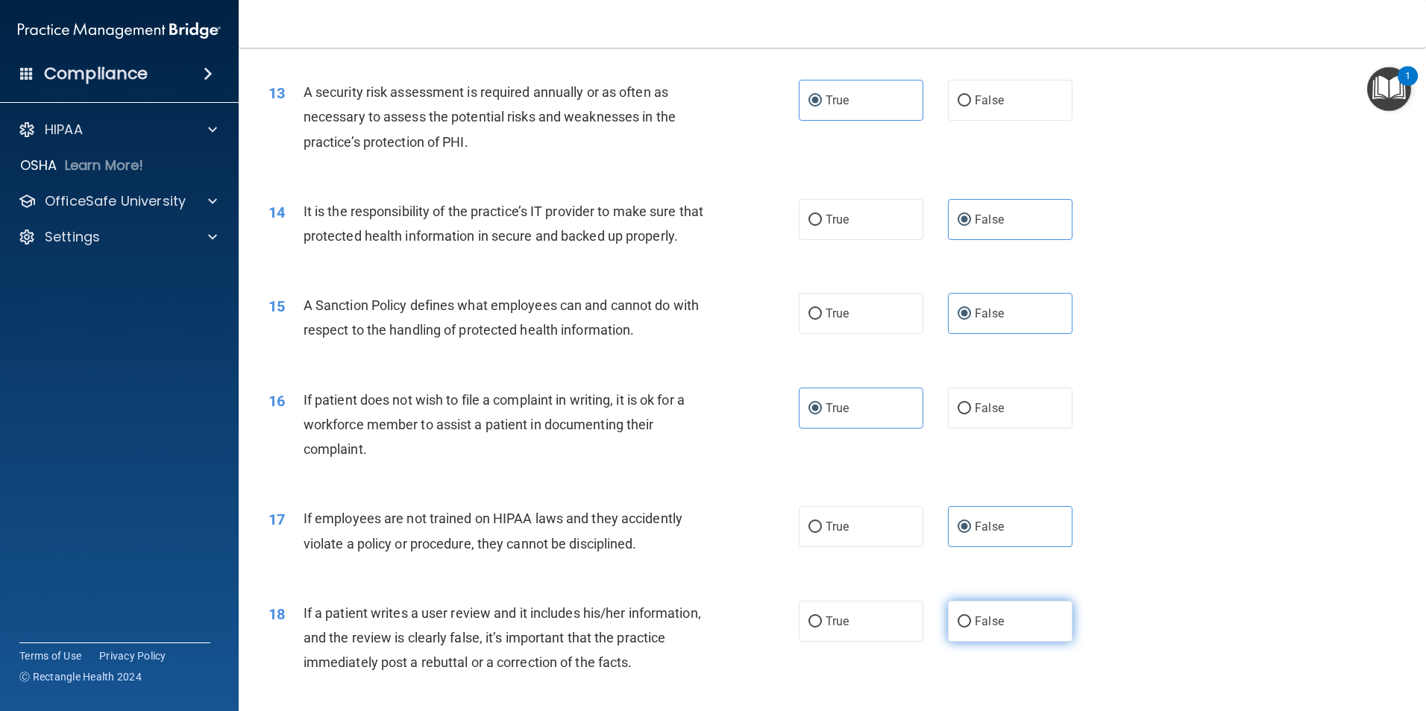
click at [984, 642] on label "False" at bounding box center [1010, 621] width 125 height 41
click at [971, 628] on input "False" at bounding box center [963, 622] width 13 height 11
radio input "true"
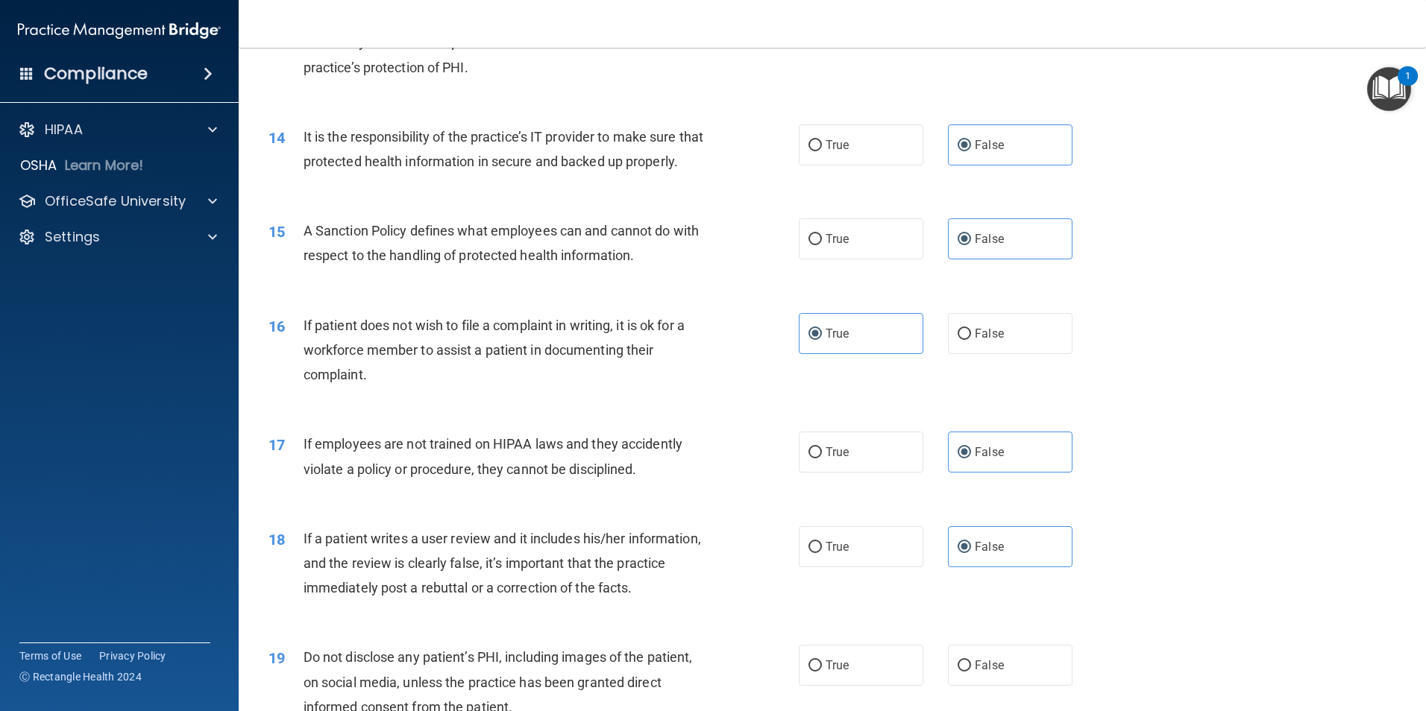
scroll to position [1715, 0]
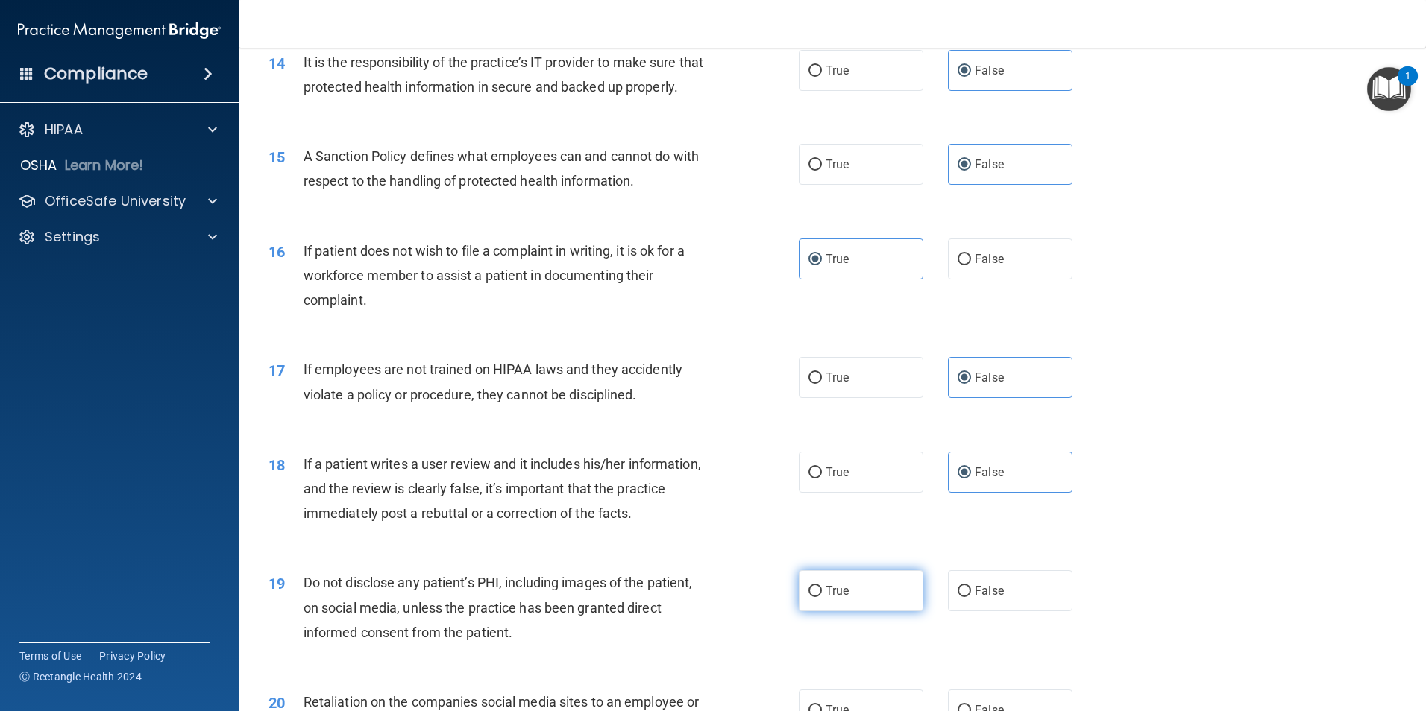
click at [887, 606] on label "True" at bounding box center [861, 590] width 125 height 41
click at [822, 597] on input "True" at bounding box center [814, 591] width 13 height 11
radio input "true"
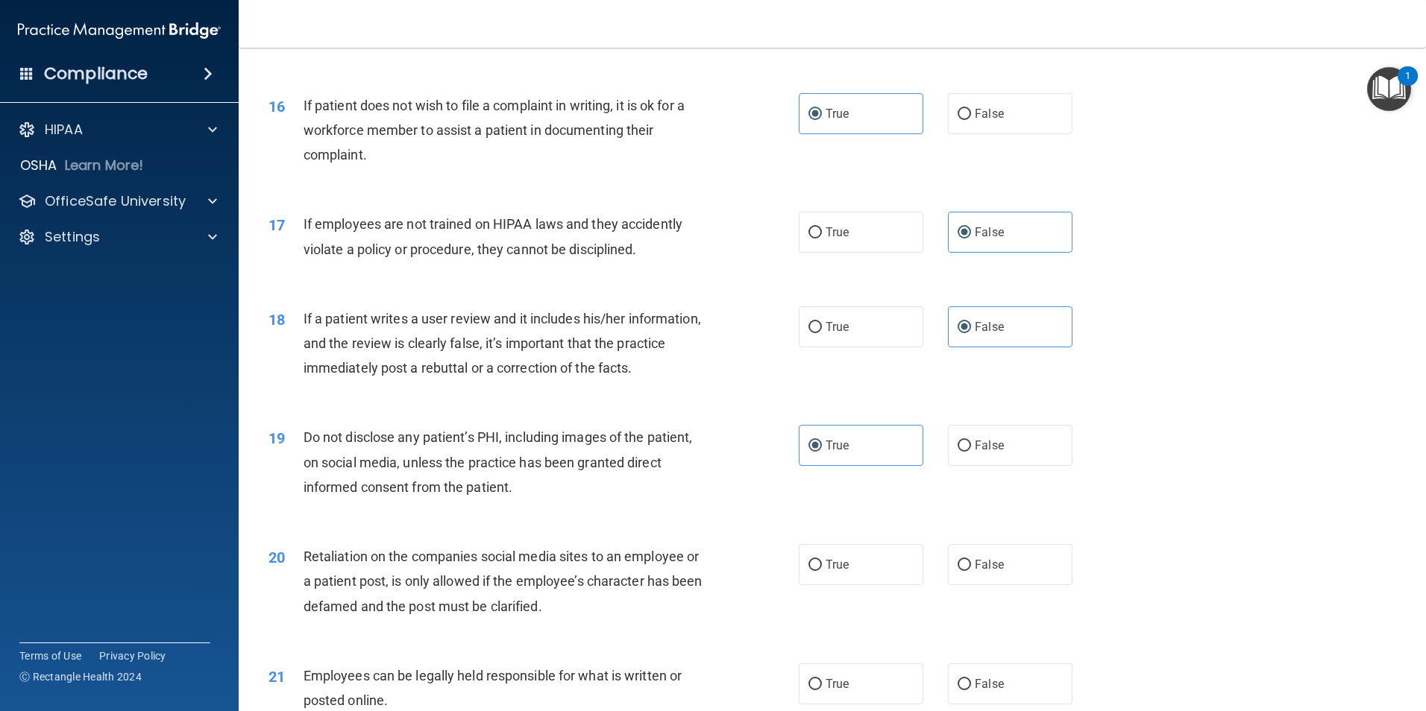
scroll to position [1864, 0]
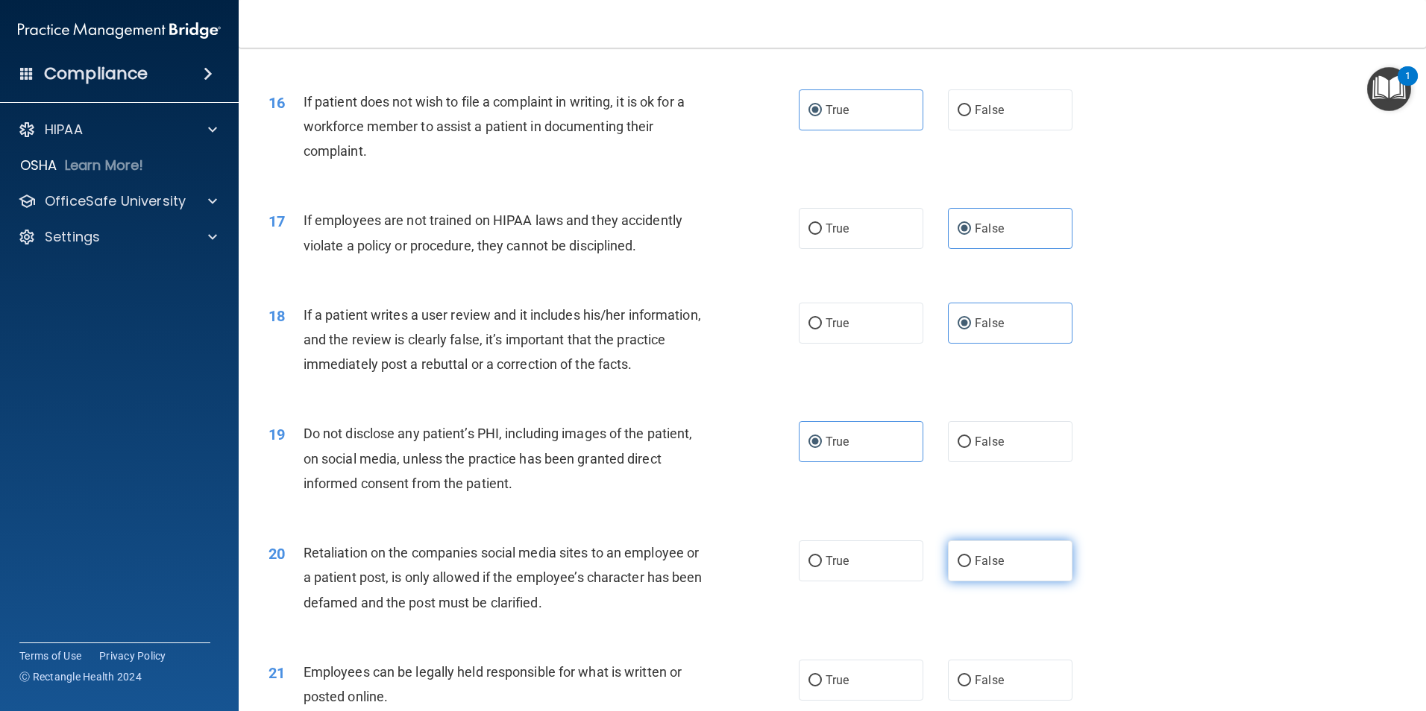
click at [1016, 582] on label "False" at bounding box center [1010, 561] width 125 height 41
click at [971, 567] on input "False" at bounding box center [963, 561] width 13 height 11
radio input "true"
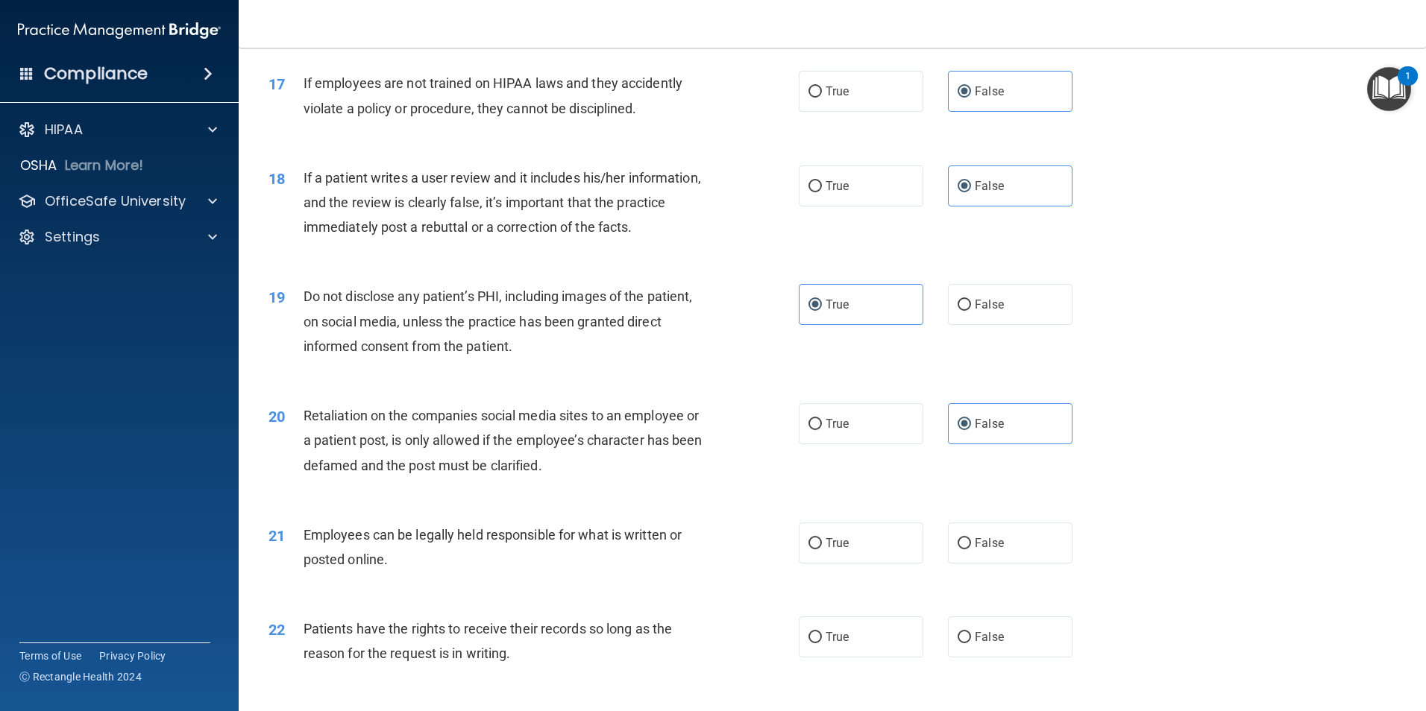
scroll to position [2013, 0]
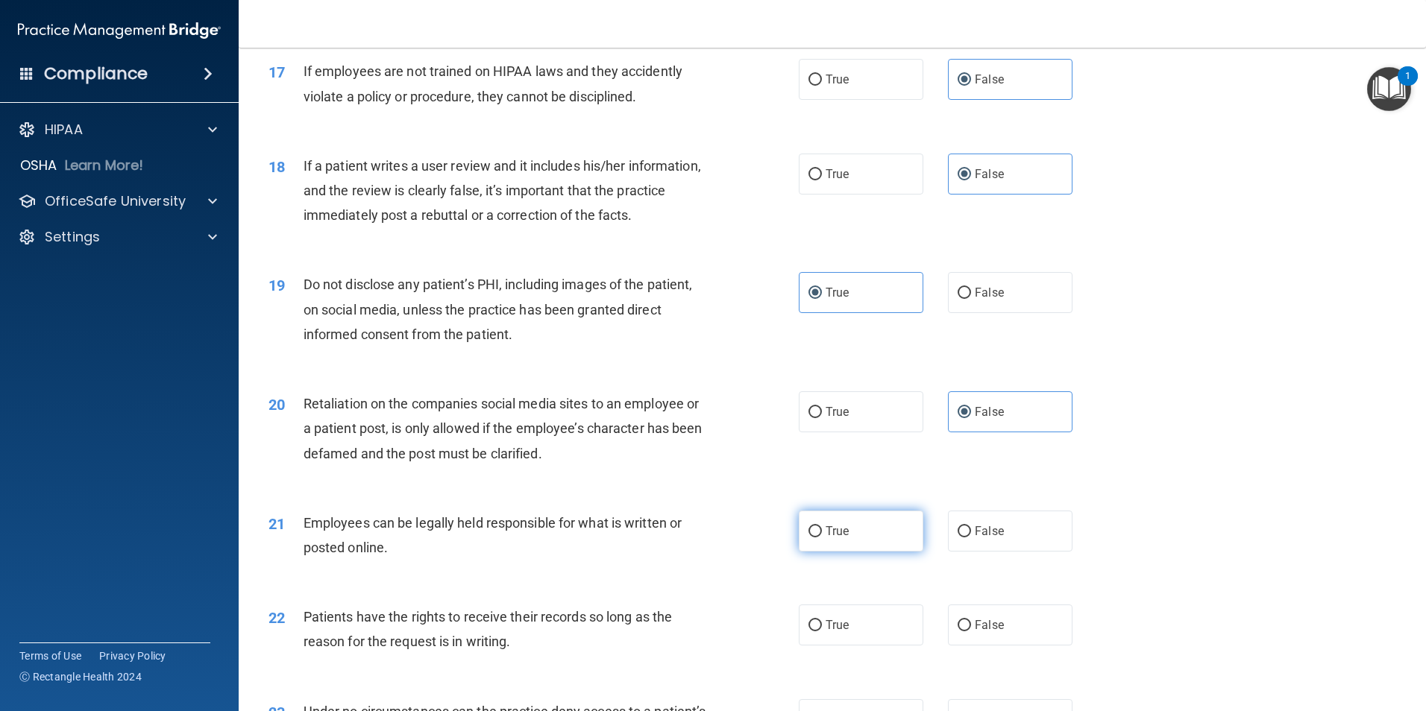
click at [892, 552] on label "True" at bounding box center [861, 531] width 125 height 41
click at [822, 538] on input "True" at bounding box center [814, 531] width 13 height 11
radio input "true"
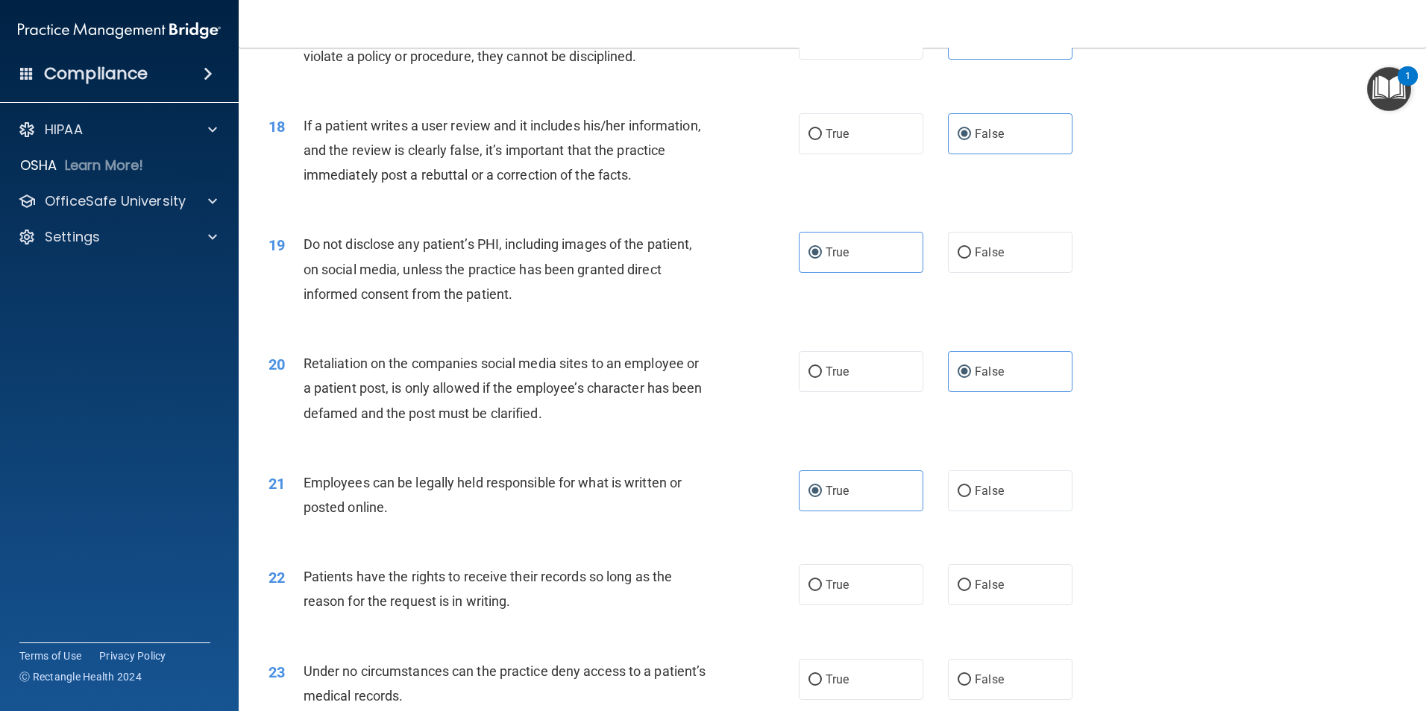
scroll to position [2088, 0]
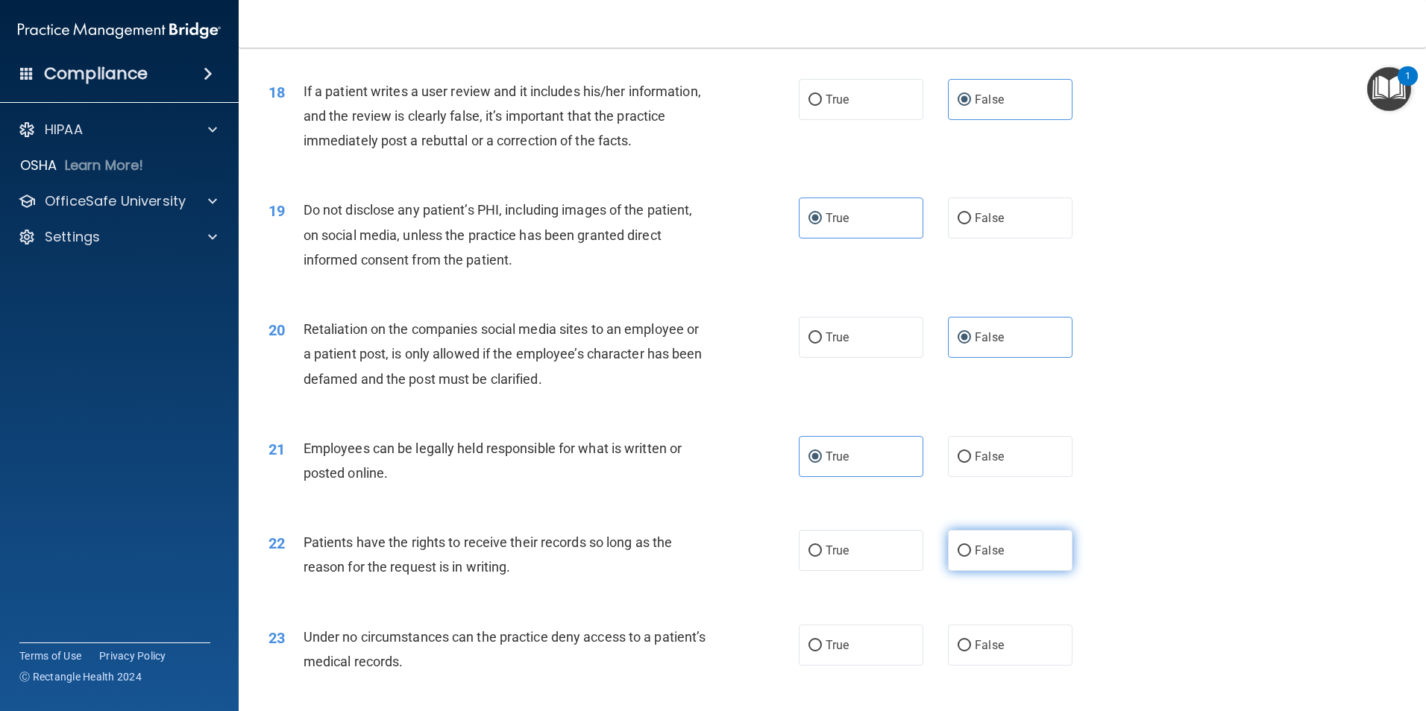
click at [986, 571] on label "False" at bounding box center [1010, 550] width 125 height 41
click at [971, 557] on input "False" at bounding box center [963, 551] width 13 height 11
radio input "true"
click at [1003, 666] on label "False" at bounding box center [1010, 645] width 125 height 41
click at [971, 652] on input "False" at bounding box center [963, 646] width 13 height 11
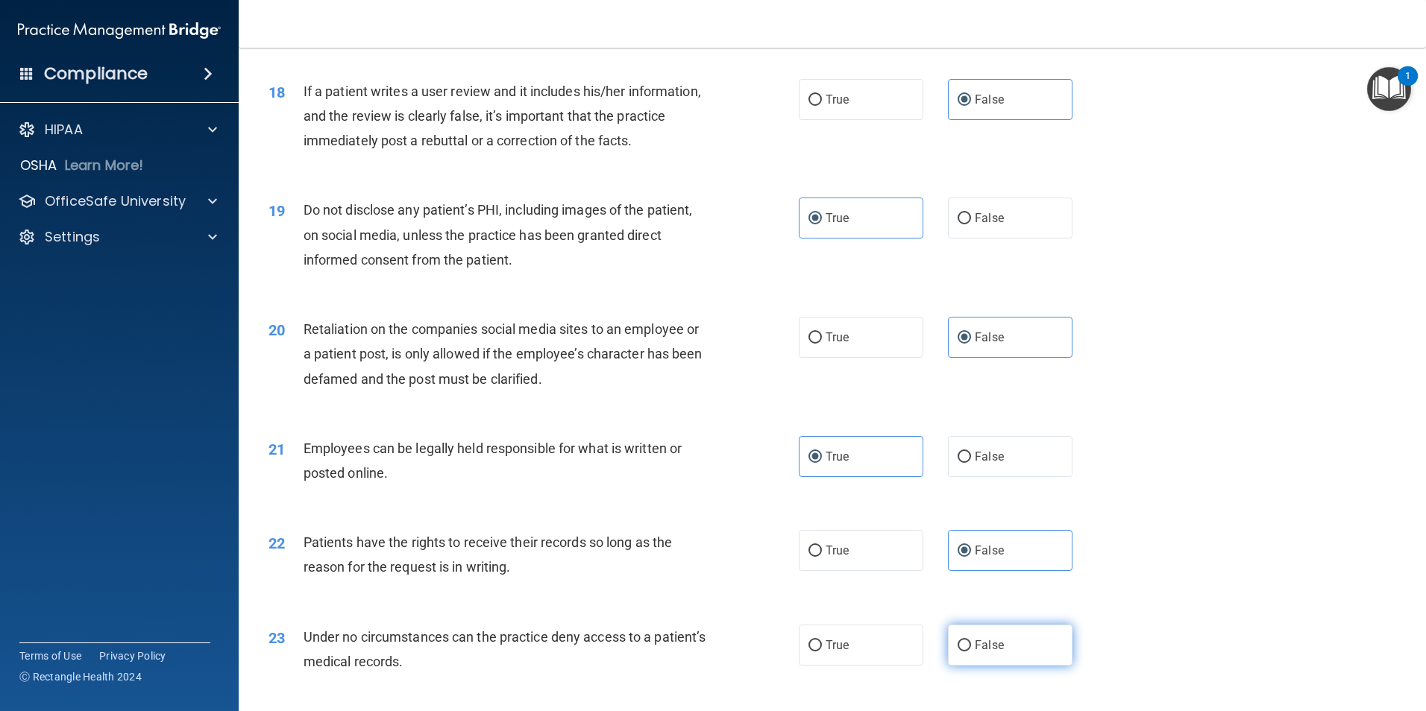
radio input "true"
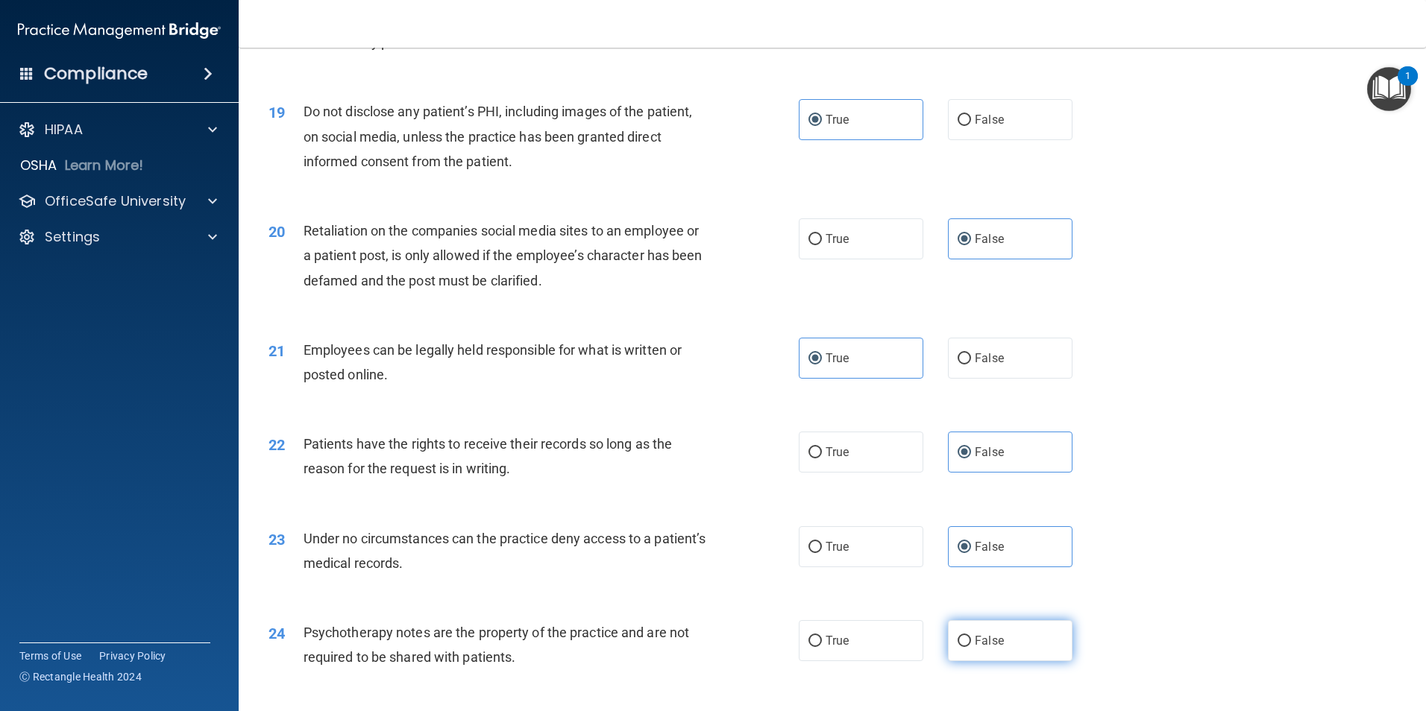
scroll to position [2237, 0]
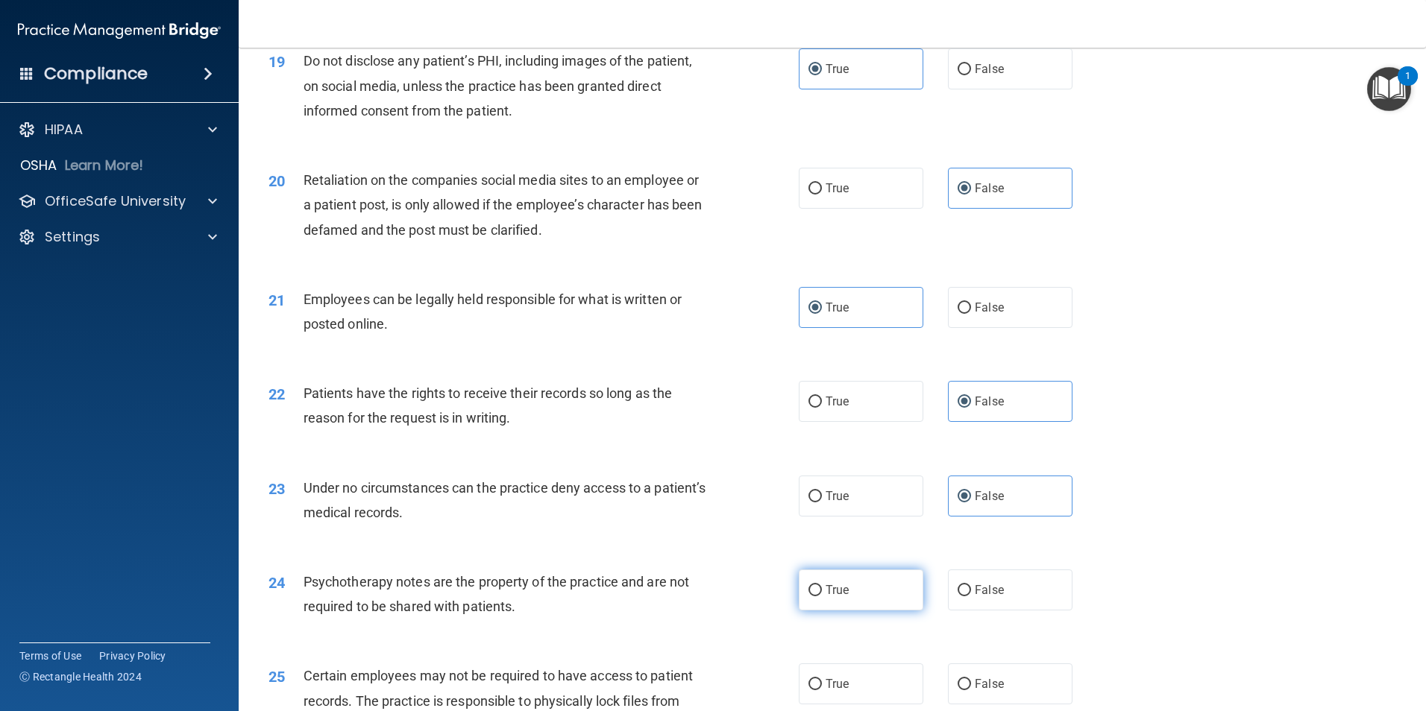
click at [857, 611] on label "True" at bounding box center [861, 590] width 125 height 41
click at [822, 597] on input "True" at bounding box center [814, 590] width 13 height 11
radio input "true"
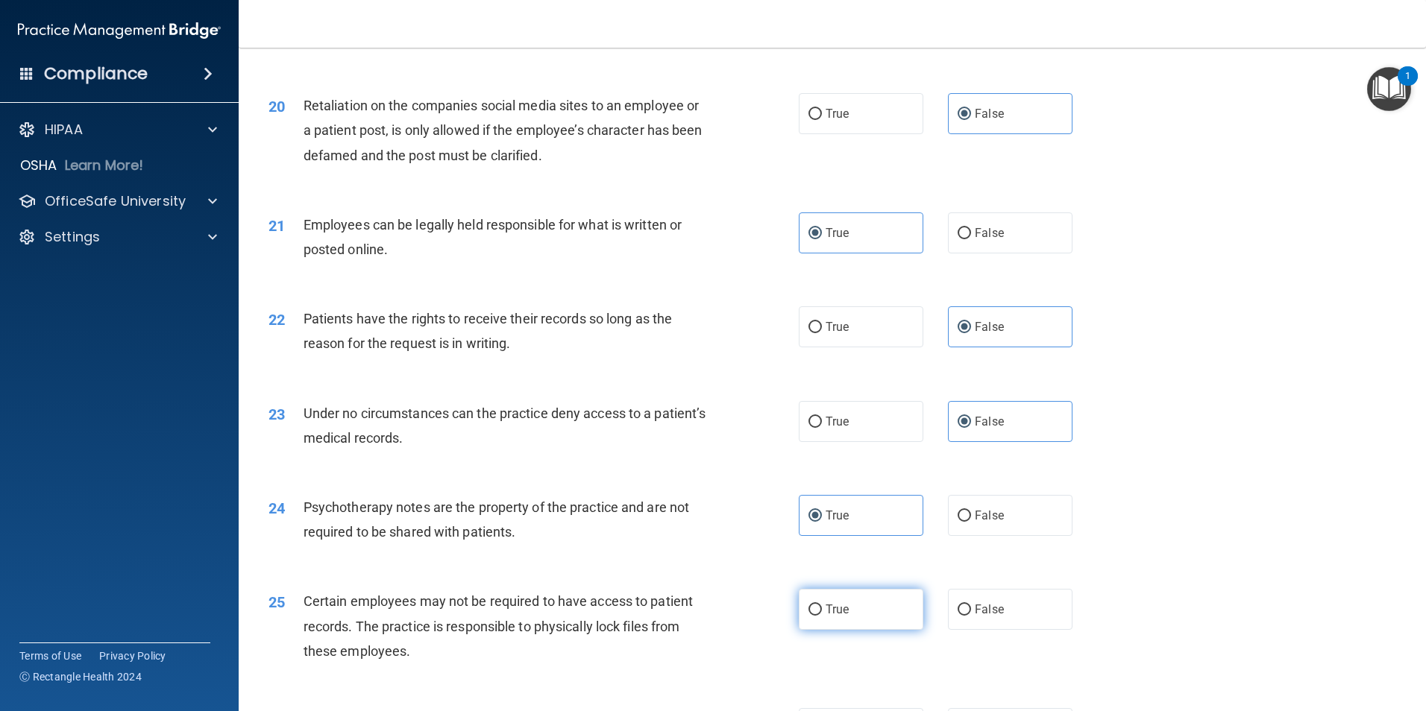
click at [833, 630] on label "True" at bounding box center [861, 609] width 125 height 41
click at [822, 616] on input "True" at bounding box center [814, 610] width 13 height 11
radio input "true"
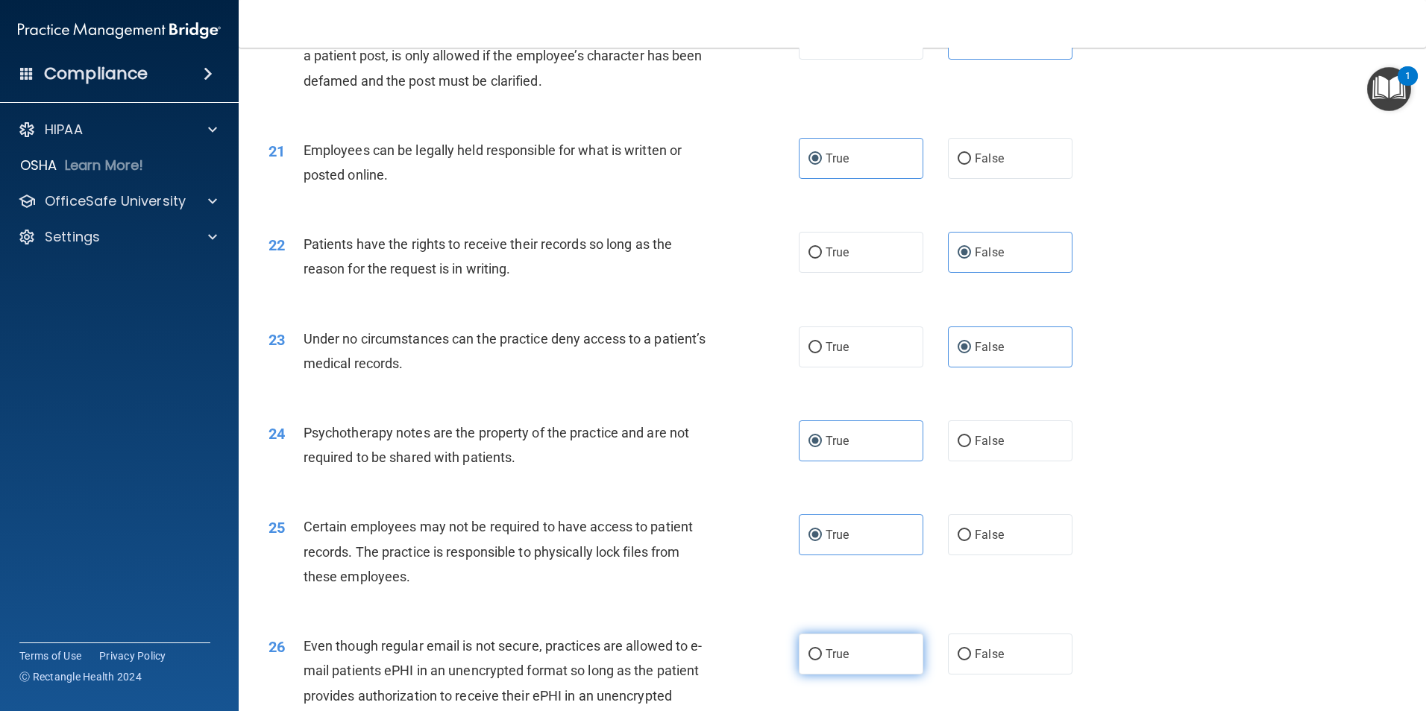
click at [840, 675] on label "True" at bounding box center [861, 654] width 125 height 41
click at [822, 661] on input "True" at bounding box center [814, 654] width 13 height 11
radio input "true"
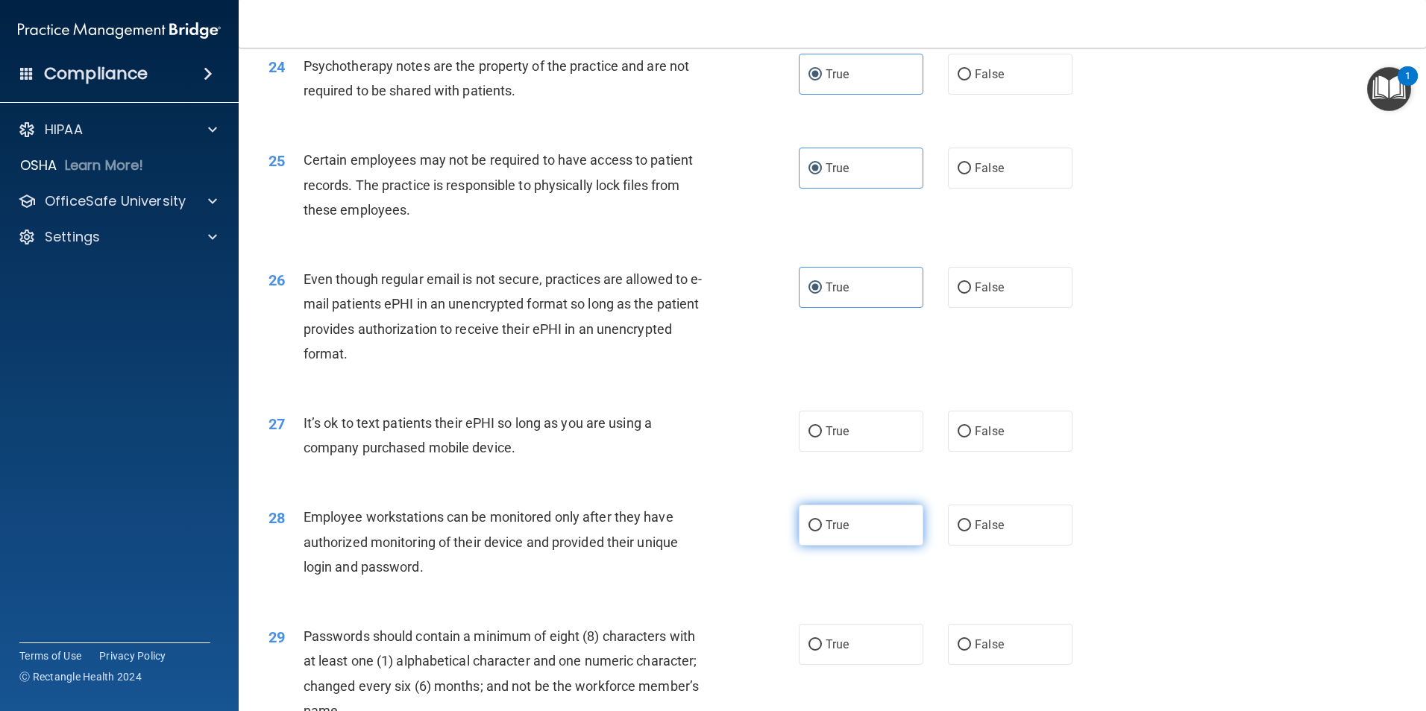
scroll to position [2759, 0]
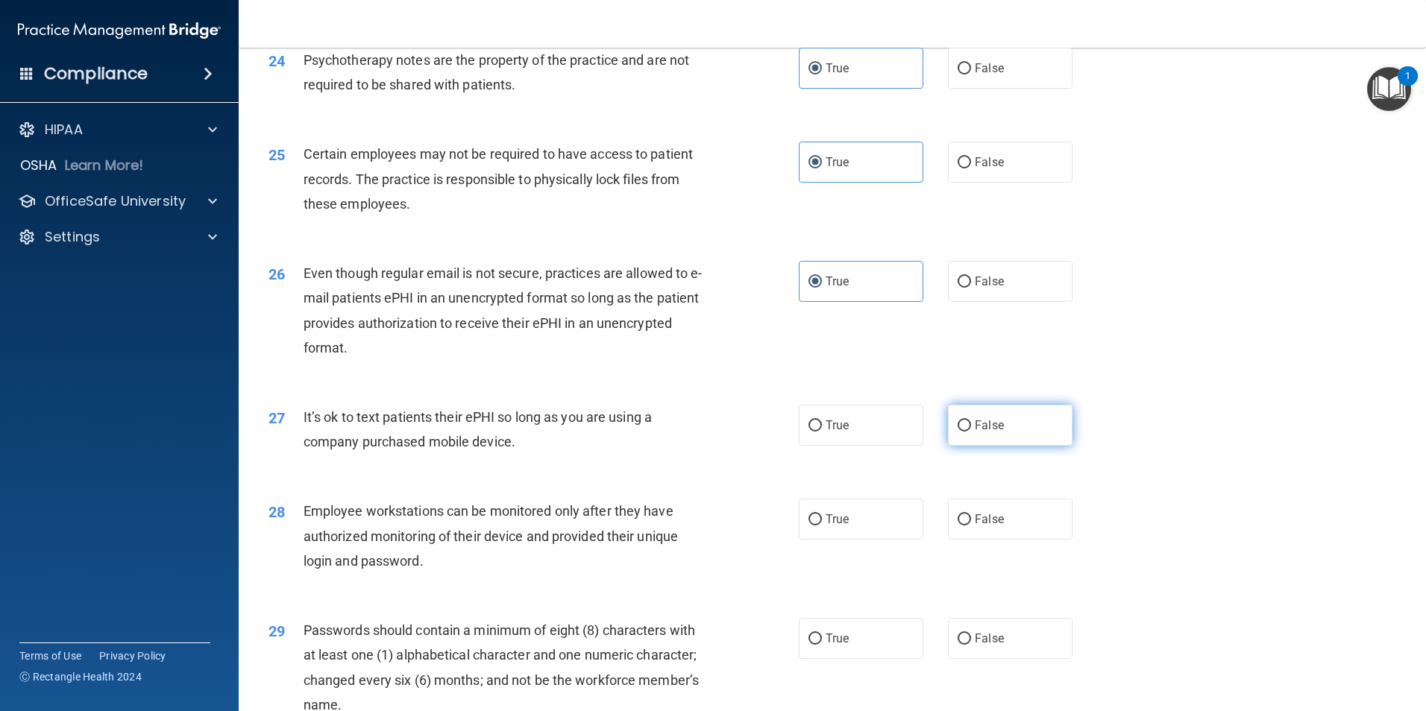
click at [992, 446] on label "False" at bounding box center [1010, 425] width 125 height 41
click at [971, 432] on input "False" at bounding box center [963, 426] width 13 height 11
radio input "true"
click at [1021, 540] on label "False" at bounding box center [1010, 519] width 125 height 41
click at [971, 526] on input "False" at bounding box center [963, 520] width 13 height 11
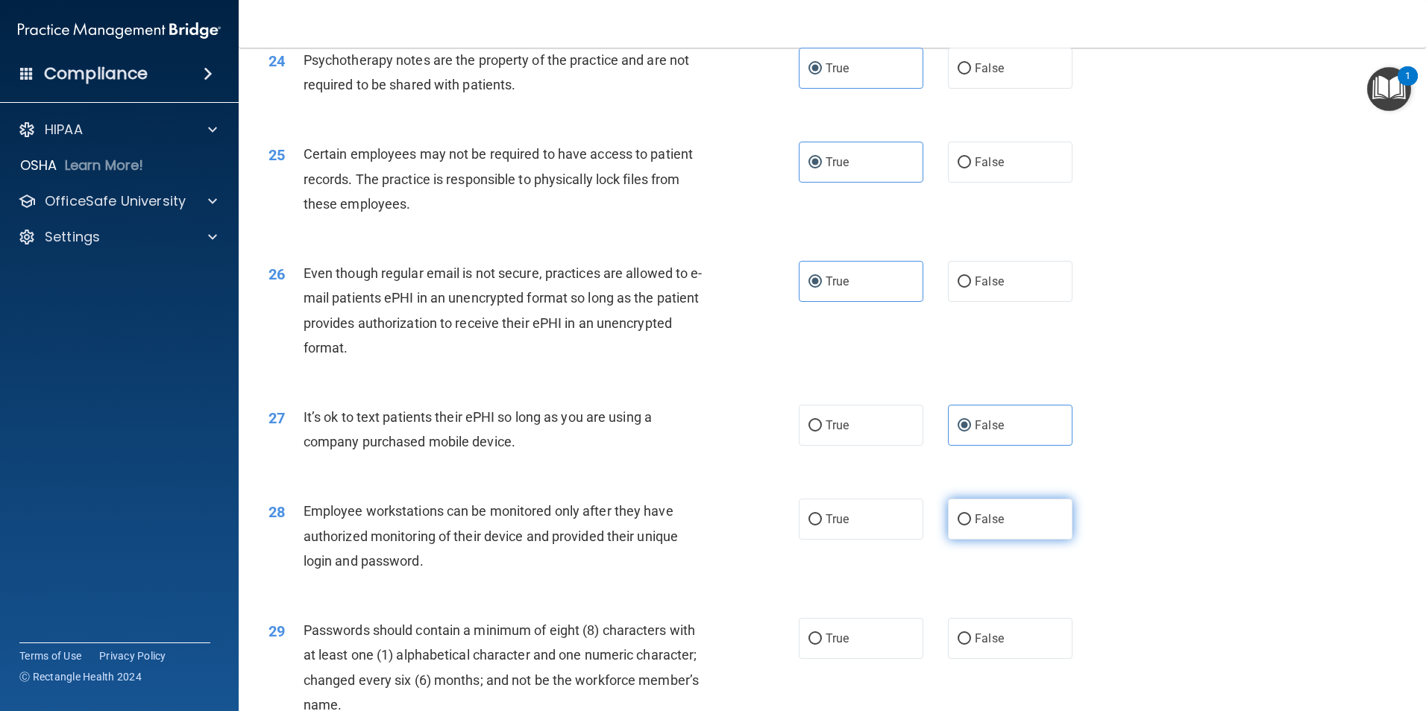
radio input "true"
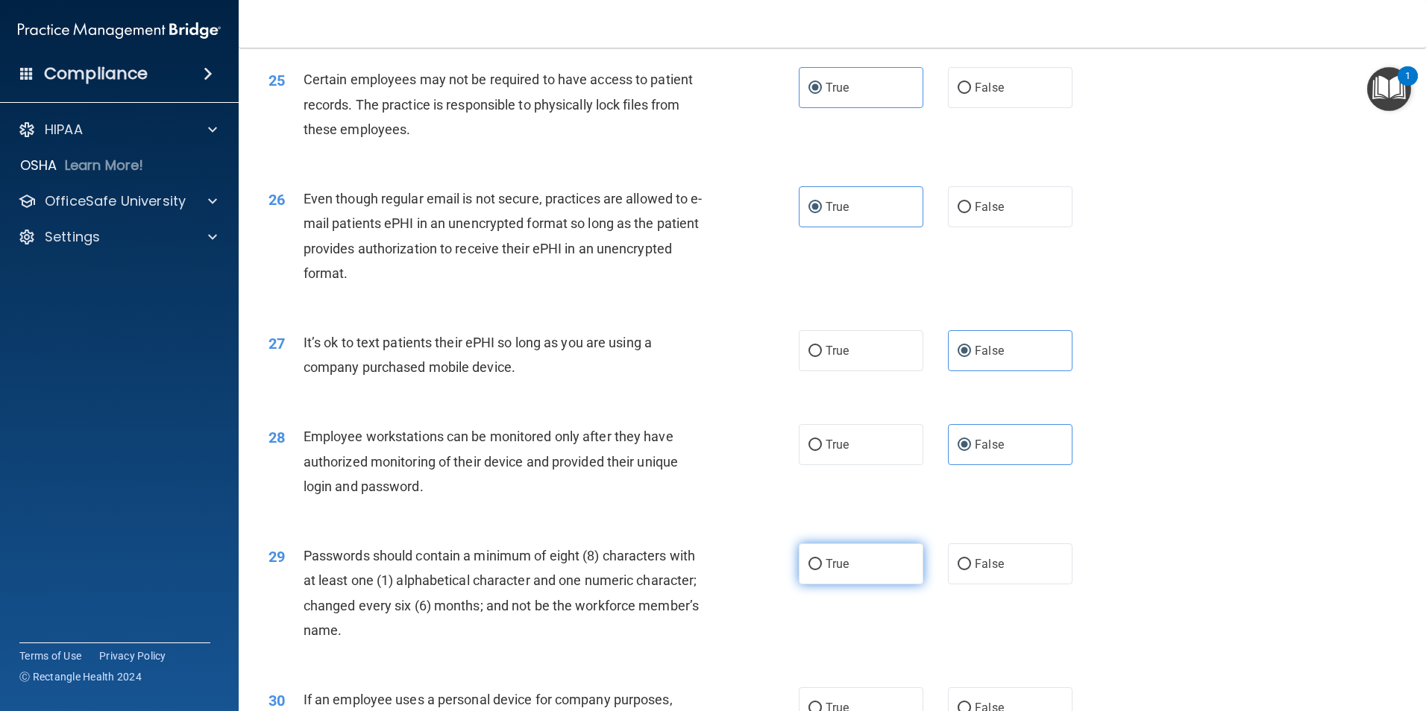
click at [870, 585] on label "True" at bounding box center [861, 564] width 125 height 41
click at [822, 570] on input "True" at bounding box center [814, 564] width 13 height 11
radio input "true"
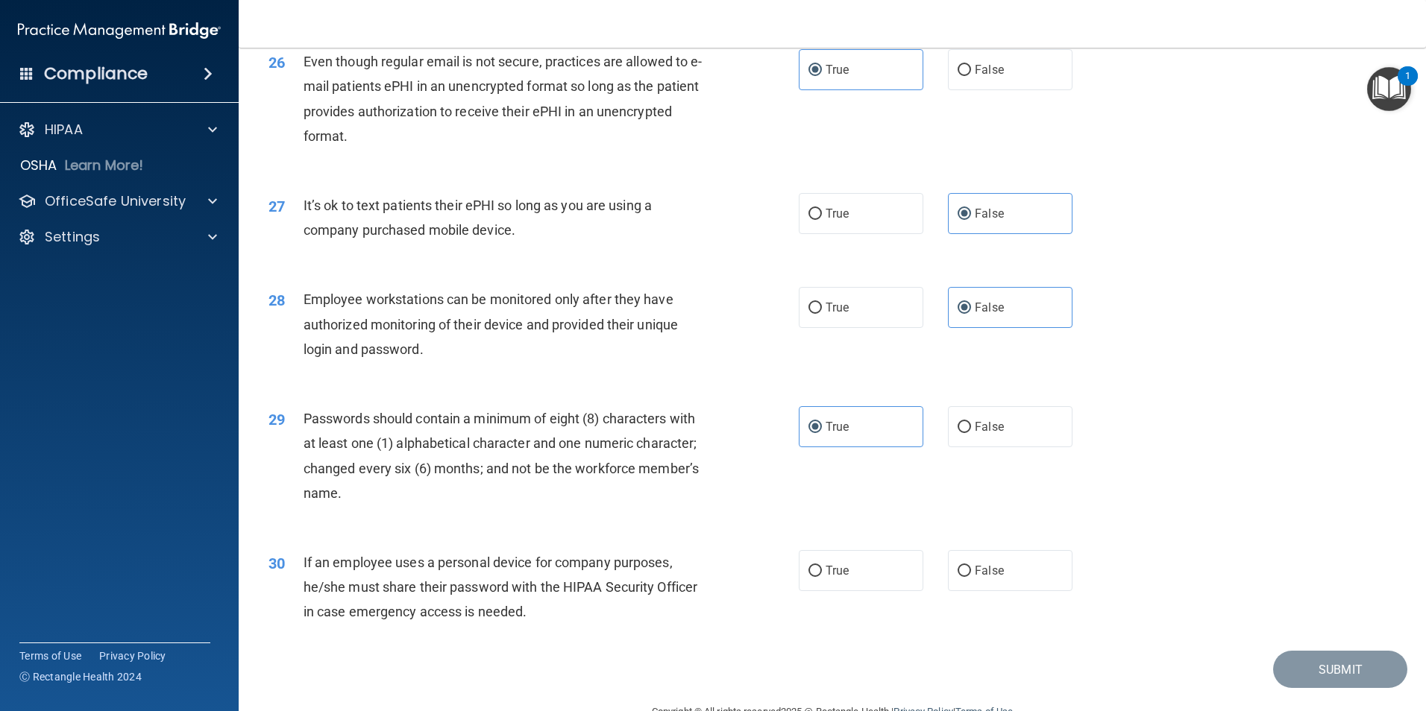
scroll to position [2983, 0]
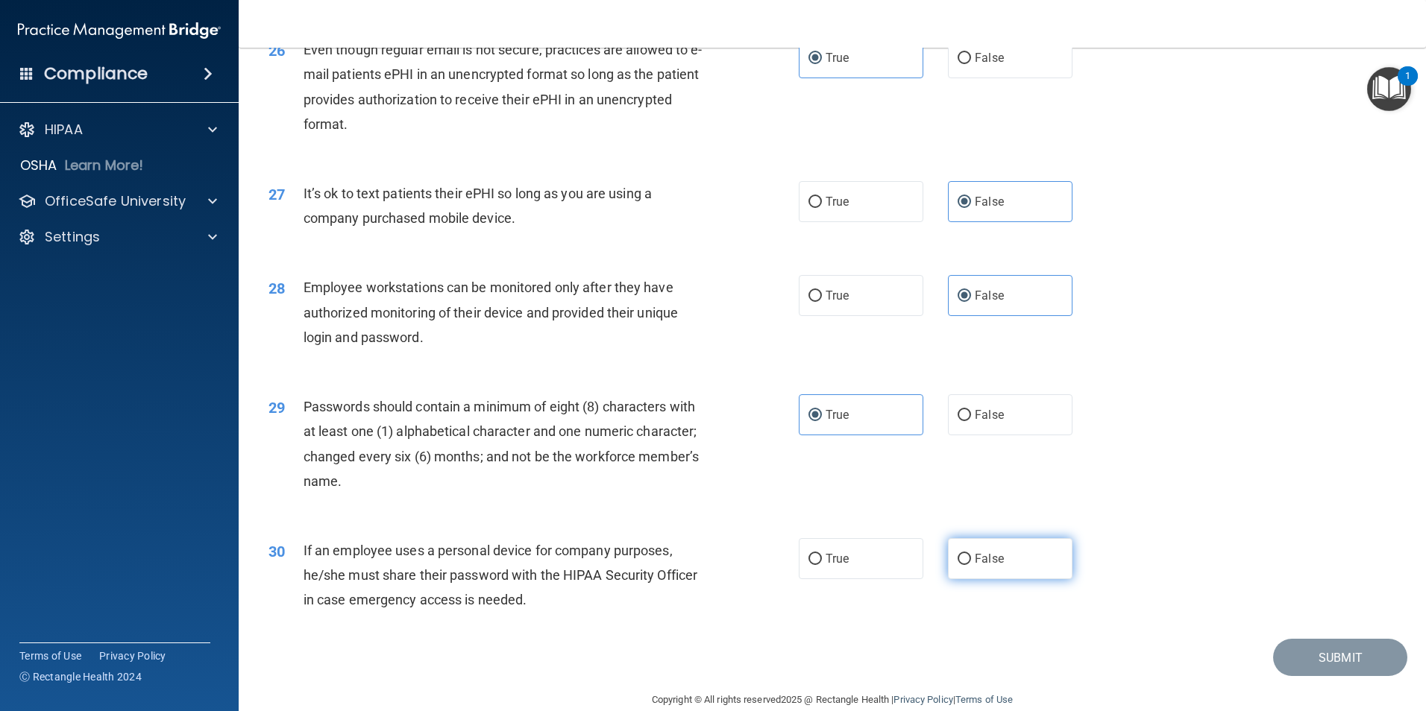
click at [991, 579] on label "False" at bounding box center [1010, 558] width 125 height 41
click at [971, 565] on input "False" at bounding box center [963, 559] width 13 height 11
radio input "true"
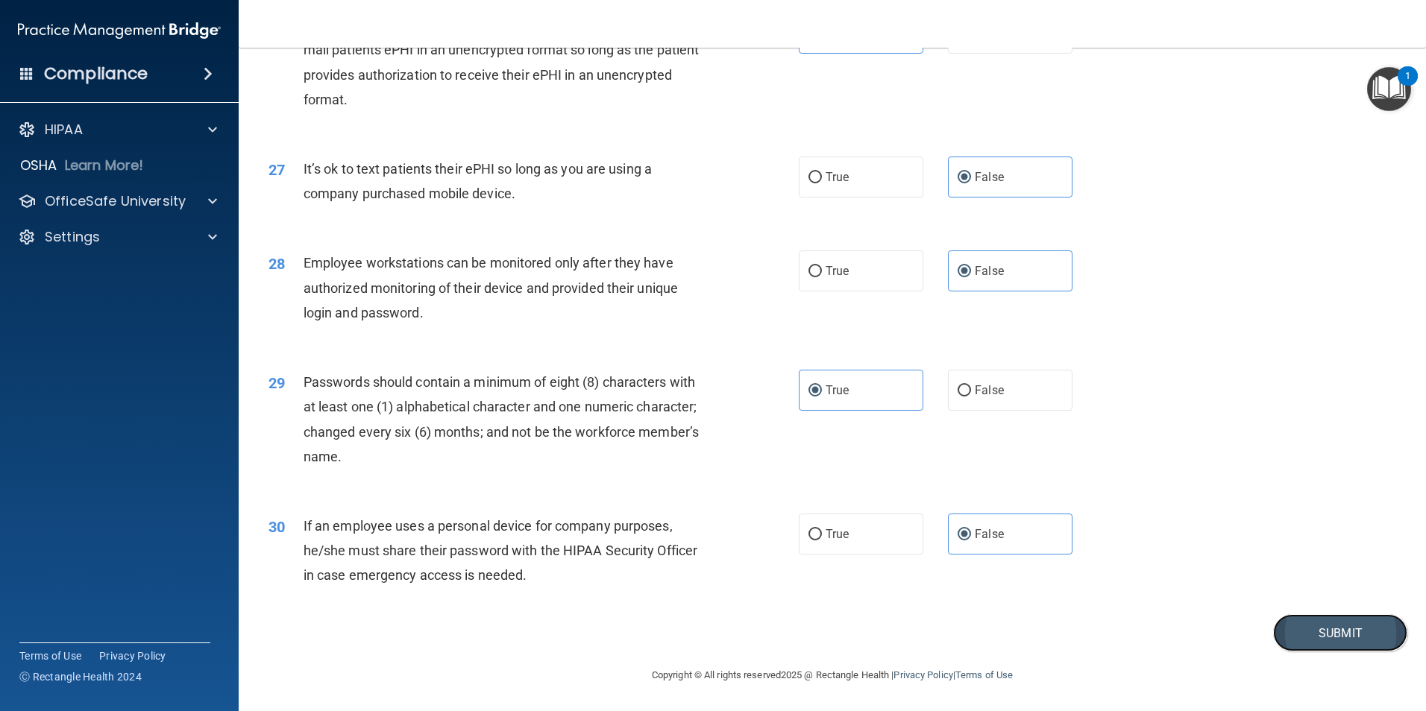
click at [1341, 635] on button "Submit" at bounding box center [1340, 633] width 134 height 38
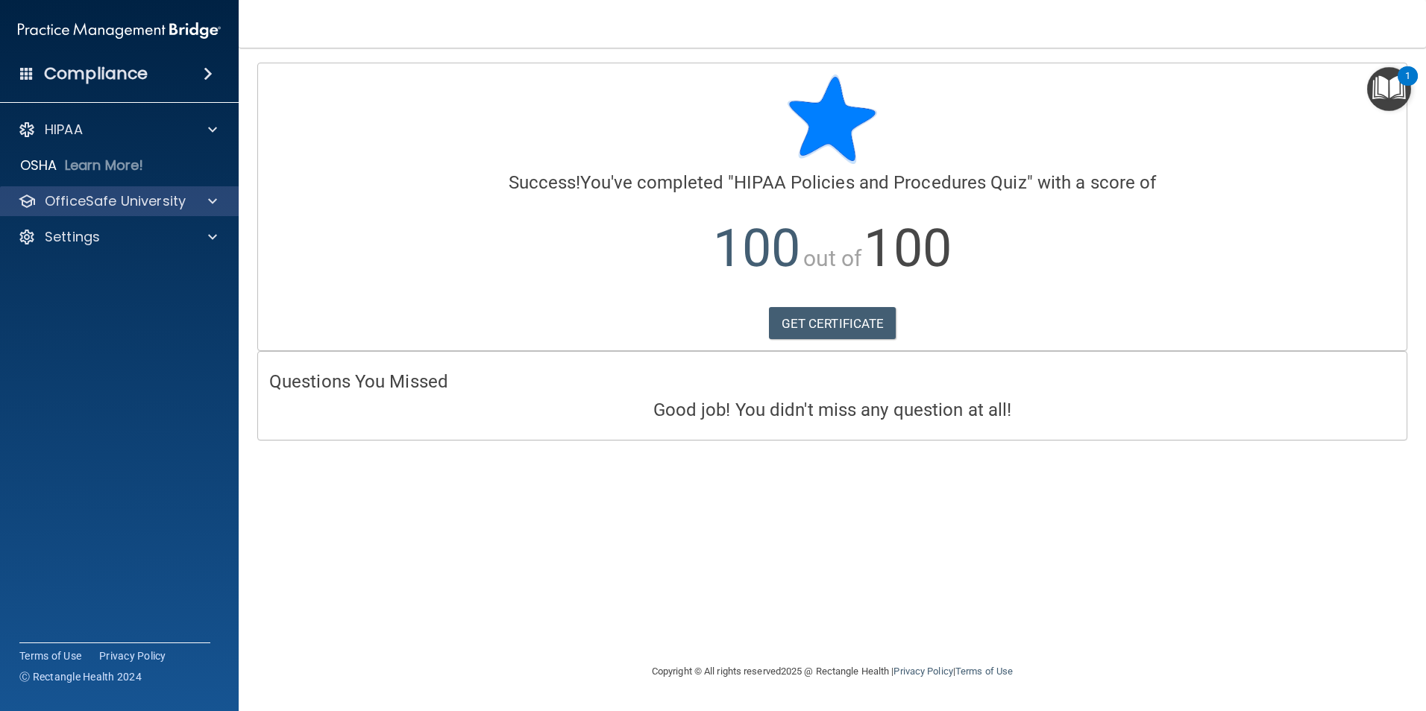
click at [132, 211] on div "OfficeSafe University" at bounding box center [119, 201] width 239 height 30
click at [218, 199] on div at bounding box center [210, 201] width 37 height 18
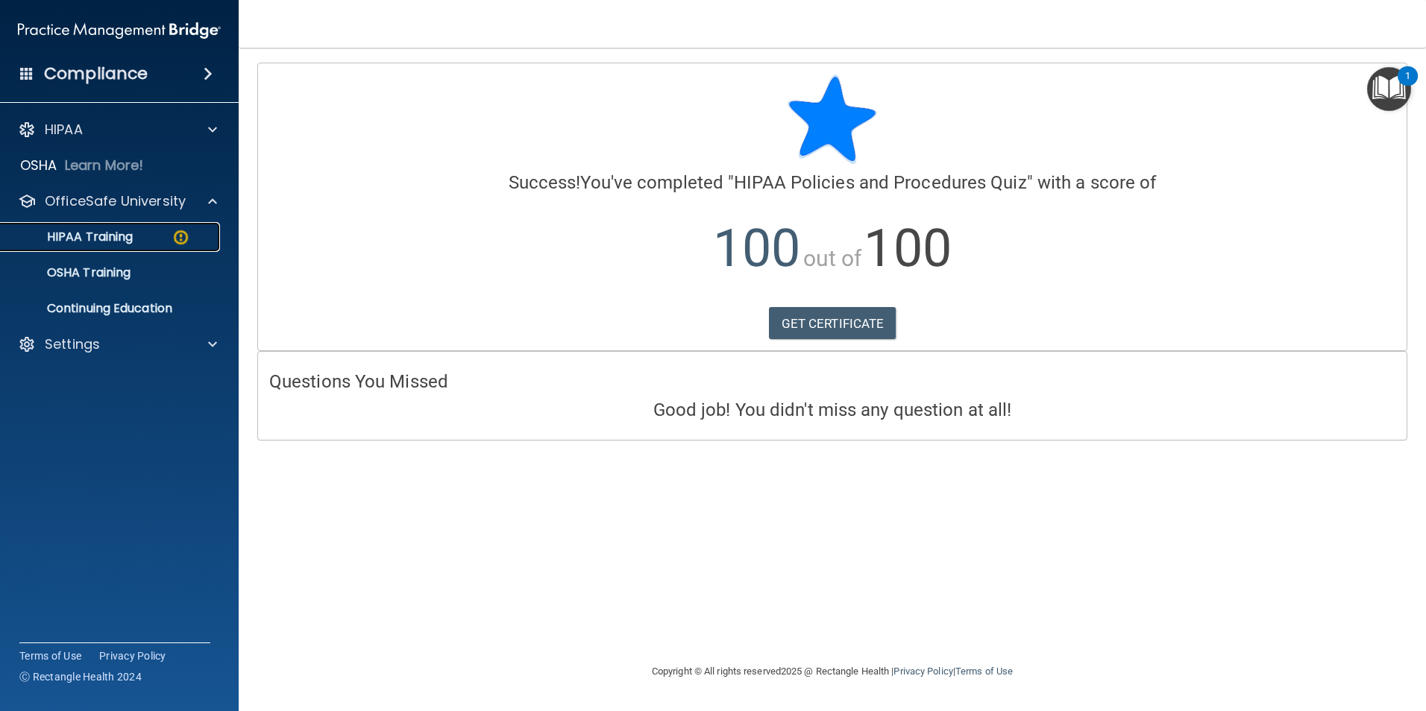
click at [188, 234] on img at bounding box center [181, 237] width 19 height 19
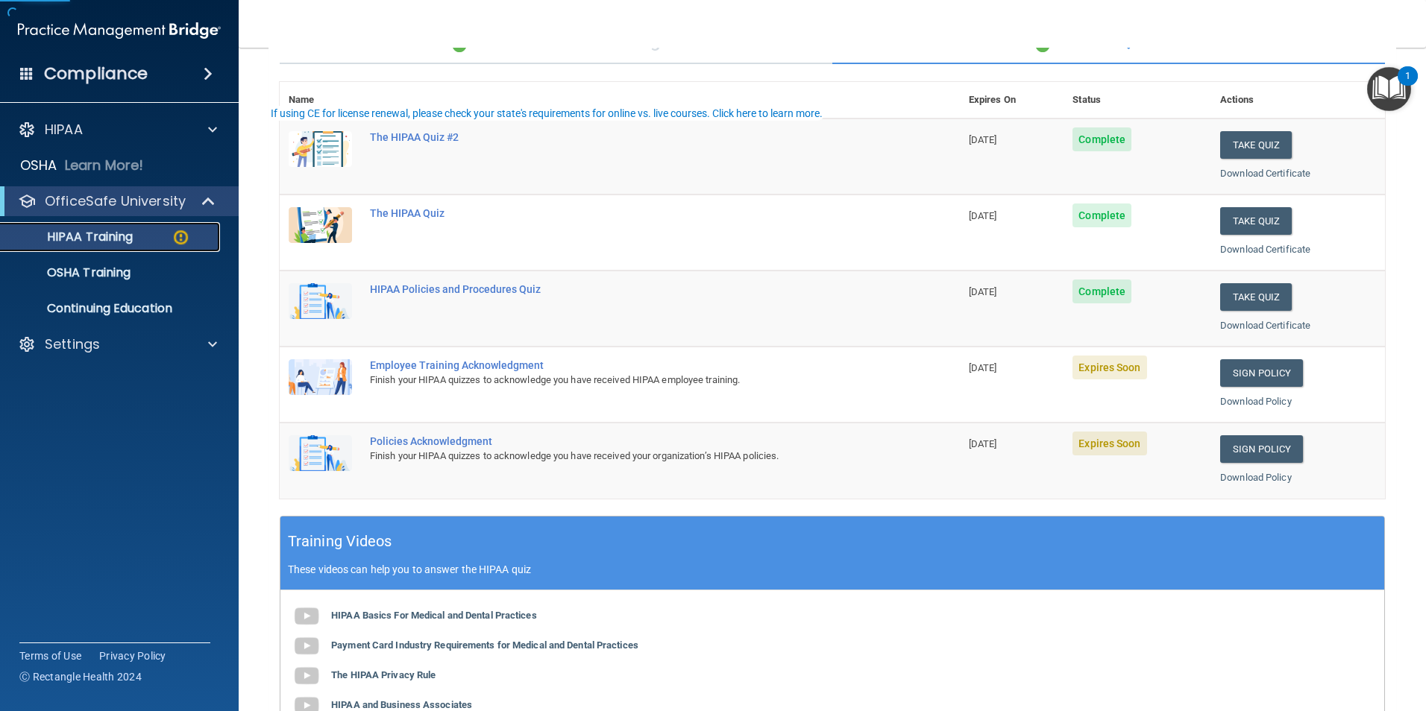
scroll to position [224, 0]
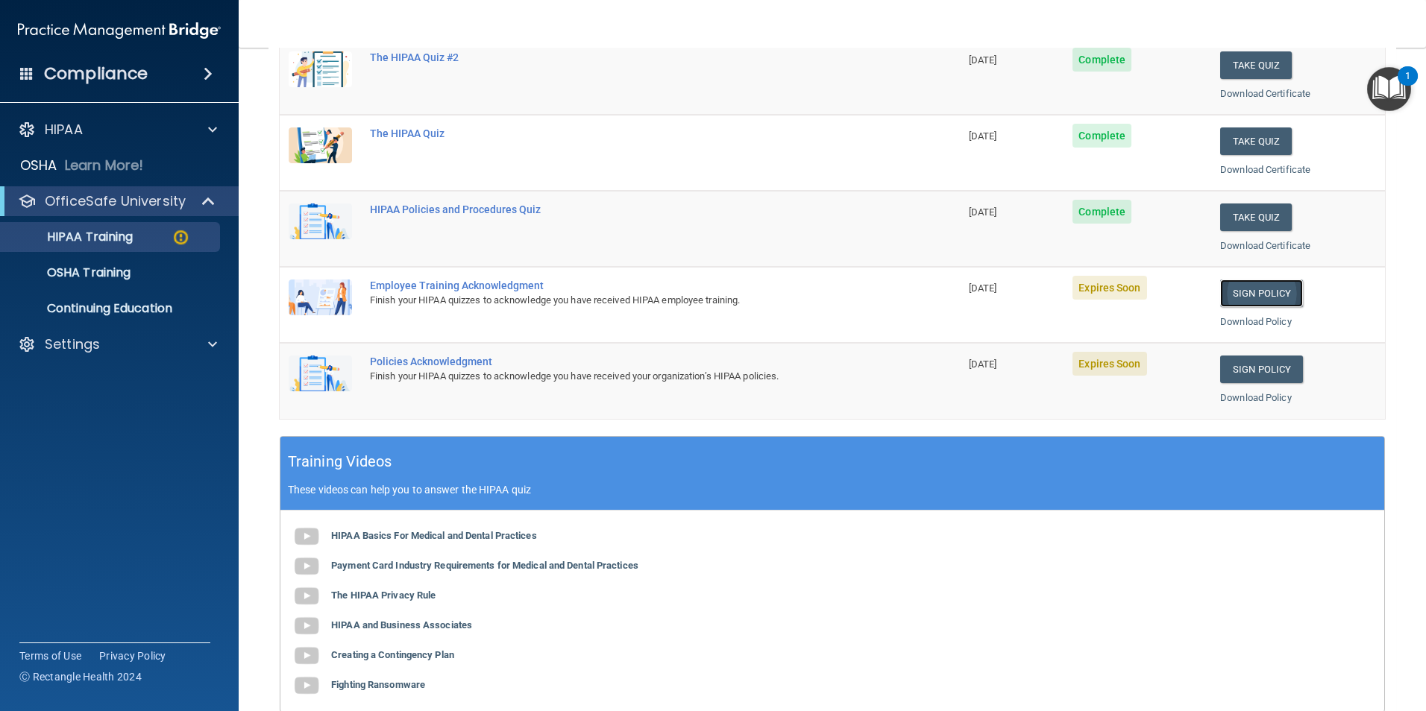
click at [1256, 294] on link "Sign Policy" at bounding box center [1261, 294] width 83 height 28
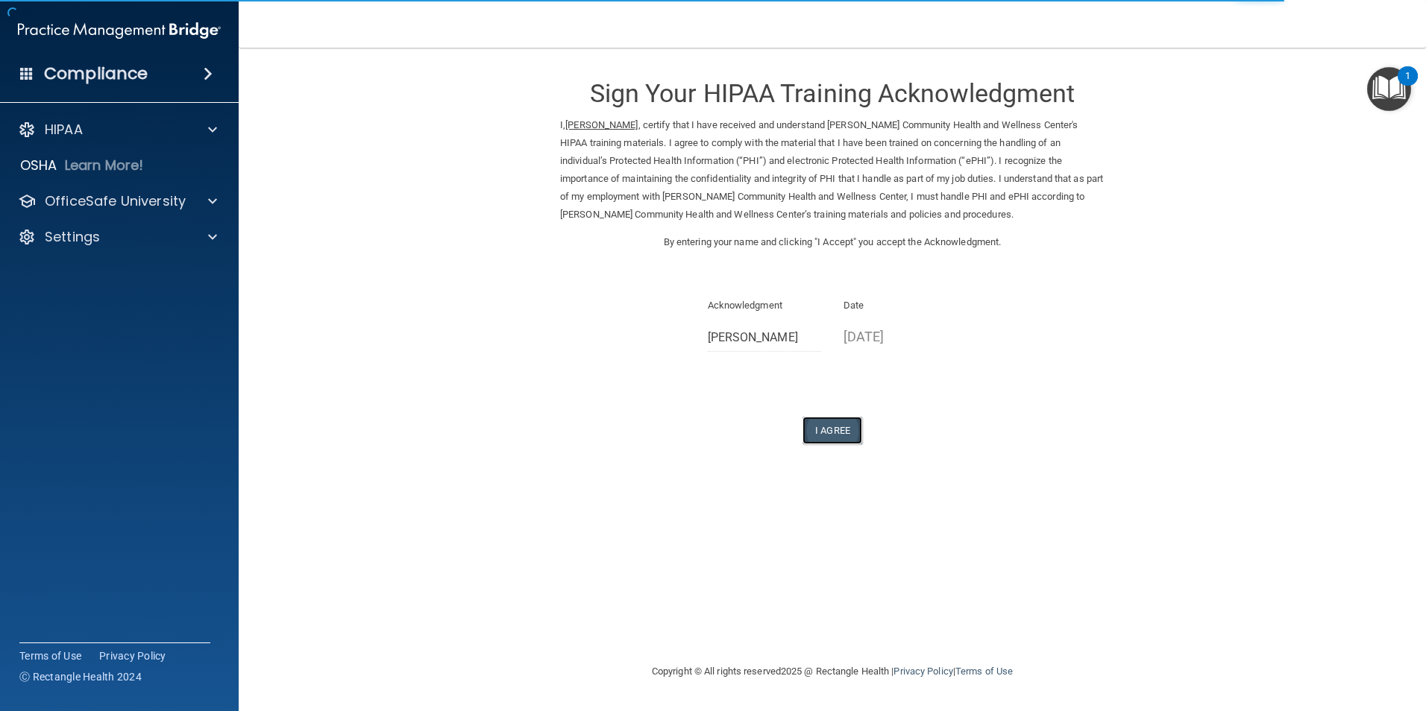
click at [834, 435] on button "I Agree" at bounding box center [832, 431] width 60 height 28
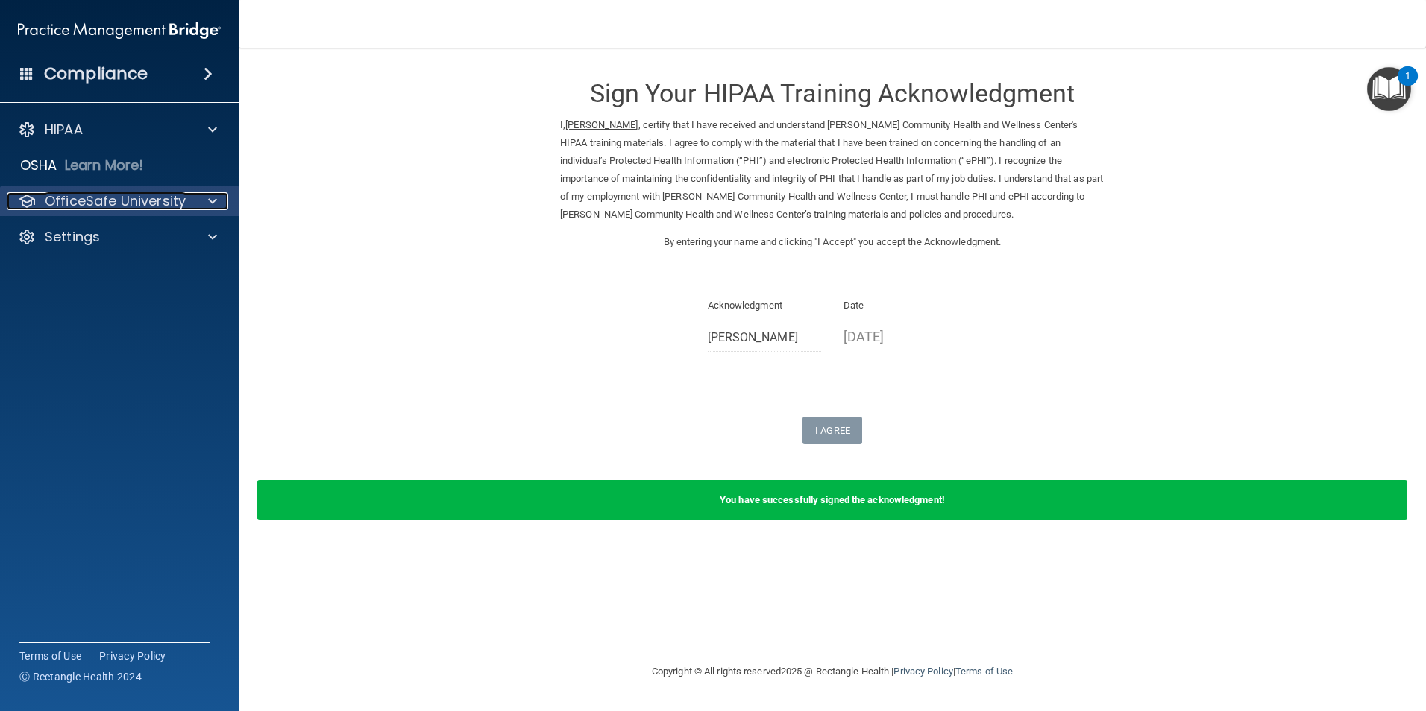
click at [174, 199] on p "OfficeSafe University" at bounding box center [115, 201] width 141 height 18
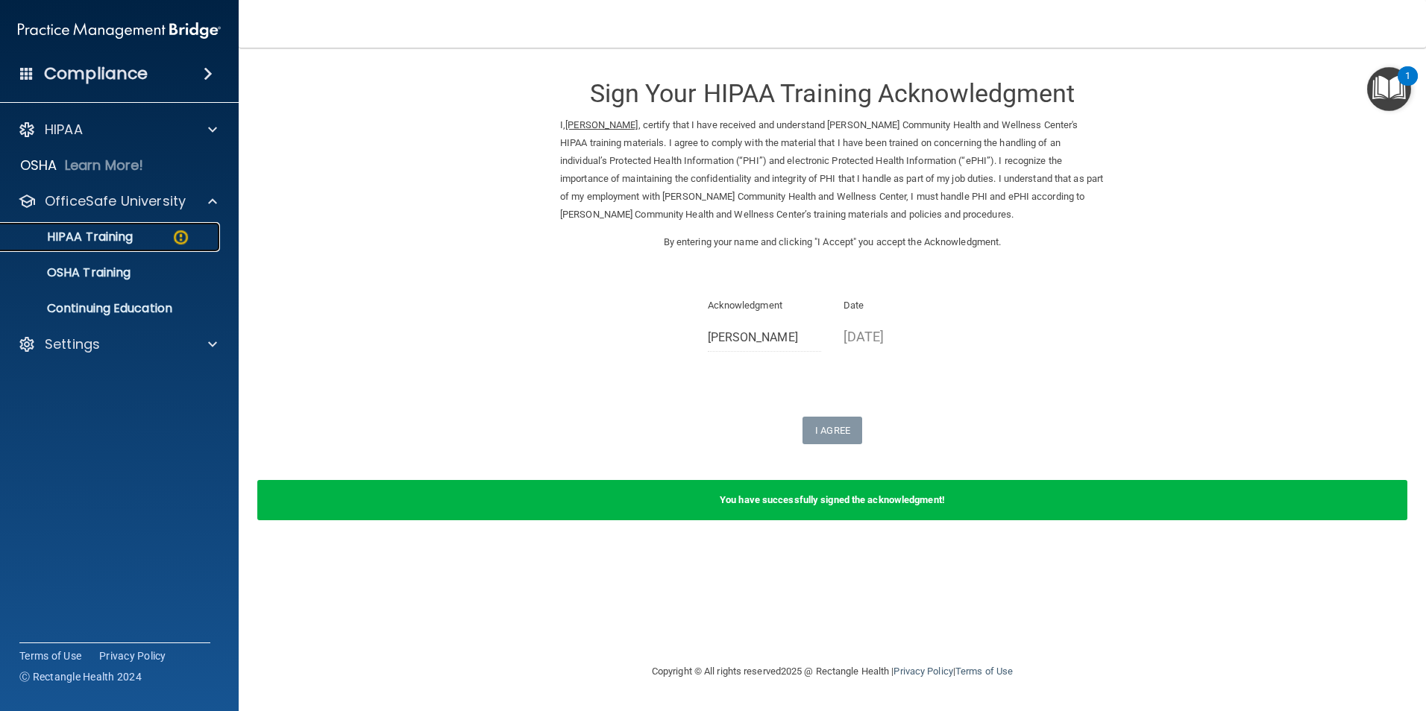
click at [166, 235] on div "HIPAA Training" at bounding box center [112, 237] width 204 height 15
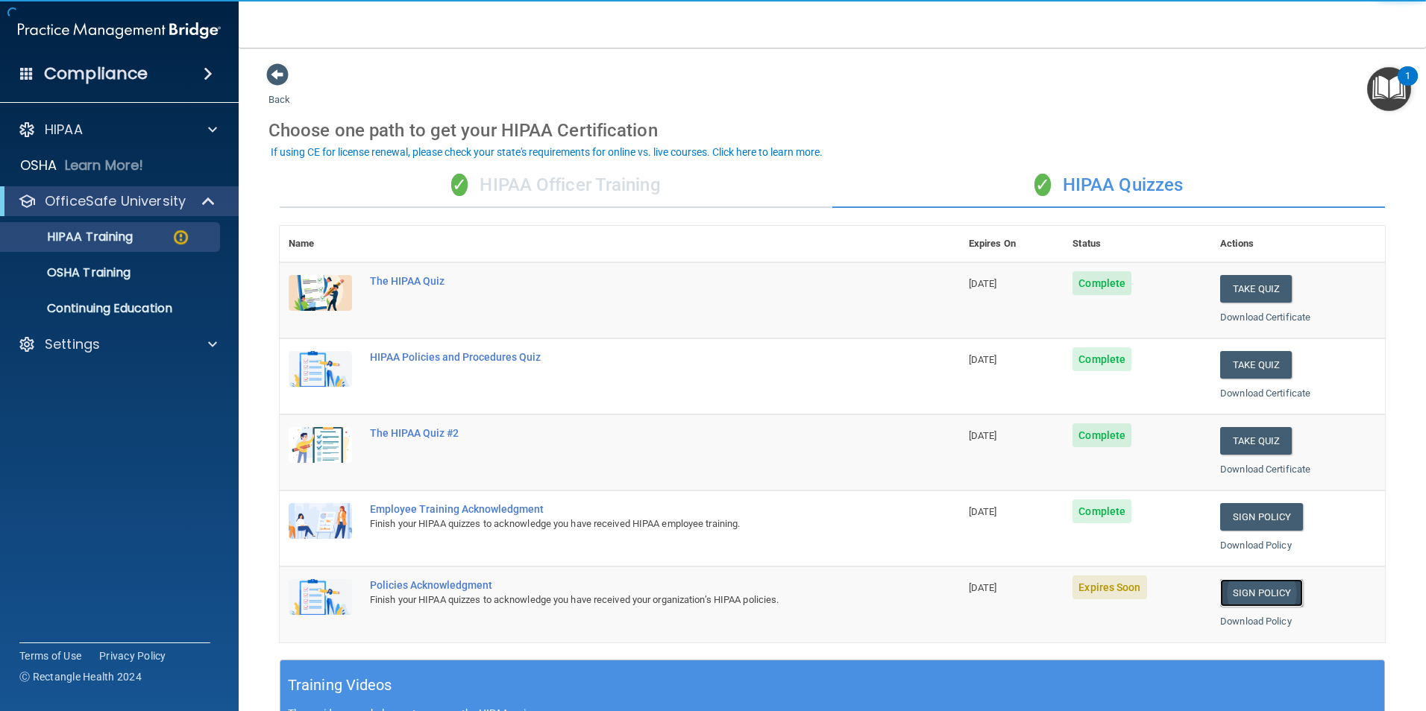
click at [1245, 593] on link "Sign Policy" at bounding box center [1261, 593] width 83 height 28
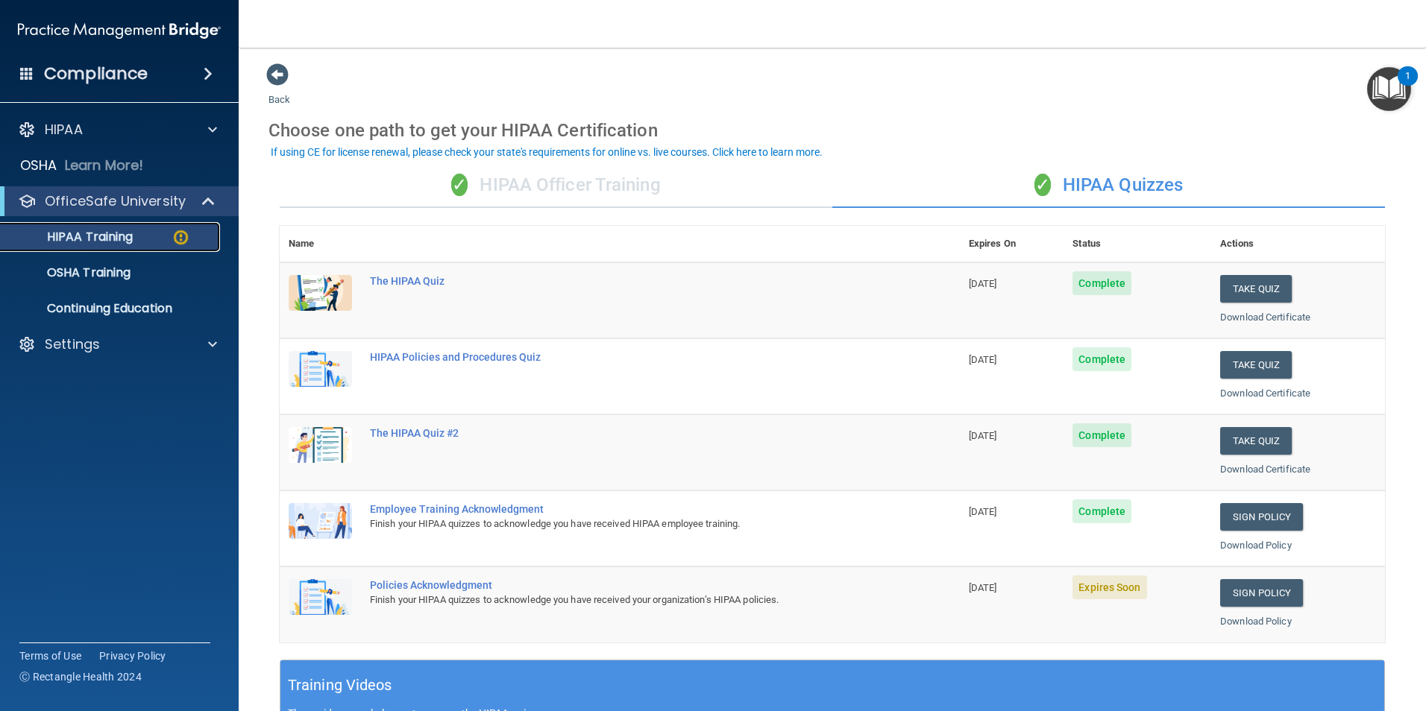
click at [136, 235] on div "HIPAA Training" at bounding box center [112, 237] width 204 height 15
click at [125, 263] on link "OSHA Training" at bounding box center [102, 273] width 235 height 30
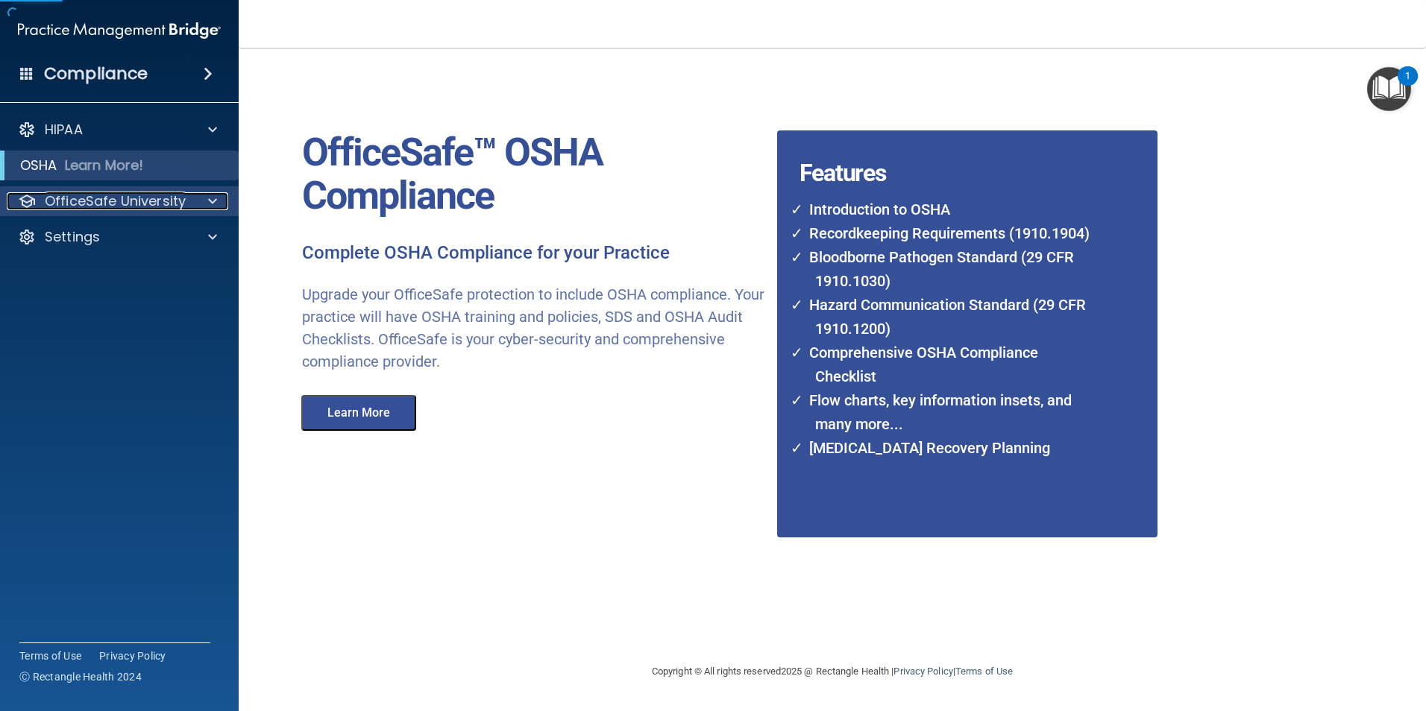
click at [151, 204] on p "OfficeSafe University" at bounding box center [115, 201] width 141 height 18
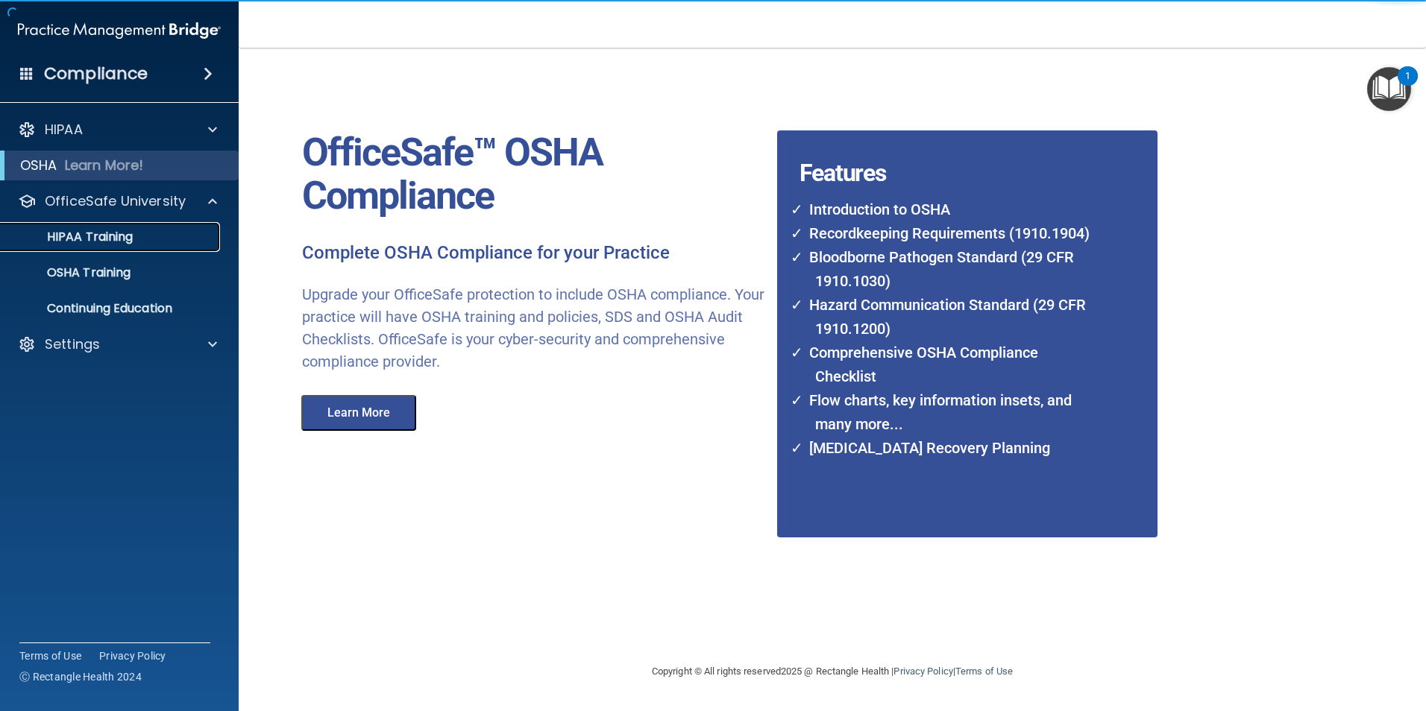
click at [127, 230] on p "HIPAA Training" at bounding box center [71, 237] width 123 height 15
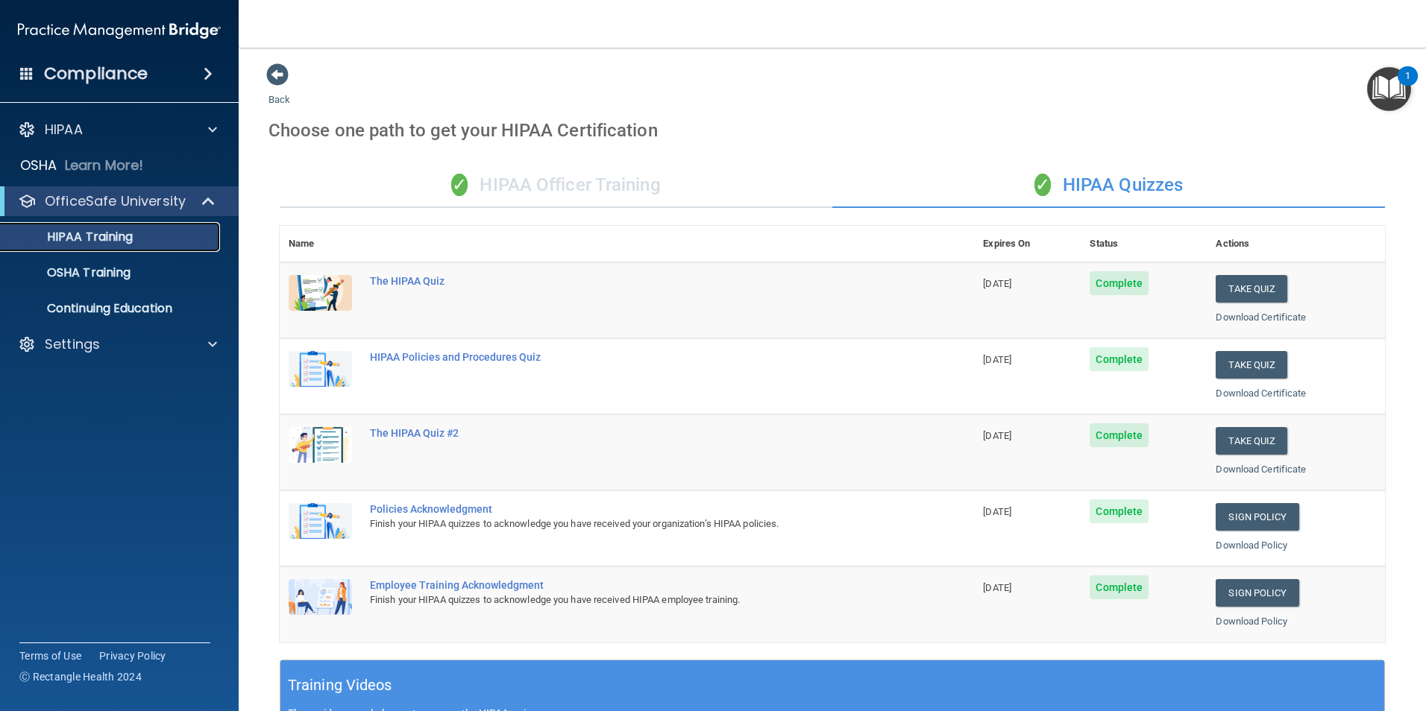
click at [95, 240] on p "HIPAA Training" at bounding box center [71, 237] width 123 height 15
click at [605, 186] on div "✓ HIPAA Officer Training" at bounding box center [556, 185] width 553 height 45
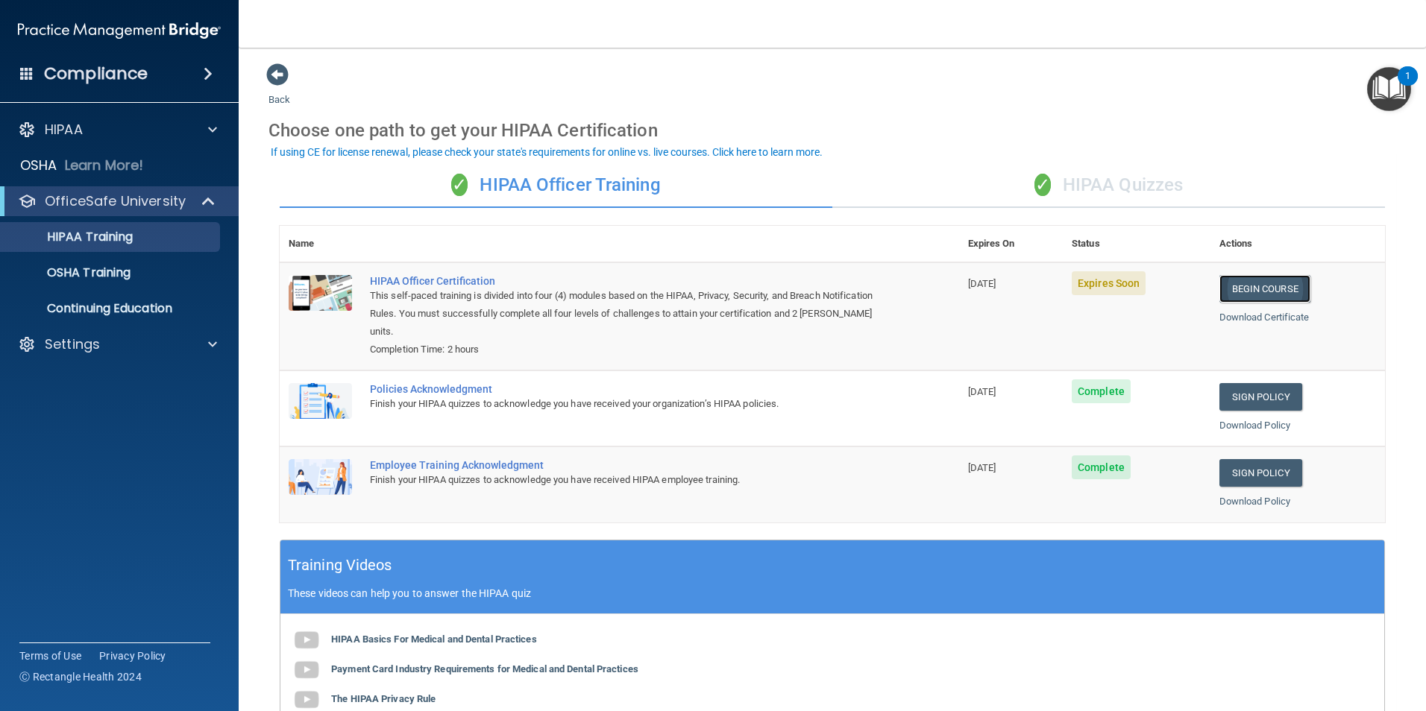
click at [1257, 294] on link "Begin Course" at bounding box center [1264, 289] width 91 height 28
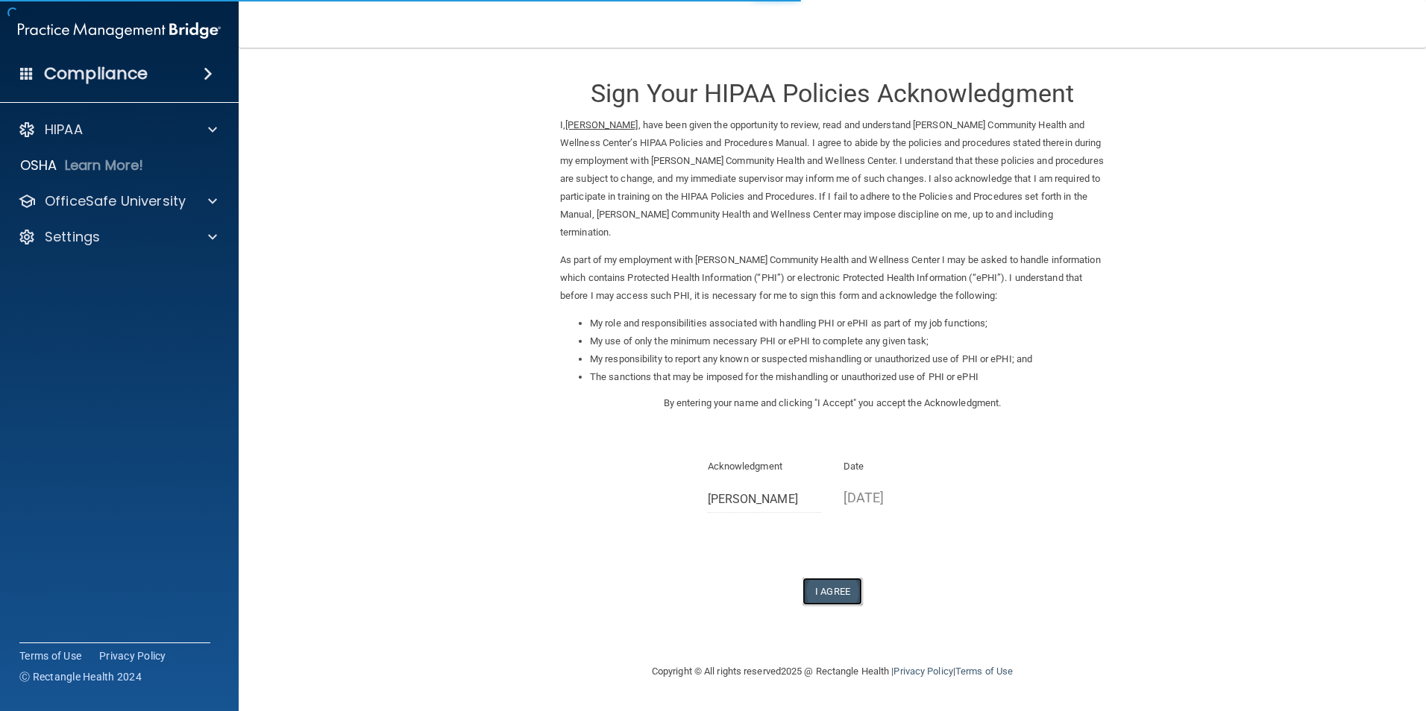
click at [834, 599] on button "I Agree" at bounding box center [832, 592] width 60 height 28
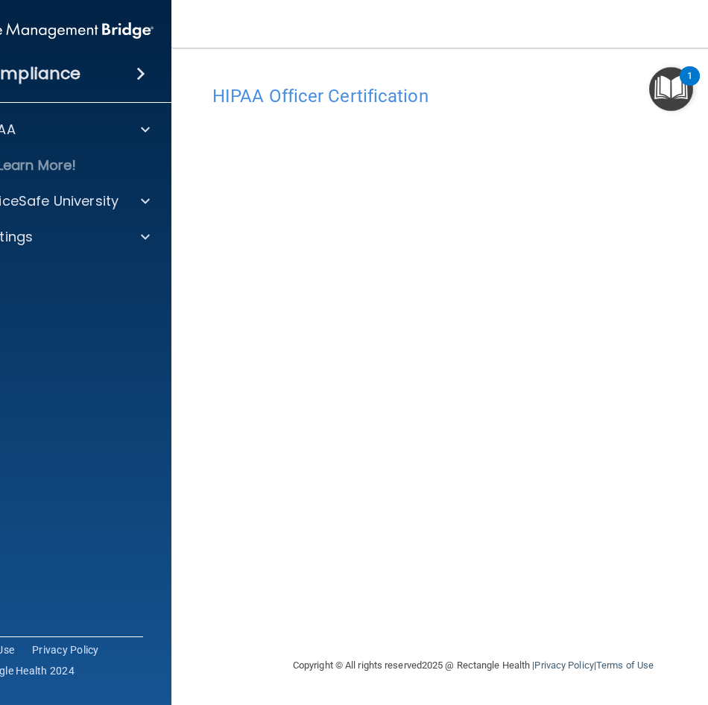
drag, startPoint x: 355, startPoint y: 601, endPoint x: 276, endPoint y: 602, distance: 79.0
click at [276, 602] on div "HIPAA Officer Certification This course doesn’t expire until 09/24/2025. Are yo…" at bounding box center [473, 367] width 544 height 579
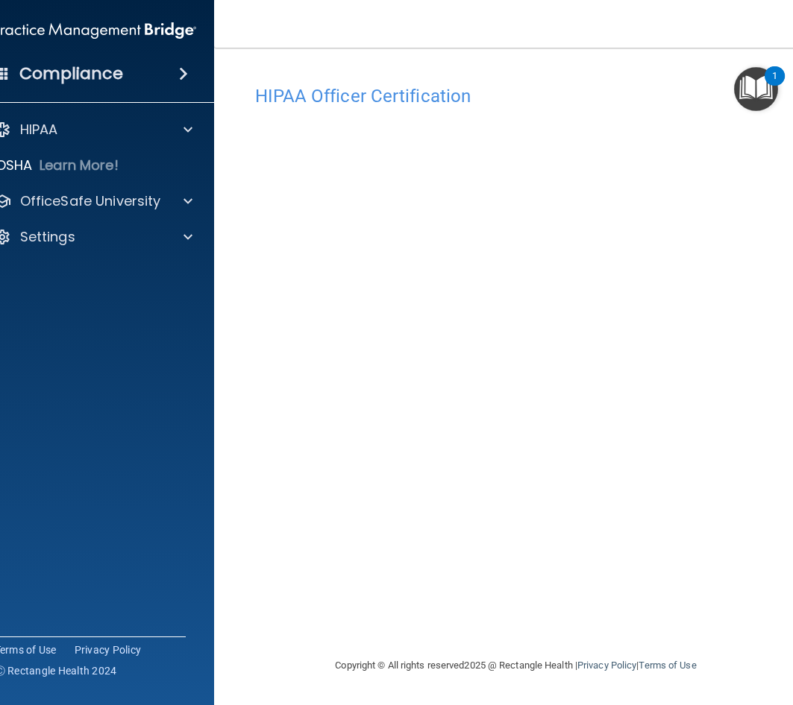
click at [752, 87] on img "Open Resource Center, 1 new notification" at bounding box center [756, 89] width 44 height 44
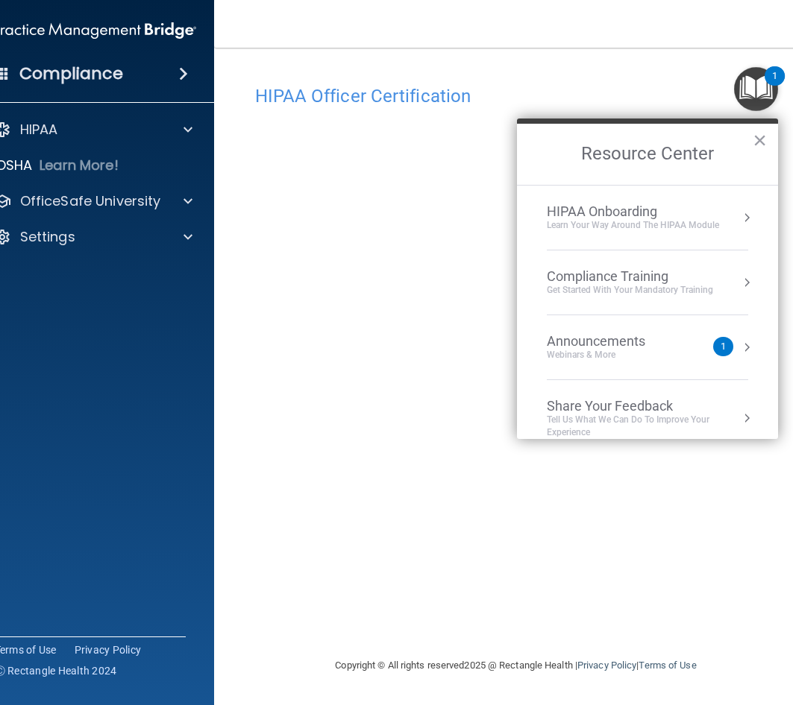
click at [752, 87] on img "Open Resource Center, 1 new notification" at bounding box center [756, 89] width 44 height 44
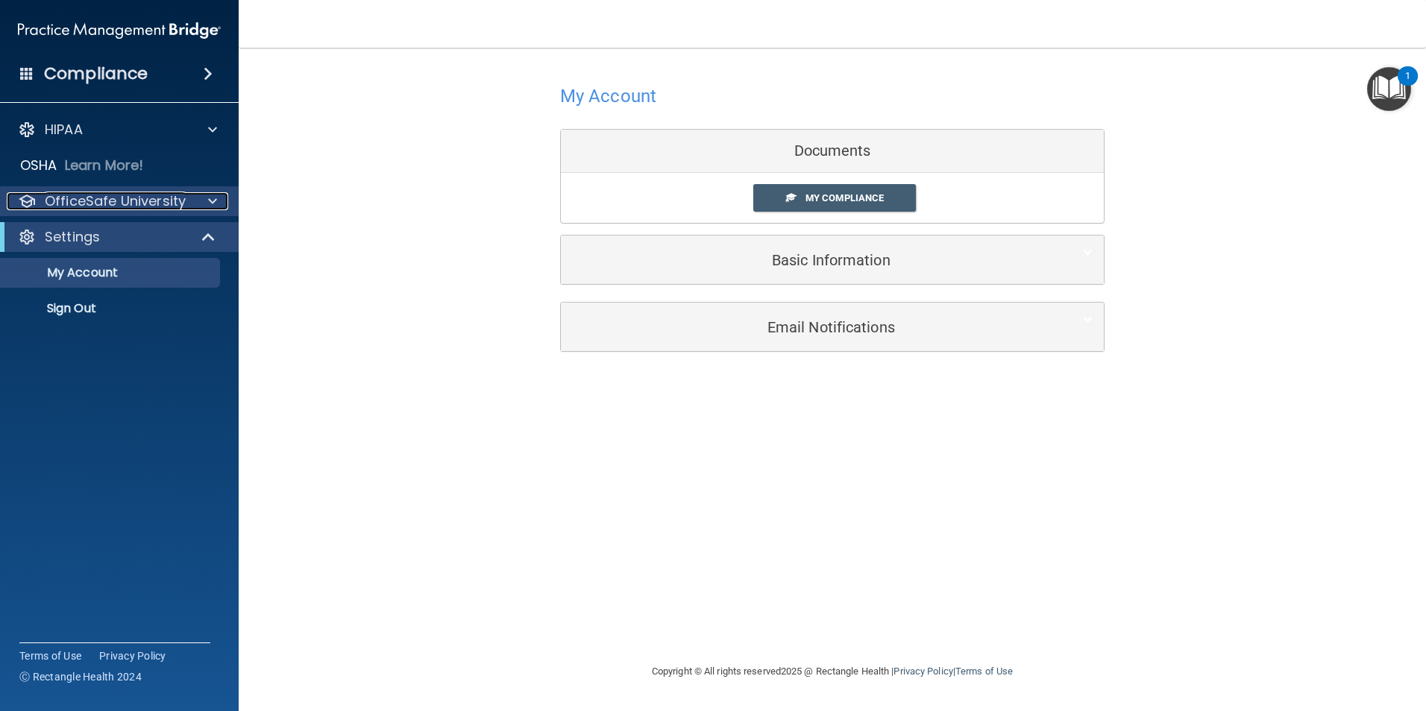
click at [150, 209] on p "OfficeSafe University" at bounding box center [115, 201] width 141 height 18
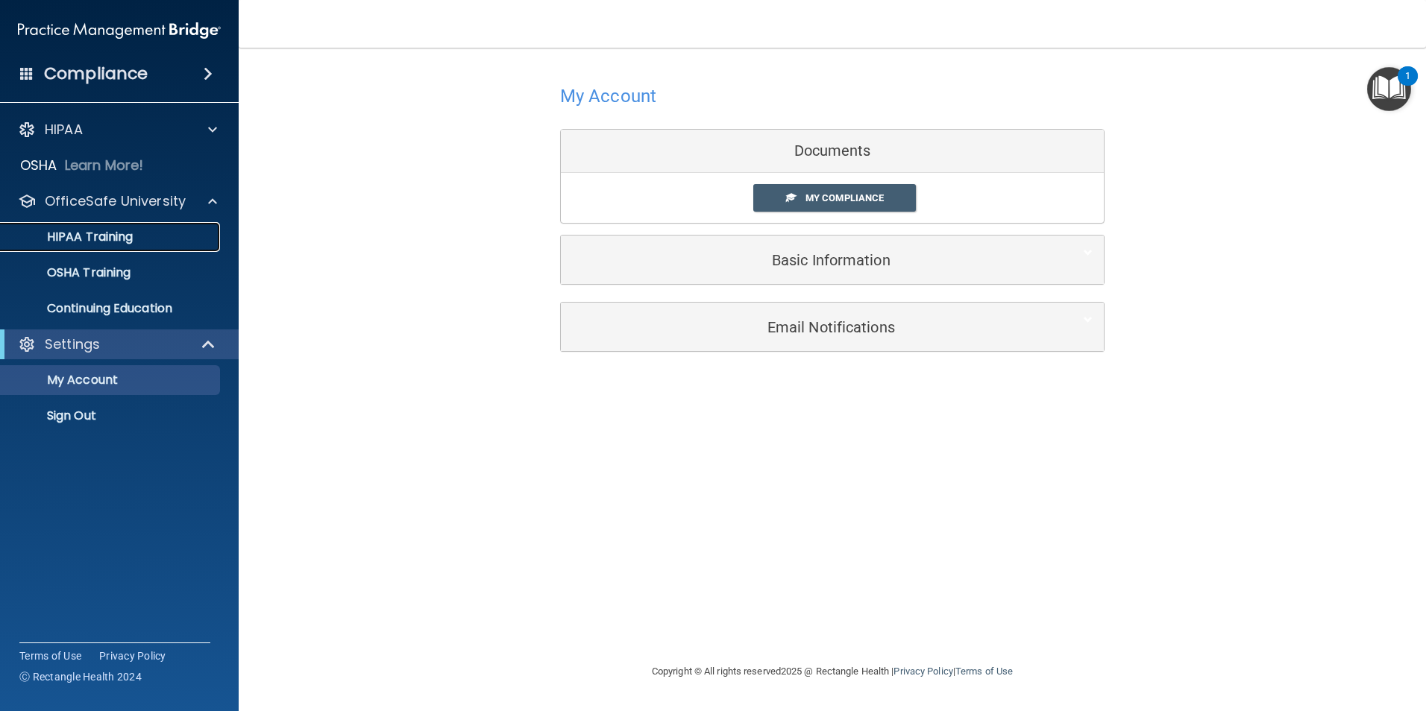
click at [146, 248] on link "HIPAA Training" at bounding box center [102, 237] width 235 height 30
